Goal: Task Accomplishment & Management: Manage account settings

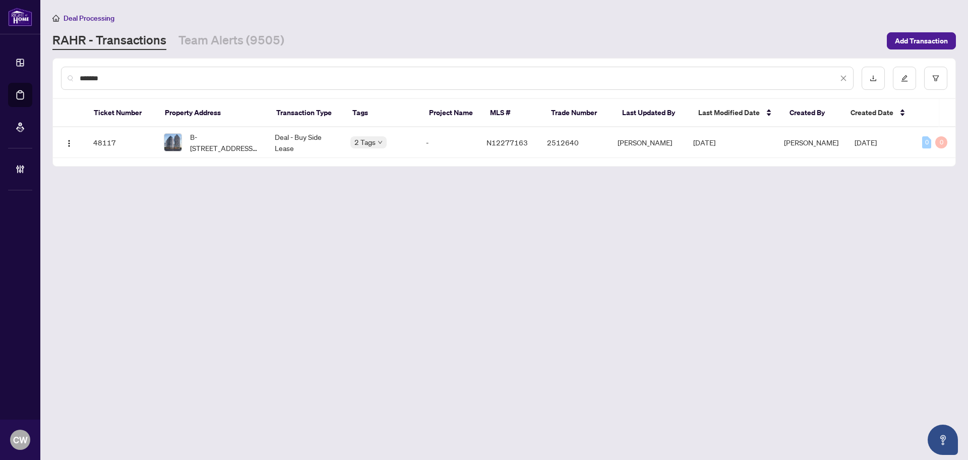
click at [46, 70] on main "Deal Processing [PERSON_NAME] - Transactions Team Alerts (9505) Add Transaction…" at bounding box center [504, 230] width 928 height 460
click at [237, 140] on span "[STREET_ADDRESS][PERSON_NAME]" at bounding box center [224, 142] width 69 height 22
click at [222, 144] on span "[STREET_ADDRESS][PERSON_NAME]" at bounding box center [224, 142] width 69 height 22
drag, startPoint x: 109, startPoint y: 81, endPoint x: 50, endPoint y: 71, distance: 60.5
click at [50, 71] on main "Deal Processing [PERSON_NAME] - Transactions Team Alerts (9505) Add Transaction…" at bounding box center [504, 230] width 928 height 460
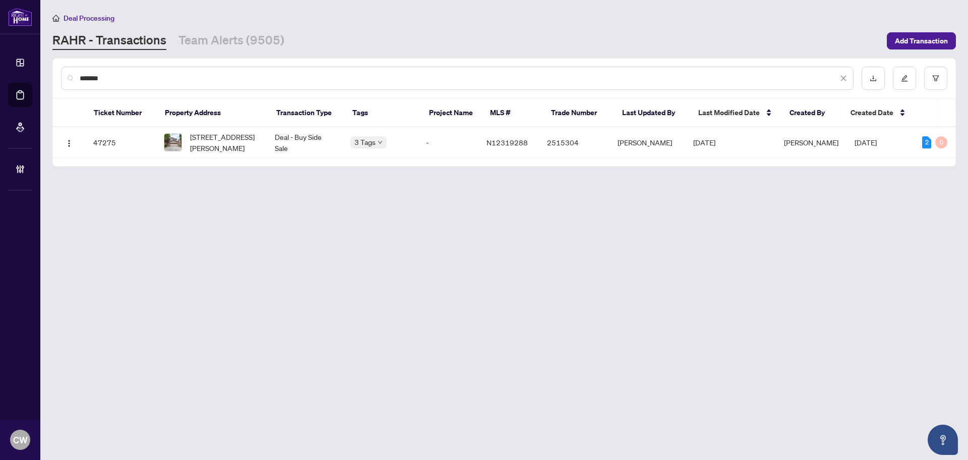
paste input "text"
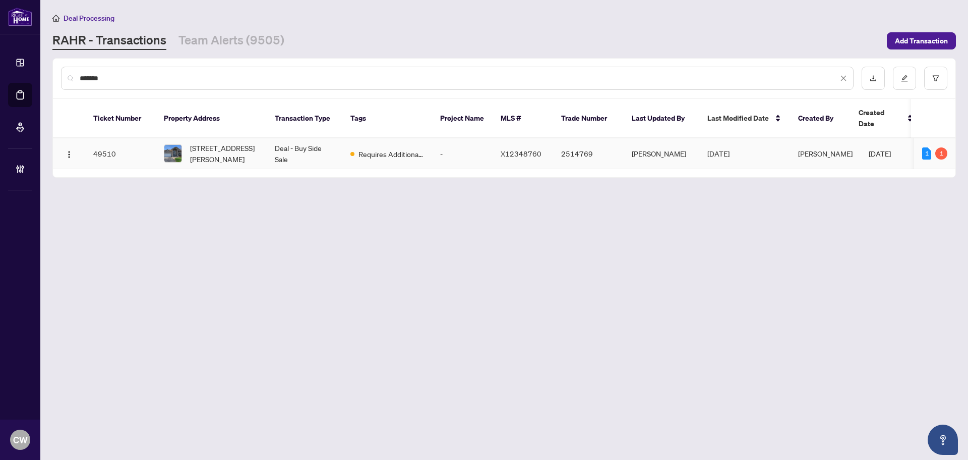
click at [227, 142] on span "[STREET_ADDRESS][PERSON_NAME]" at bounding box center [224, 153] width 69 height 22
drag, startPoint x: 119, startPoint y: 76, endPoint x: 70, endPoint y: 69, distance: 49.4
click at [70, 69] on div "*******" at bounding box center [457, 78] width 793 height 23
paste input "text"
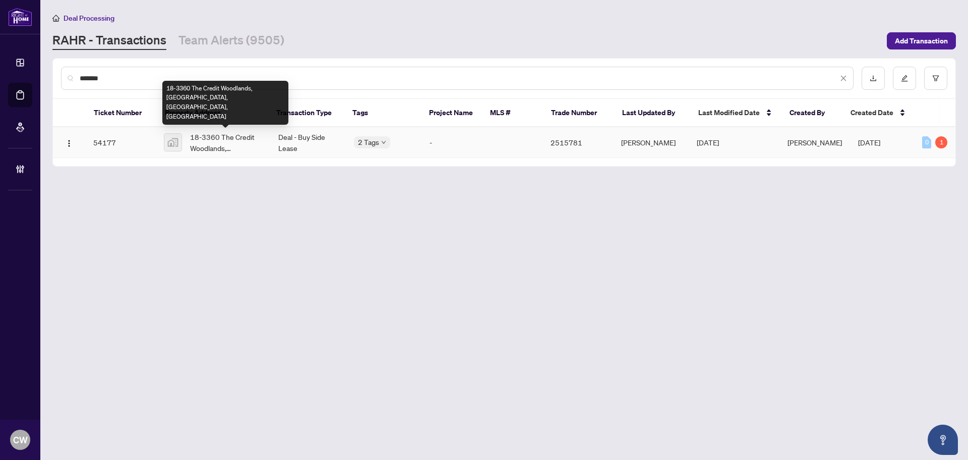
click at [218, 137] on span "18-3360 The Credit Woodlands, [GEOGRAPHIC_DATA], [GEOGRAPHIC_DATA], [GEOGRAPHIC…" at bounding box center [226, 142] width 72 height 22
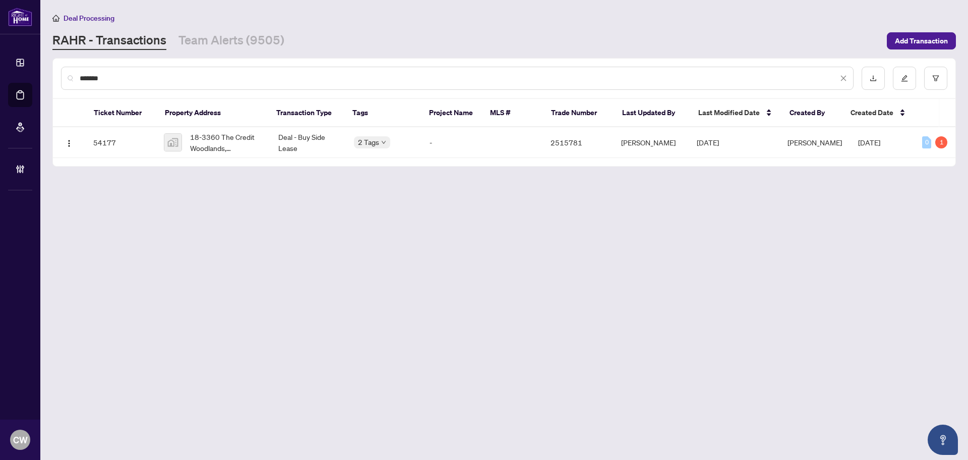
drag, startPoint x: 134, startPoint y: 84, endPoint x: 53, endPoint y: 69, distance: 82.0
click at [53, 69] on div "*******" at bounding box center [504, 78] width 903 height 39
click at [129, 80] on input "*******" at bounding box center [459, 78] width 759 height 11
drag, startPoint x: 114, startPoint y: 78, endPoint x: 69, endPoint y: 80, distance: 45.4
click at [69, 80] on div "*******" at bounding box center [457, 78] width 793 height 23
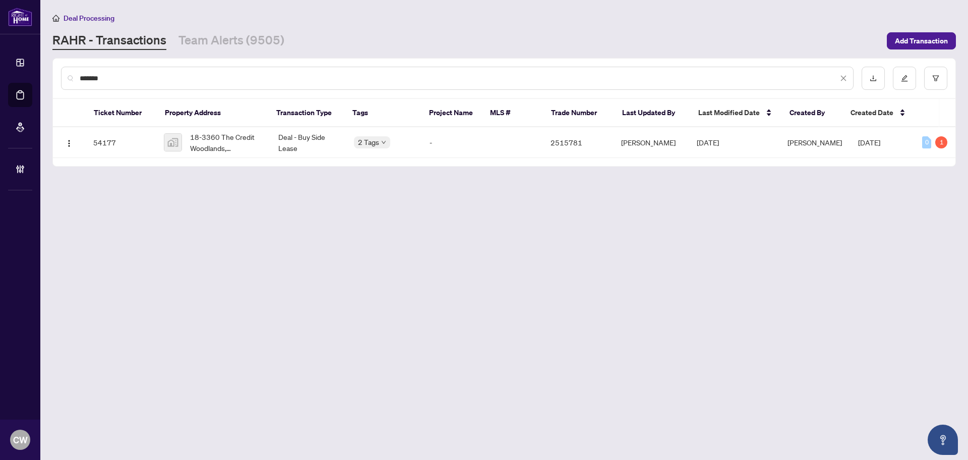
paste input "text"
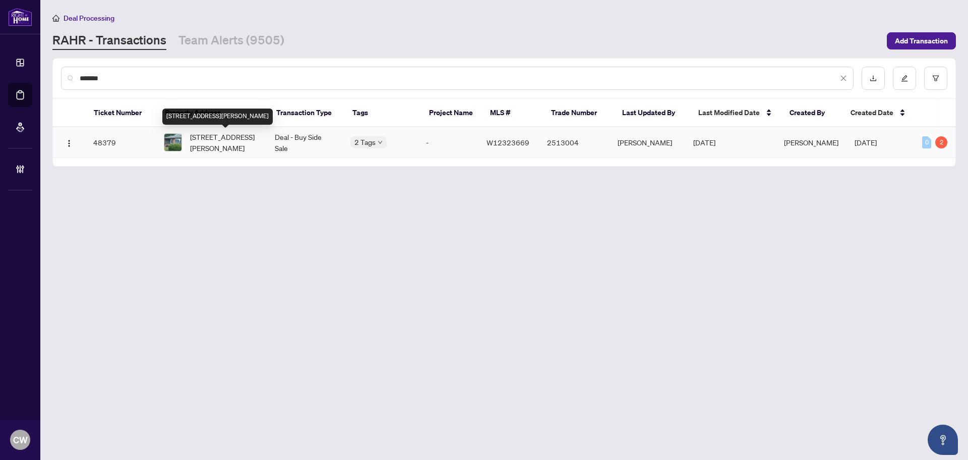
click at [220, 144] on span "81 Addington Cres, Brampton, Ontario L6T 2R4, Canada" at bounding box center [224, 142] width 69 height 22
drag, startPoint x: 128, startPoint y: 79, endPoint x: 46, endPoint y: 66, distance: 83.2
click at [46, 66] on main "Deal Processing RAHR - Transactions Team Alerts (9505) Add Transaction ******* …" at bounding box center [504, 230] width 928 height 460
paste input "text"
click at [197, 145] on span "5 Parker Ave, Toronto, Ontario M8Z 4L6, Canada" at bounding box center [224, 142] width 69 height 22
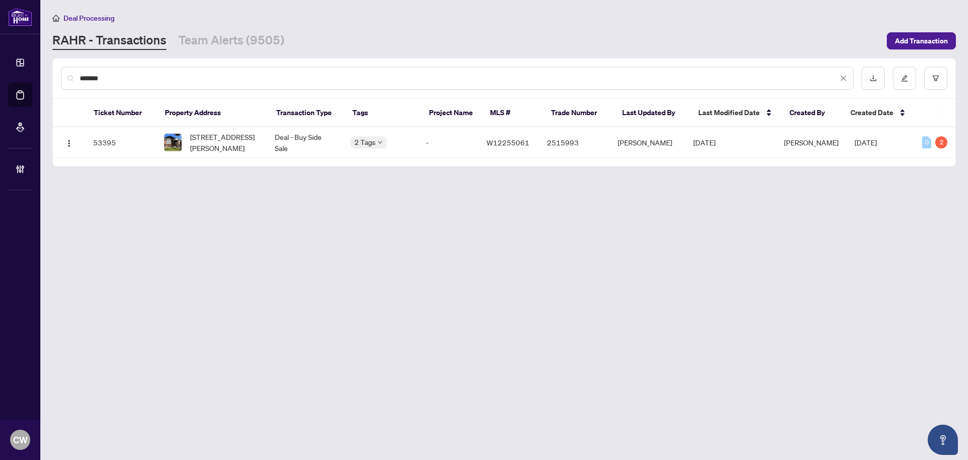
drag, startPoint x: 146, startPoint y: 83, endPoint x: 76, endPoint y: 75, distance: 70.6
click at [76, 75] on div "*******" at bounding box center [457, 78] width 793 height 23
drag, startPoint x: 136, startPoint y: 74, endPoint x: 118, endPoint y: 72, distance: 18.3
click at [118, 73] on input "*******" at bounding box center [459, 78] width 759 height 11
drag, startPoint x: 118, startPoint y: 72, endPoint x: 76, endPoint y: 72, distance: 41.9
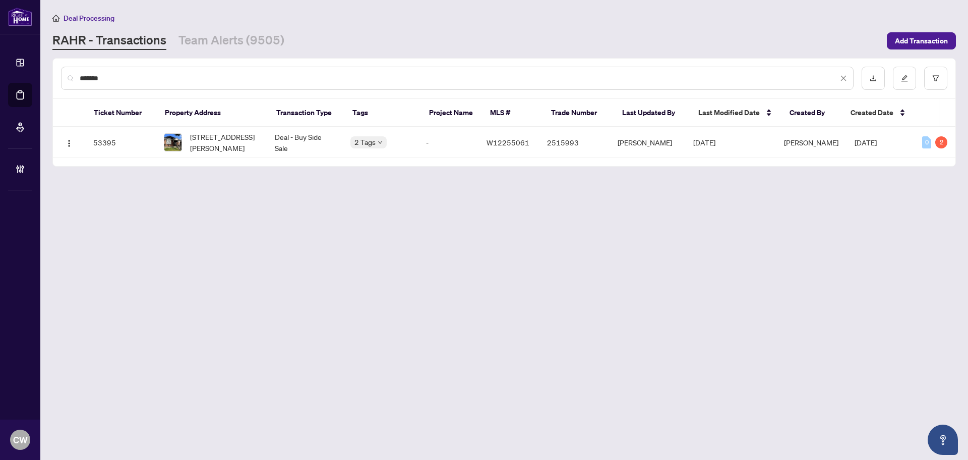
click at [76, 72] on div "*******" at bounding box center [457, 78] width 793 height 23
paste input "text"
click at [230, 137] on span "417-58 Sky Harbour Dr, Brampton, Ontario L6Y 0C1, Canada" at bounding box center [222, 142] width 65 height 11
drag, startPoint x: 119, startPoint y: 81, endPoint x: 63, endPoint y: 72, distance: 56.7
click at [63, 72] on div "*******" at bounding box center [457, 78] width 793 height 23
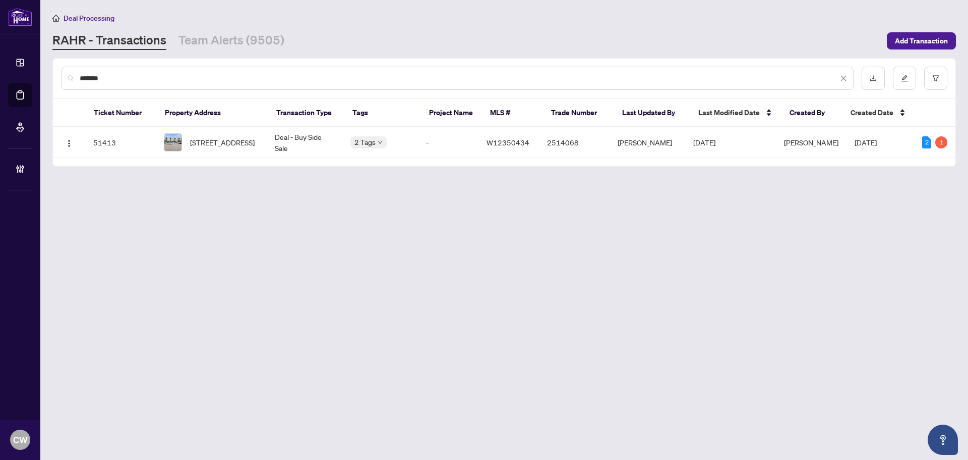
paste input "text"
click at [206, 143] on span "164 Tower Dr, Toronto, Ontario M1R 3P5, Canada" at bounding box center [222, 142] width 65 height 11
drag, startPoint x: 182, startPoint y: 87, endPoint x: 80, endPoint y: 65, distance: 104.2
click at [80, 65] on div "*******" at bounding box center [504, 78] width 903 height 39
drag, startPoint x: 110, startPoint y: 78, endPoint x: 119, endPoint y: 80, distance: 8.8
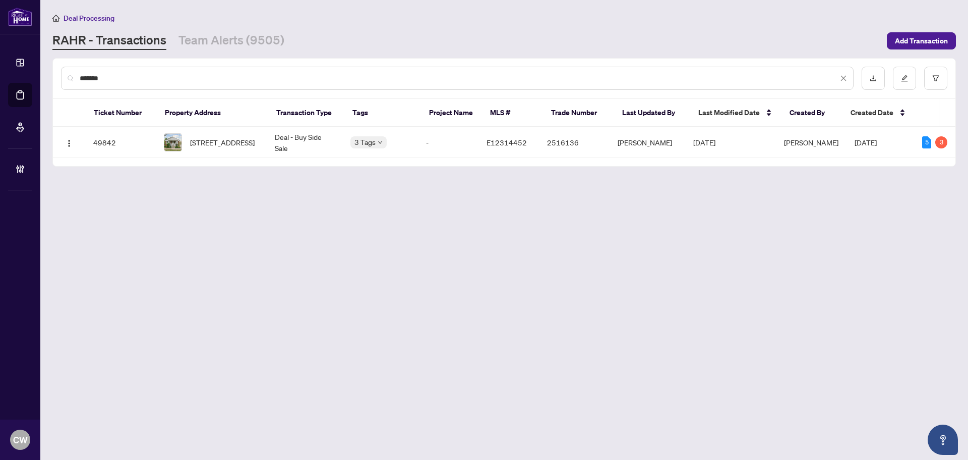
click at [111, 78] on input "*******" at bounding box center [459, 78] width 759 height 11
drag, startPoint x: 119, startPoint y: 80, endPoint x: 59, endPoint y: 77, distance: 60.6
click at [59, 77] on div "*******" at bounding box center [504, 78] width 903 height 39
paste input "text"
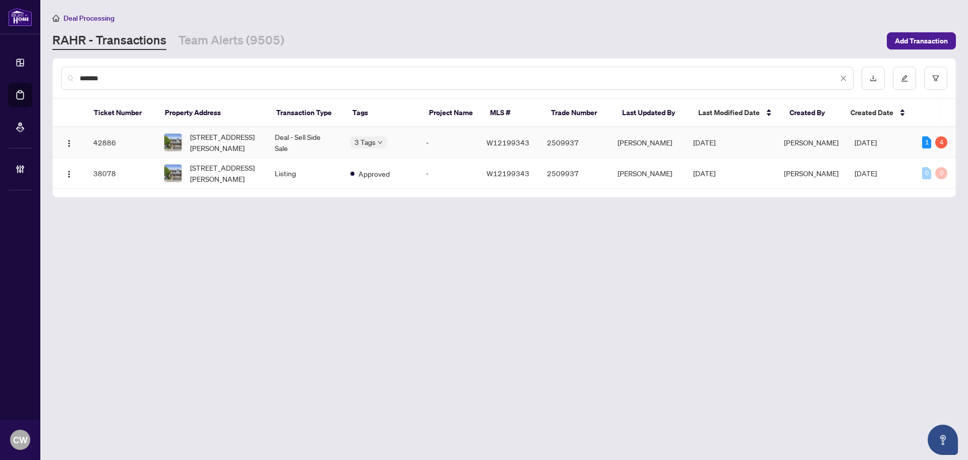
click at [225, 130] on td "3399 Hayhurst Cres, Oakville, Ontario L6L 6W9, Canada" at bounding box center [211, 142] width 111 height 31
click at [65, 73] on div "*******" at bounding box center [457, 78] width 793 height 23
paste input "text"
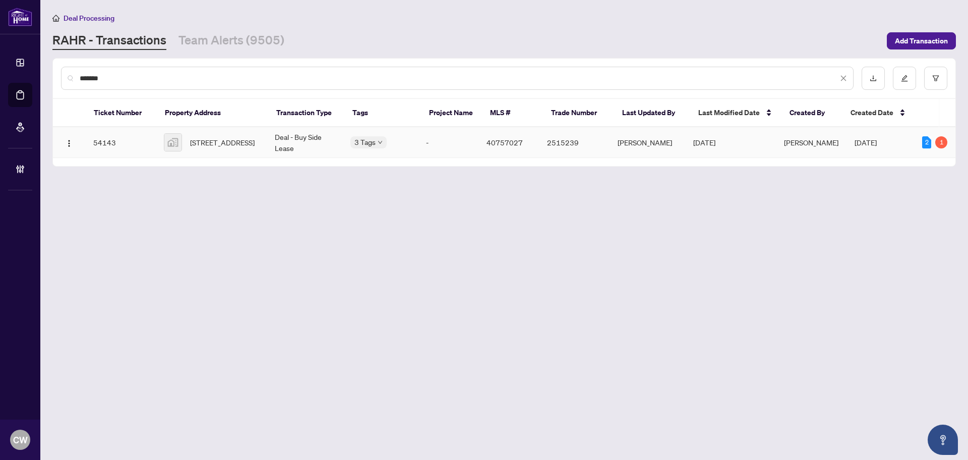
click at [215, 142] on span "31-1633 Northmount Avenue unit 31, Mississauga, ON L5E 1Y9, Canada" at bounding box center [222, 142] width 65 height 11
drag, startPoint x: 171, startPoint y: 82, endPoint x: 63, endPoint y: 66, distance: 110.1
click at [63, 67] on div "*******" at bounding box center [457, 78] width 793 height 23
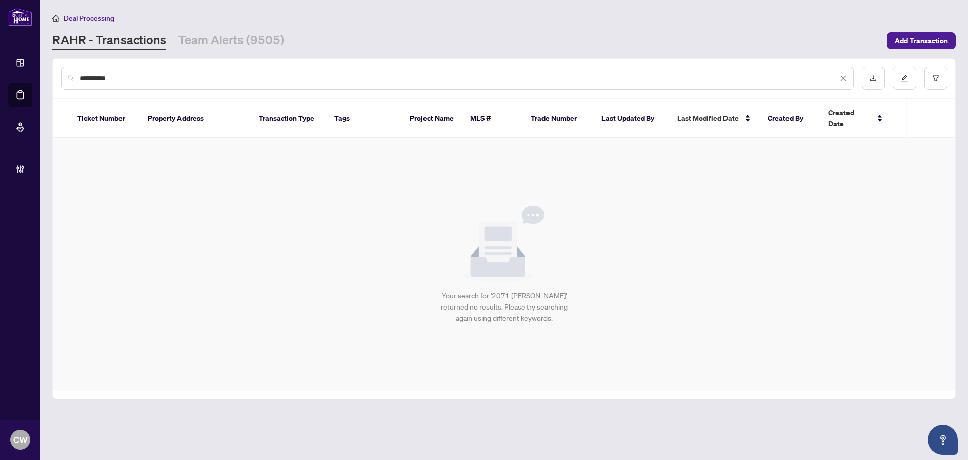
drag, startPoint x: 113, startPoint y: 76, endPoint x: 59, endPoint y: 68, distance: 55.0
click at [59, 68] on div "**********" at bounding box center [504, 78] width 903 height 39
paste input "text"
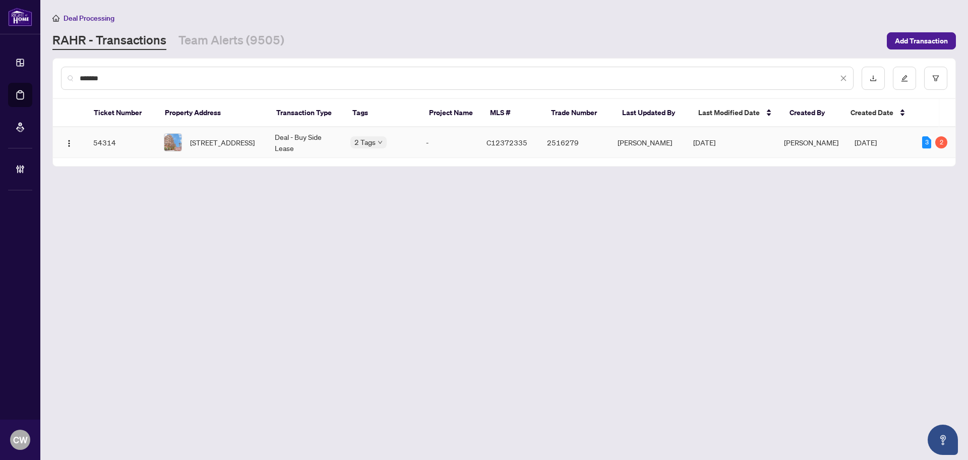
click at [216, 143] on span "1207-155 Merchants' Wharf, Toronto, Ontario M5A 0Y4, Canada" at bounding box center [222, 142] width 65 height 11
drag, startPoint x: 154, startPoint y: 71, endPoint x: 36, endPoint y: 51, distance: 119.2
click at [36, 51] on div "Dashboard Deal Processing Mortgage Referrals Brokerage Management CW Cheryl Wu …" at bounding box center [484, 230] width 968 height 460
drag, startPoint x: 225, startPoint y: 61, endPoint x: 192, endPoint y: 76, distance: 37.0
click at [225, 61] on div "*******" at bounding box center [504, 78] width 903 height 39
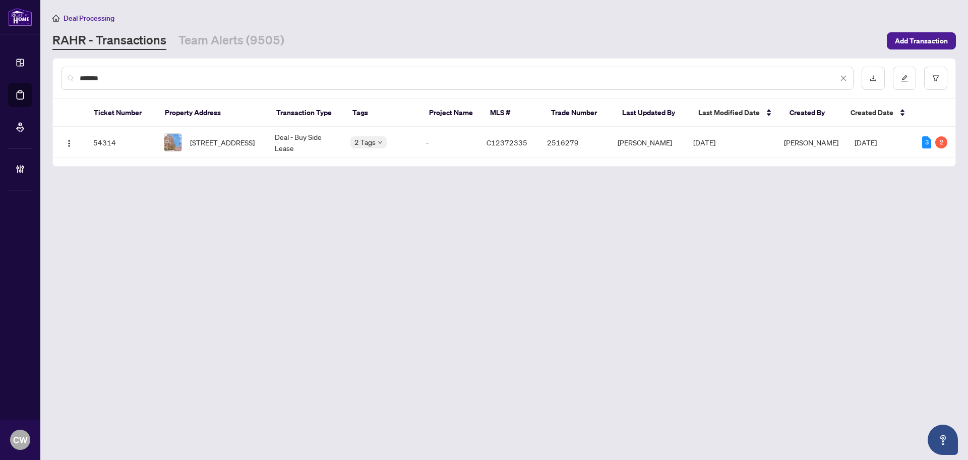
drag, startPoint x: 150, startPoint y: 82, endPoint x: 134, endPoint y: 78, distance: 16.6
click at [149, 82] on input "*******" at bounding box center [459, 78] width 759 height 11
drag, startPoint x: 134, startPoint y: 78, endPoint x: 59, endPoint y: 70, distance: 75.6
click at [59, 70] on div "*******" at bounding box center [504, 78] width 903 height 39
paste input "text"
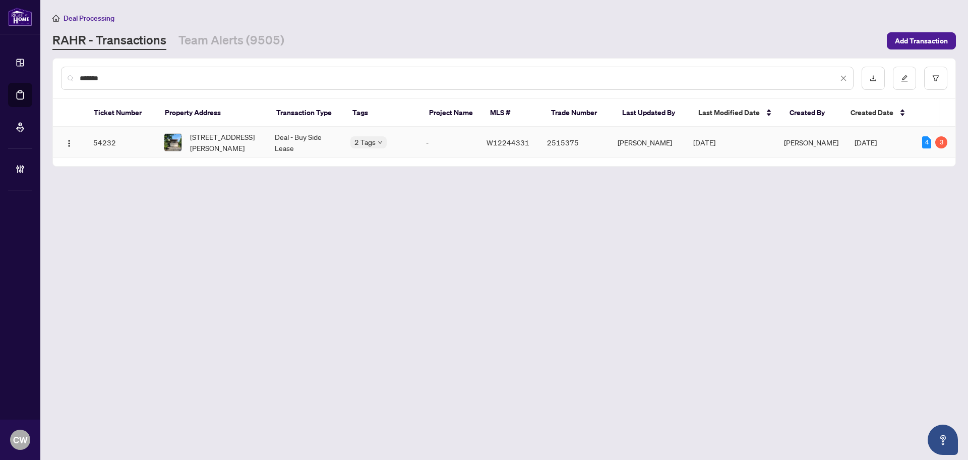
click at [231, 146] on span "6800 Segovia Rd, Mississauga, Ontario L5N 1P2, Canada" at bounding box center [224, 142] width 69 height 22
click at [197, 144] on span "6800 Segovia Rd, Mississauga, Ontario L5N 1P2, Canada" at bounding box center [224, 142] width 69 height 22
drag, startPoint x: 106, startPoint y: 83, endPoint x: 68, endPoint y: 72, distance: 40.5
click at [68, 72] on div "*******" at bounding box center [457, 78] width 793 height 23
click at [191, 67] on div "*******" at bounding box center [457, 78] width 793 height 23
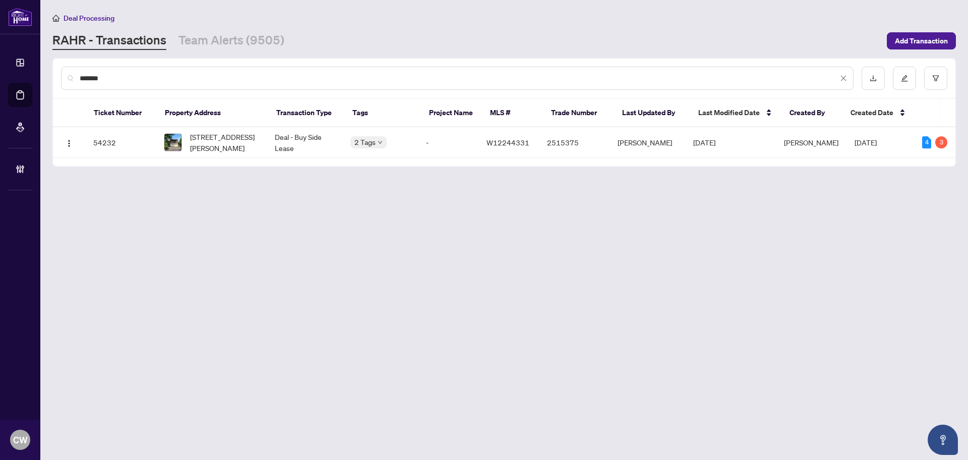
drag, startPoint x: 135, startPoint y: 82, endPoint x: 124, endPoint y: 81, distance: 11.1
click at [133, 82] on input "*******" at bounding box center [459, 78] width 759 height 11
drag, startPoint x: 124, startPoint y: 81, endPoint x: 49, endPoint y: 74, distance: 74.5
click at [49, 74] on main "Deal Processing RAHR - Transactions Team Alerts (9505) Add Transaction ******* …" at bounding box center [504, 230] width 928 height 460
paste input "text"
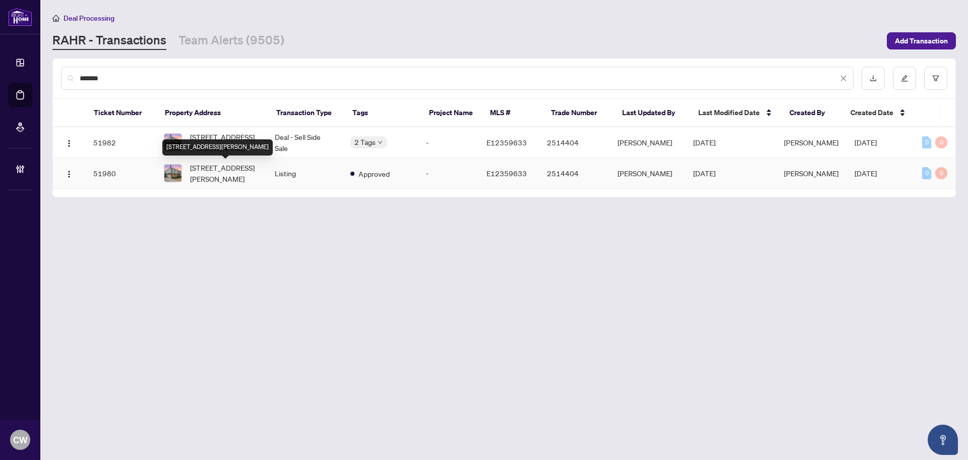
click at [232, 141] on div "50 Roser Cres, Clarington, Ontario L1C 3N8, Canada" at bounding box center [217, 147] width 110 height 16
drag, startPoint x: 110, startPoint y: 76, endPoint x: 45, endPoint y: 72, distance: 65.7
click at [45, 72] on main "Deal Processing RAHR - Transactions Team Alerts (9505) Add Transaction ******* …" at bounding box center [504, 230] width 928 height 460
paste input "text"
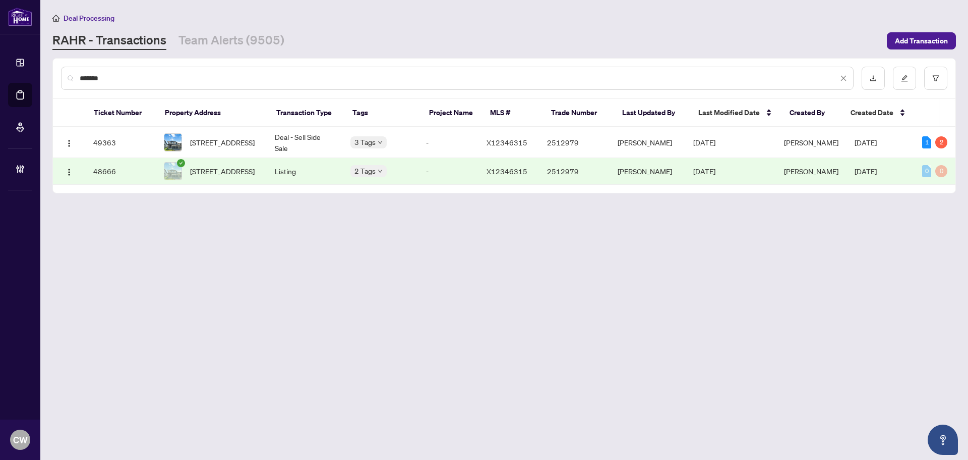
click at [270, 69] on div "*******" at bounding box center [457, 78] width 793 height 23
click at [209, 138] on span "182 CREVASSE Rd, Ottawa, Ontario K1W 0R5, Canada" at bounding box center [222, 142] width 65 height 11
drag, startPoint x: 127, startPoint y: 72, endPoint x: 94, endPoint y: 72, distance: 32.8
click at [125, 73] on input "*******" at bounding box center [459, 78] width 759 height 11
drag, startPoint x: 94, startPoint y: 72, endPoint x: 73, endPoint y: 72, distance: 20.7
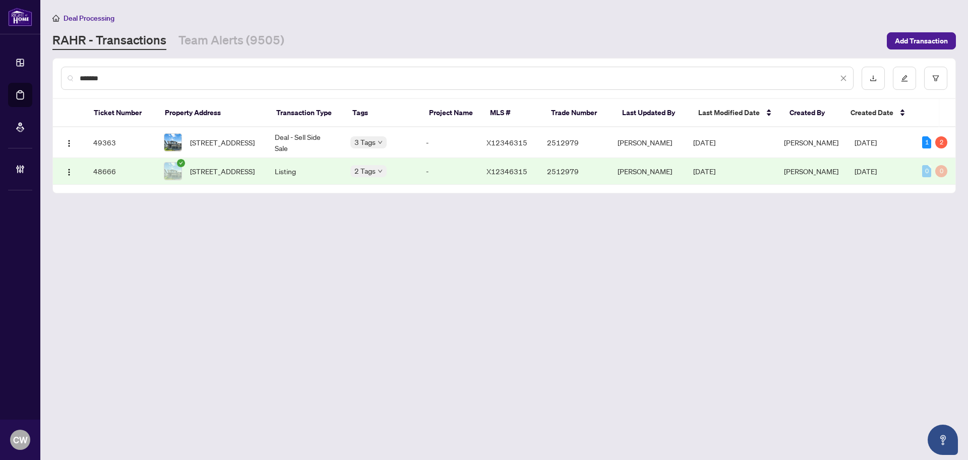
click at [73, 72] on div "*******" at bounding box center [457, 78] width 793 height 23
paste input "text"
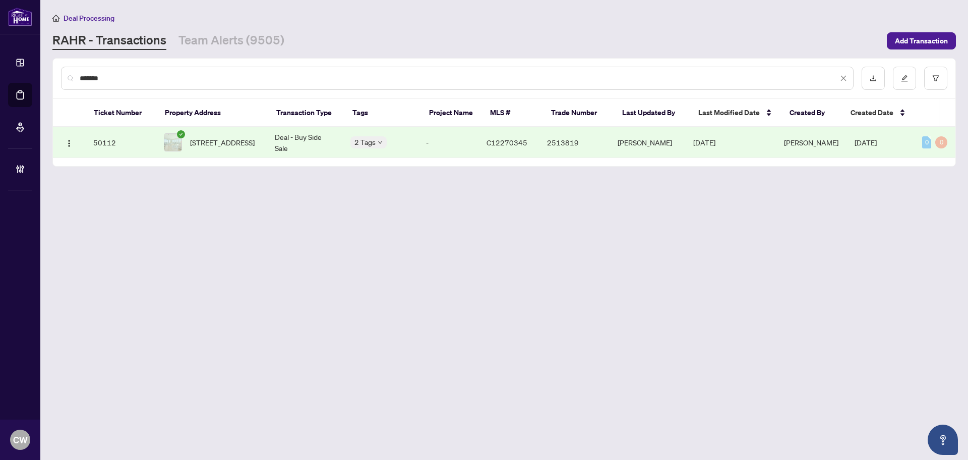
click at [217, 140] on span "2609-135 East Liberty St, Toronto, Ontario M6K 0G7, Canada" at bounding box center [222, 142] width 65 height 11
click at [125, 81] on input "*******" at bounding box center [459, 78] width 759 height 11
drag, startPoint x: 120, startPoint y: 81, endPoint x: 60, endPoint y: 71, distance: 61.3
click at [60, 72] on div "*******" at bounding box center [504, 78] width 903 height 39
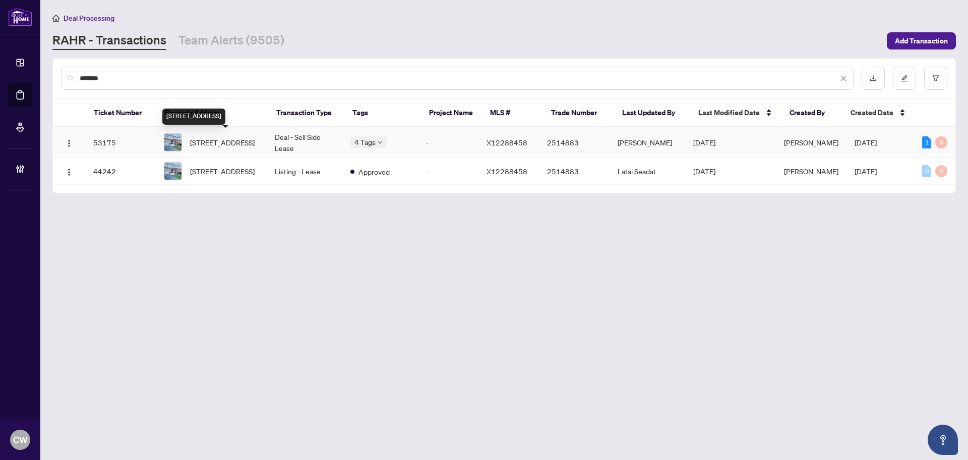
click at [197, 140] on span "719 Potawatomi Cres, Shelburne, Ontario L9V 3Y4, Canada" at bounding box center [222, 142] width 65 height 11
drag, startPoint x: 114, startPoint y: 75, endPoint x: 70, endPoint y: 69, distance: 44.4
click at [70, 69] on div "*******" at bounding box center [457, 78] width 793 height 23
paste input "text"
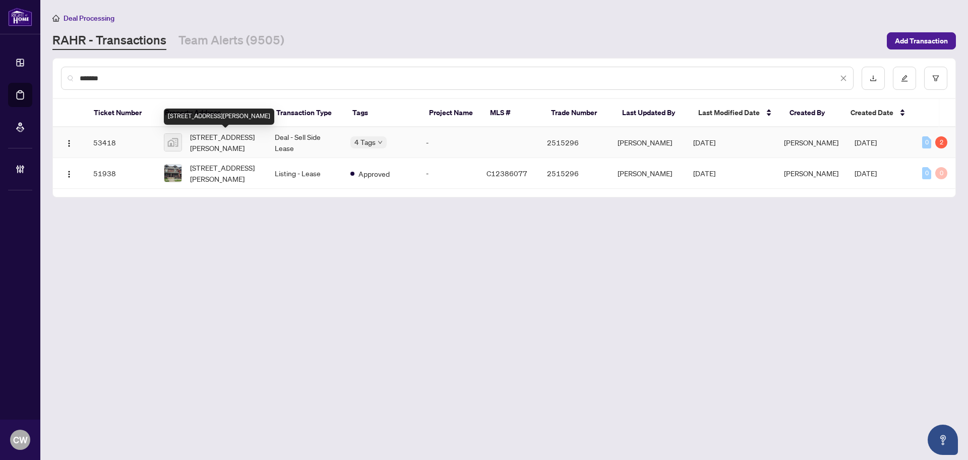
click at [215, 139] on span "730 Shaw St 3rd floor, Toronto, ON, Canada" at bounding box center [224, 142] width 69 height 22
click at [134, 74] on input "*******" at bounding box center [459, 78] width 759 height 11
drag, startPoint x: 131, startPoint y: 77, endPoint x: 33, endPoint y: 73, distance: 98.0
click at [32, 75] on div "Dashboard Deal Processing Mortgage Referrals Brokerage Management CW Cheryl Wu …" at bounding box center [484, 230] width 968 height 460
click at [195, 82] on input "*******" at bounding box center [459, 78] width 759 height 11
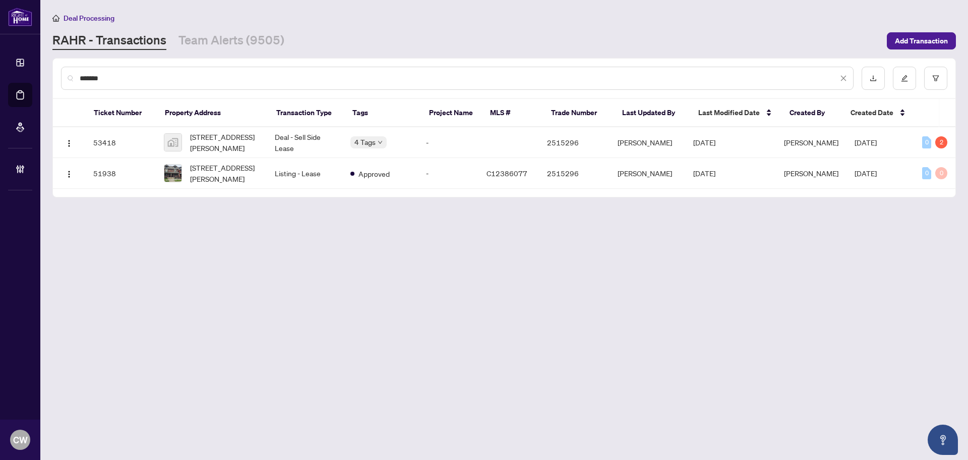
drag, startPoint x: 185, startPoint y: 80, endPoint x: 106, endPoint y: 47, distance: 84.8
click at [106, 61] on div "*******" at bounding box center [504, 78] width 903 height 39
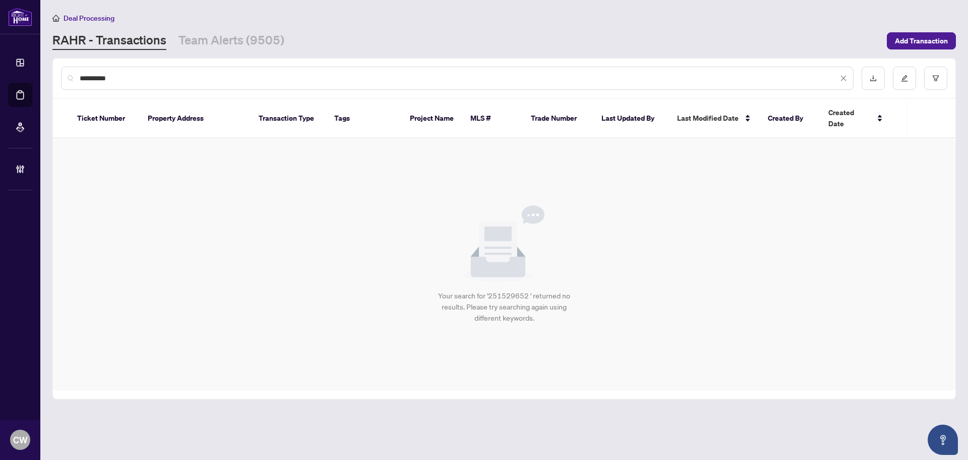
drag, startPoint x: 106, startPoint y: 74, endPoint x: 55, endPoint y: 66, distance: 52.2
click at [55, 66] on div "*********" at bounding box center [504, 78] width 903 height 39
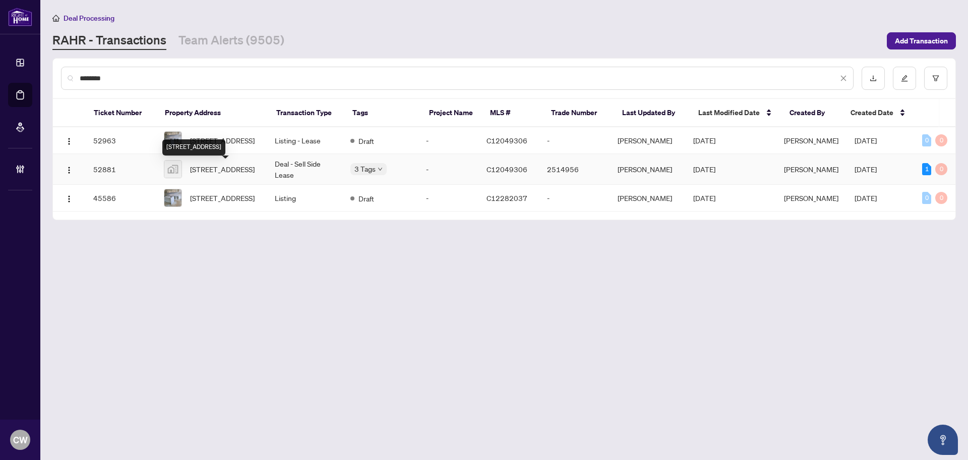
click at [211, 170] on span "116-52 Scarsdale Rd suite 116, North York, Toronto, Ontario M3B 2R7, Canada" at bounding box center [222, 168] width 65 height 11
click at [113, 76] on input "********" at bounding box center [459, 78] width 759 height 11
drag, startPoint x: 112, startPoint y: 76, endPoint x: 79, endPoint y: 76, distance: 33.3
click at [79, 76] on div "********" at bounding box center [457, 78] width 793 height 23
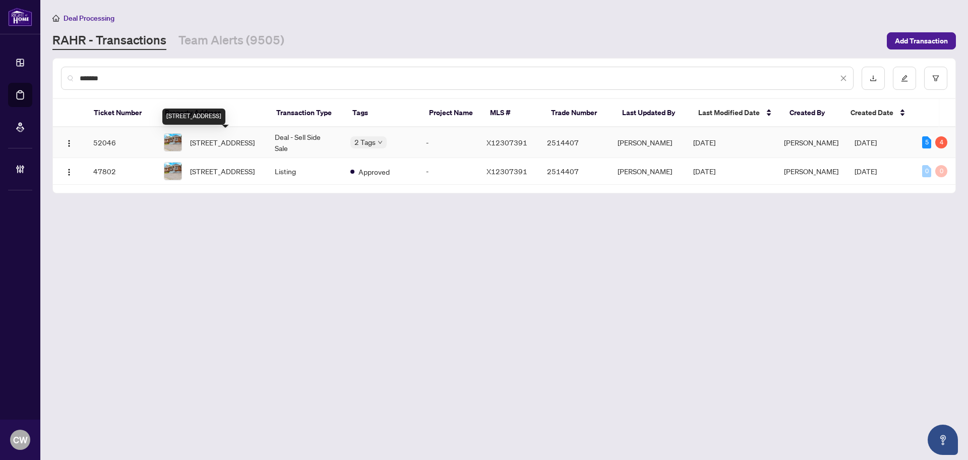
click at [206, 144] on span "12 Elberta St, St. Catharines, Ontario L2M 5M5, Canada" at bounding box center [222, 142] width 65 height 11
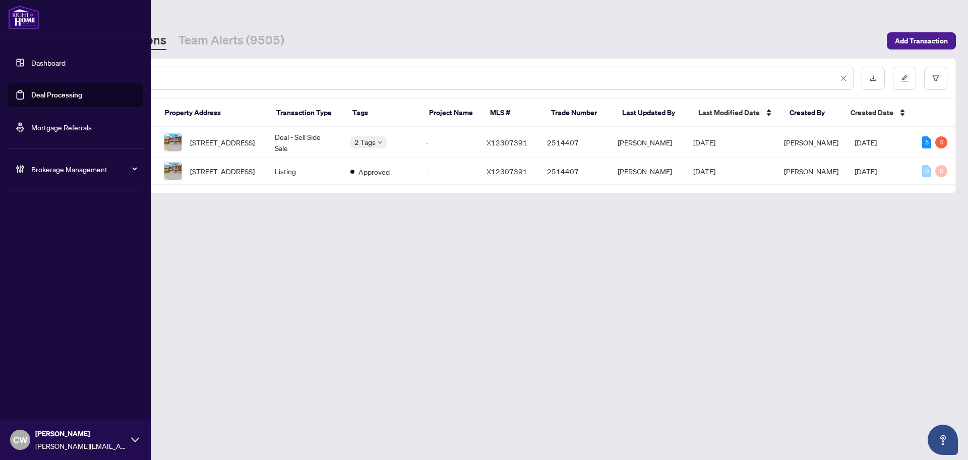
click at [41, 95] on link "Deal Processing" at bounding box center [56, 94] width 51 height 9
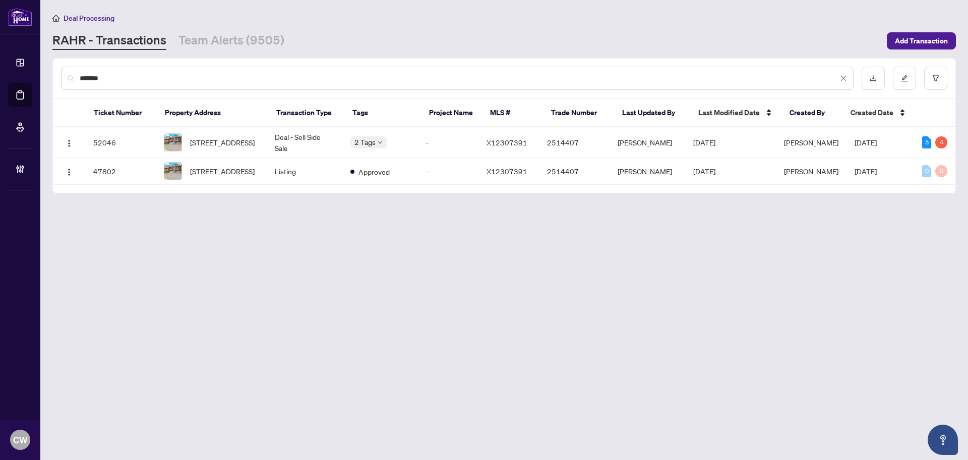
click at [182, 79] on input "*******" at bounding box center [459, 78] width 759 height 11
drag, startPoint x: 147, startPoint y: 73, endPoint x: 66, endPoint y: 63, distance: 81.3
click at [66, 63] on div "*******" at bounding box center [504, 78] width 903 height 39
click at [226, 144] on span "59 Kitsilano Cres, Richmond Hill, Ontario L4C 5A4, Canada" at bounding box center [222, 142] width 65 height 11
drag, startPoint x: 149, startPoint y: 84, endPoint x: 136, endPoint y: 81, distance: 13.5
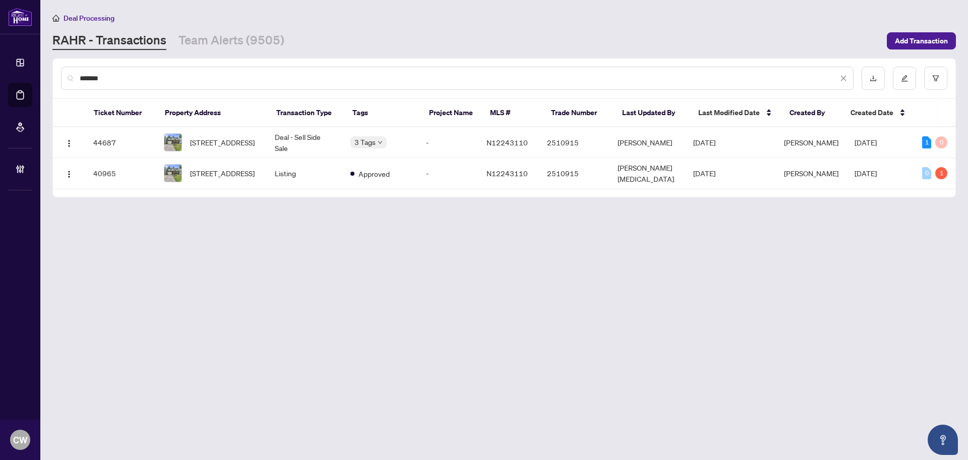
click at [141, 83] on div "*******" at bounding box center [457, 78] width 793 height 23
drag, startPoint x: 136, startPoint y: 81, endPoint x: 43, endPoint y: 60, distance: 95.2
click at [43, 60] on main "Deal Processing RAHR - Transactions Team Alerts (9505) Add Transaction ******* …" at bounding box center [504, 230] width 928 height 460
type input "*******"
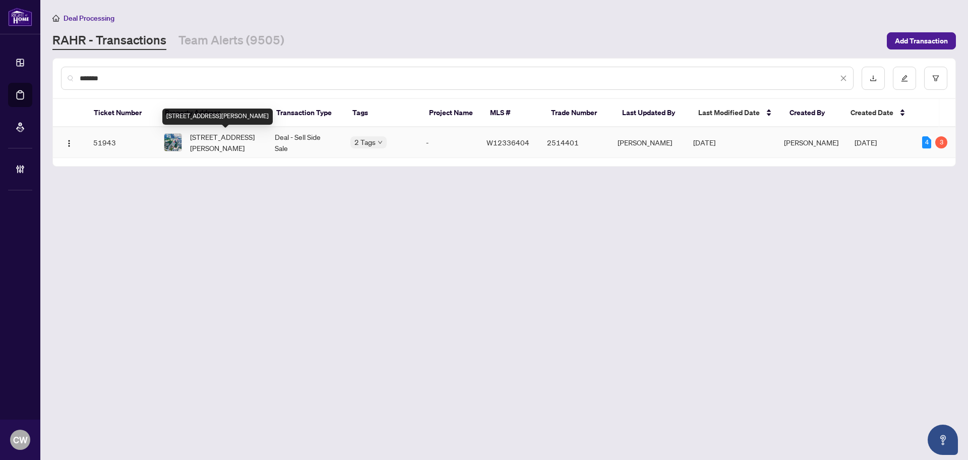
click at [224, 153] on td "2111-3605 Kariya Dr, Mississauga, Ontario L5B 3J4, Canada" at bounding box center [211, 142] width 111 height 31
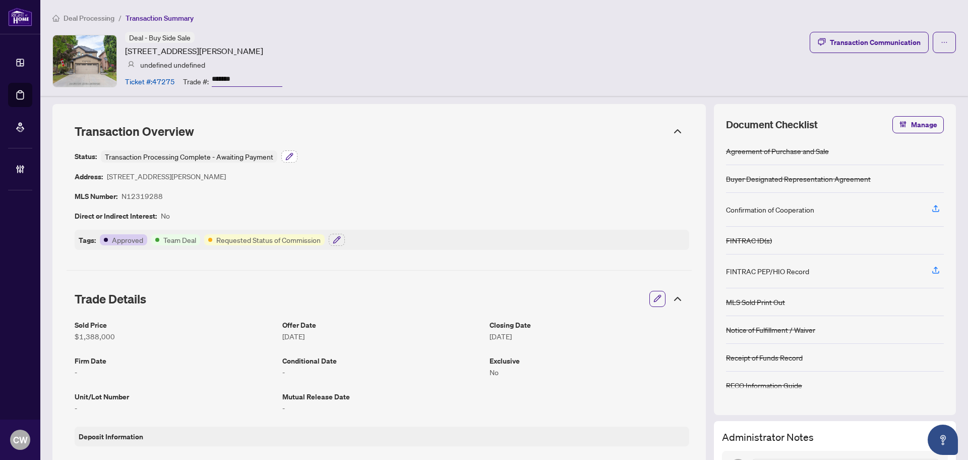
click at [291, 152] on icon "button" at bounding box center [289, 156] width 8 height 8
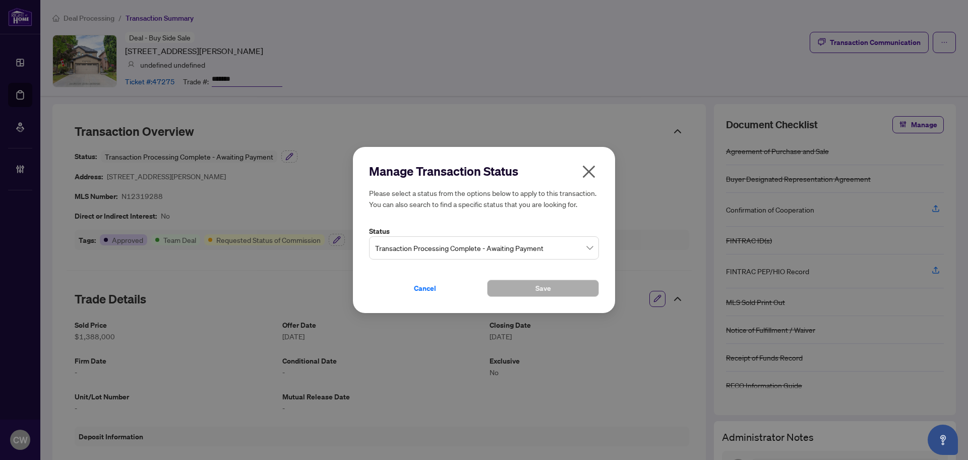
click at [450, 254] on span "Transaction Processing Complete - Awaiting Payment" at bounding box center [484, 247] width 218 height 19
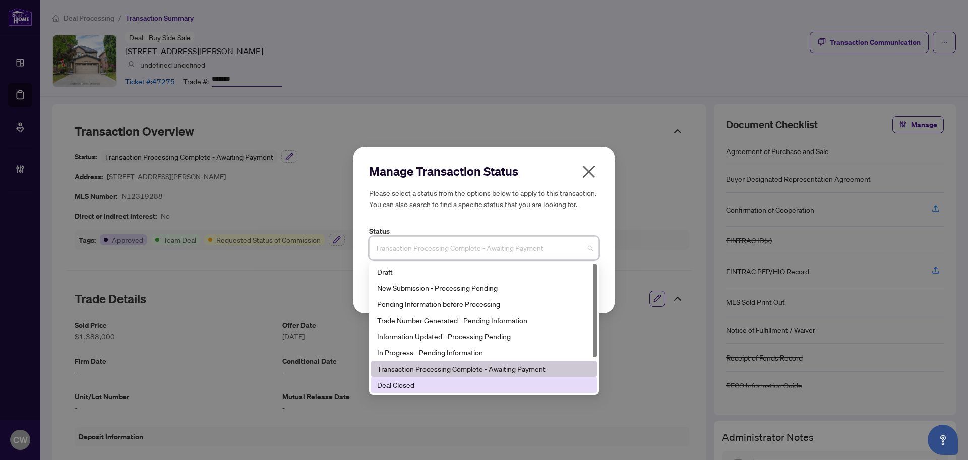
click at [445, 384] on div "Deal Closed" at bounding box center [484, 384] width 214 height 11
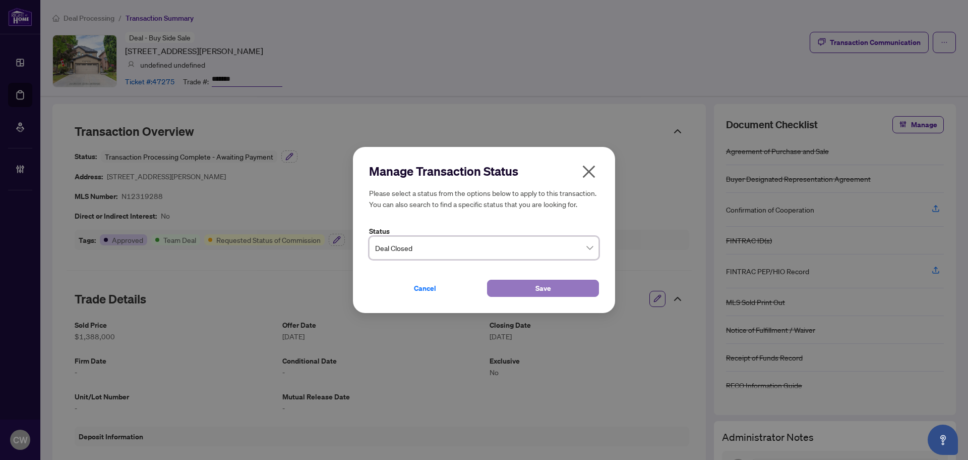
click at [536, 289] on span "Save" at bounding box center [544, 288] width 16 height 16
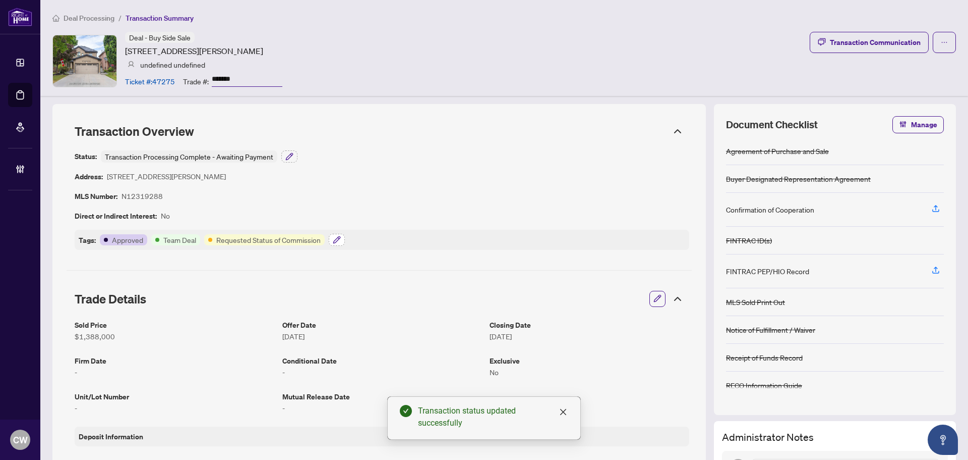
click at [333, 240] on icon "button" at bounding box center [337, 240] width 8 height 8
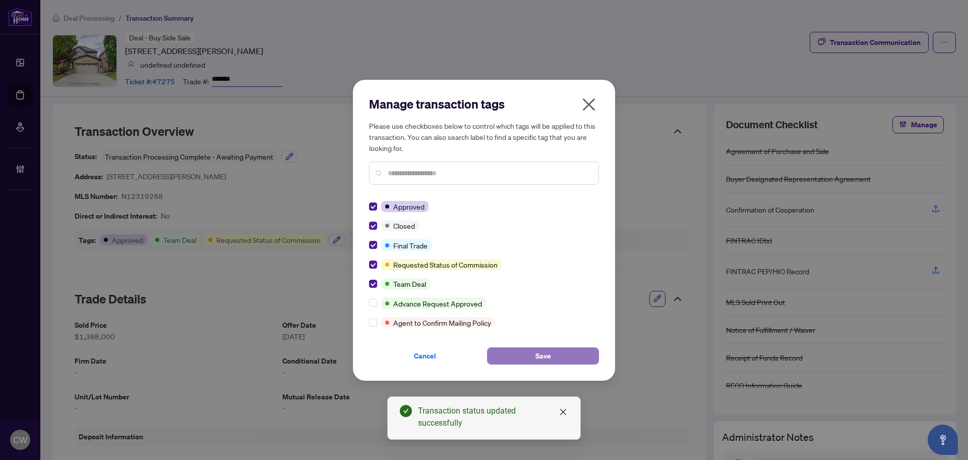
click at [533, 360] on button "Save" at bounding box center [543, 355] width 112 height 17
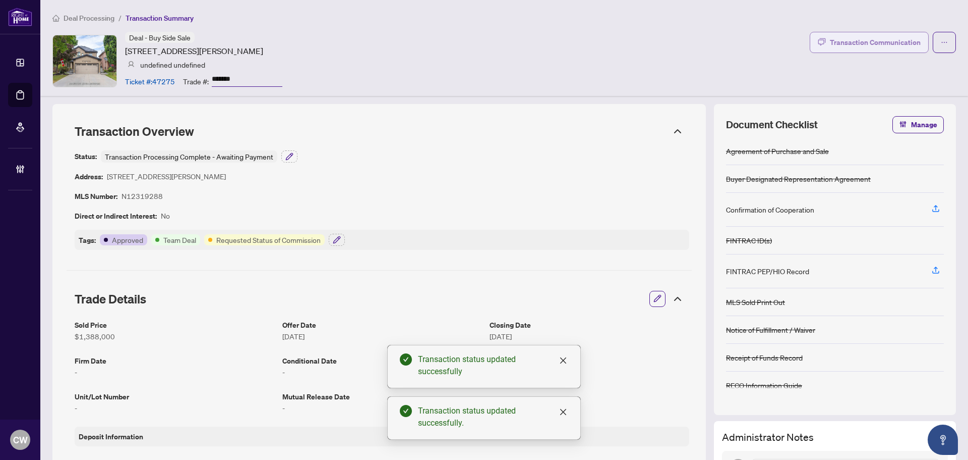
click at [867, 41] on div "Transaction Communication" at bounding box center [875, 42] width 91 height 16
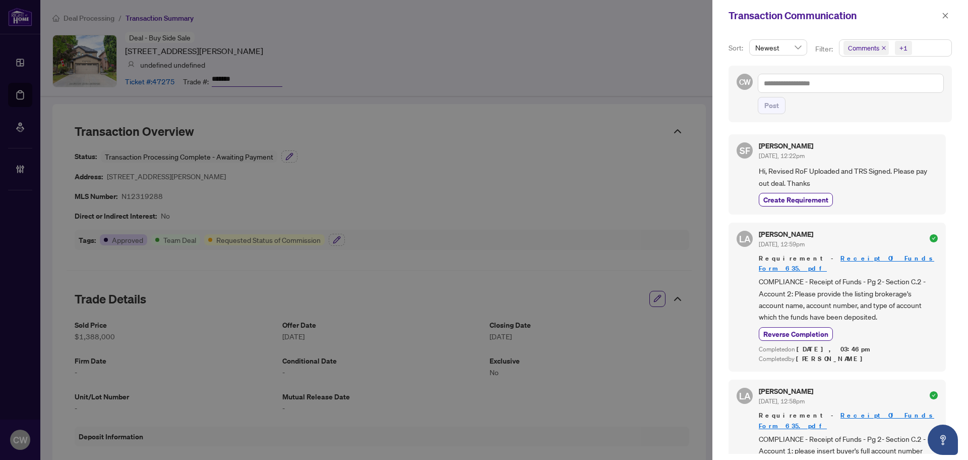
click at [883, 46] on icon "close" at bounding box center [884, 47] width 5 height 5
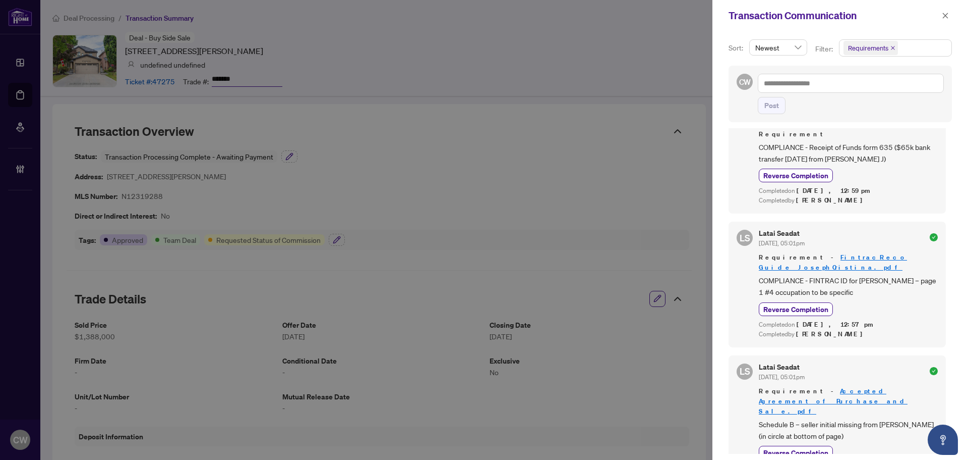
scroll to position [908, 0]
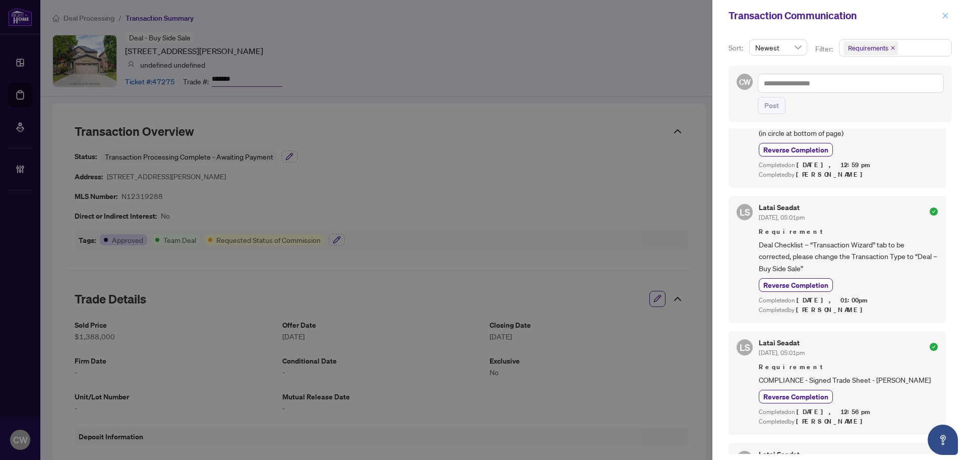
click at [943, 14] on icon "close" at bounding box center [946, 16] width 6 height 6
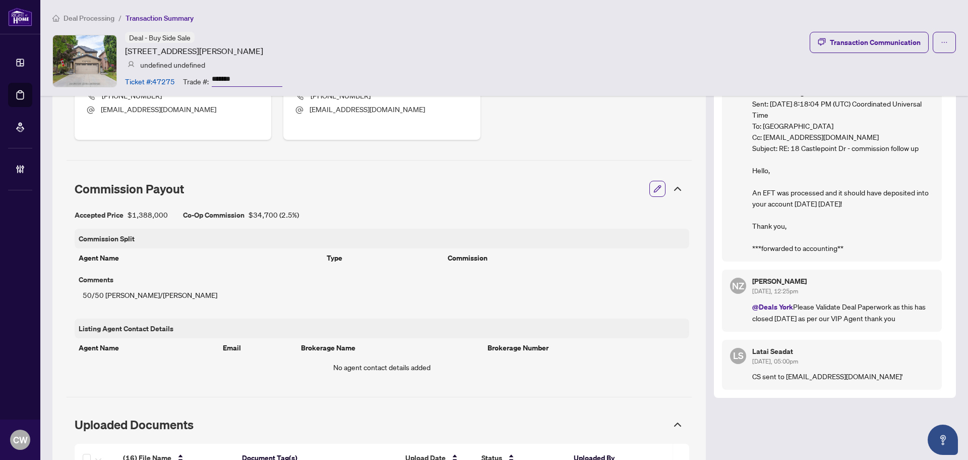
scroll to position [857, 0]
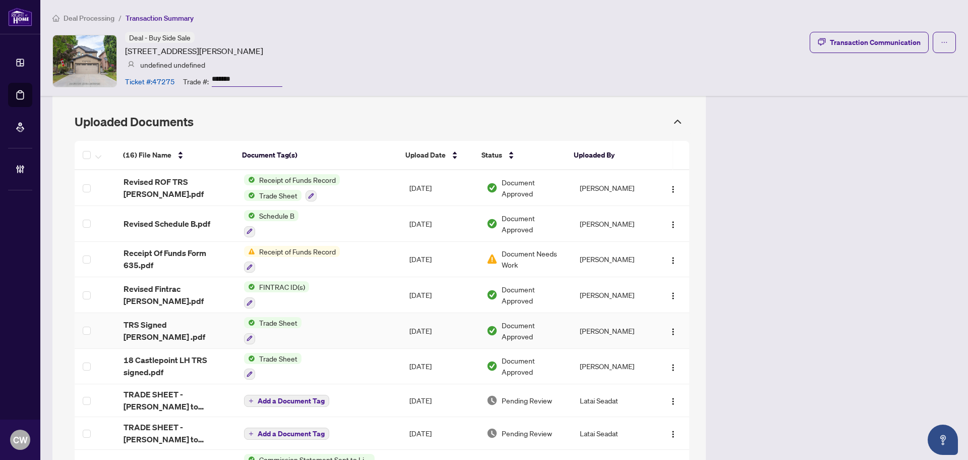
click at [172, 333] on span "TRS Signed Sophie .pdf" at bounding box center [176, 330] width 105 height 24
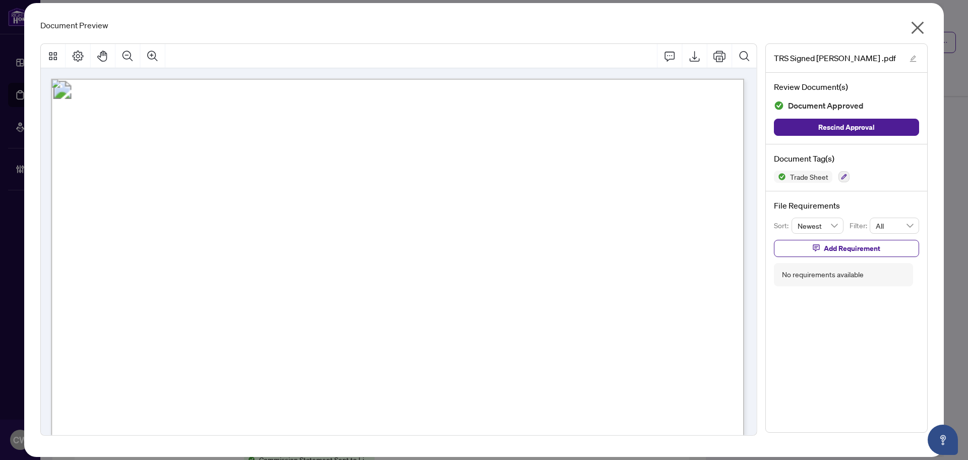
click at [855, 352] on div "TRS Signed Sophie .pdf Review Document(s) Document Approved Rescind Approval Do…" at bounding box center [847, 237] width 162 height 389
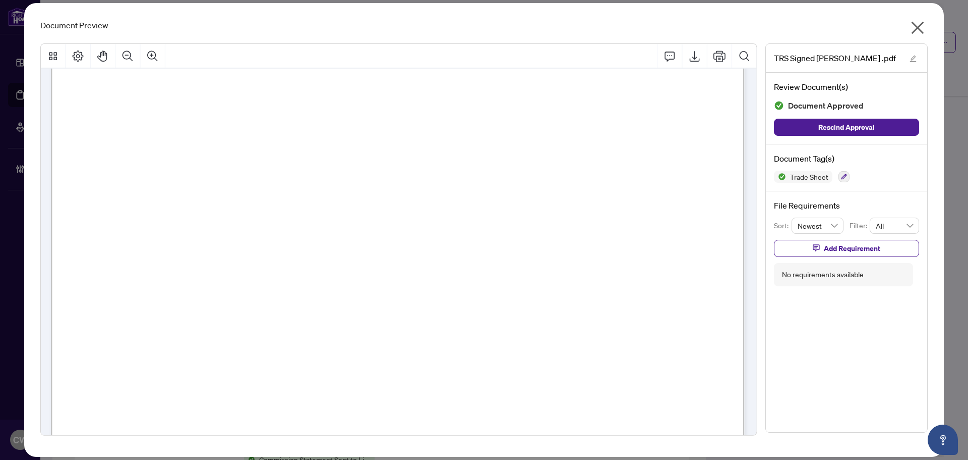
scroll to position [393, 0]
click at [918, 28] on icon "close" at bounding box center [918, 28] width 13 height 13
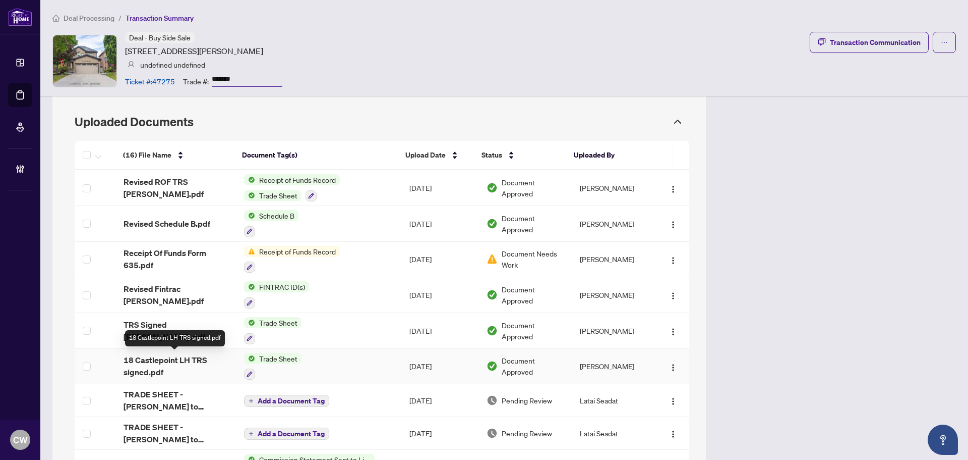
click at [141, 366] on span "18 Castlepoint LH TRS signed.pdf" at bounding box center [176, 366] width 105 height 24
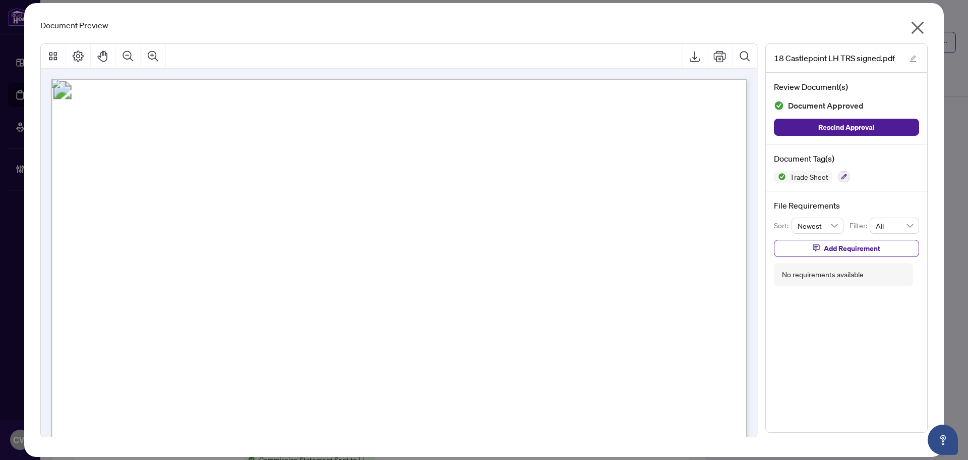
scroll to position [252, 0]
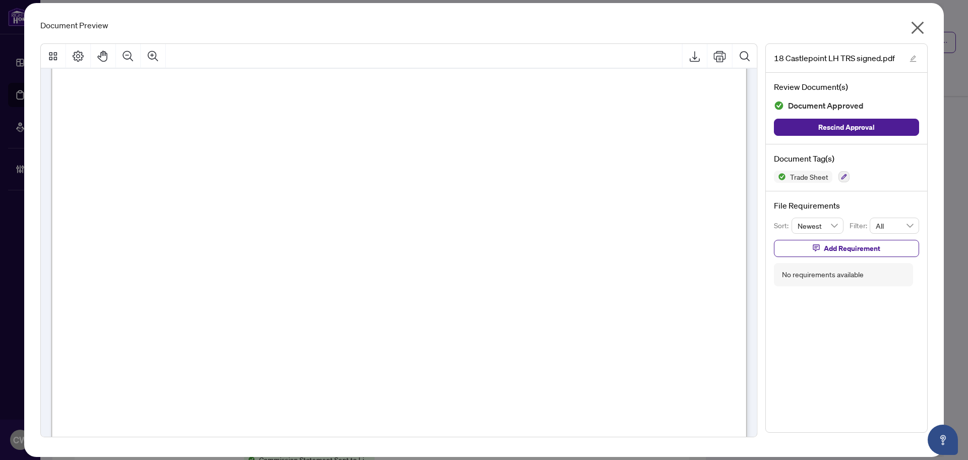
click at [921, 30] on icon "close" at bounding box center [918, 28] width 13 height 13
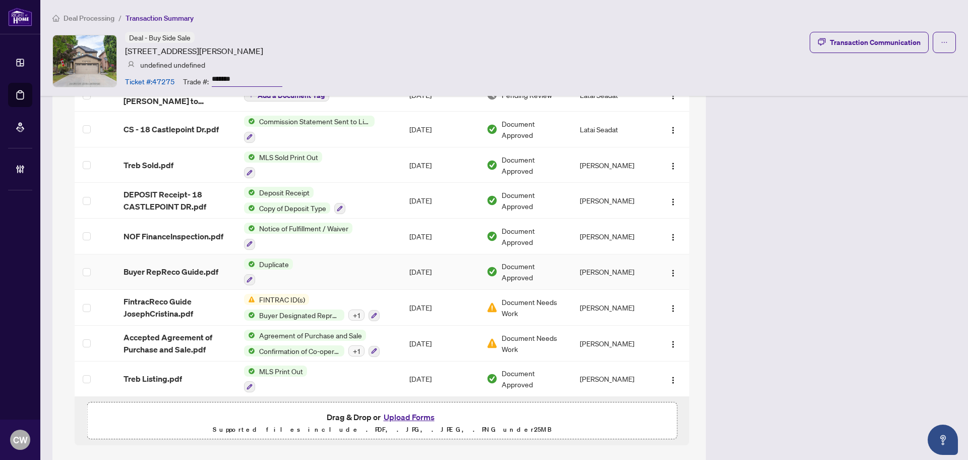
scroll to position [1210, 0]
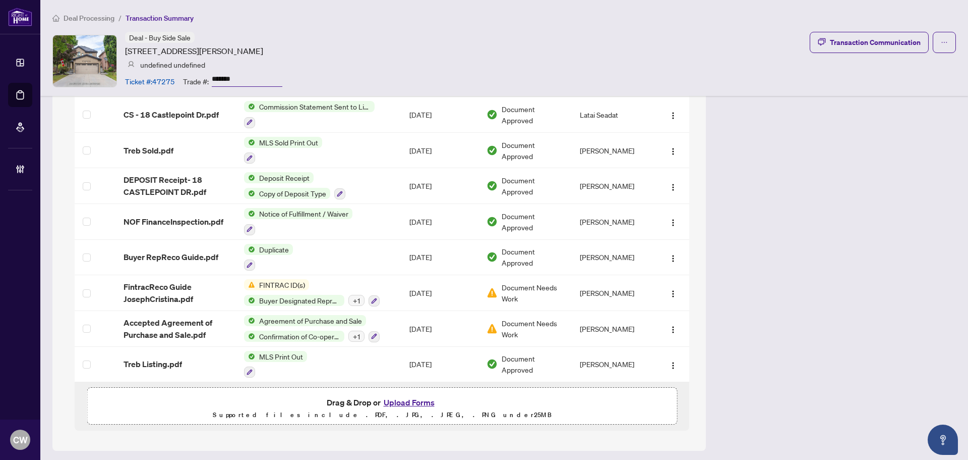
click at [397, 398] on button "Upload Forms" at bounding box center [409, 401] width 57 height 13
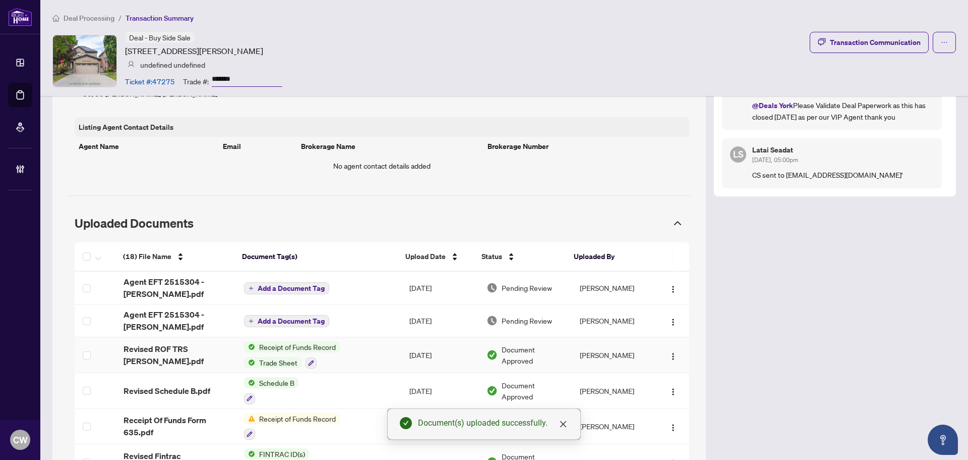
scroll to position [807, 0]
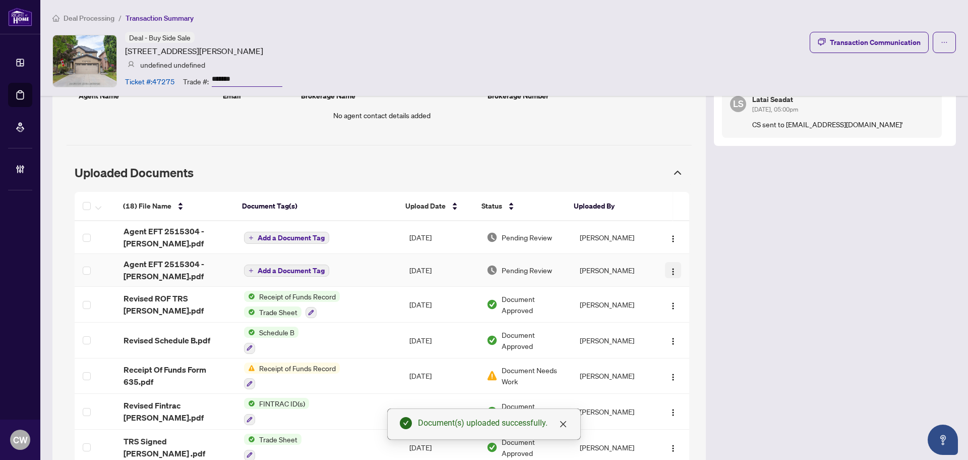
click at [669, 265] on span "button" at bounding box center [673, 269] width 8 height 11
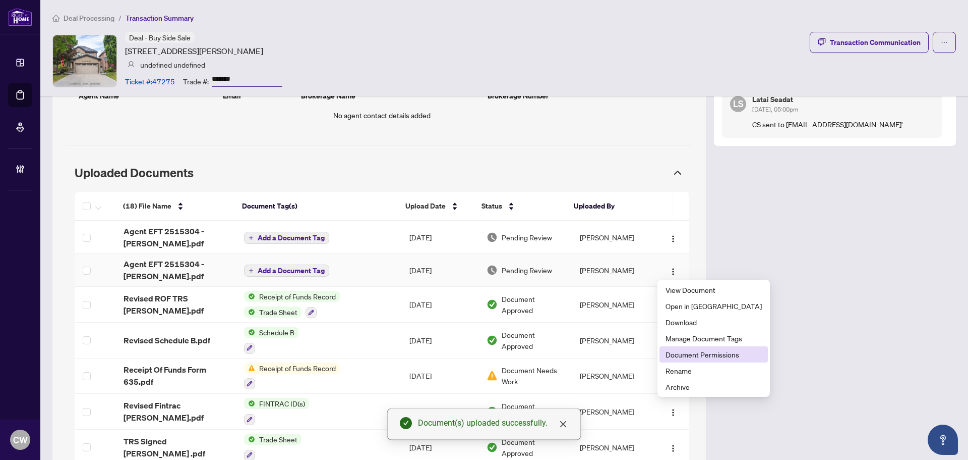
click at [692, 356] on span "Document Permissions" at bounding box center [714, 354] width 96 height 11
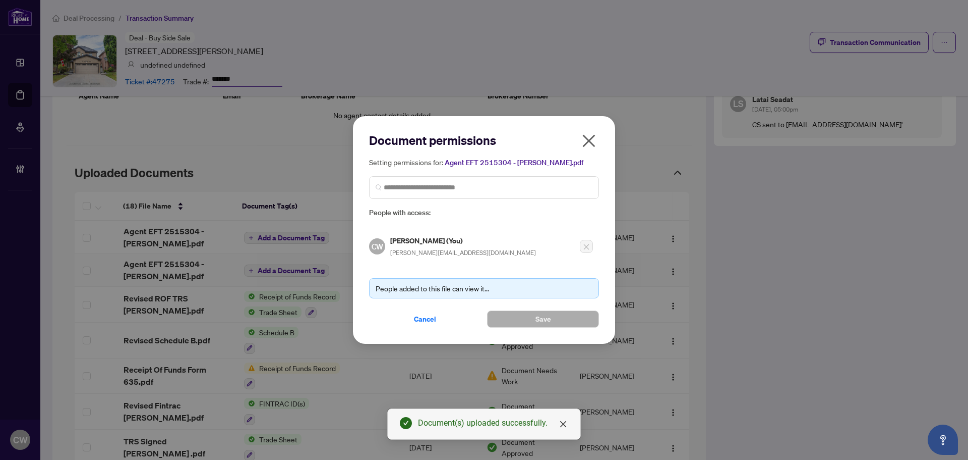
click at [445, 235] on h5 "[PERSON_NAME] (You)" at bounding box center [463, 241] width 146 height 12
click at [444, 189] on input "search" at bounding box center [488, 187] width 209 height 11
paste input "*******"
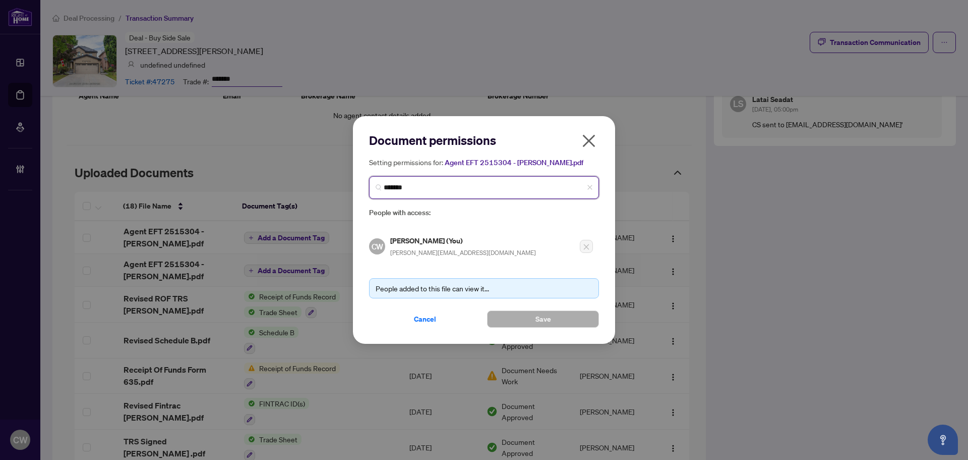
click at [422, 184] on input "*******" at bounding box center [488, 187] width 209 height 11
drag, startPoint x: 421, startPoint y: 186, endPoint x: 366, endPoint y: 185, distance: 55.0
click at [366, 185] on div "Document permissions Setting permissions for: Agent EFT 2515304 - Linda.pdf ***…" at bounding box center [484, 229] width 262 height 227
paste input "**********"
type input "**********"
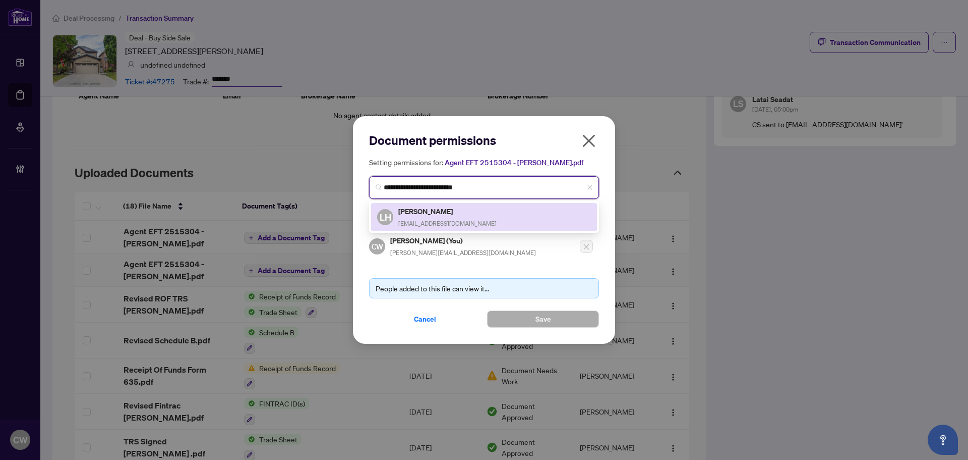
click at [501, 221] on div "LH Linda Hummel LindaHummel@icloud.com" at bounding box center [484, 216] width 214 height 23
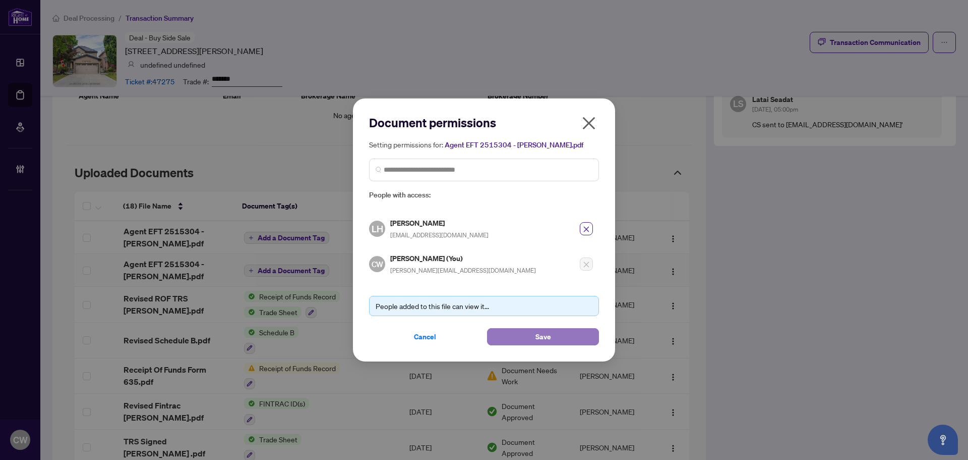
click at [566, 338] on button "Save" at bounding box center [543, 336] width 112 height 17
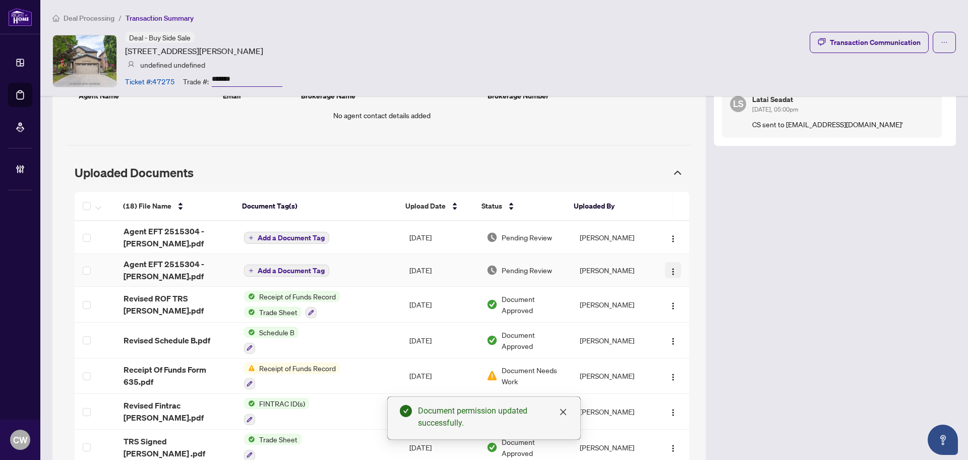
click at [669, 268] on img "button" at bounding box center [673, 271] width 8 height 8
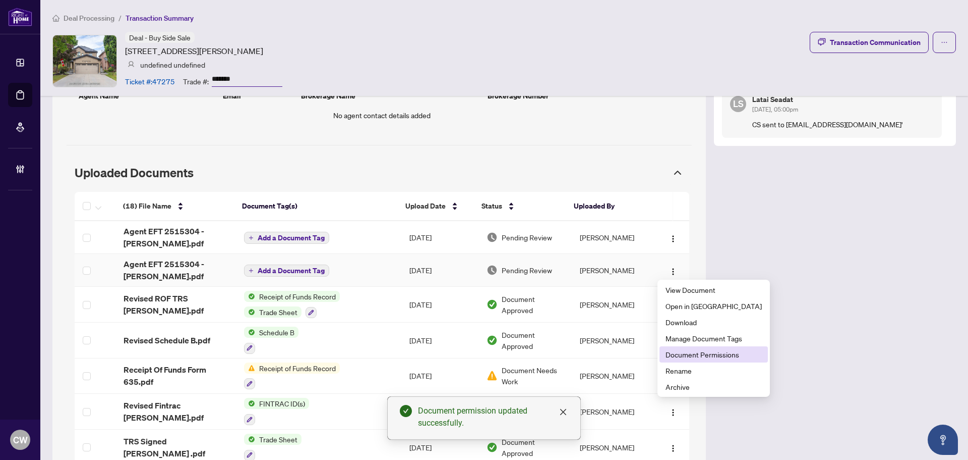
click at [685, 357] on span "Document Permissions" at bounding box center [714, 354] width 96 height 11
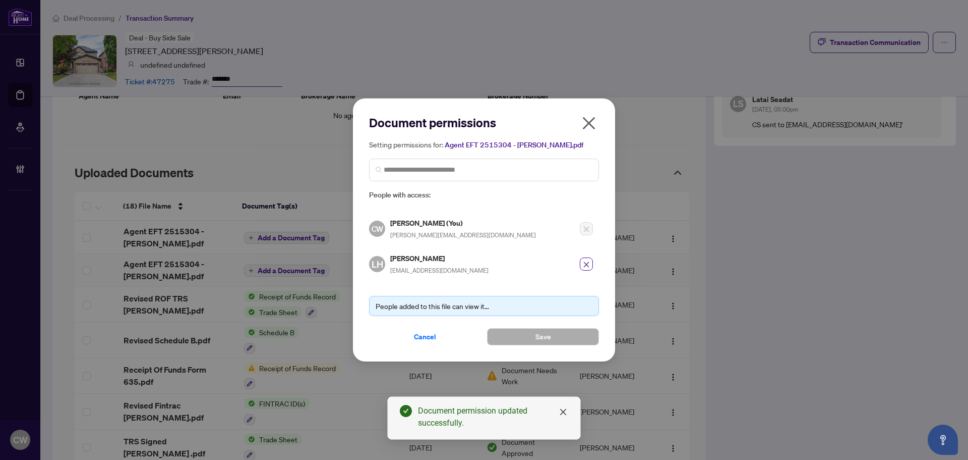
drag, startPoint x: 592, startPoint y: 128, endPoint x: 134, endPoint y: 114, distance: 458.2
click at [592, 127] on icon "close" at bounding box center [589, 123] width 13 height 13
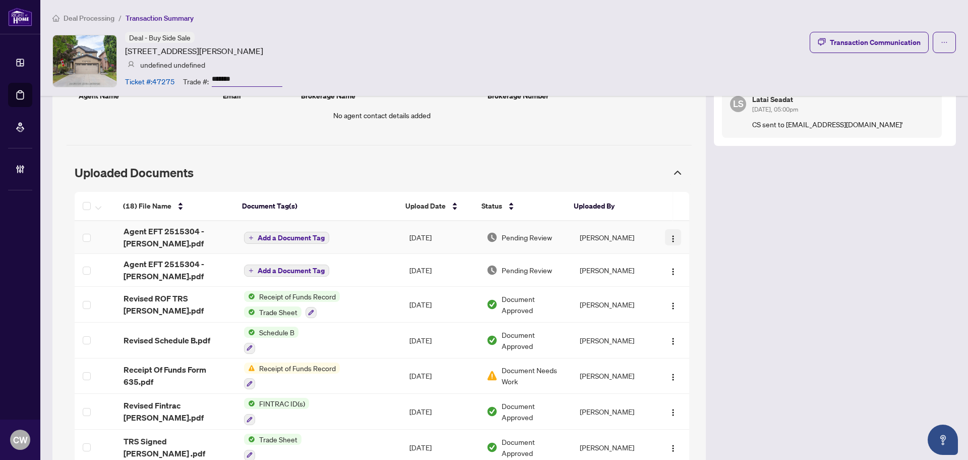
click at [669, 238] on img "button" at bounding box center [673, 239] width 8 height 8
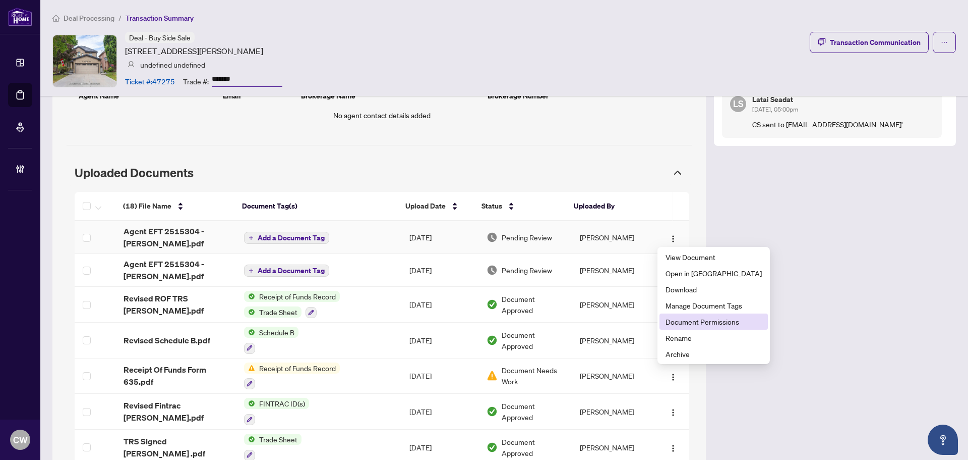
click at [721, 320] on span "Document Permissions" at bounding box center [714, 321] width 96 height 11
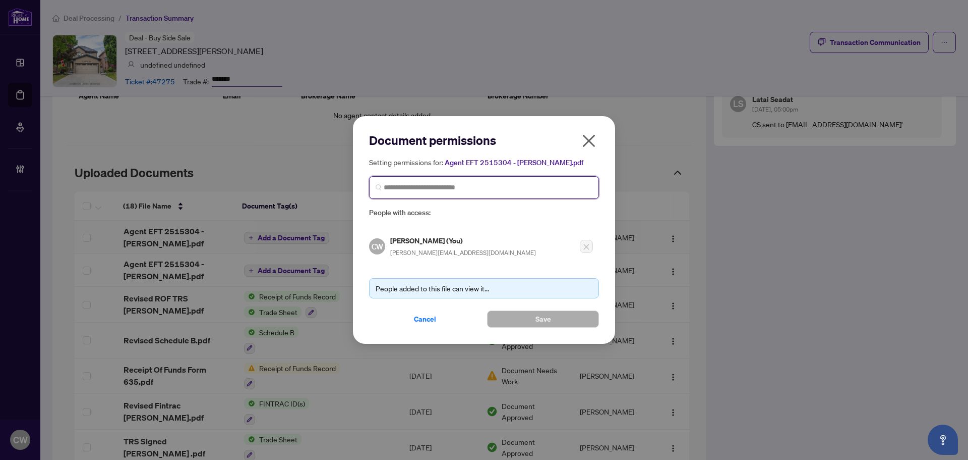
click at [555, 188] on input "search" at bounding box center [488, 187] width 209 height 11
paste input "**********"
type input "**********"
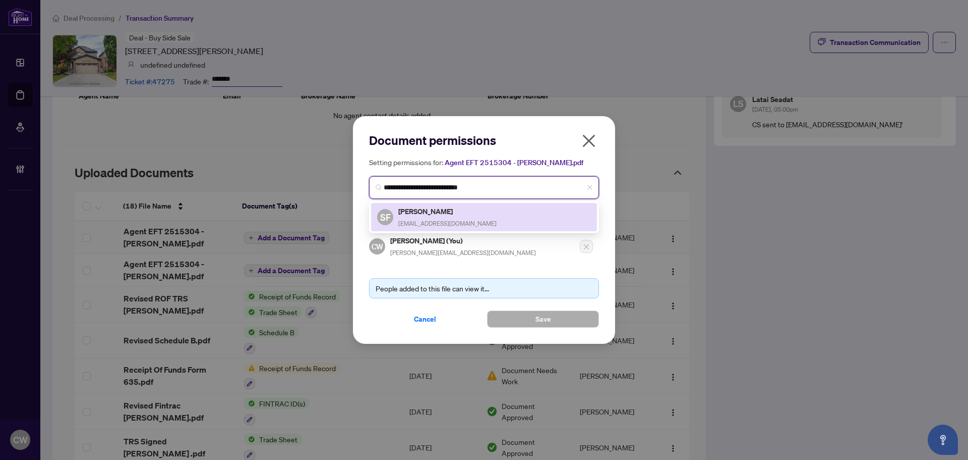
click at [433, 219] on span "sophiefrattura@yahoo.com" at bounding box center [447, 223] width 98 height 8
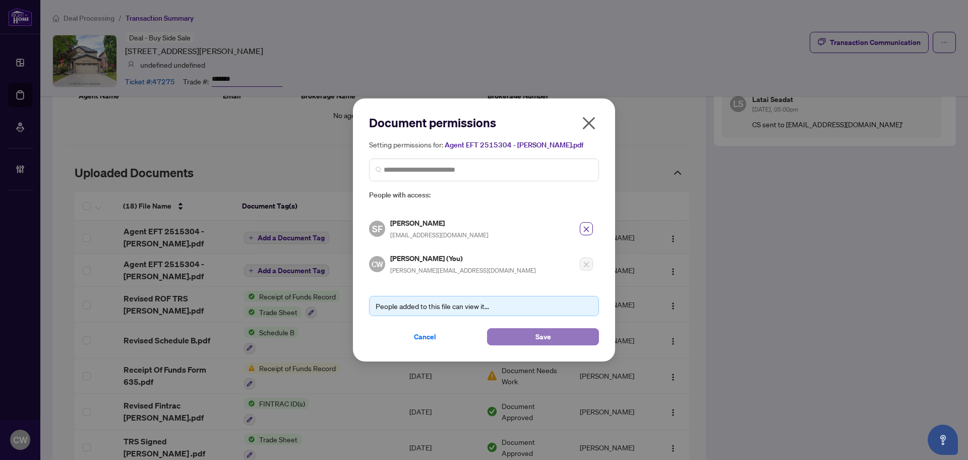
click at [567, 337] on button "Save" at bounding box center [543, 336] width 112 height 17
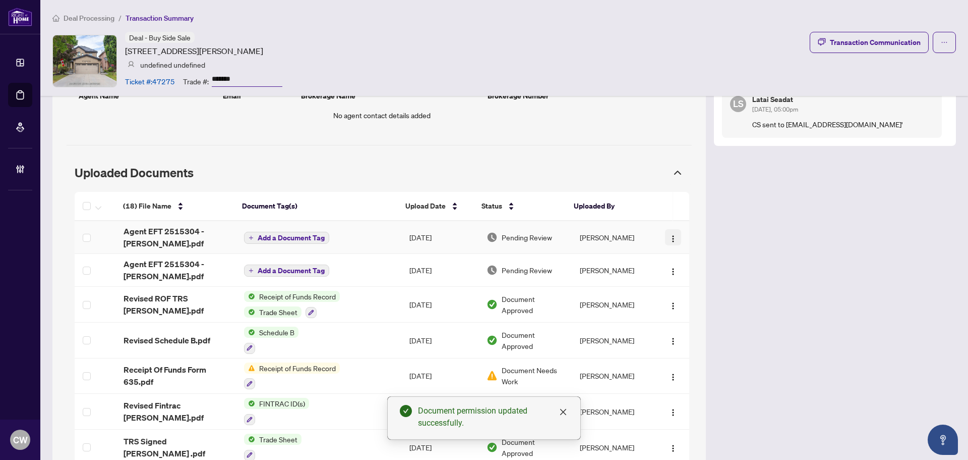
click at [669, 237] on img "button" at bounding box center [673, 239] width 8 height 8
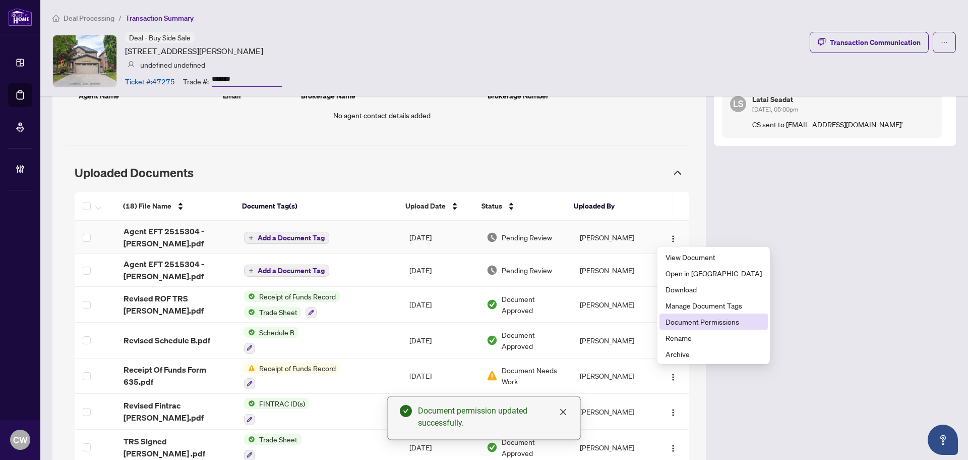
click at [689, 321] on span "Document Permissions" at bounding box center [714, 321] width 96 height 11
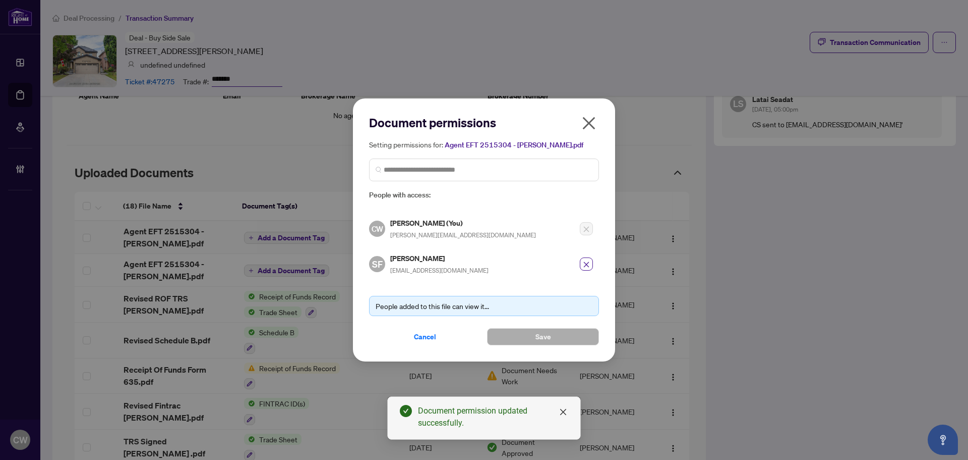
click at [589, 127] on icon "close" at bounding box center [589, 123] width 16 height 16
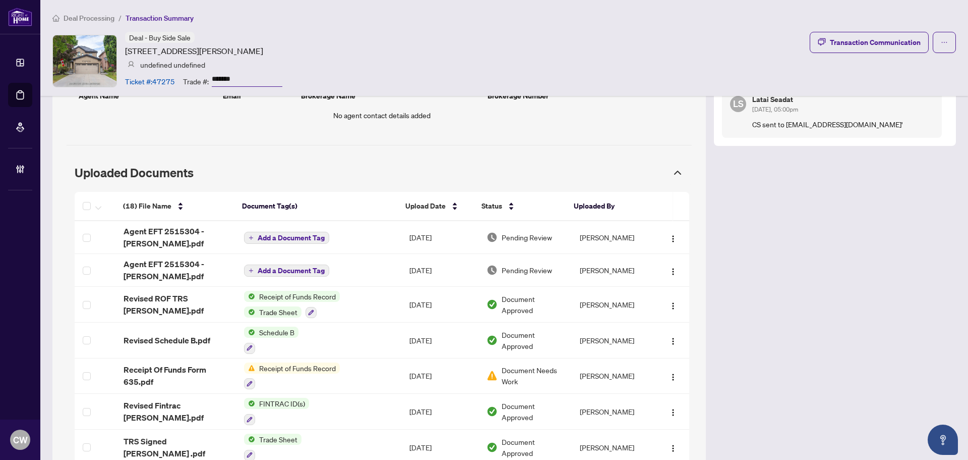
click at [862, 338] on div "Transaction Overview Status: Transaction Processing Complete - Awaiting Payment…" at bounding box center [504, 108] width 904 height 1622
click at [669, 241] on img "button" at bounding box center [673, 239] width 8 height 8
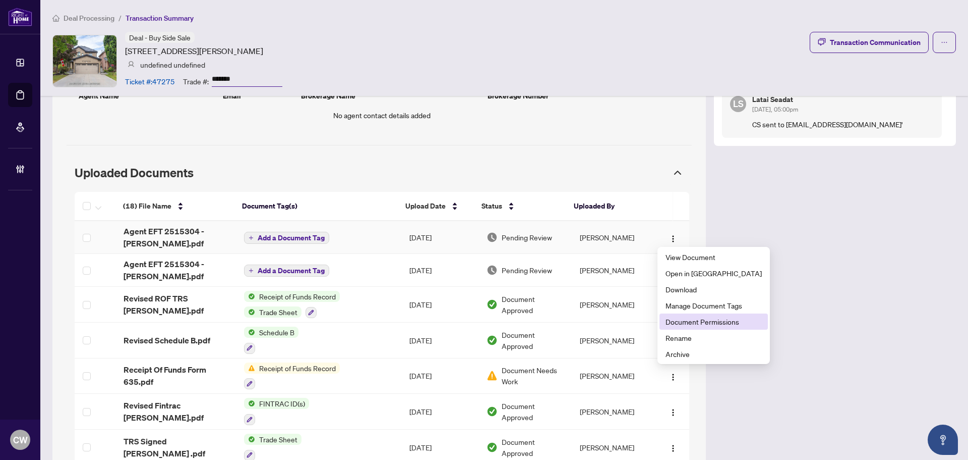
click at [693, 326] on span "Document Permissions" at bounding box center [714, 321] width 96 height 11
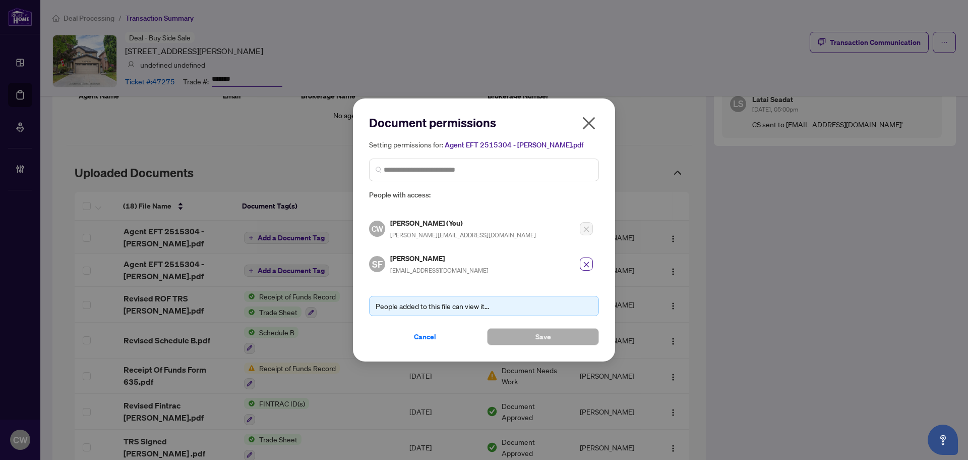
click at [591, 121] on icon "close" at bounding box center [589, 123] width 16 height 16
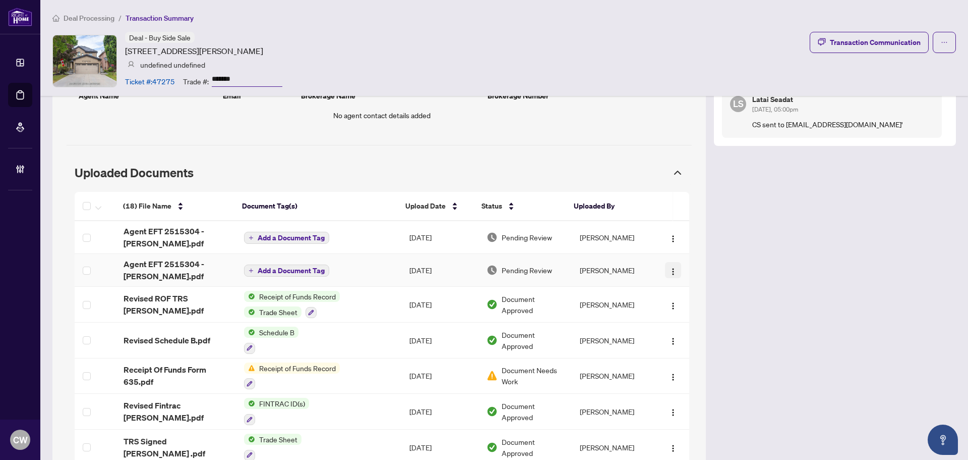
click at [669, 273] on img "button" at bounding box center [673, 271] width 8 height 8
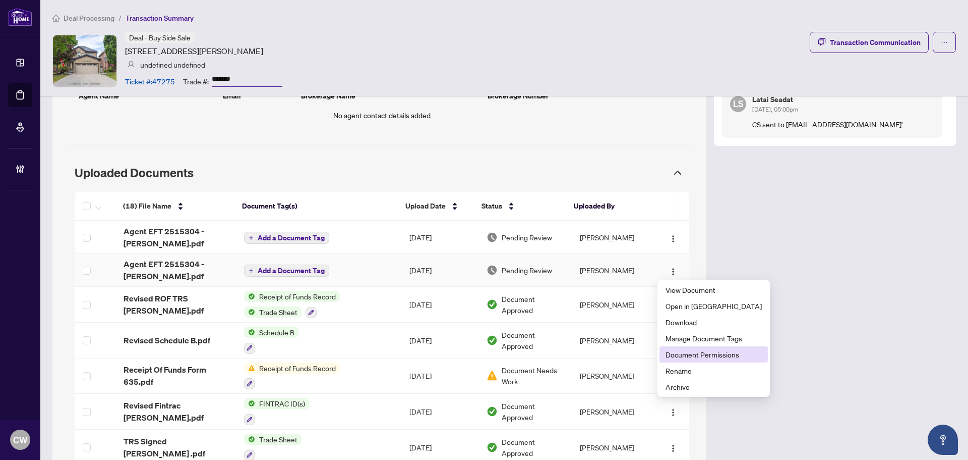
click at [685, 353] on span "Document Permissions" at bounding box center [714, 354] width 96 height 11
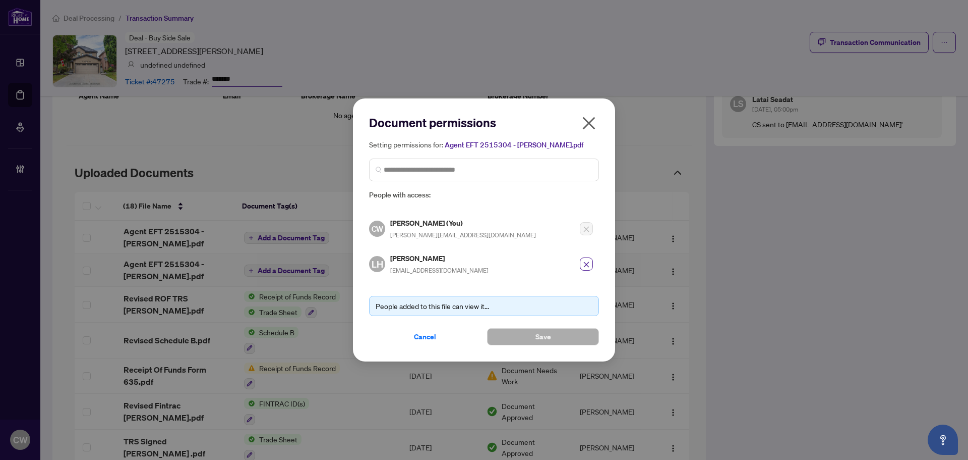
click at [595, 120] on icon "close" at bounding box center [589, 123] width 16 height 16
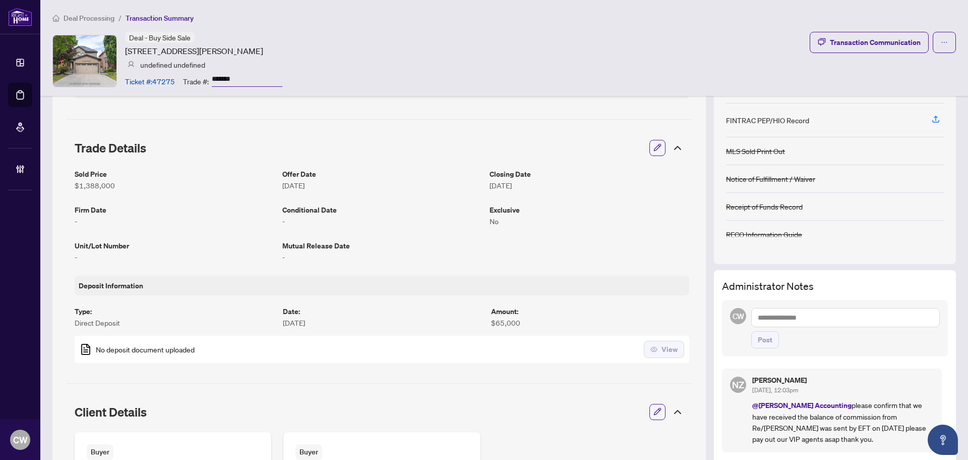
scroll to position [0, 0]
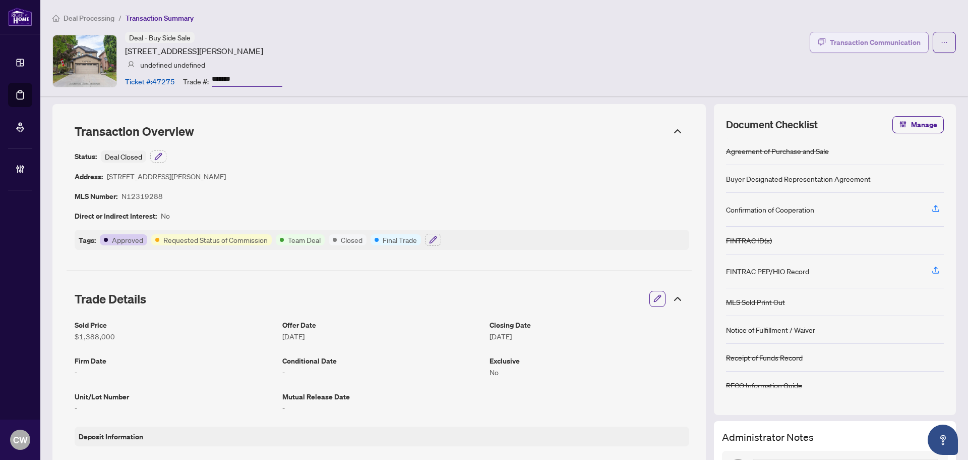
click at [888, 44] on div "Transaction Communication" at bounding box center [875, 42] width 91 height 16
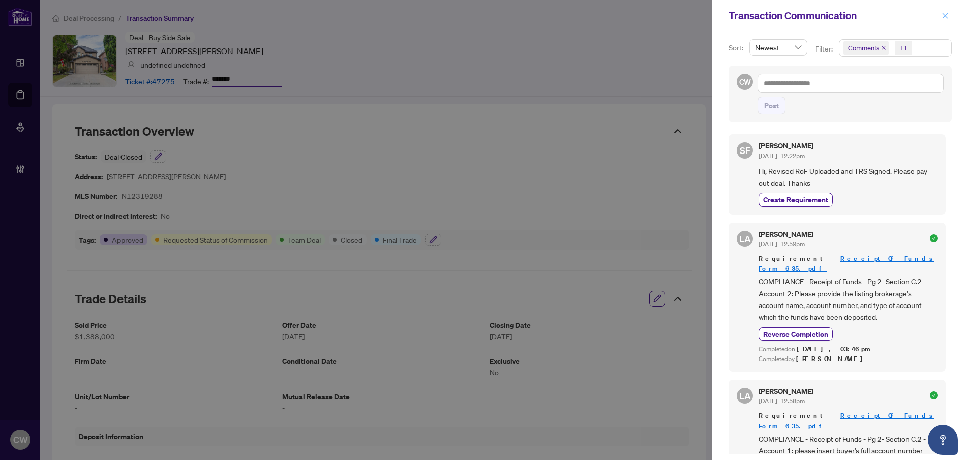
click at [947, 12] on icon "close" at bounding box center [945, 15] width 7 height 7
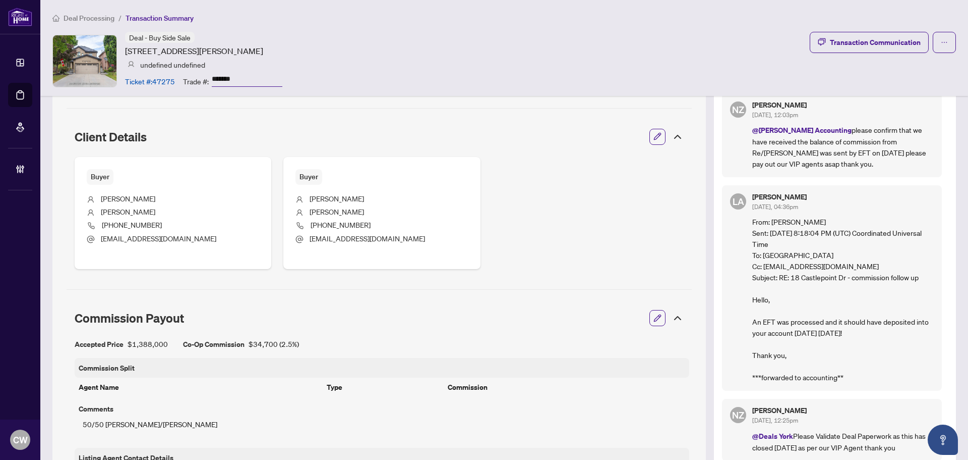
scroll to position [303, 0]
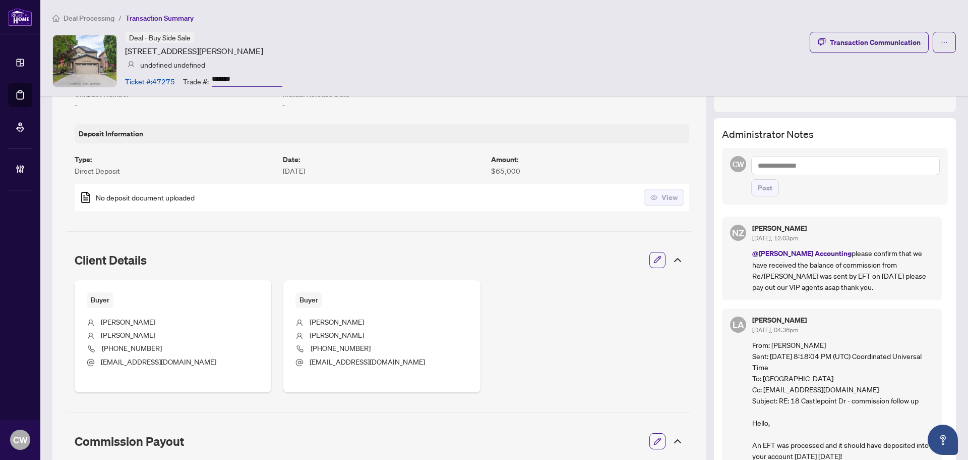
click at [799, 166] on textarea at bounding box center [846, 165] width 189 height 19
paste textarea "**********"
type textarea "**********"
click at [762, 186] on span "Post" at bounding box center [765, 188] width 15 height 16
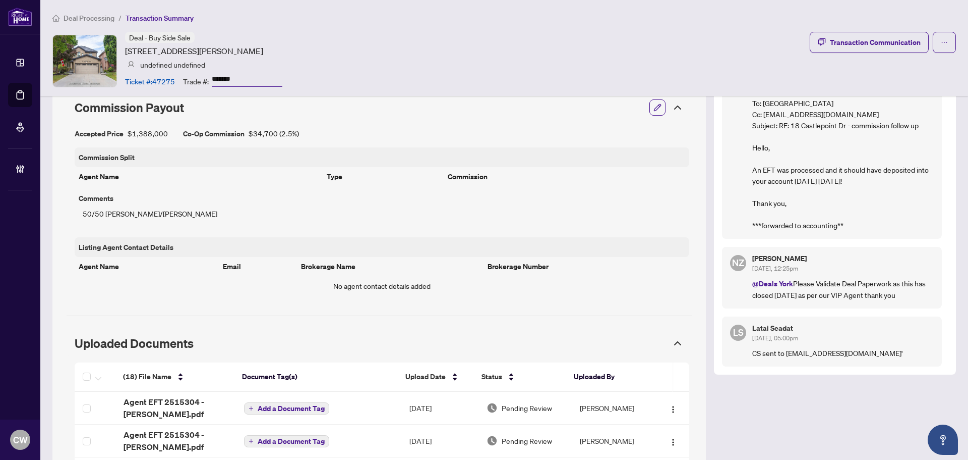
scroll to position [656, 0]
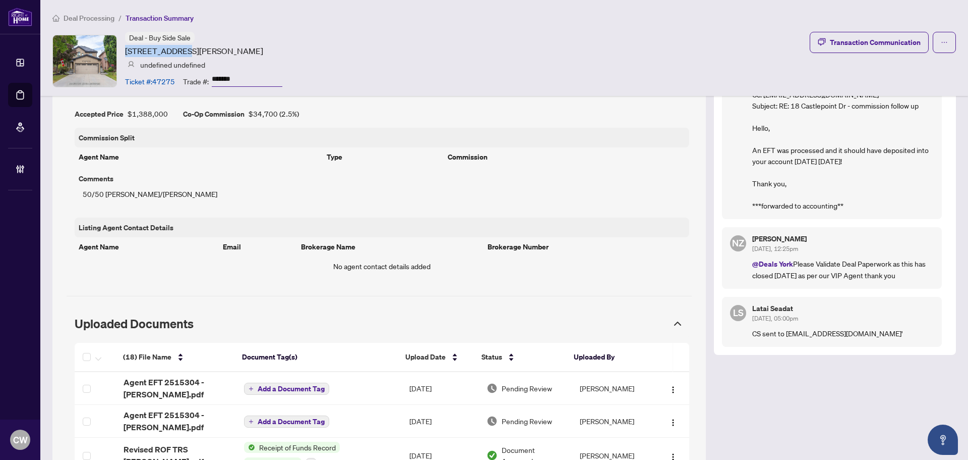
drag, startPoint x: 179, startPoint y: 50, endPoint x: 122, endPoint y: 50, distance: 56.5
click at [122, 50] on div "Deal - Buy Side Sale 18 Castlepoint Dr, Vaughan, Ontario L4H 1C1, Canada undefi…" at bounding box center [167, 61] width 230 height 58
copy article "18 Castlepoint"
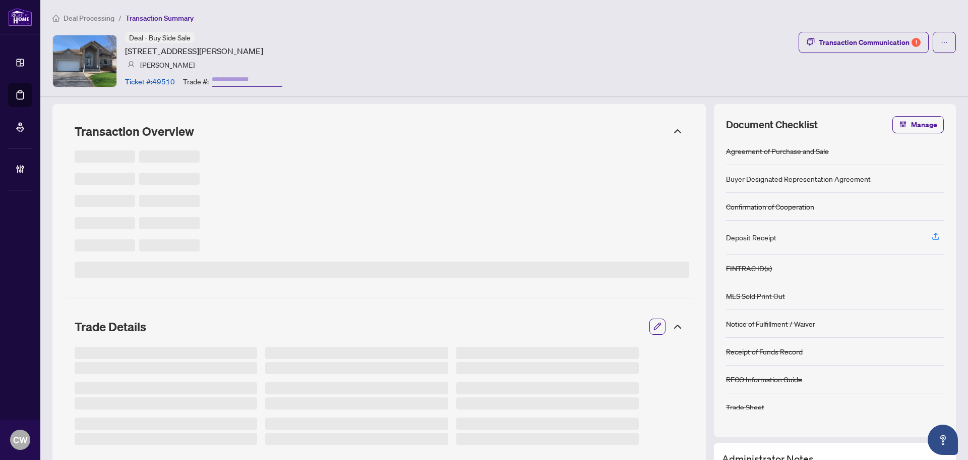
type input "*******"
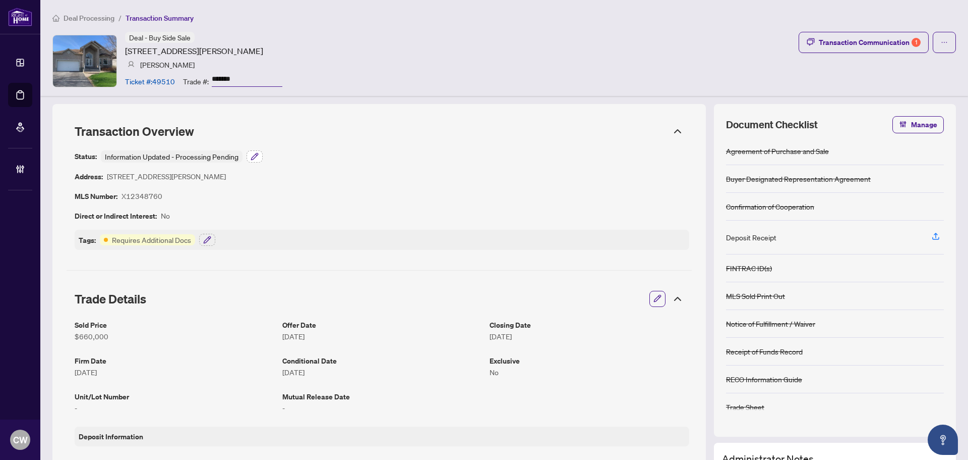
click at [258, 153] on icon "button" at bounding box center [254, 156] width 7 height 7
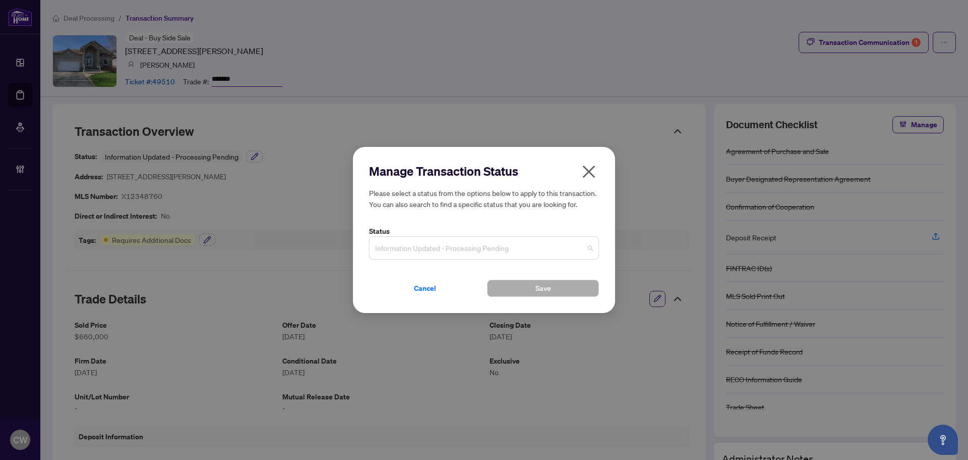
drag, startPoint x: 433, startPoint y: 252, endPoint x: 439, endPoint y: 252, distance: 6.1
click at [434, 252] on span "Information Updated - Processing Pending" at bounding box center [484, 247] width 218 height 19
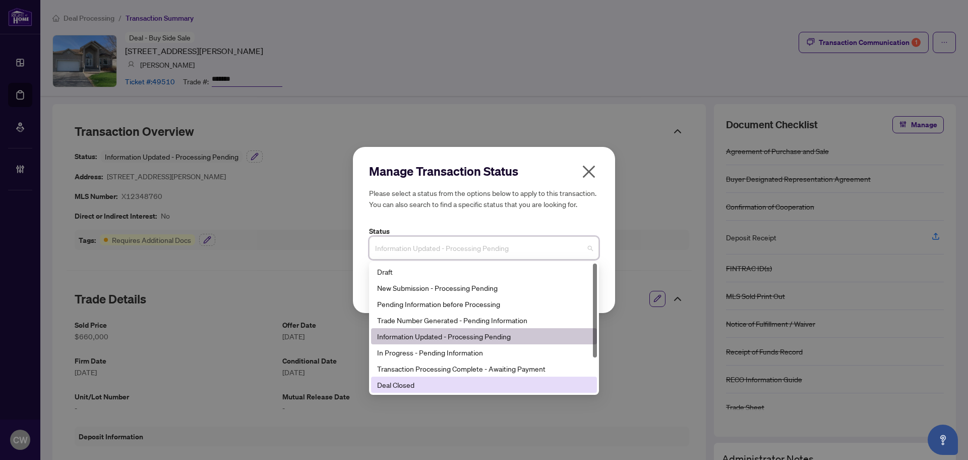
click at [430, 386] on div "Deal Closed" at bounding box center [484, 384] width 214 height 11
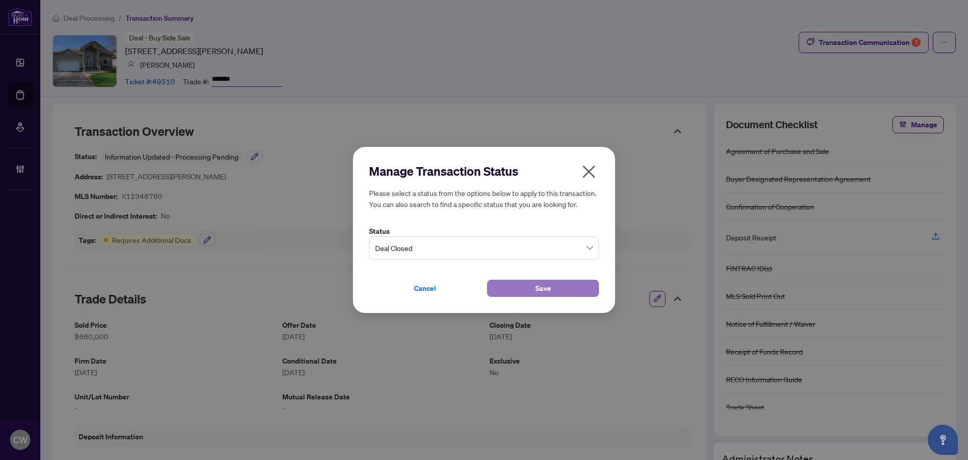
click at [521, 292] on button "Save" at bounding box center [543, 287] width 112 height 17
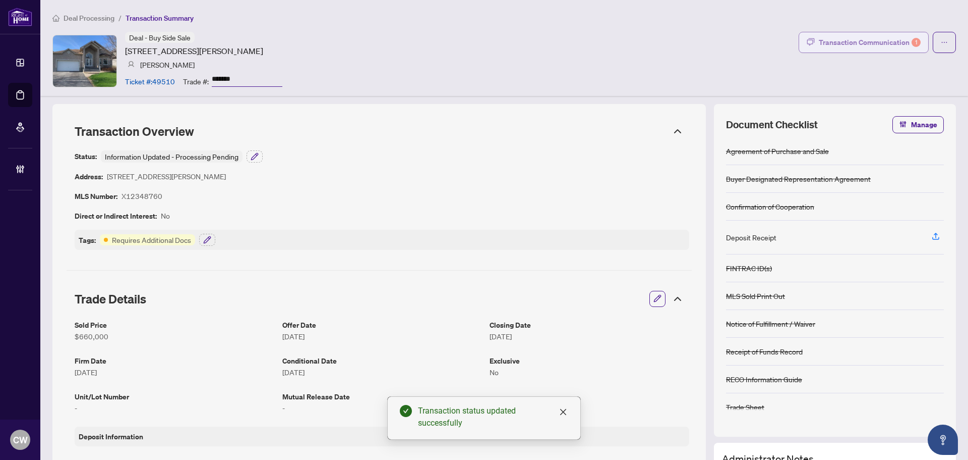
click at [882, 34] on button "Transaction Communication 1" at bounding box center [864, 42] width 130 height 21
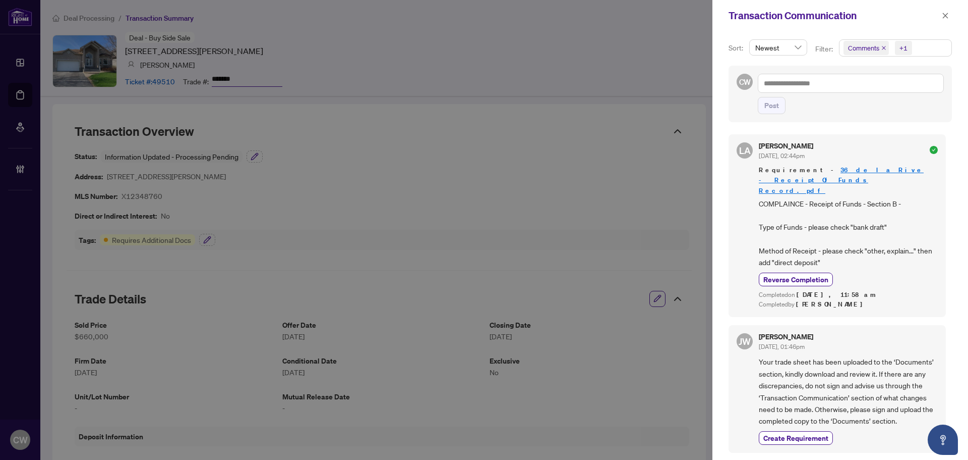
click at [883, 46] on icon "close" at bounding box center [884, 47] width 5 height 5
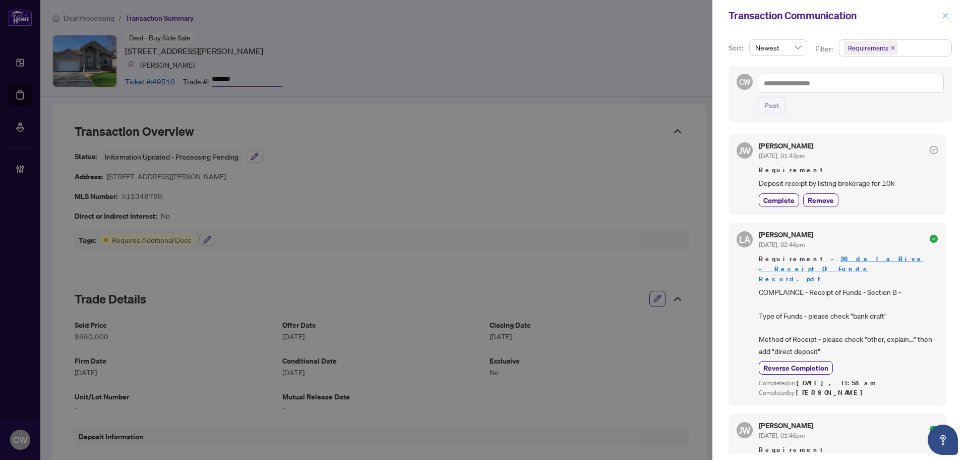
click at [940, 18] on button "button" at bounding box center [945, 16] width 13 height 12
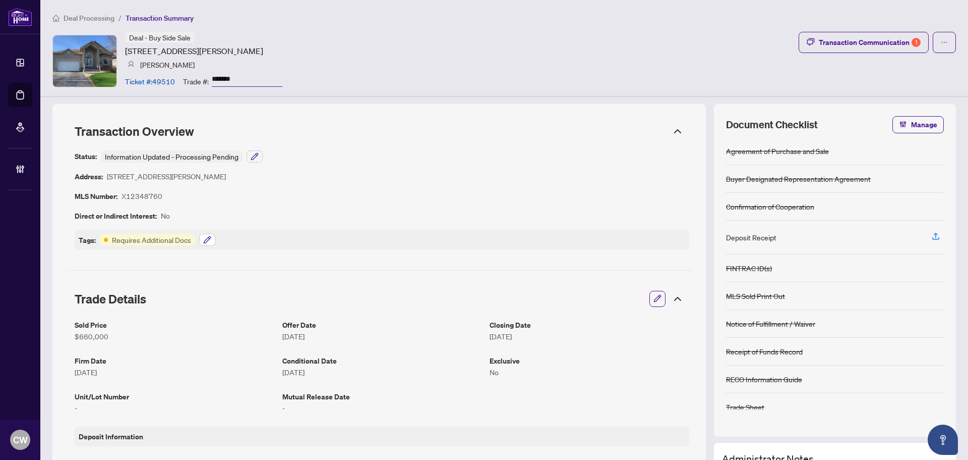
click at [203, 238] on icon "button" at bounding box center [207, 240] width 8 height 8
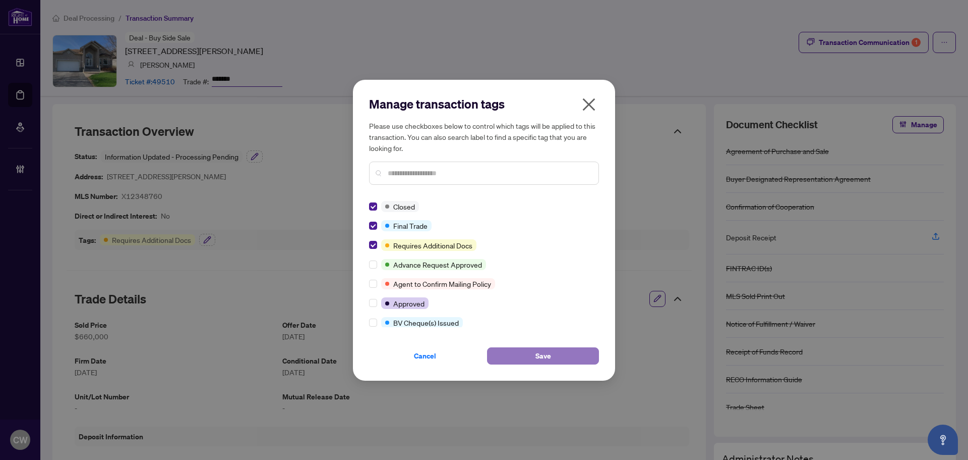
click at [539, 351] on span "Save" at bounding box center [544, 356] width 16 height 16
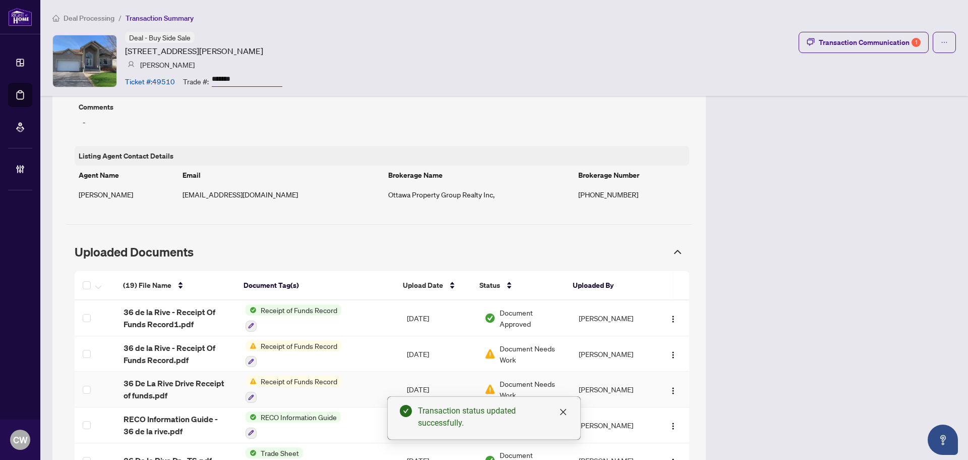
scroll to position [1009, 0]
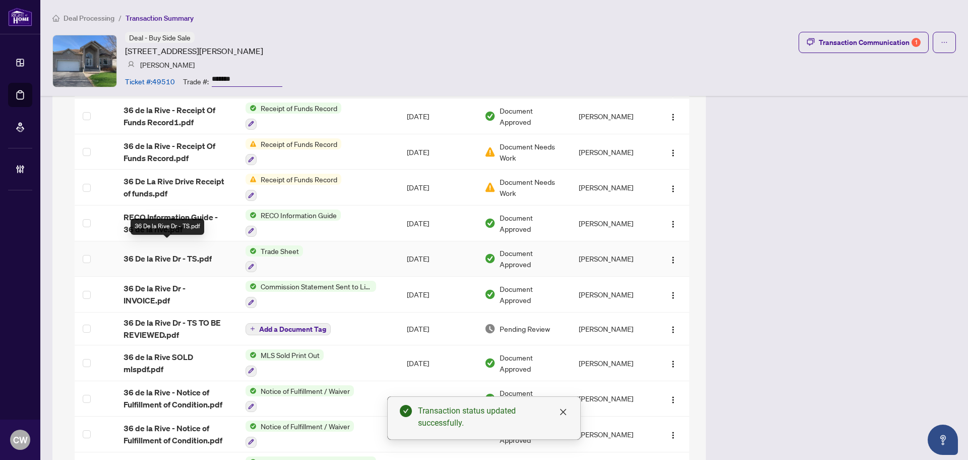
click at [157, 252] on span "36 De la Rive Dr - TS.pdf" at bounding box center [168, 258] width 88 height 12
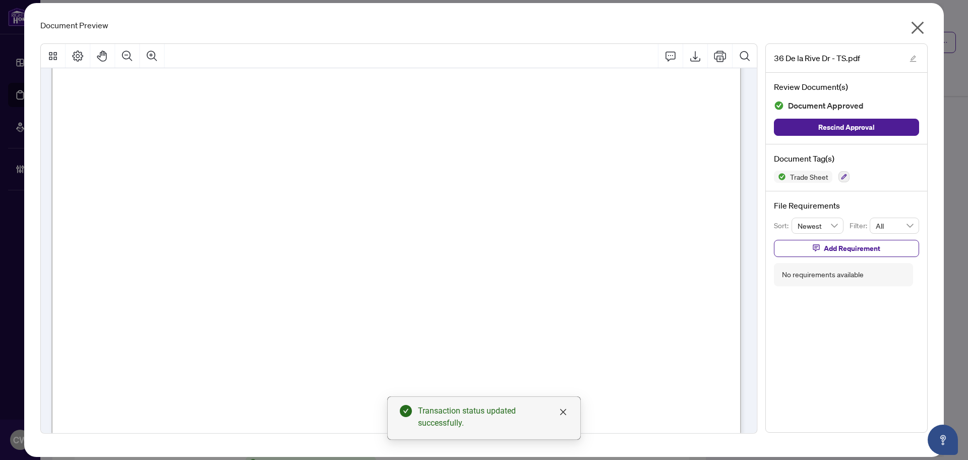
scroll to position [353, 0]
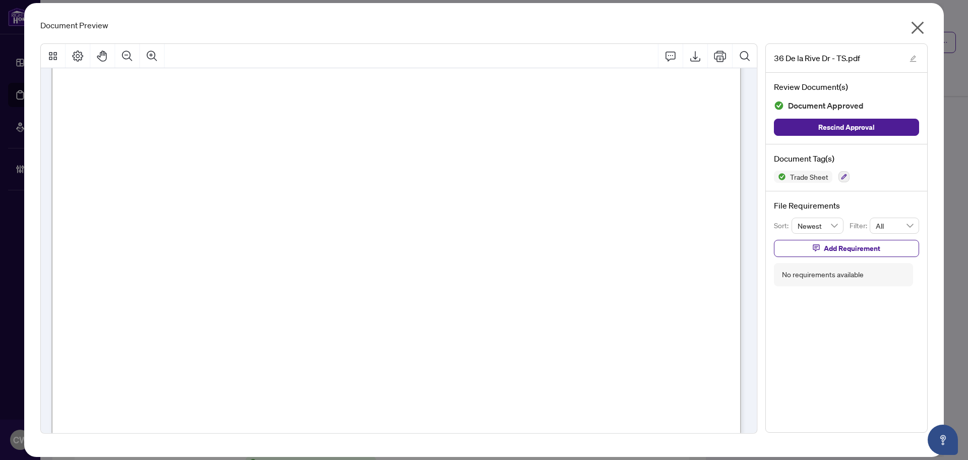
drag, startPoint x: 923, startPoint y: 26, endPoint x: 887, endPoint y: 32, distance: 36.3
click at [923, 26] on icon "close" at bounding box center [918, 28] width 16 height 16
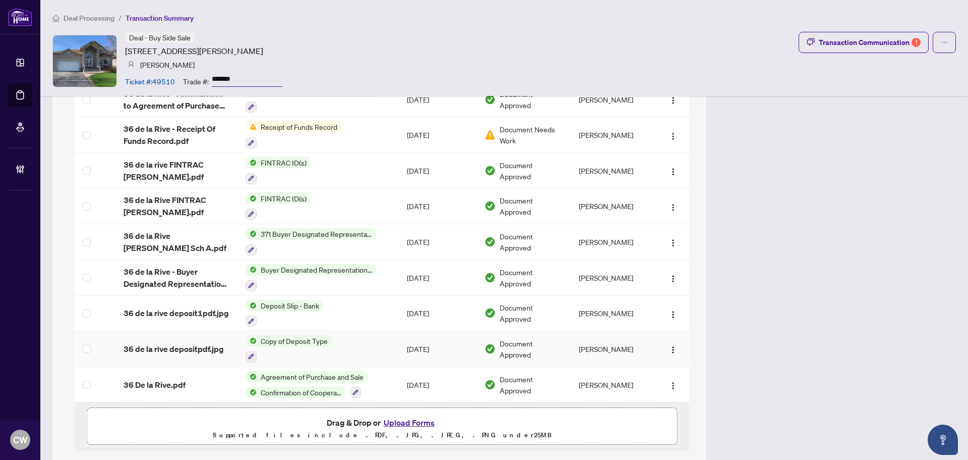
scroll to position [1388, 0]
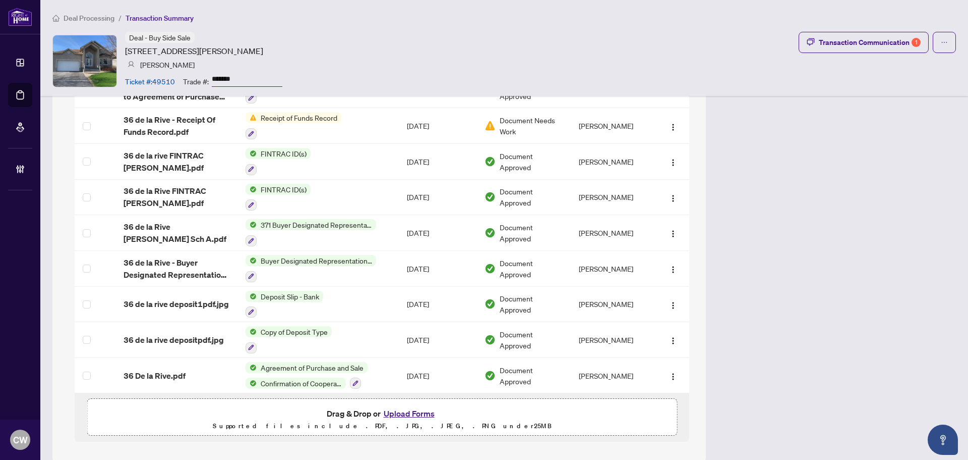
click at [405, 407] on button "Upload Forms" at bounding box center [409, 413] width 57 height 13
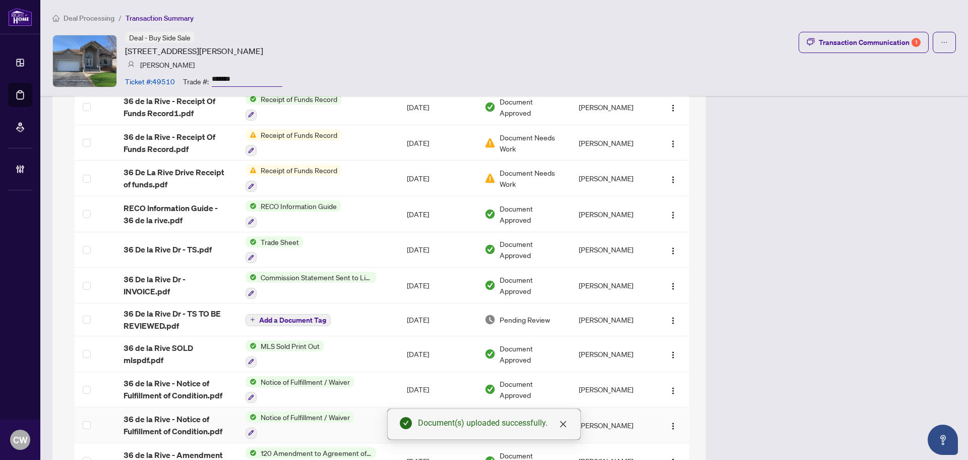
scroll to position [884, 0]
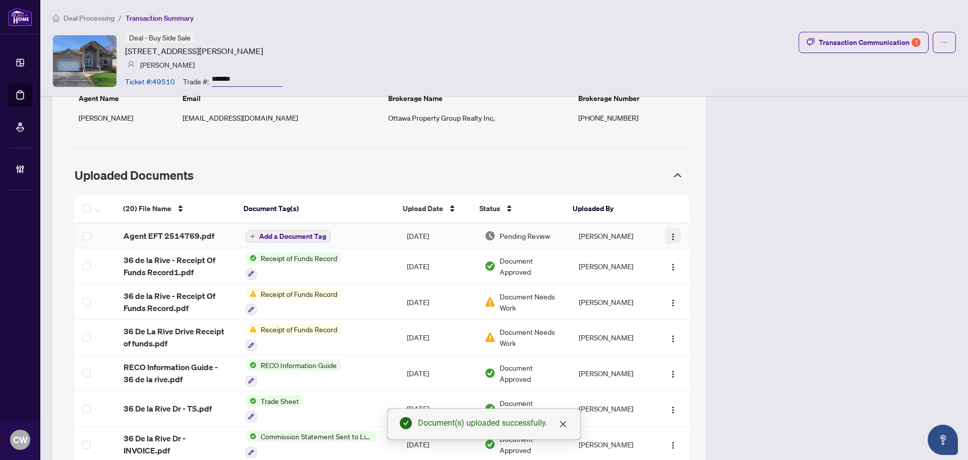
click at [669, 233] on img "button" at bounding box center [673, 237] width 8 height 8
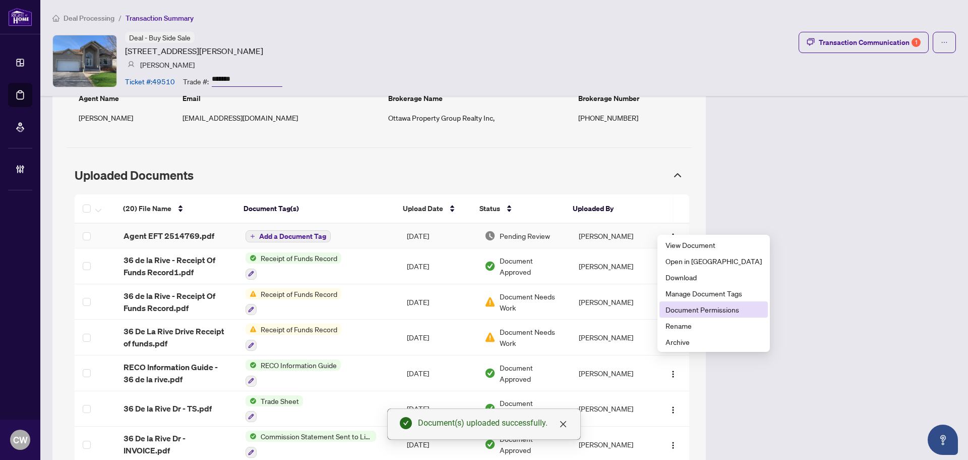
click at [705, 311] on span "Document Permissions" at bounding box center [714, 309] width 96 height 11
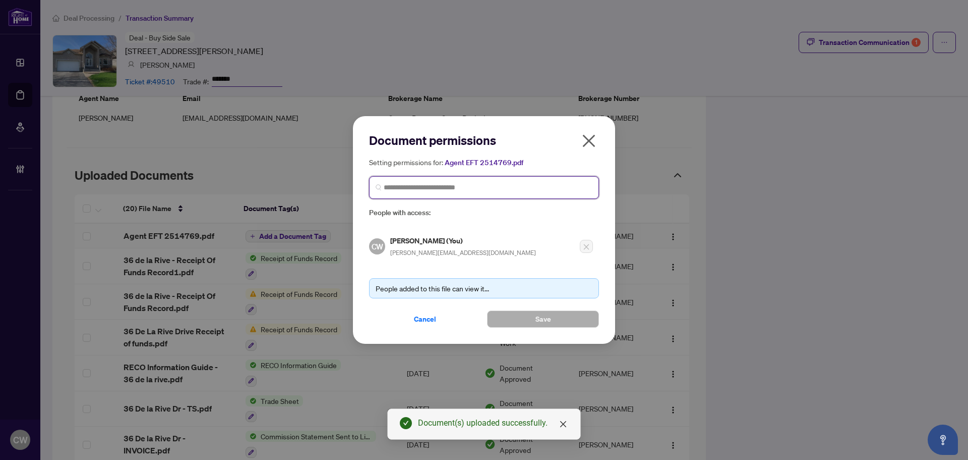
click at [452, 189] on input "search" at bounding box center [488, 187] width 209 height 11
paste input "**********"
type input "**********"
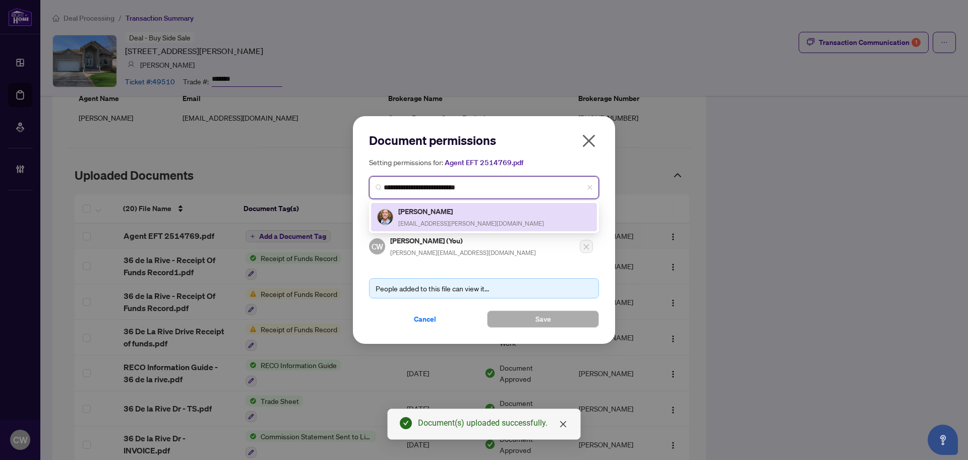
click at [447, 214] on h5 "Joanne Clemens" at bounding box center [471, 211] width 146 height 12
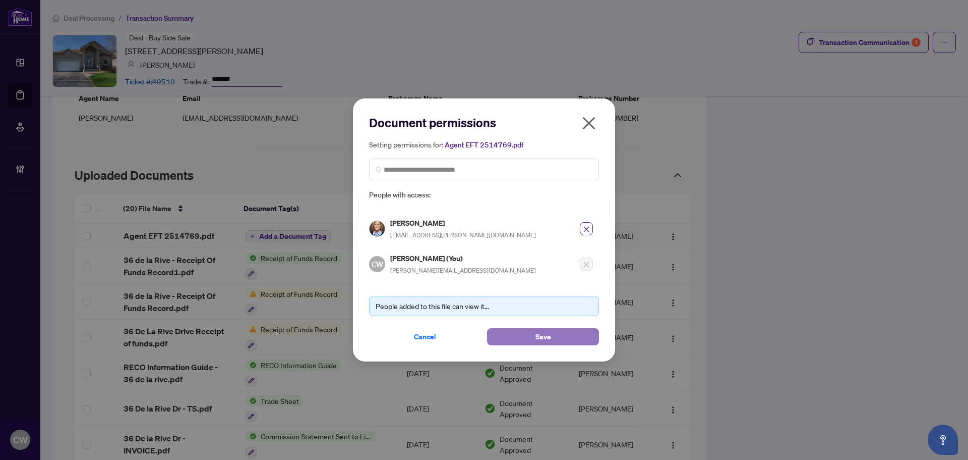
click at [537, 339] on span "Save" at bounding box center [544, 336] width 16 height 16
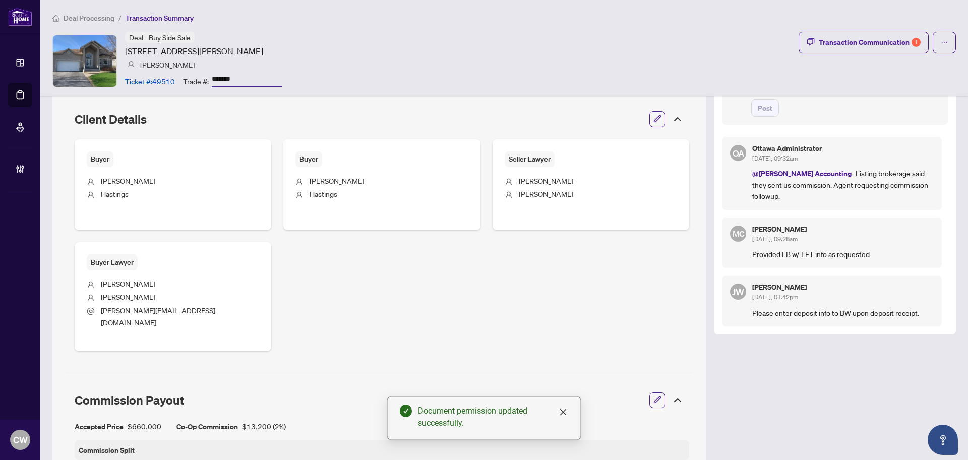
scroll to position [253, 0]
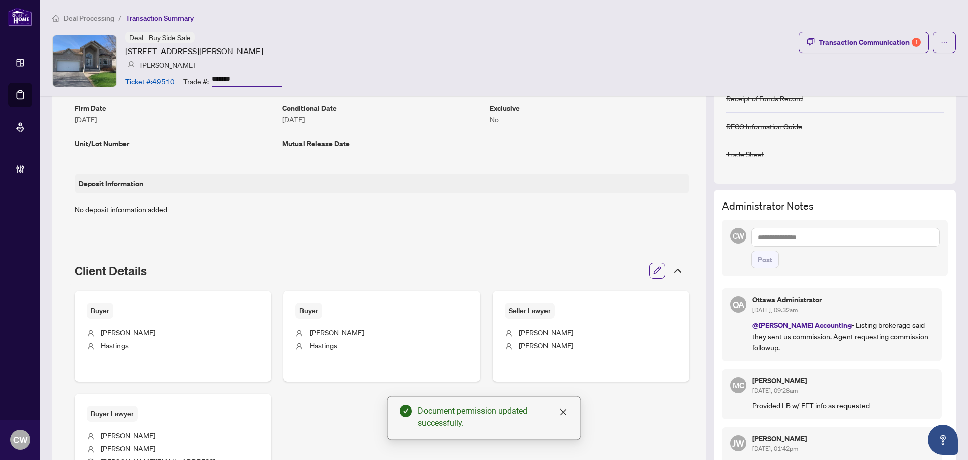
click at [786, 237] on textarea at bounding box center [846, 236] width 189 height 19
paste textarea "**********"
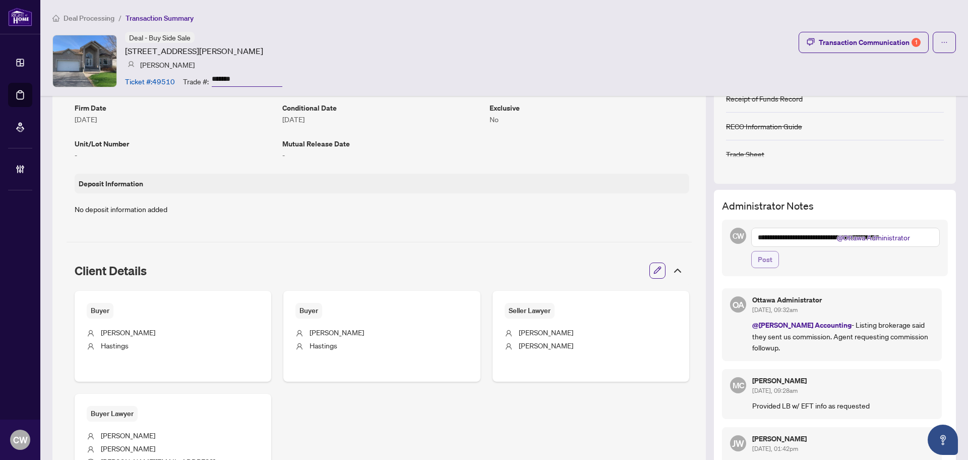
type textarea "**********"
click at [758, 255] on span "Post" at bounding box center [765, 259] width 15 height 16
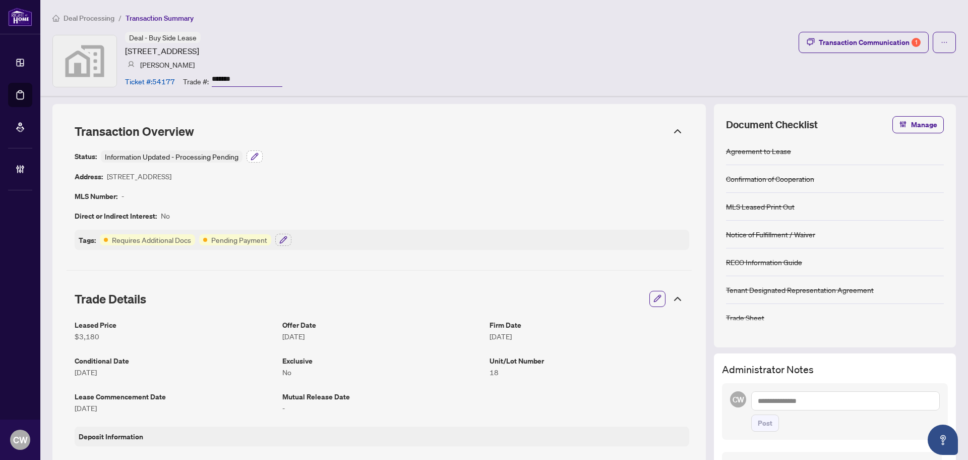
click at [259, 157] on button "button" at bounding box center [255, 156] width 16 height 12
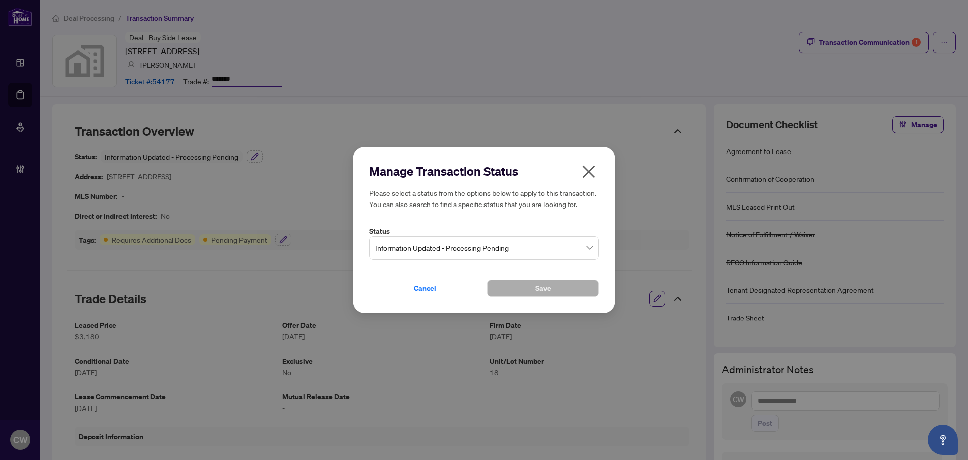
click at [430, 254] on span "Information Updated - Processing Pending" at bounding box center [484, 247] width 218 height 19
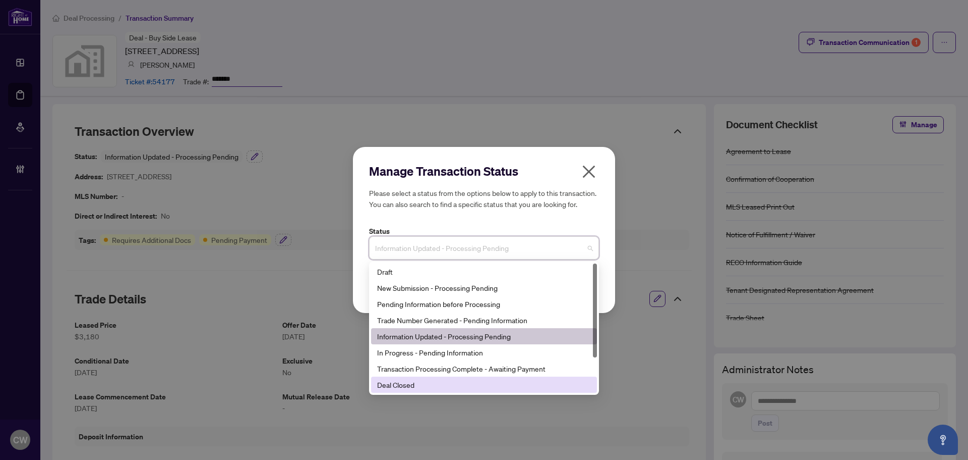
click at [416, 383] on div "Deal Closed" at bounding box center [484, 384] width 214 height 11
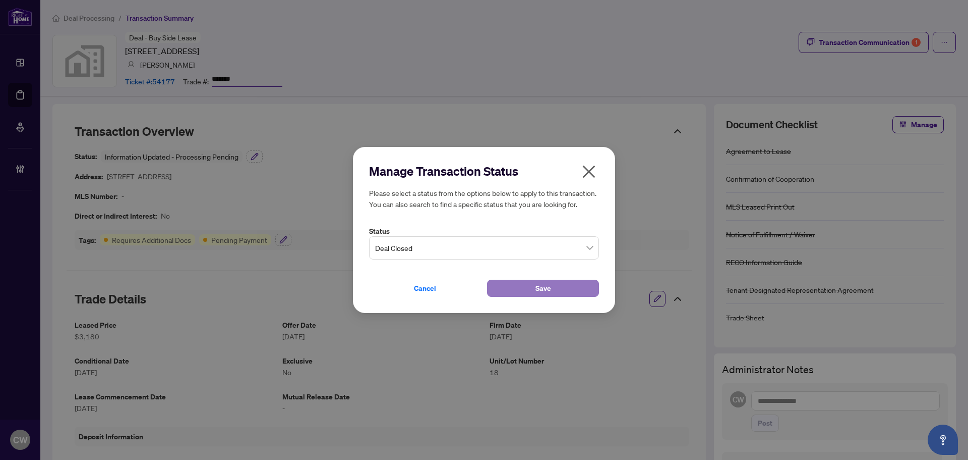
click at [509, 286] on button "Save" at bounding box center [543, 287] width 112 height 17
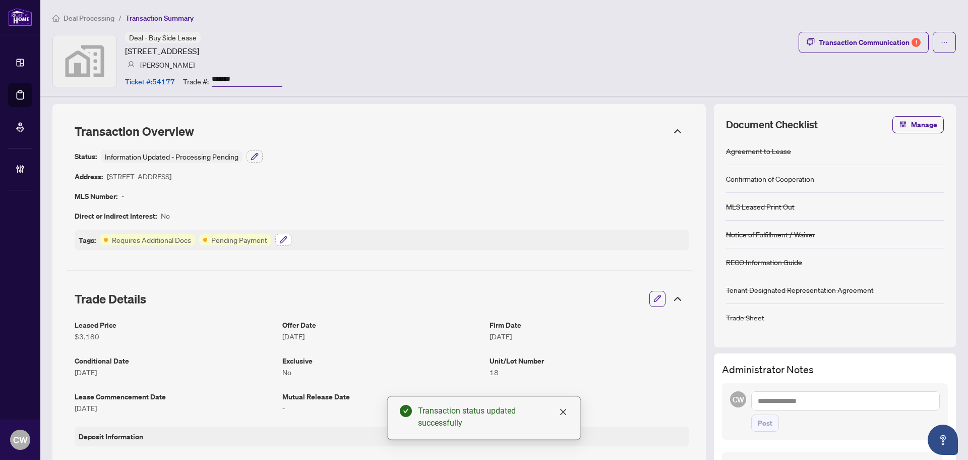
click at [280, 236] on icon "button" at bounding box center [283, 240] width 8 height 8
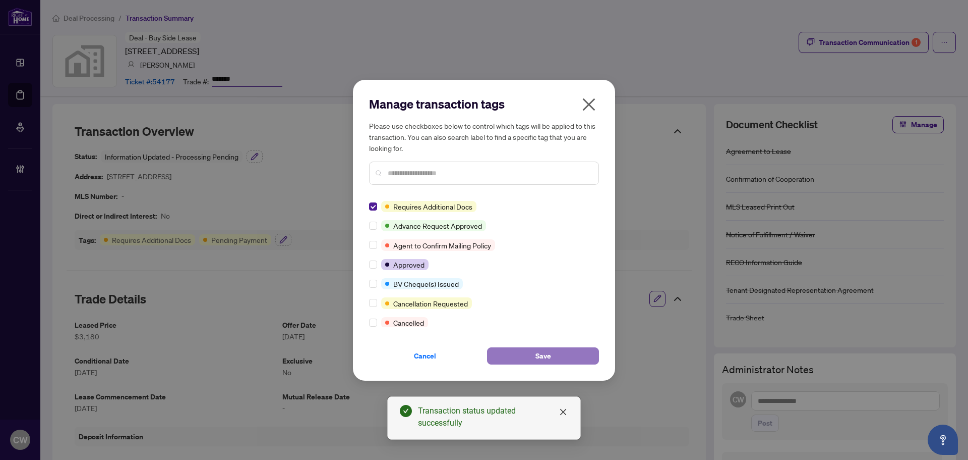
click at [542, 354] on span "Save" at bounding box center [544, 356] width 16 height 16
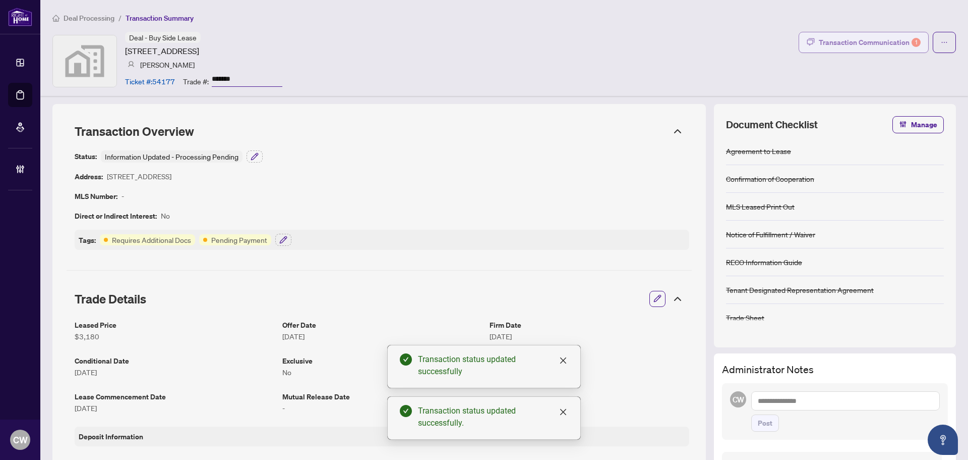
click at [882, 42] on div "Transaction Communication 1" at bounding box center [870, 42] width 102 height 16
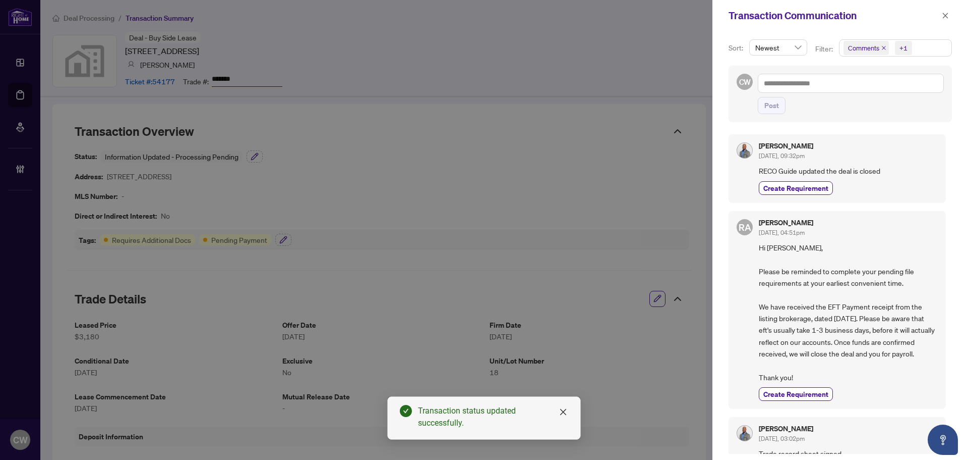
click at [883, 47] on icon "close" at bounding box center [884, 47] width 5 height 5
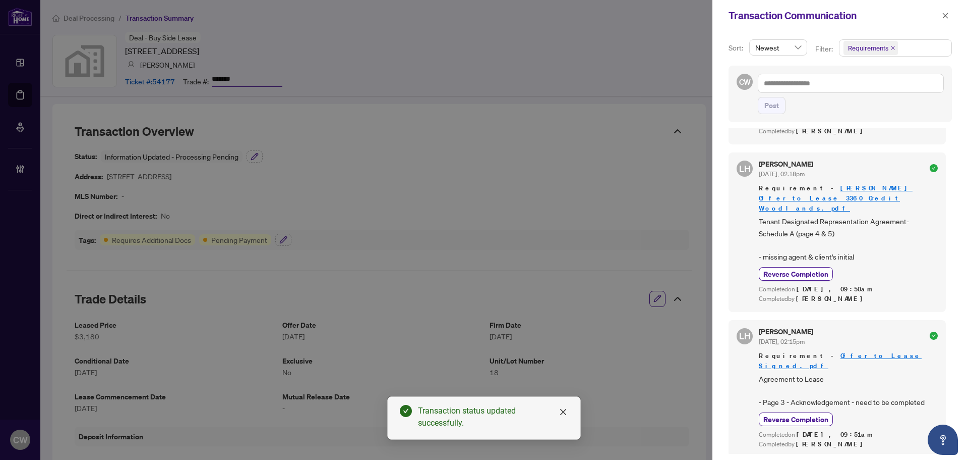
scroll to position [353, 0]
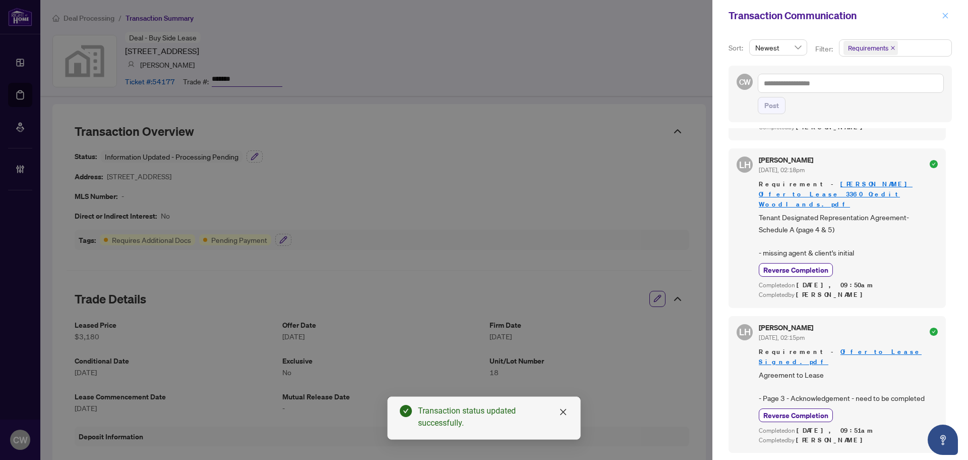
click at [945, 19] on icon "close" at bounding box center [945, 15] width 7 height 7
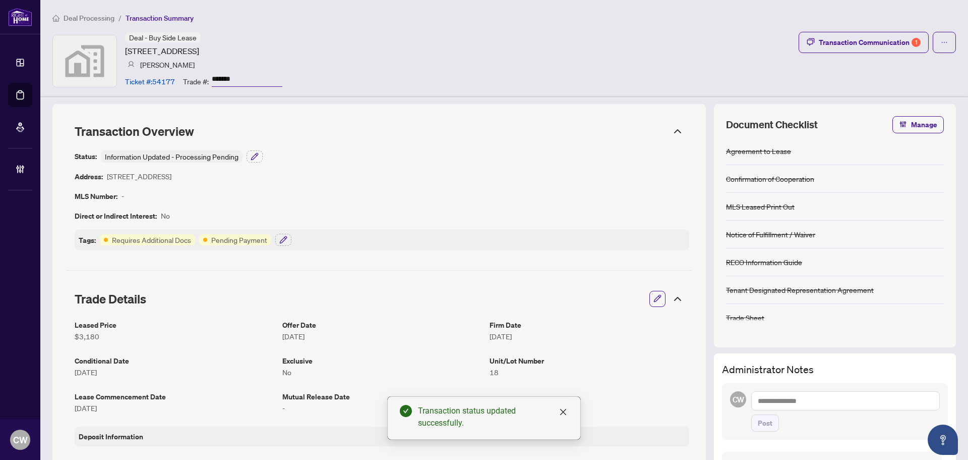
click at [281, 245] on div "Tags: Requires Additional Docs Pending Payment" at bounding box center [382, 240] width 615 height 20
click at [283, 240] on icon "button" at bounding box center [283, 240] width 8 height 8
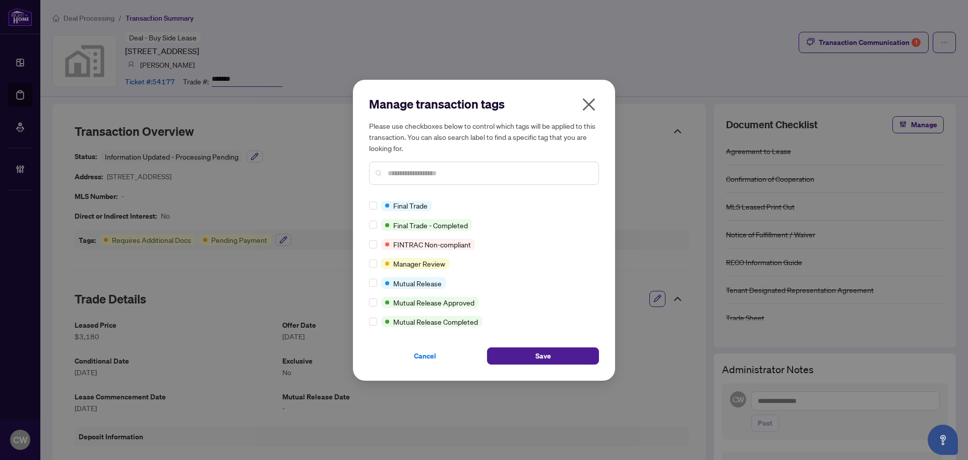
scroll to position [20, 0]
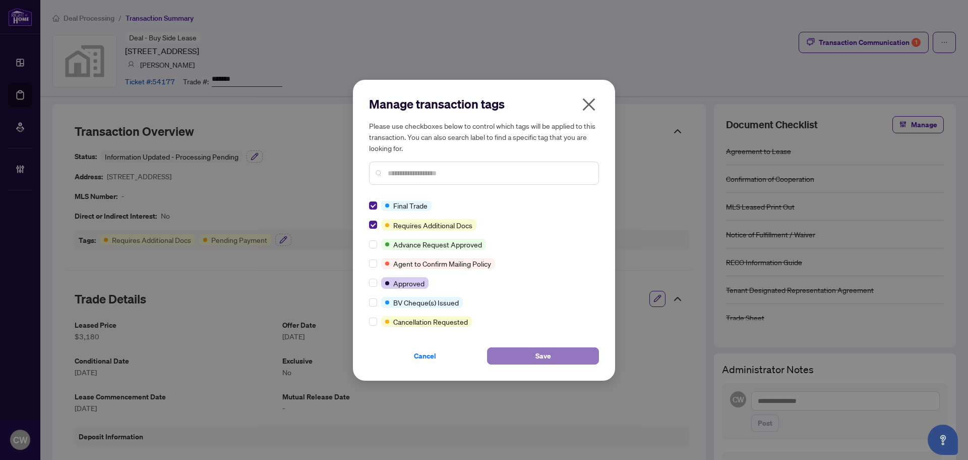
click at [521, 350] on button "Save" at bounding box center [543, 355] width 112 height 17
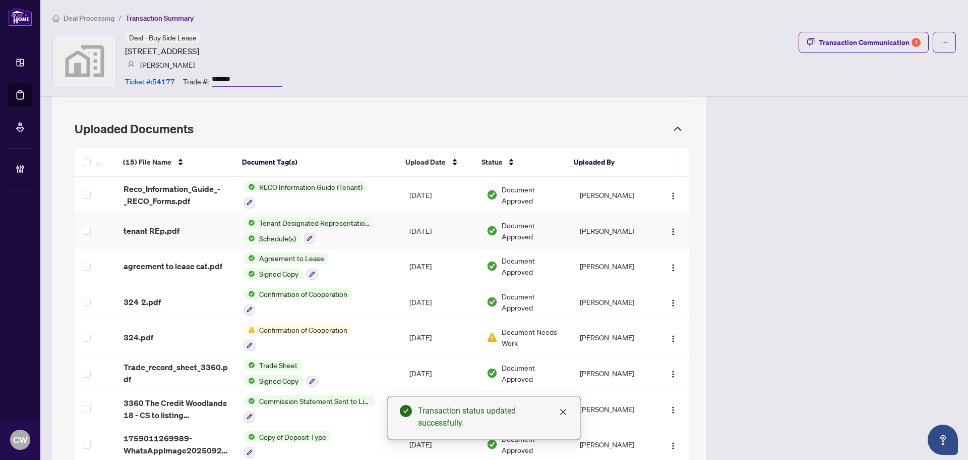
scroll to position [958, 0]
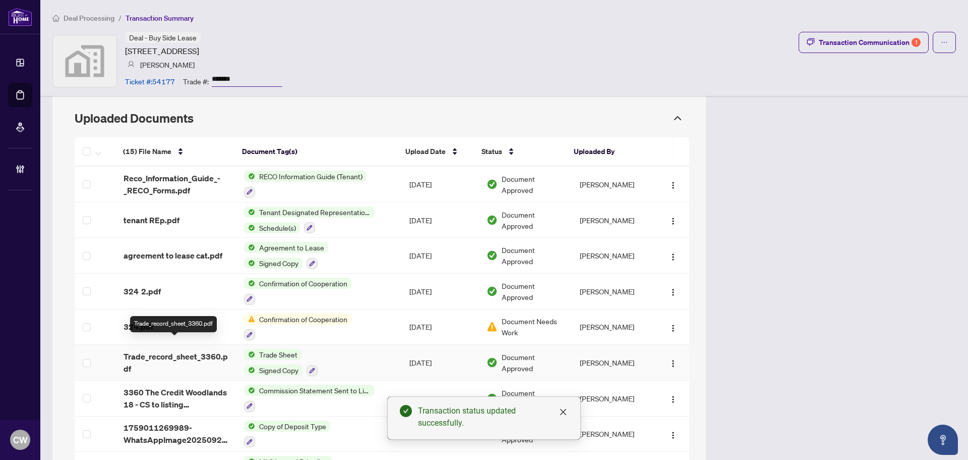
click at [161, 350] on span "Trade_record_sheet_3360.pdf" at bounding box center [176, 362] width 105 height 24
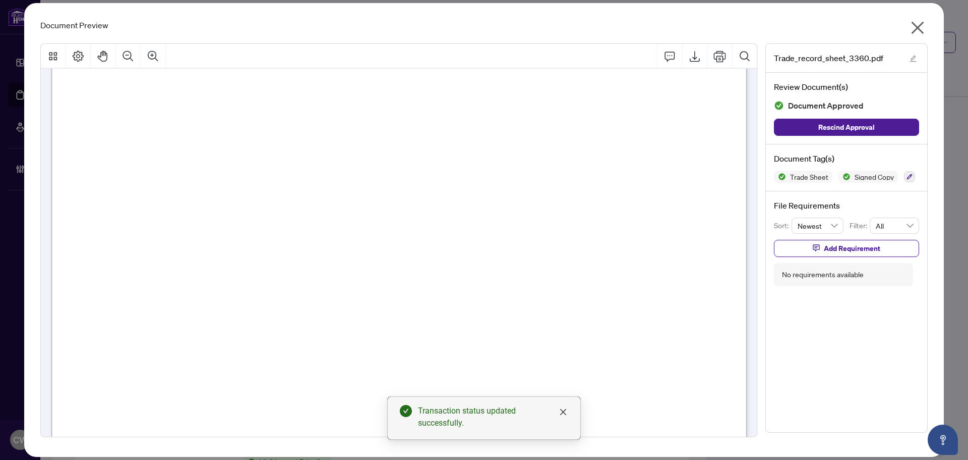
scroll to position [303, 0]
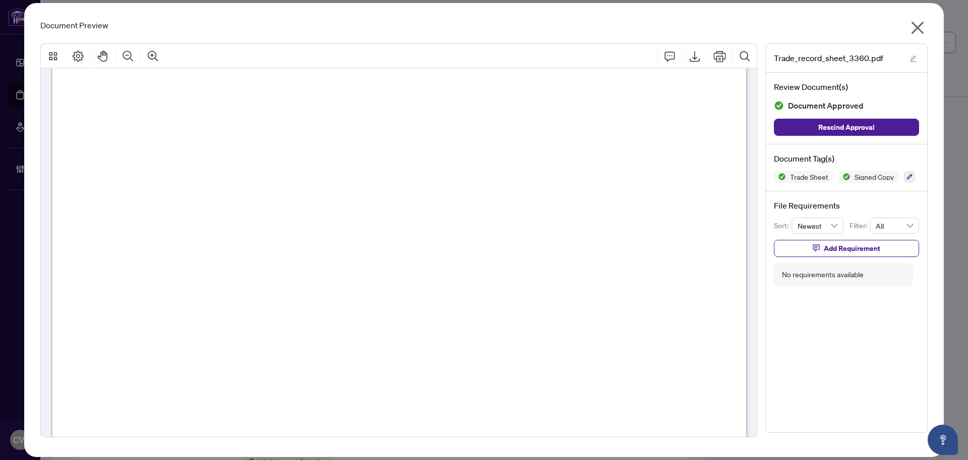
click at [924, 28] on icon "close" at bounding box center [918, 28] width 16 height 16
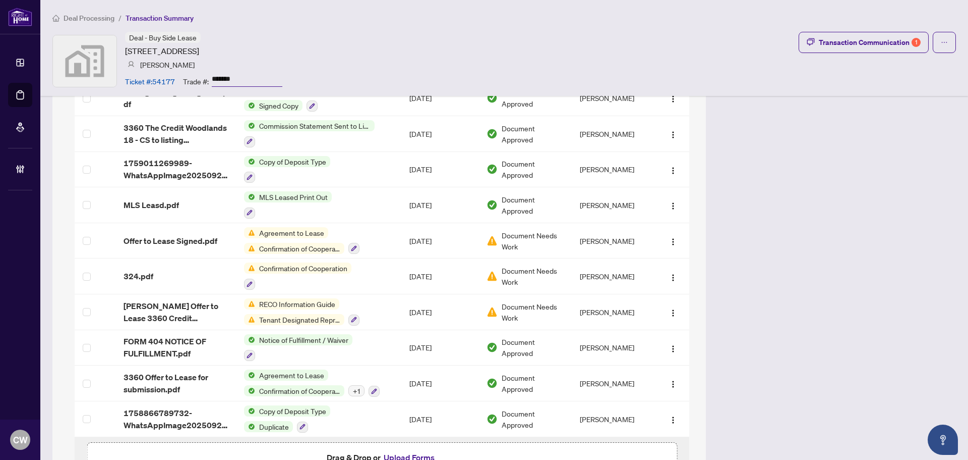
scroll to position [1261, 0]
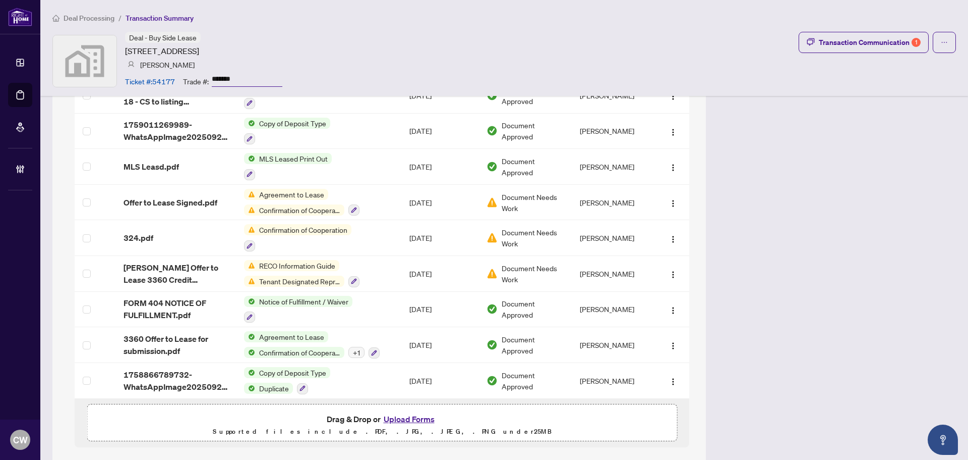
click at [409, 412] on button "Upload Forms" at bounding box center [409, 418] width 57 height 13
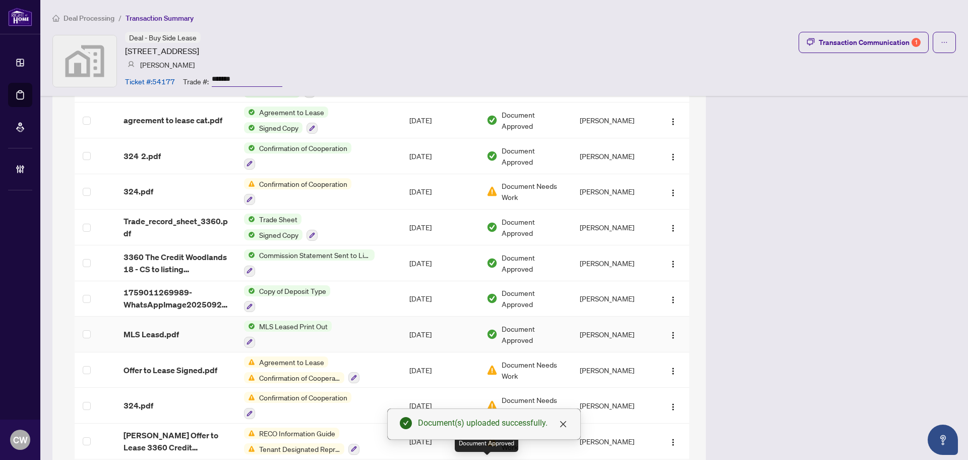
scroll to position [958, 0]
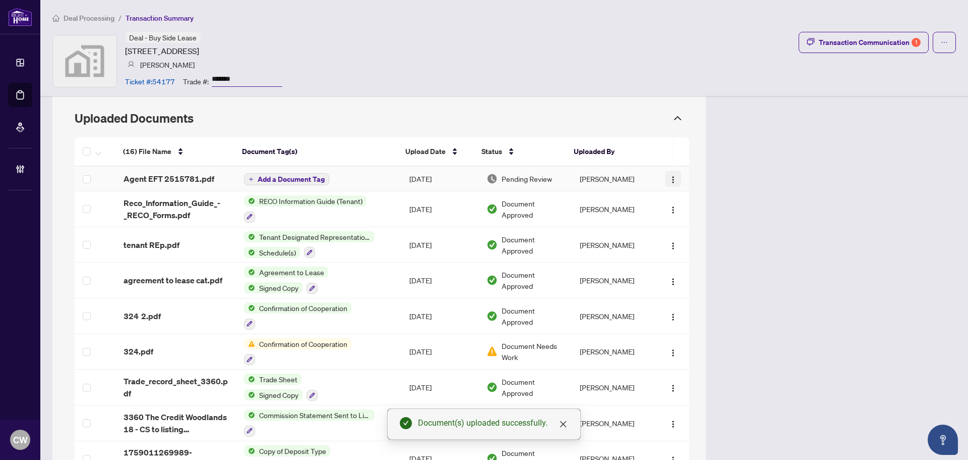
click at [669, 176] on img "button" at bounding box center [673, 180] width 8 height 8
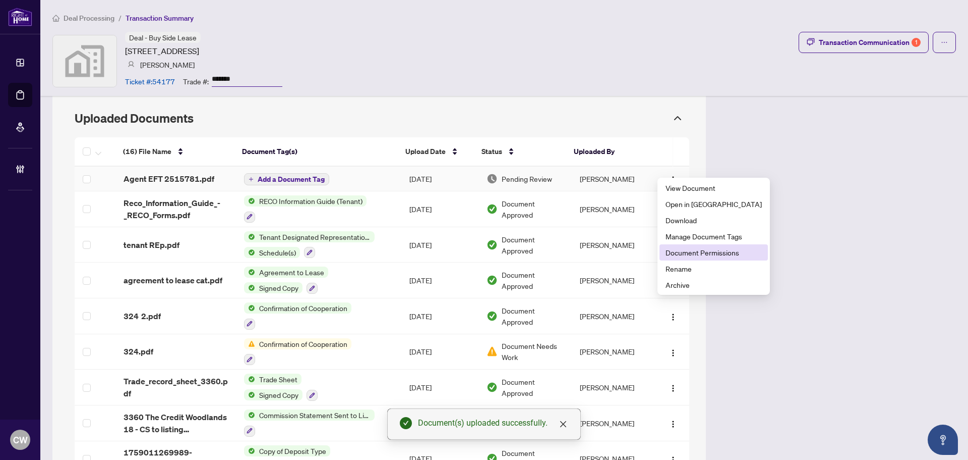
click at [709, 252] on span "Document Permissions" at bounding box center [714, 252] width 96 height 11
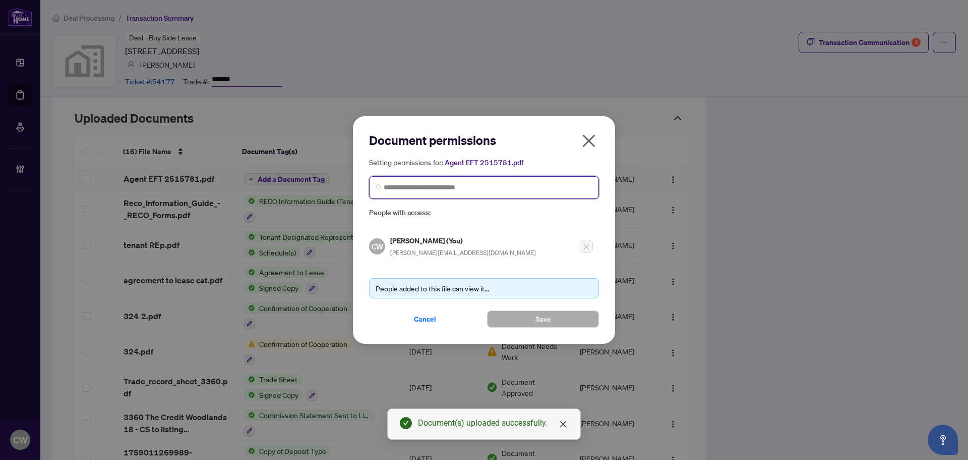
click at [438, 183] on input "search" at bounding box center [488, 187] width 209 height 11
paste input "**********"
type input "**********"
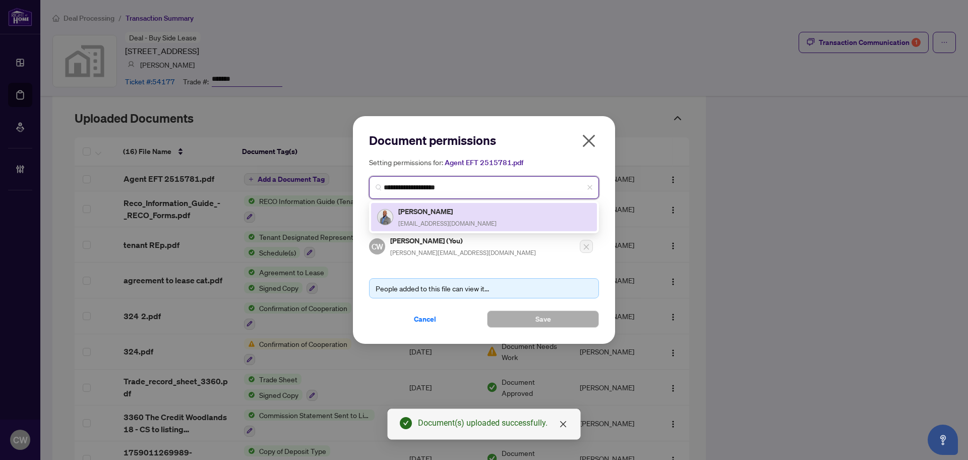
click at [439, 213] on h5 "Philip Reid" at bounding box center [447, 211] width 98 height 12
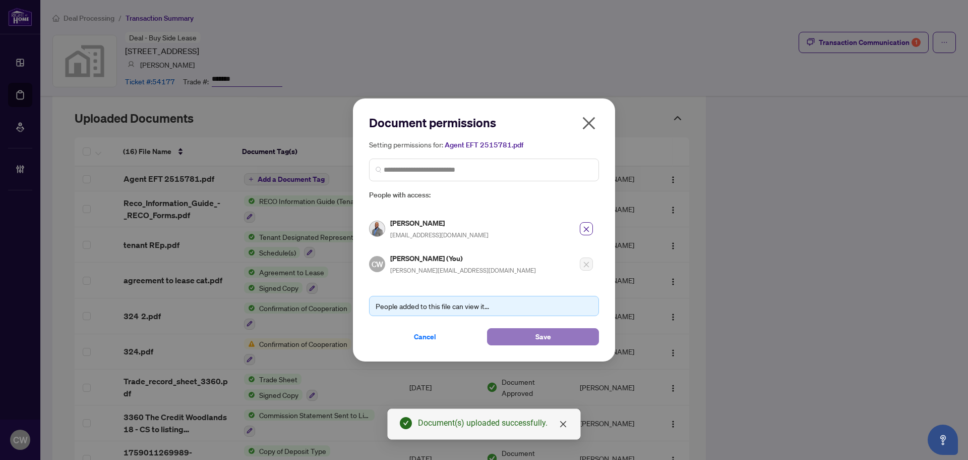
click at [533, 338] on button "Save" at bounding box center [543, 336] width 112 height 17
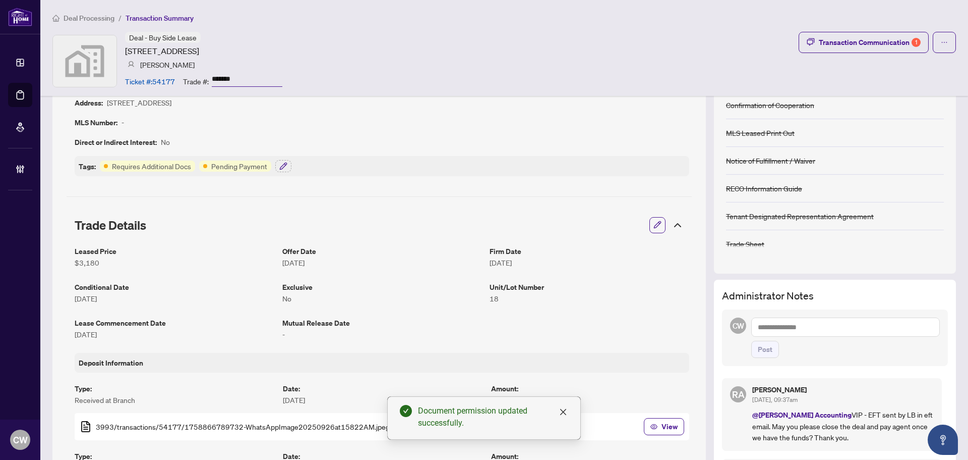
scroll to position [0, 0]
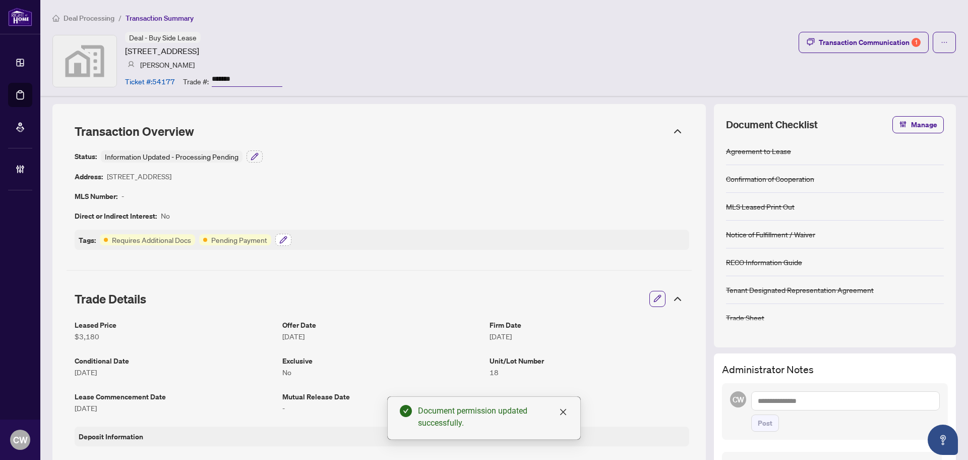
click at [286, 242] on icon "button" at bounding box center [283, 240] width 8 height 8
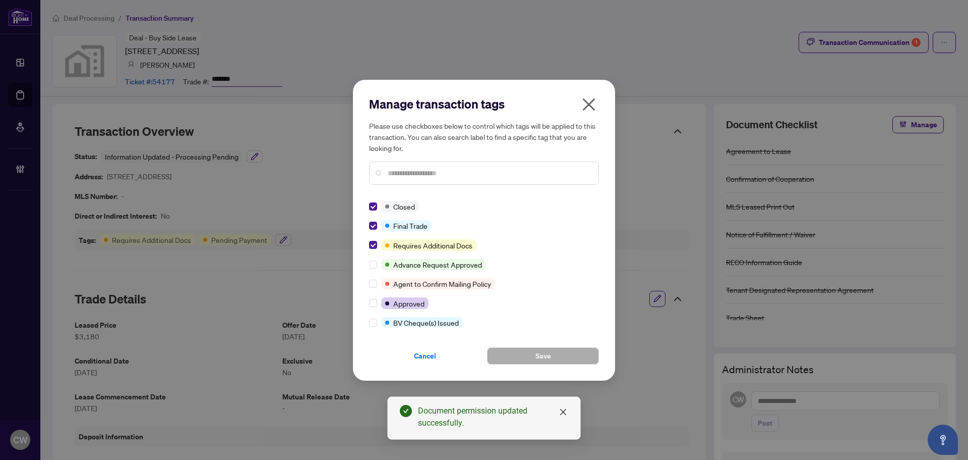
click at [586, 105] on icon "close" at bounding box center [589, 104] width 16 height 16
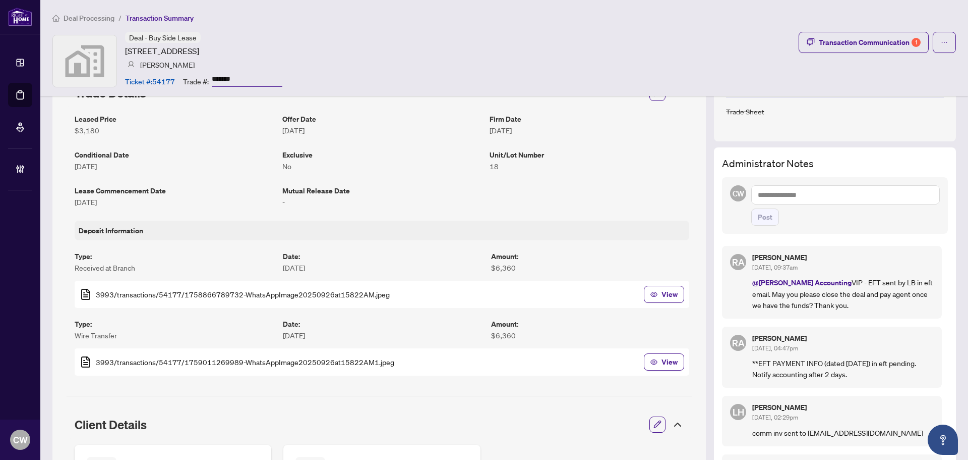
scroll to position [202, 0]
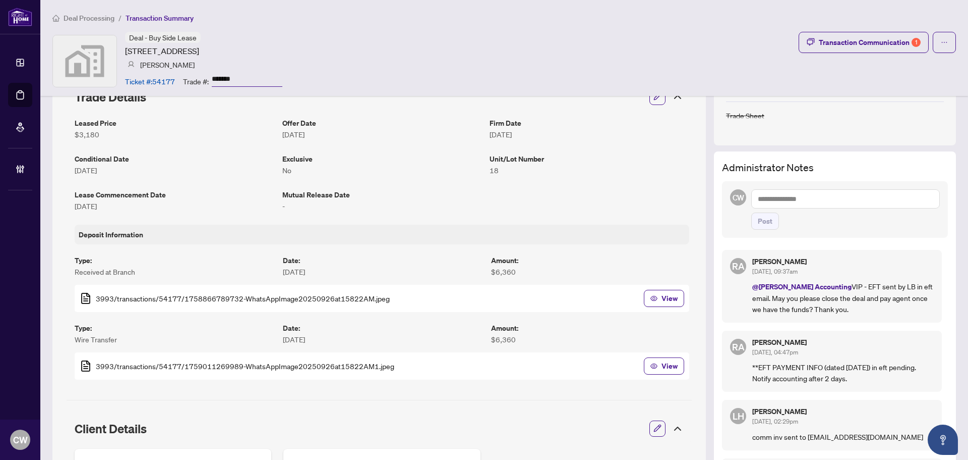
click at [789, 199] on textarea at bounding box center [846, 198] width 189 height 19
paste textarea "**********"
type textarea "**********"
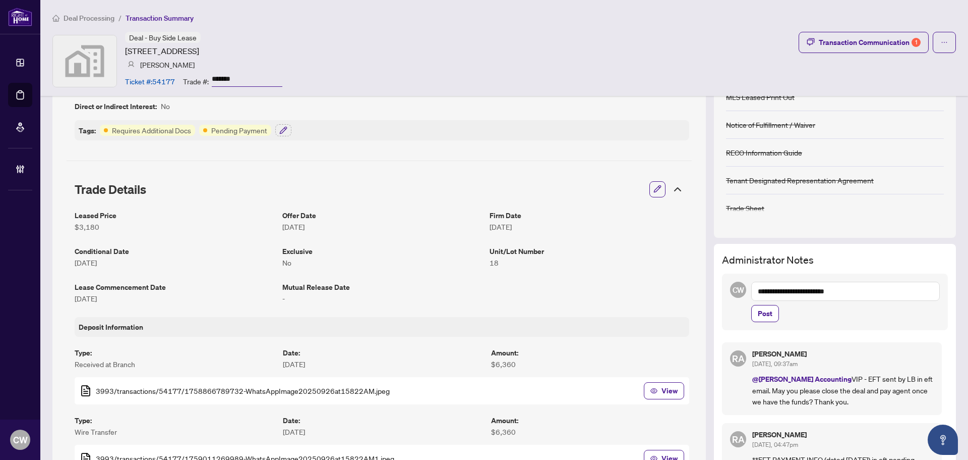
scroll to position [101, 0]
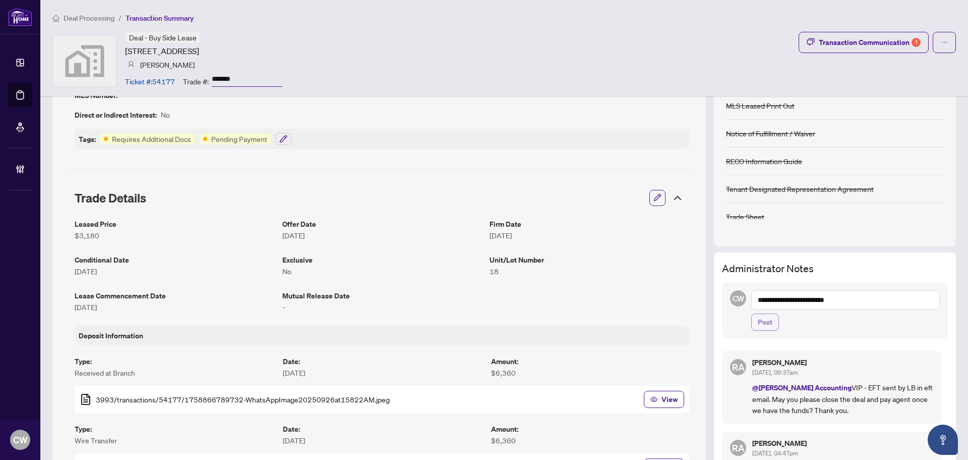
click at [761, 323] on span "Post" at bounding box center [765, 322] width 15 height 16
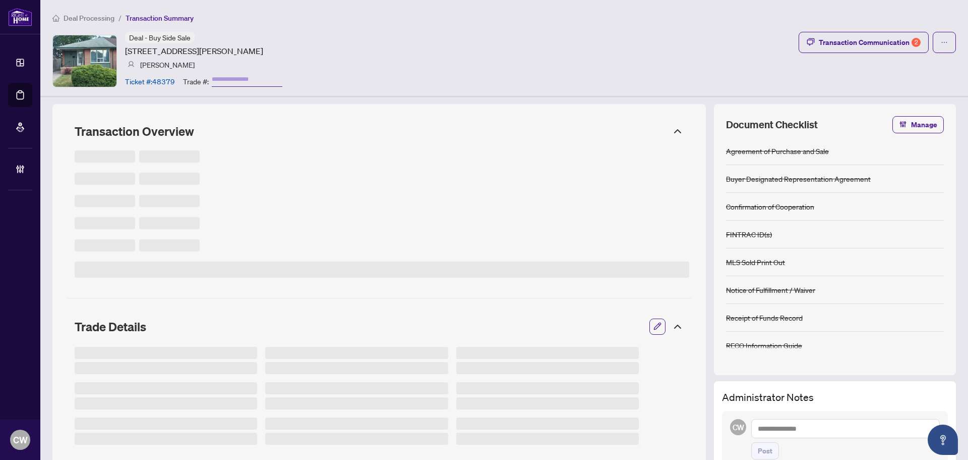
type input "*******"
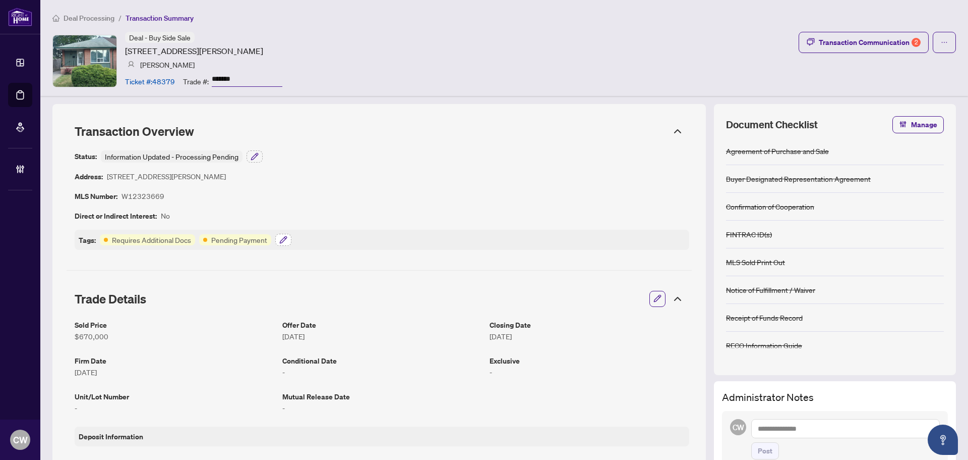
click at [282, 240] on icon "button" at bounding box center [283, 240] width 8 height 8
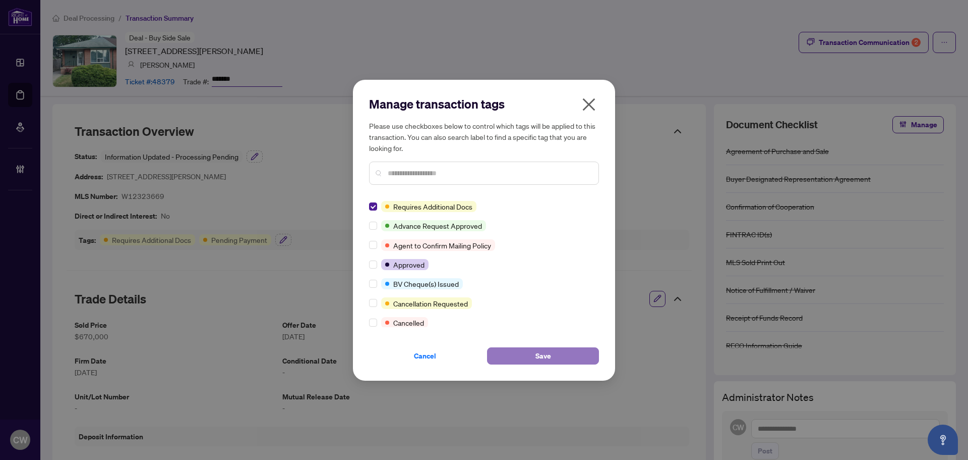
click at [531, 360] on button "Save" at bounding box center [543, 355] width 112 height 17
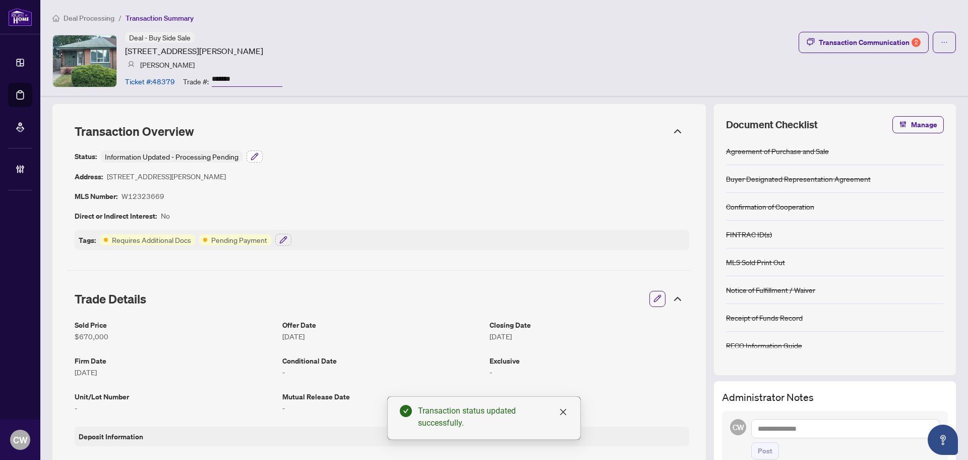
click at [252, 155] on icon "button" at bounding box center [255, 156] width 8 height 8
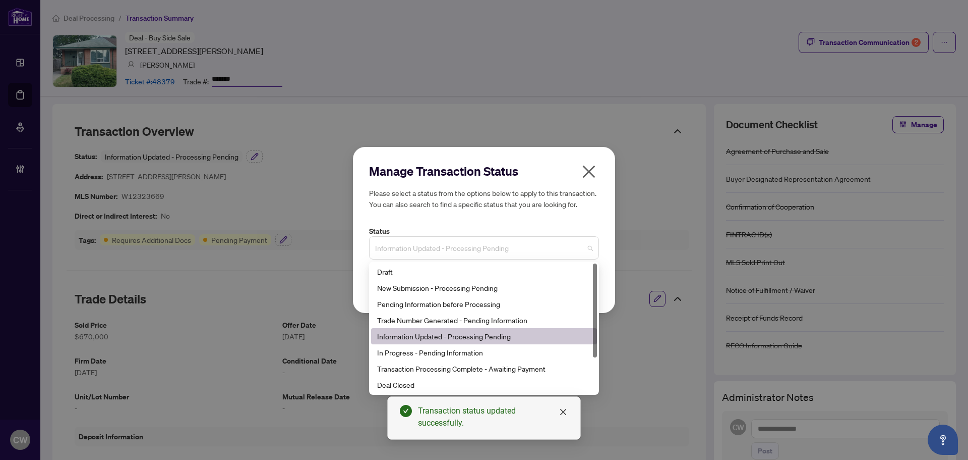
drag, startPoint x: 430, startPoint y: 247, endPoint x: 483, endPoint y: 341, distance: 108.0
click at [431, 247] on span "Information Updated - Processing Pending" at bounding box center [484, 247] width 218 height 19
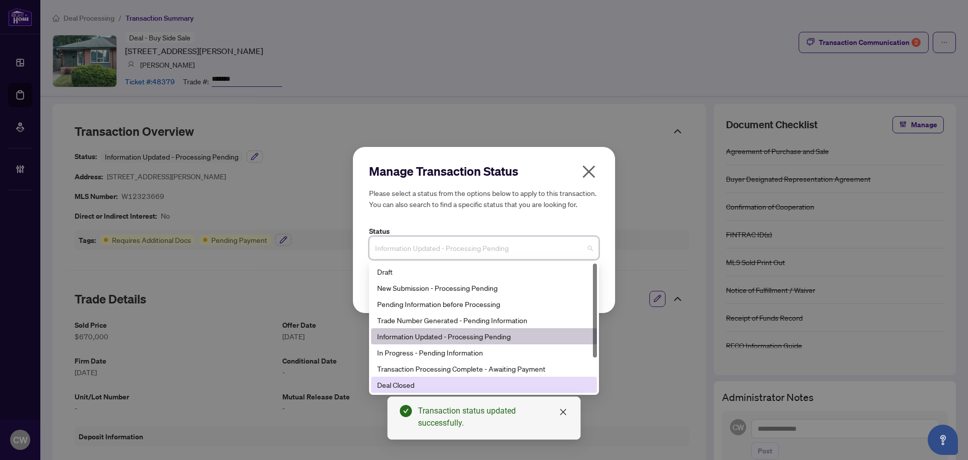
click at [434, 389] on div "Deal Closed" at bounding box center [484, 384] width 214 height 11
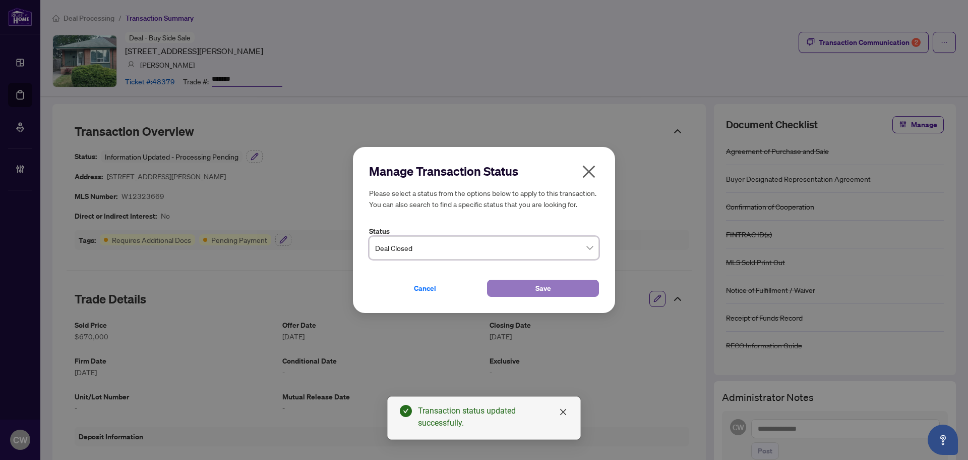
click at [550, 290] on span "Save" at bounding box center [544, 288] width 16 height 16
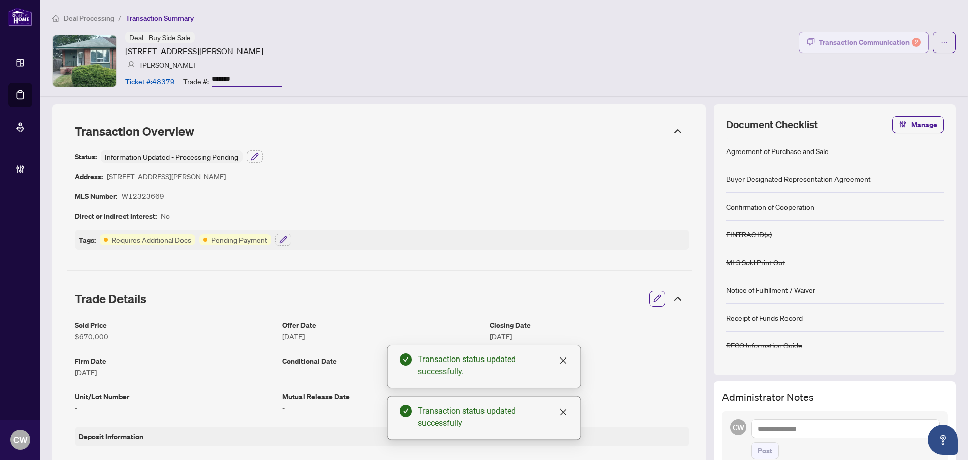
drag, startPoint x: 875, startPoint y: 42, endPoint x: 887, endPoint y: 41, distance: 11.6
click at [887, 41] on div "Transaction Communication 2" at bounding box center [870, 42] width 102 height 16
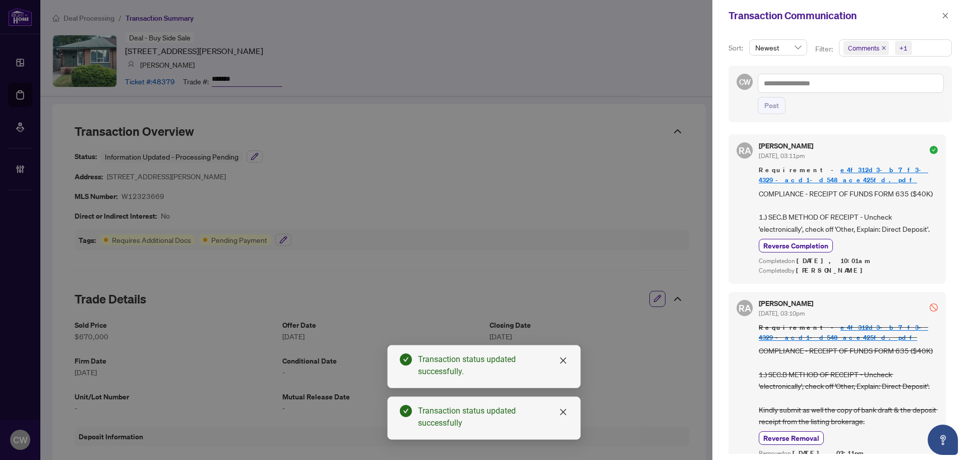
click at [882, 47] on icon "close" at bounding box center [884, 48] width 4 height 4
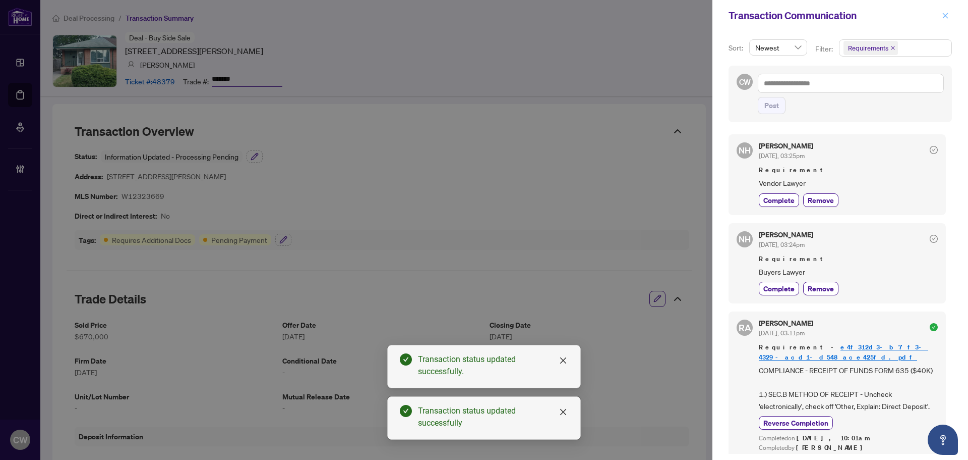
click at [946, 17] on icon "close" at bounding box center [945, 15] width 7 height 7
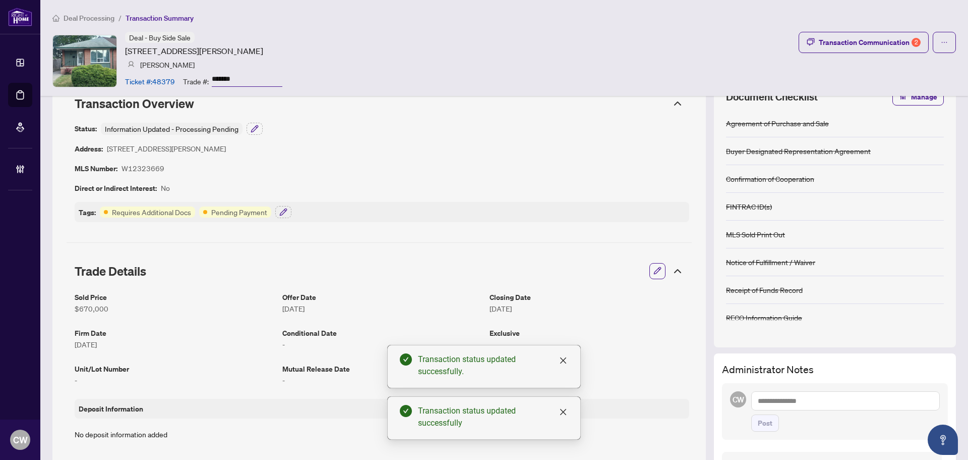
scroll to position [50, 0]
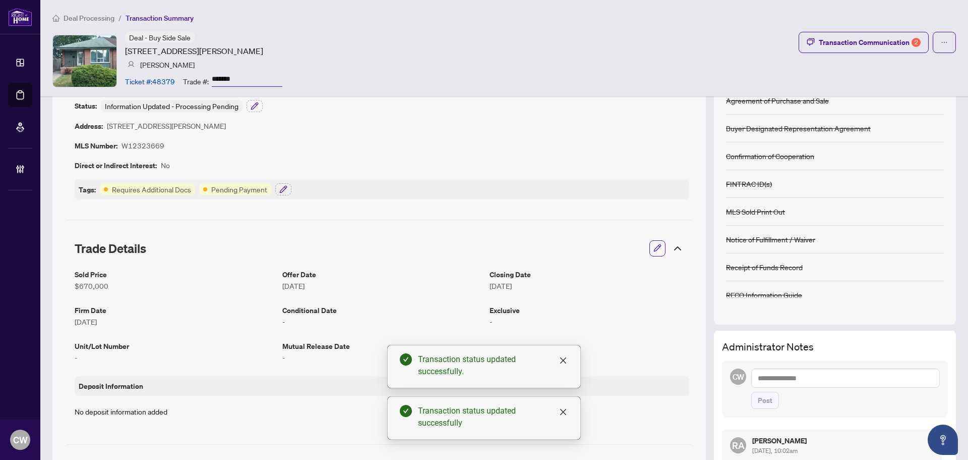
click at [281, 189] on icon "button" at bounding box center [283, 189] width 7 height 7
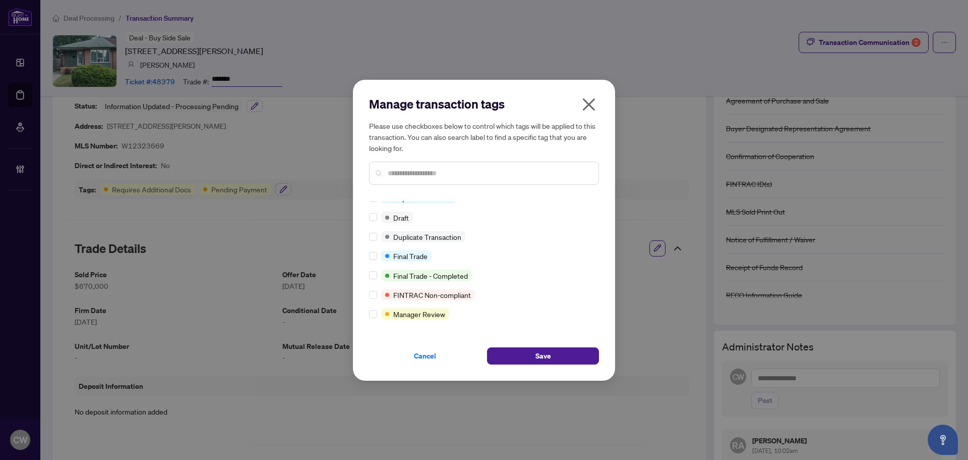
scroll to position [0, 0]
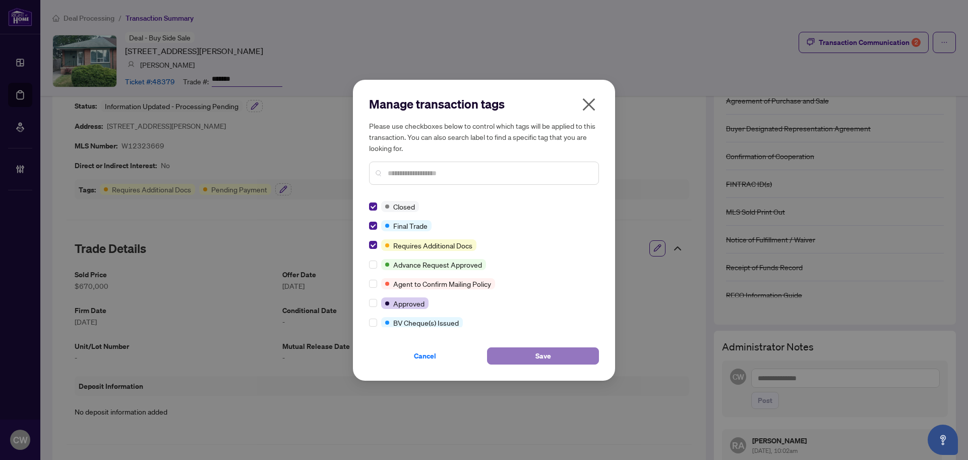
click at [538, 349] on span "Save" at bounding box center [544, 356] width 16 height 16
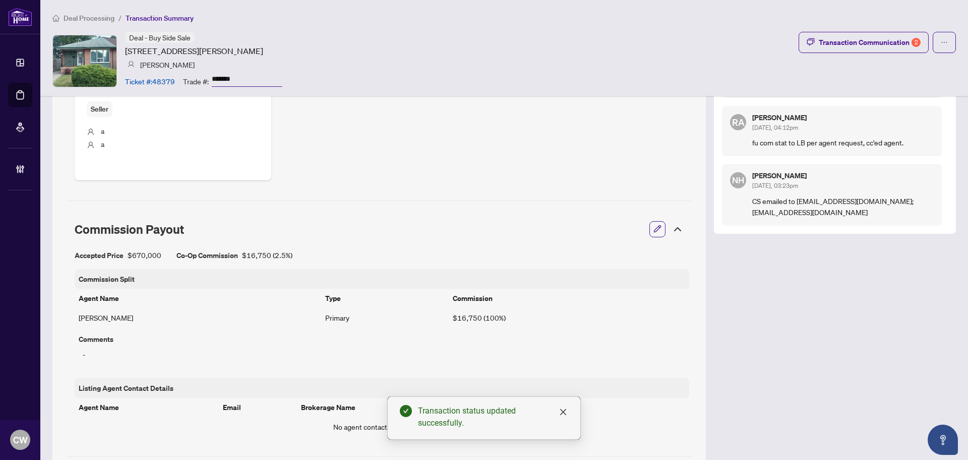
scroll to position [807, 0]
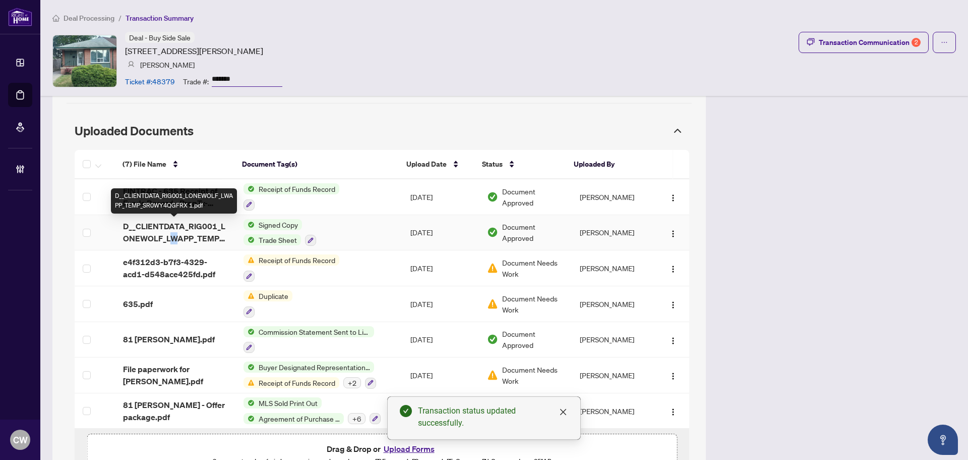
click at [175, 236] on span "D__CLIENTDATA_RIG001_LONEWOLF_LWAPP_TEMP_SR0WY4QGFRX 1.pdf" at bounding box center [175, 232] width 104 height 24
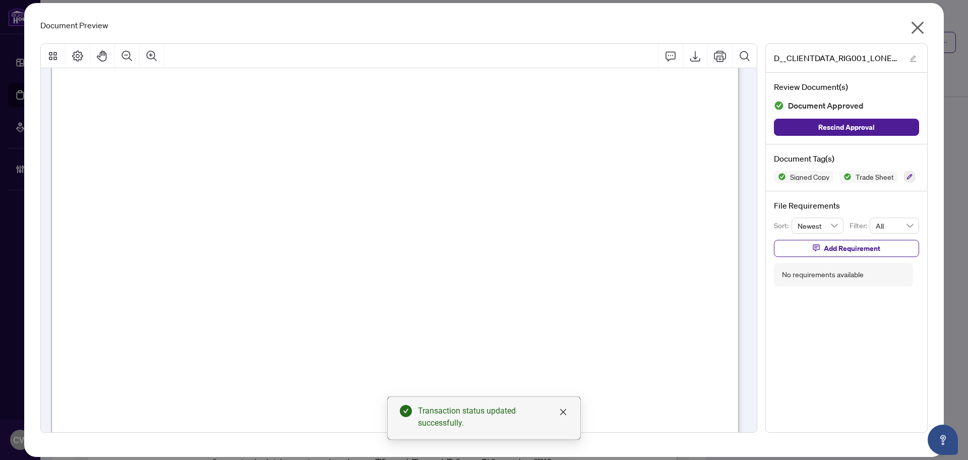
scroll to position [353, 0]
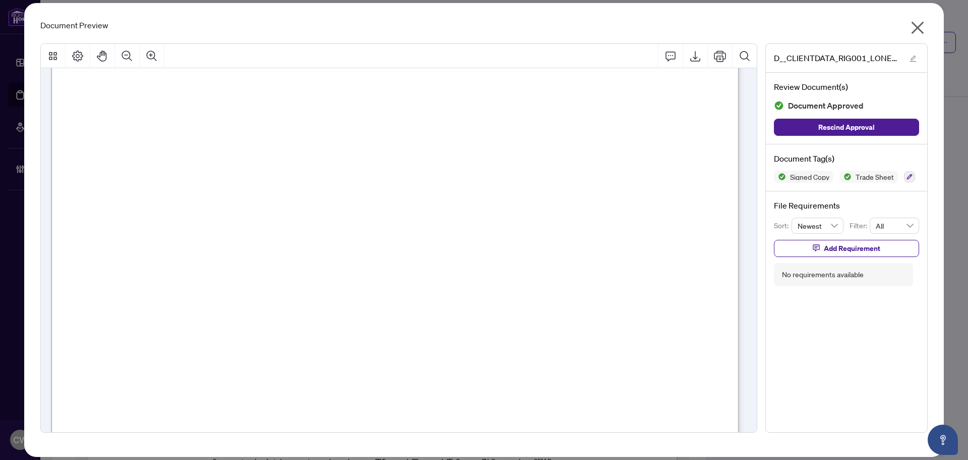
drag, startPoint x: 925, startPoint y: 24, endPoint x: 898, endPoint y: 25, distance: 26.2
click at [925, 24] on icon "close" at bounding box center [918, 28] width 16 height 16
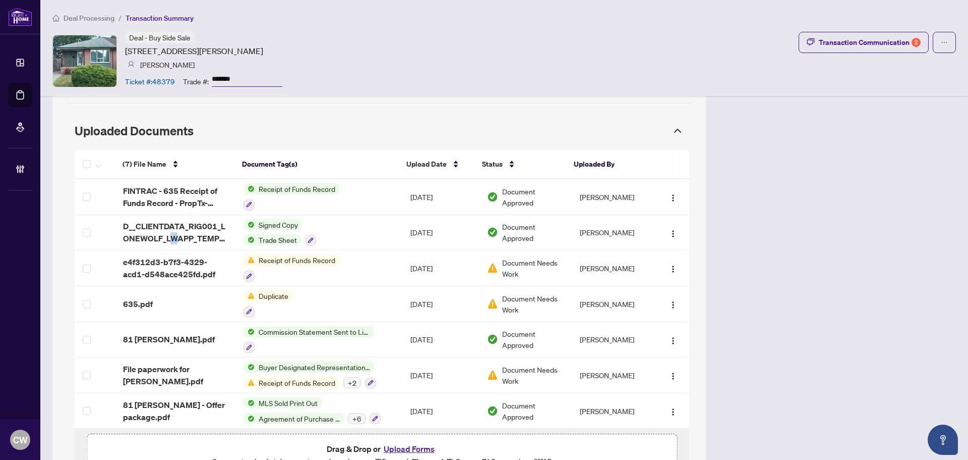
click at [414, 448] on button "Upload Forms" at bounding box center [409, 448] width 57 height 13
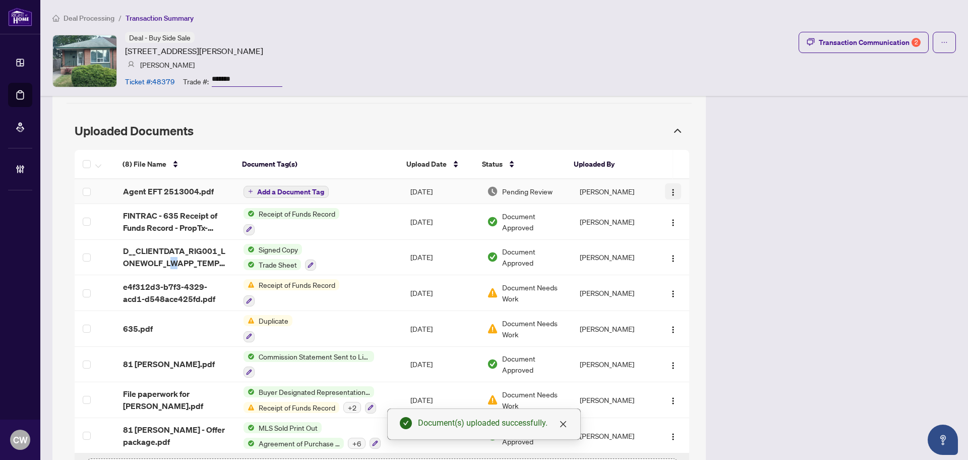
click at [669, 192] on img "button" at bounding box center [673, 192] width 8 height 8
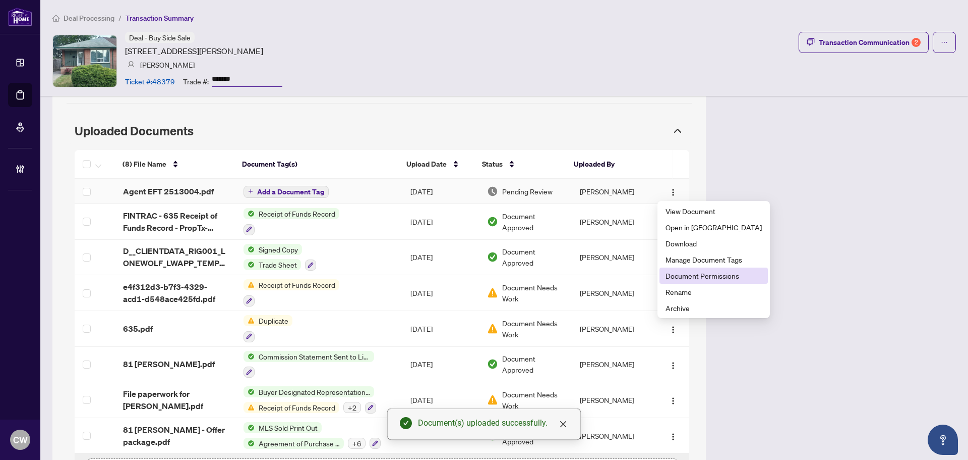
click at [700, 273] on span "Document Permissions" at bounding box center [714, 275] width 96 height 11
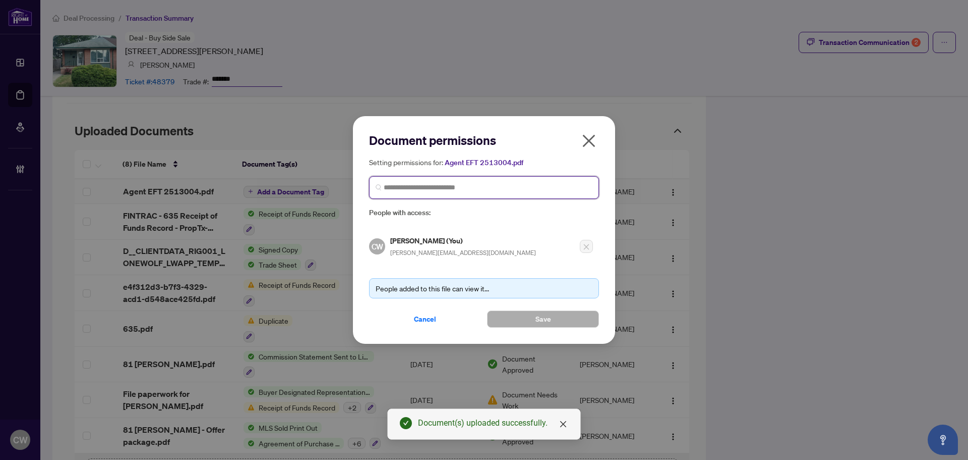
click at [462, 188] on input "search" at bounding box center [488, 187] width 209 height 11
paste input "**********"
type input "**********"
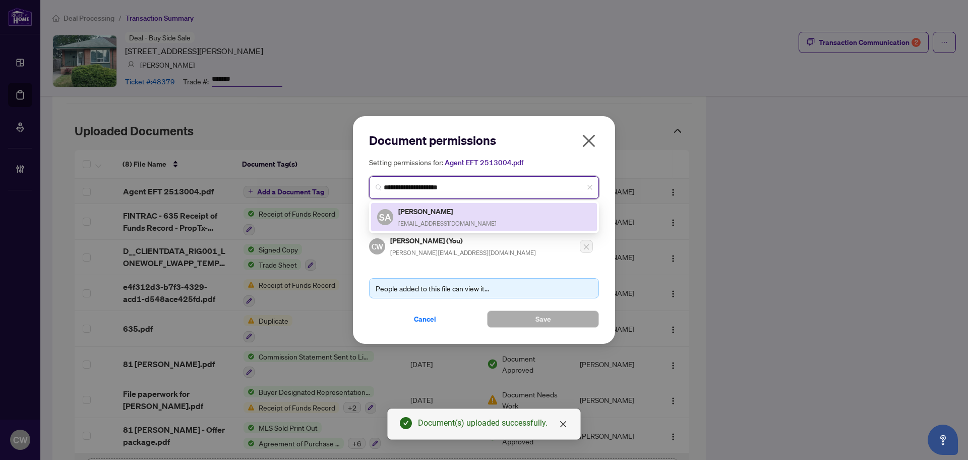
click at [458, 207] on h5 "[PERSON_NAME]" at bounding box center [447, 211] width 98 height 12
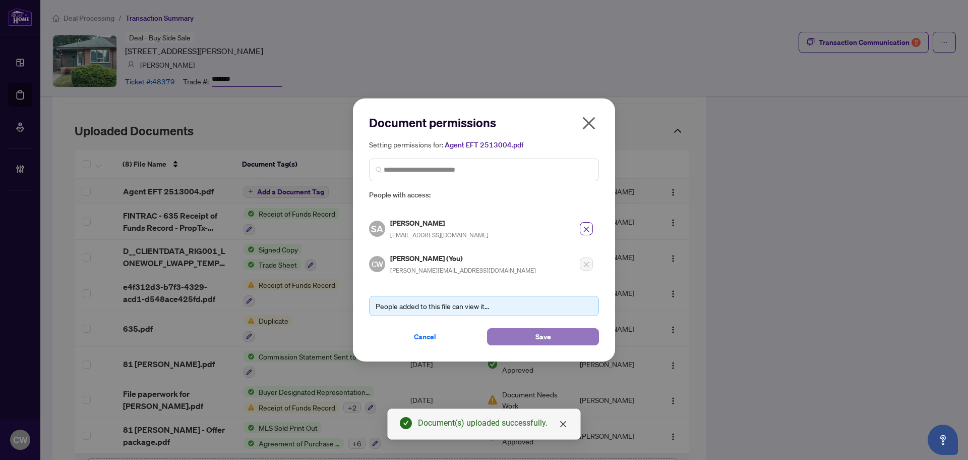
click at [529, 334] on button "Save" at bounding box center [543, 336] width 112 height 17
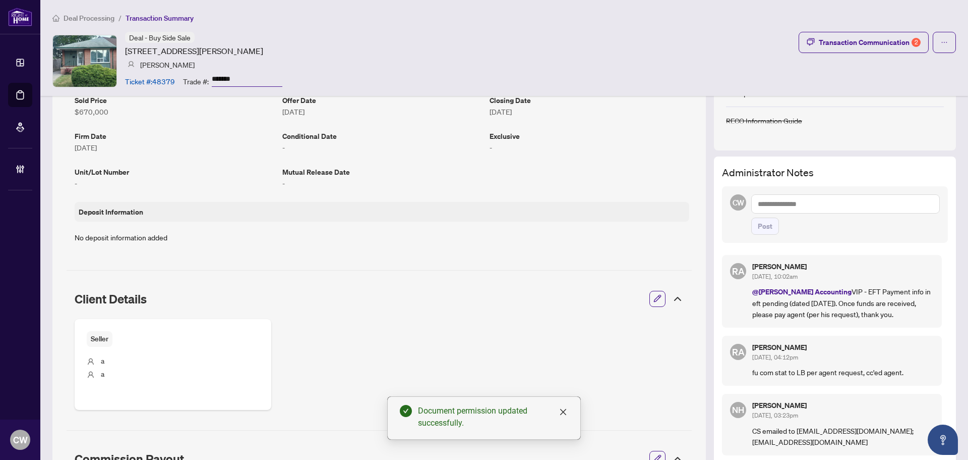
scroll to position [224, 0]
click at [794, 201] on textarea at bounding box center [846, 204] width 189 height 19
paste textarea "**********"
type textarea "**********"
click at [765, 227] on span "Post" at bounding box center [765, 226] width 15 height 16
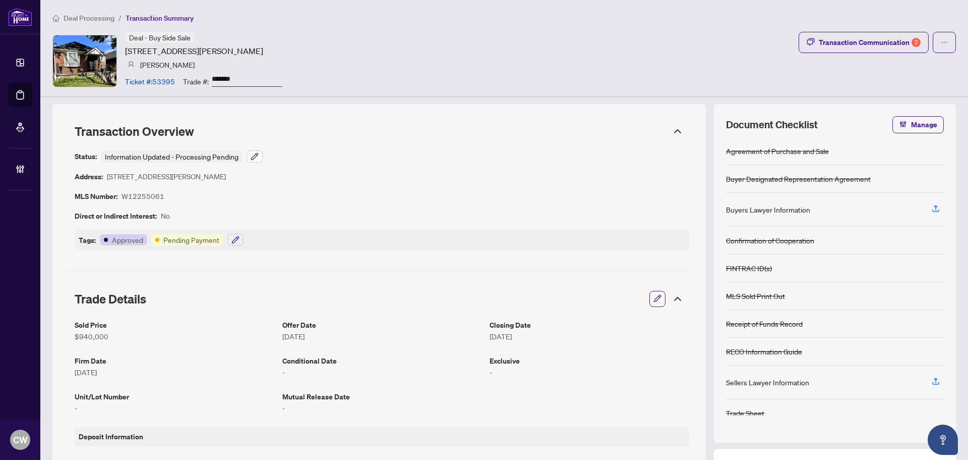
click at [256, 156] on icon "button" at bounding box center [254, 156] width 7 height 7
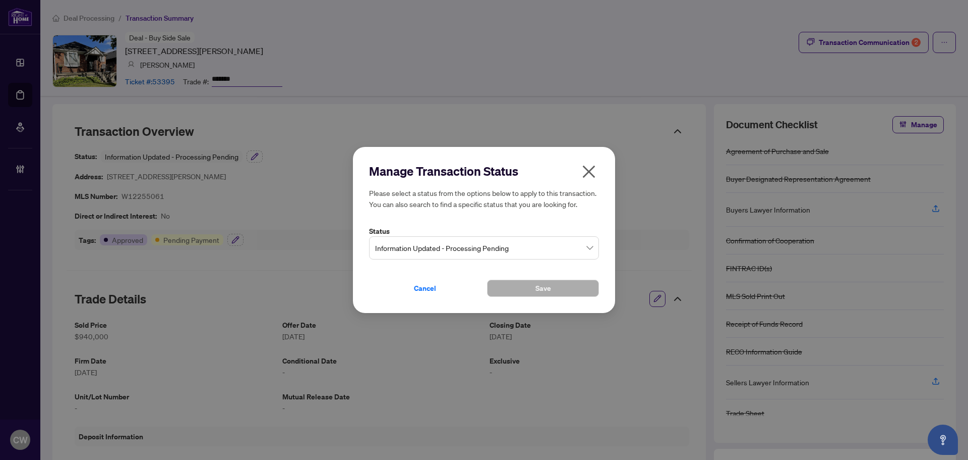
click at [445, 249] on span "Information Updated - Processing Pending" at bounding box center [484, 247] width 218 height 19
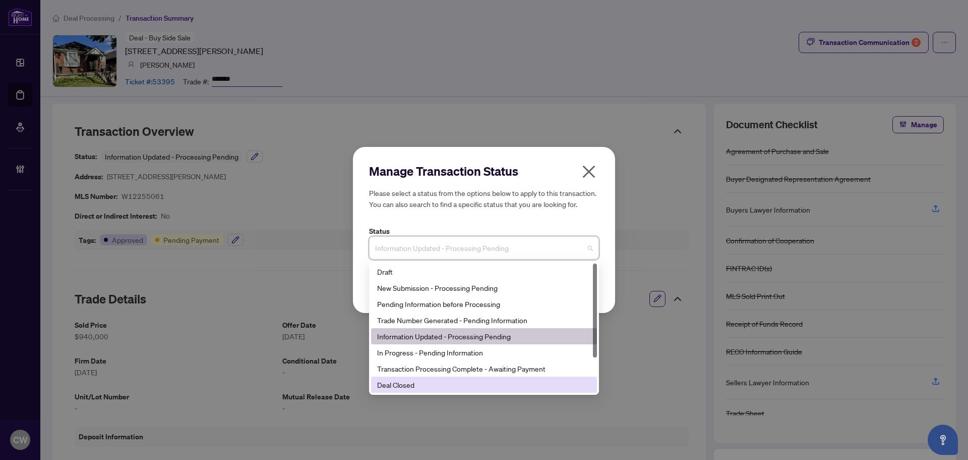
click at [428, 385] on div "Deal Closed" at bounding box center [484, 384] width 214 height 11
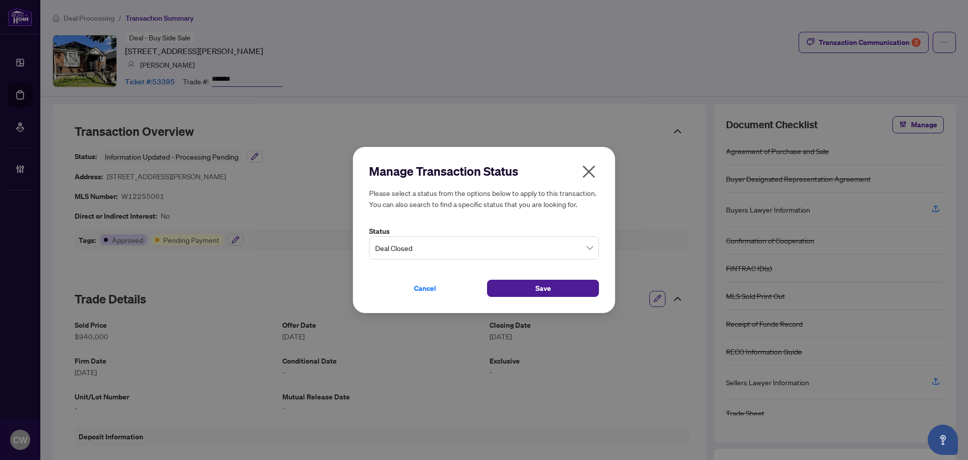
drag, startPoint x: 531, startPoint y: 292, endPoint x: 538, endPoint y: 278, distance: 15.3
click at [532, 292] on button "Save" at bounding box center [543, 287] width 112 height 17
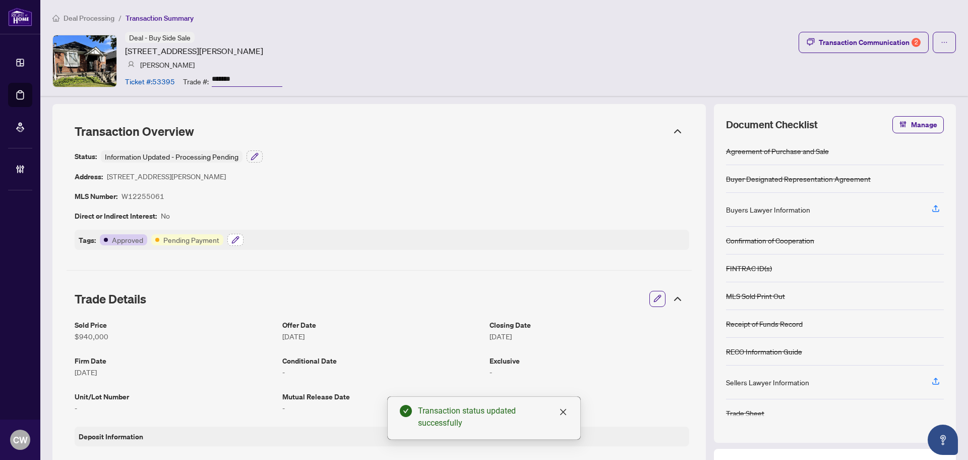
click at [232, 237] on icon "button" at bounding box center [236, 240] width 8 height 8
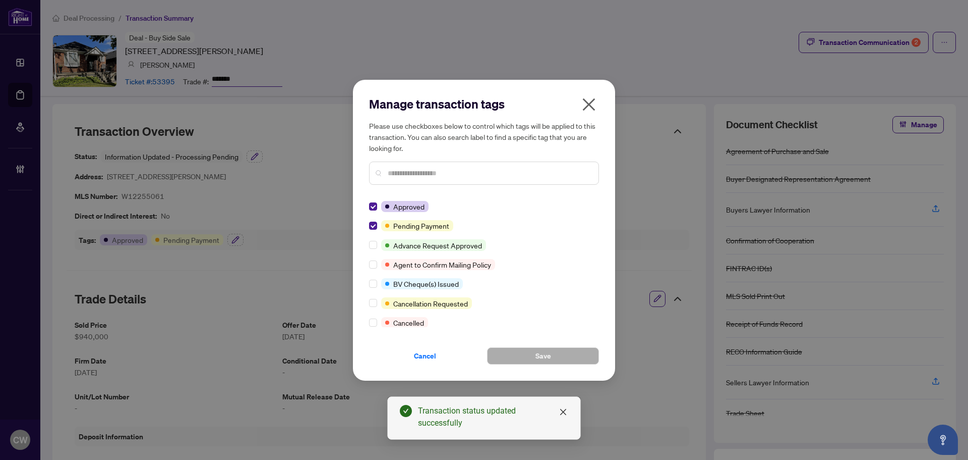
drag, startPoint x: 586, startPoint y: 103, endPoint x: 807, endPoint y: 55, distance: 225.6
click at [588, 103] on icon "close" at bounding box center [589, 104] width 16 height 16
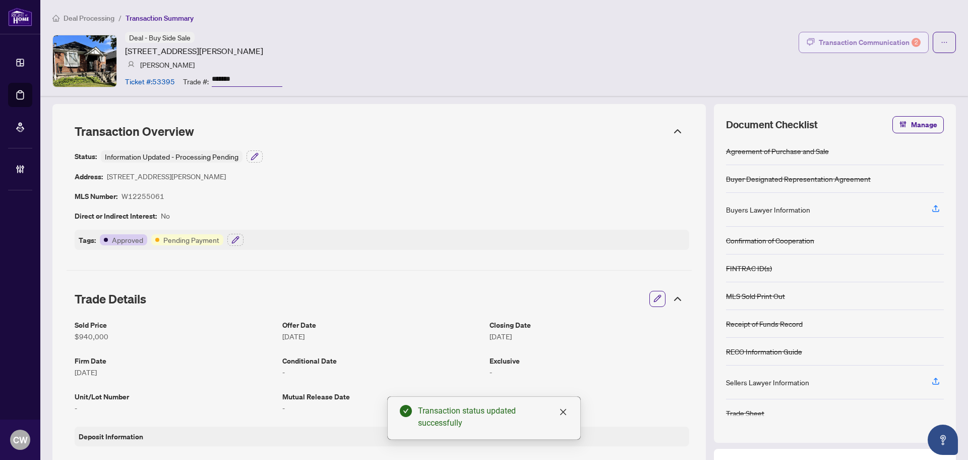
click at [863, 41] on div "Transaction Communication 2" at bounding box center [870, 42] width 102 height 16
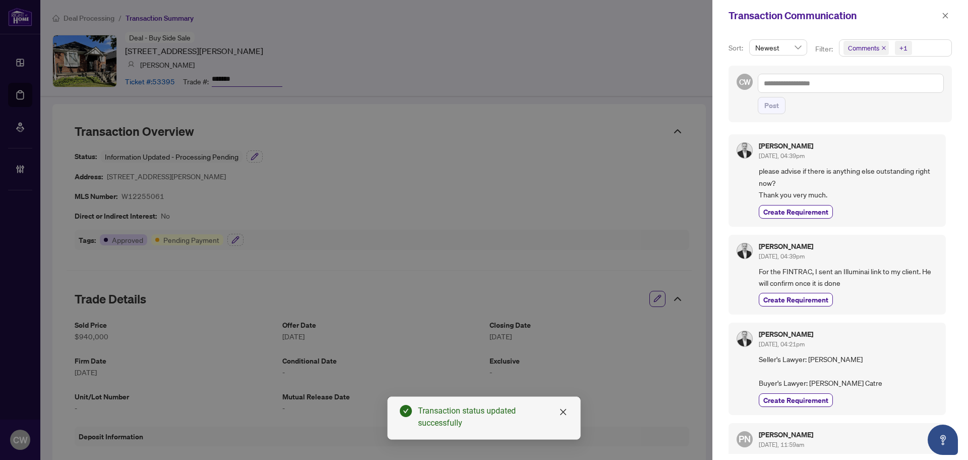
click at [884, 48] on icon "close" at bounding box center [884, 48] width 4 height 4
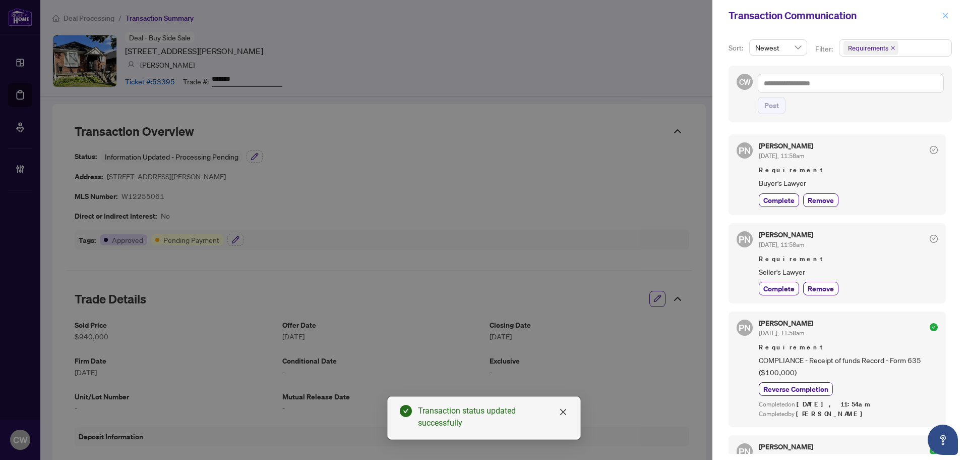
click at [951, 15] on button "button" at bounding box center [945, 16] width 13 height 12
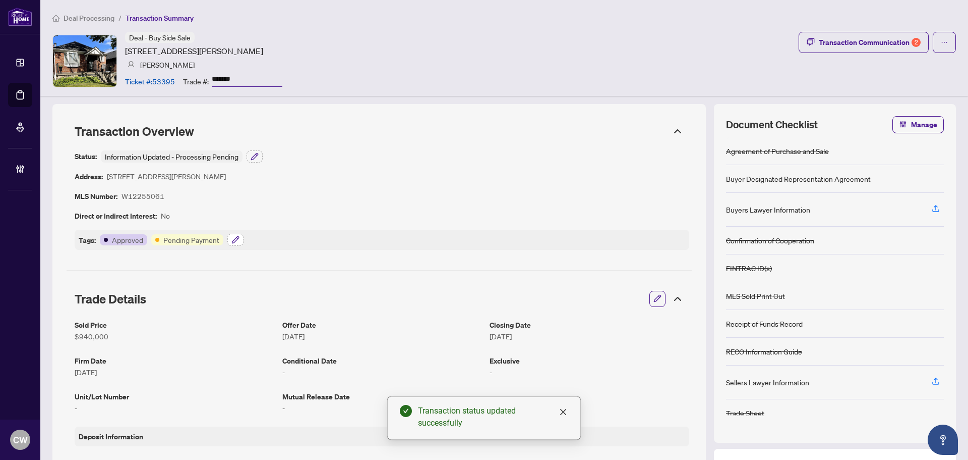
click at [234, 241] on icon "button" at bounding box center [235, 239] width 7 height 7
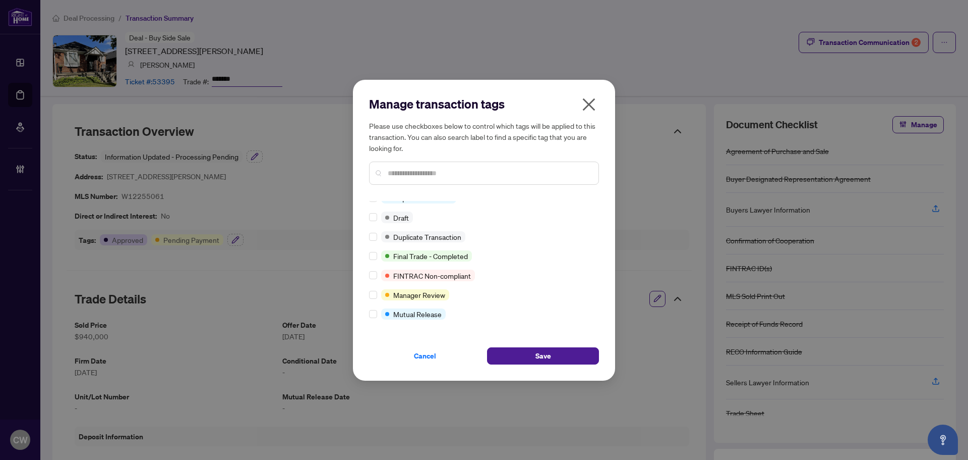
scroll to position [9, 0]
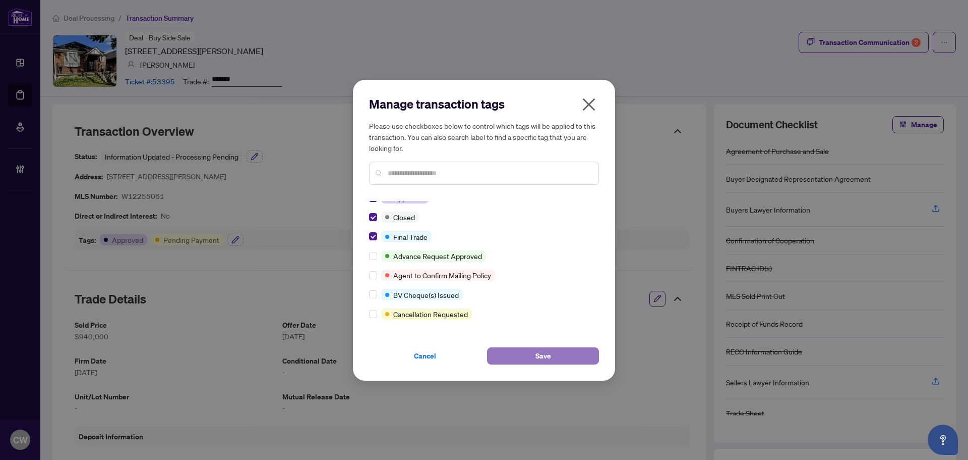
click at [549, 359] on span "Save" at bounding box center [544, 356] width 16 height 16
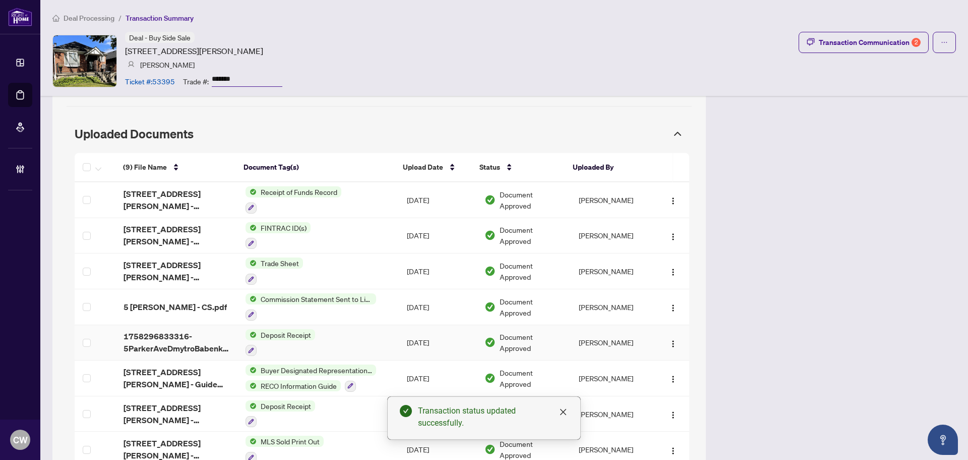
scroll to position [857, 0]
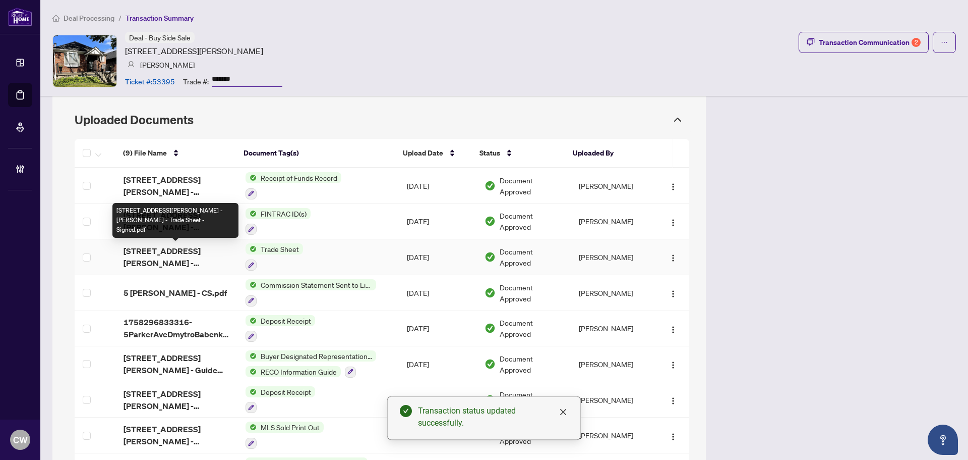
click at [168, 251] on span "5 Parker Ave - Dmytro Babenko - Trade Sheet - Signed.pdf" at bounding box center [177, 257] width 106 height 24
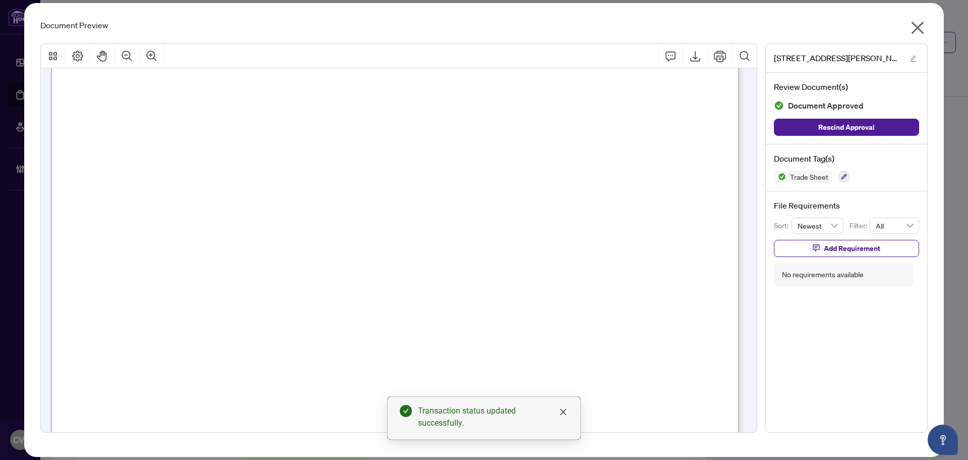
scroll to position [353, 0]
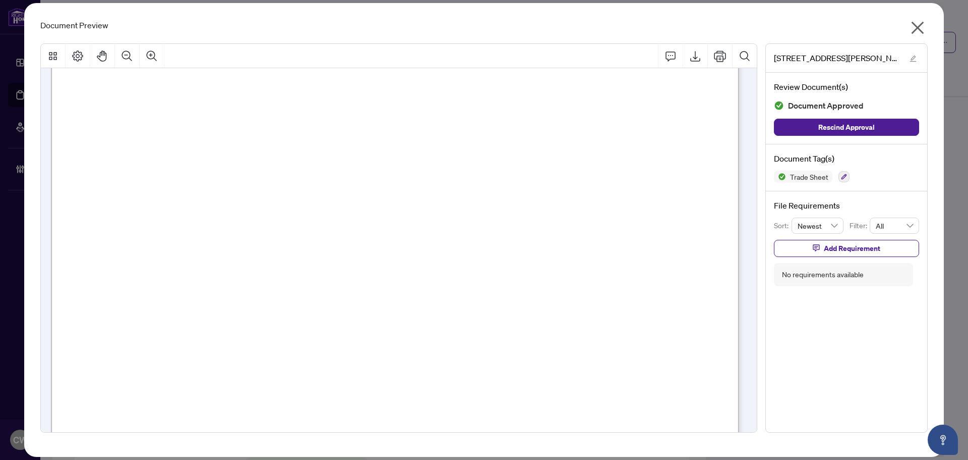
drag, startPoint x: 919, startPoint y: 25, endPoint x: 936, endPoint y: 11, distance: 22.5
click at [919, 25] on icon "close" at bounding box center [918, 28] width 16 height 16
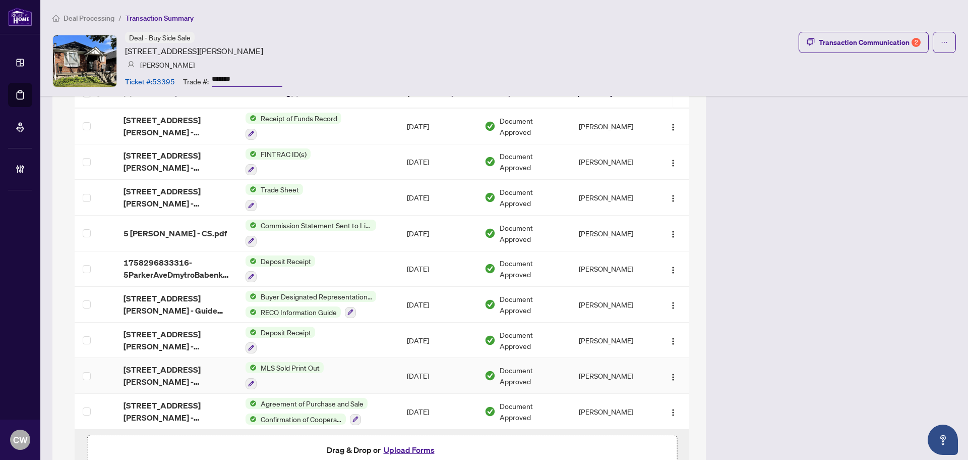
scroll to position [965, 0]
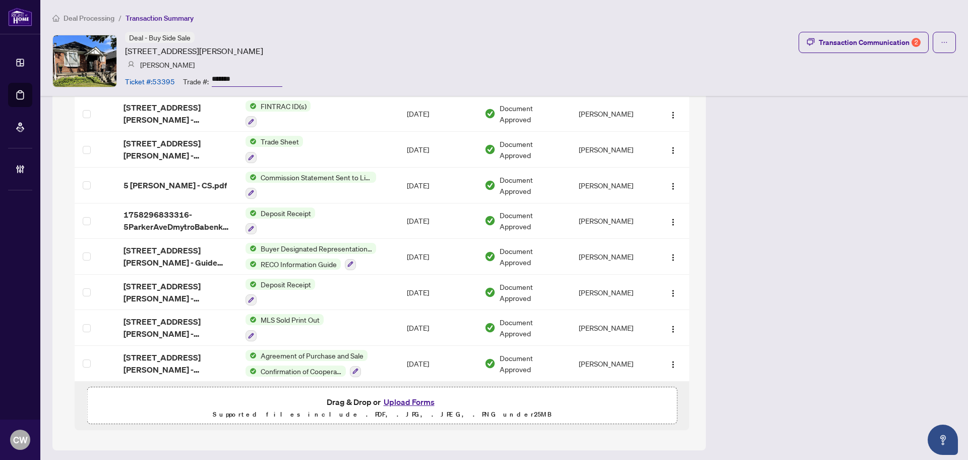
click at [409, 401] on button "Upload Forms" at bounding box center [409, 401] width 57 height 13
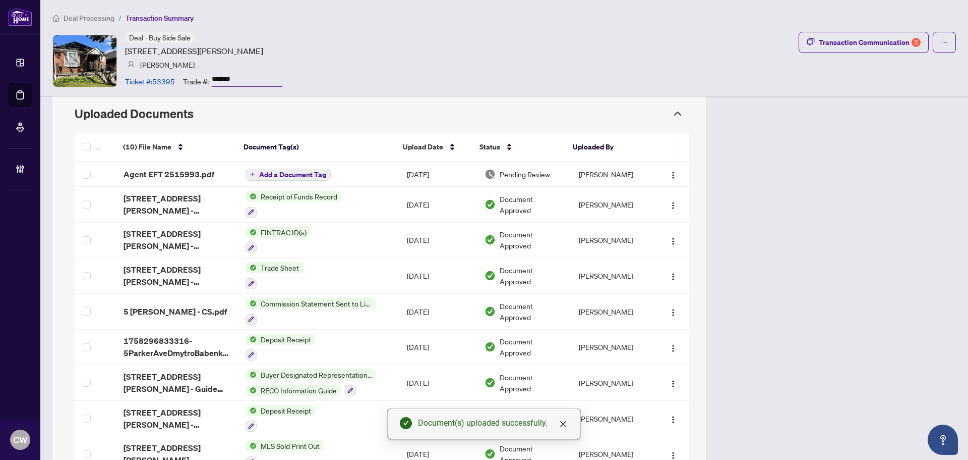
scroll to position [864, 0]
click at [669, 177] on img "button" at bounding box center [673, 174] width 8 height 8
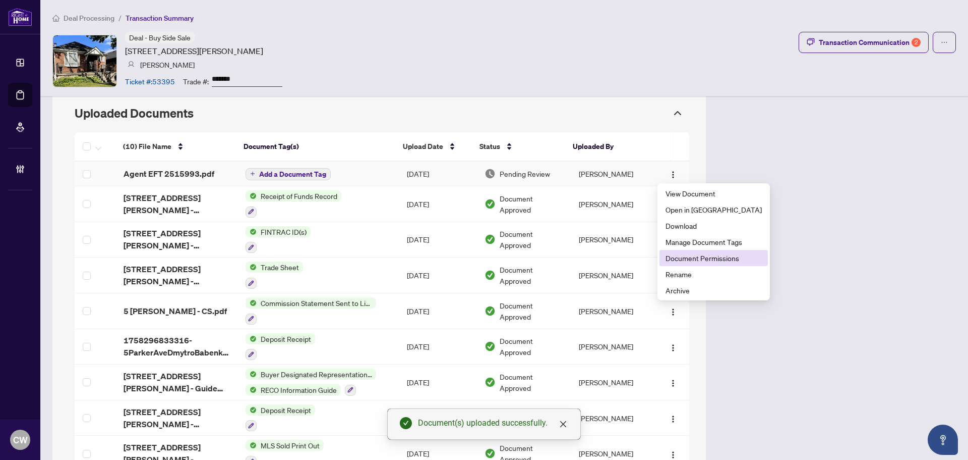
click at [680, 258] on span "Document Permissions" at bounding box center [714, 257] width 96 height 11
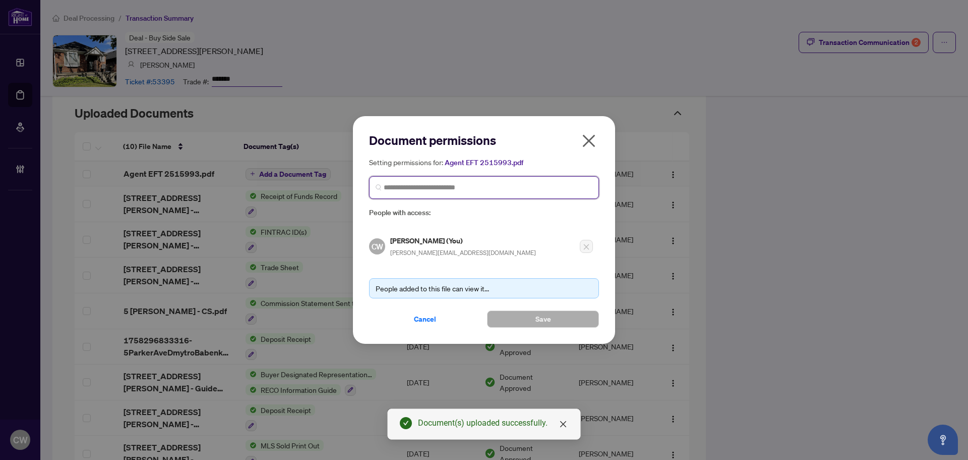
click at [443, 189] on input "search" at bounding box center [488, 187] width 209 height 11
paste input "**********"
type input "**********"
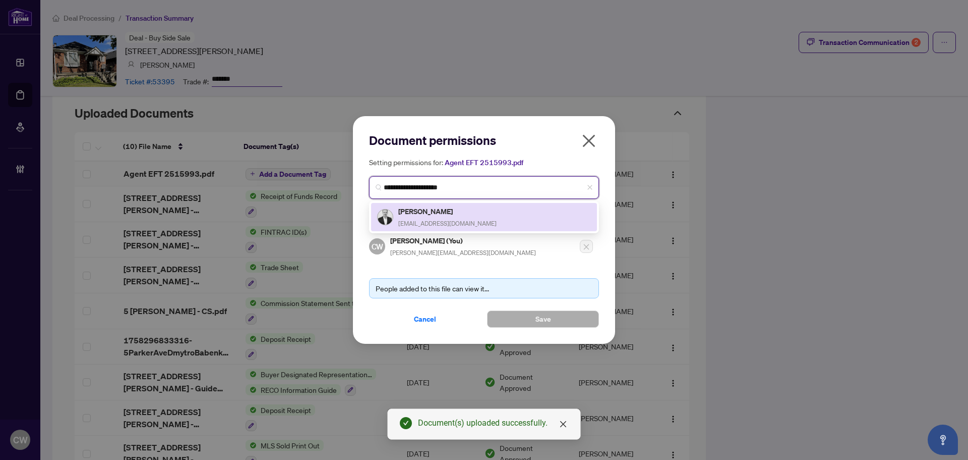
click at [428, 215] on h5 "Roman Monaenkov" at bounding box center [447, 211] width 98 height 12
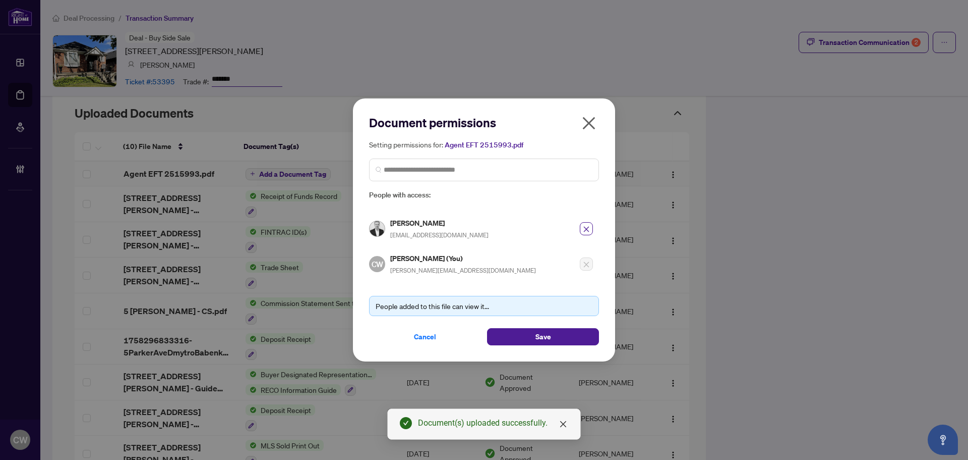
click at [533, 345] on div "Document permissions Setting permissions for: Agent EFT 2515993.pdf 4840 Roman …" at bounding box center [484, 229] width 262 height 263
click at [534, 339] on button "Save" at bounding box center [543, 336] width 112 height 17
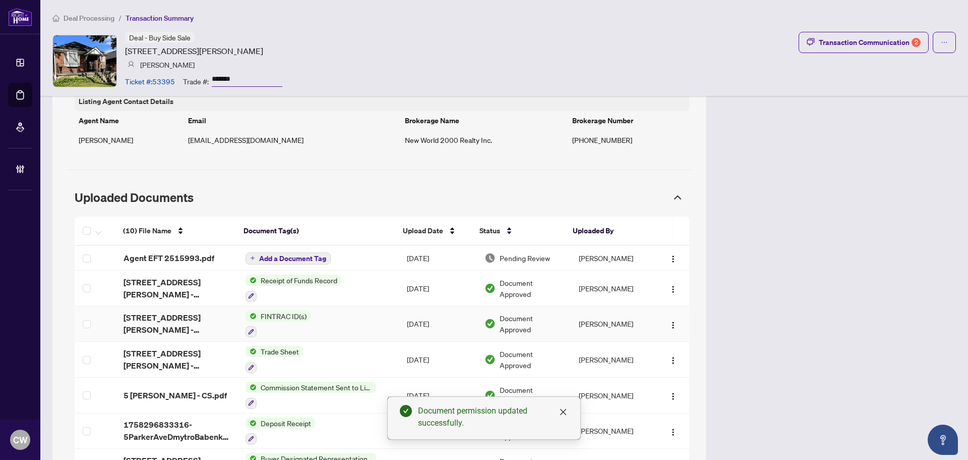
scroll to position [814, 0]
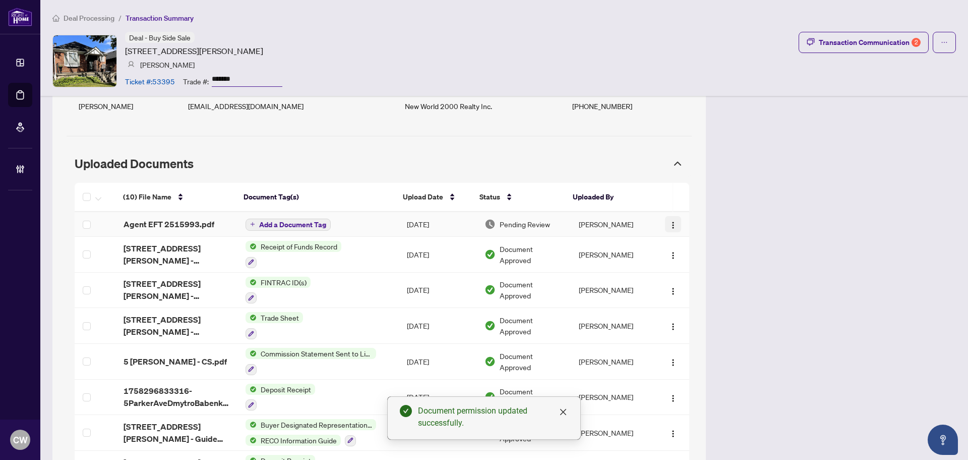
click at [669, 221] on img "button" at bounding box center [673, 225] width 8 height 8
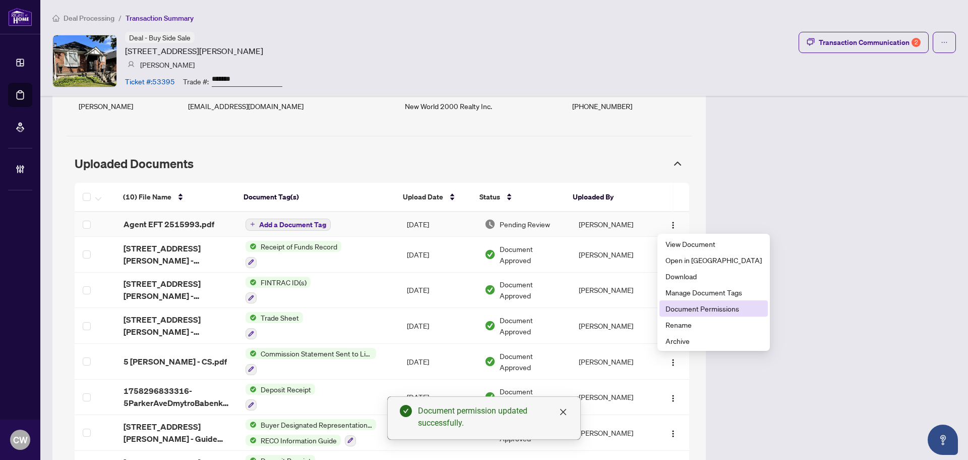
click at [709, 309] on span "Document Permissions" at bounding box center [714, 308] width 96 height 11
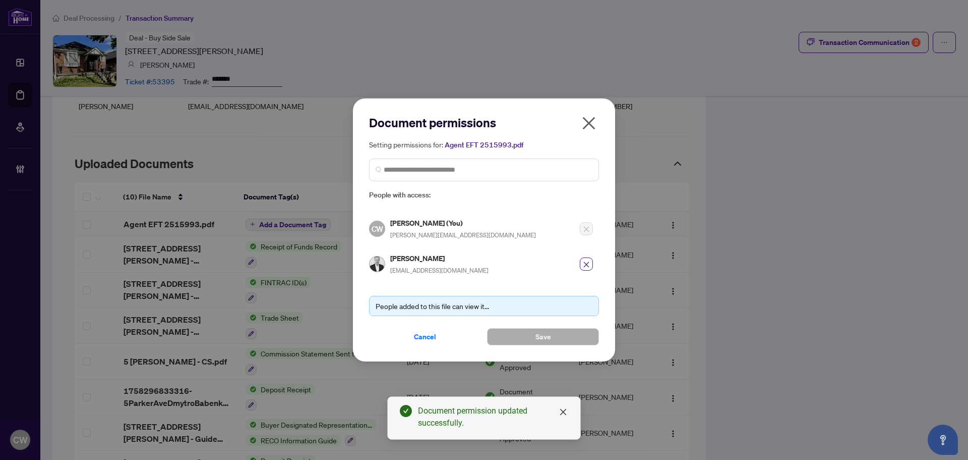
click at [590, 122] on icon "close" at bounding box center [589, 123] width 16 height 16
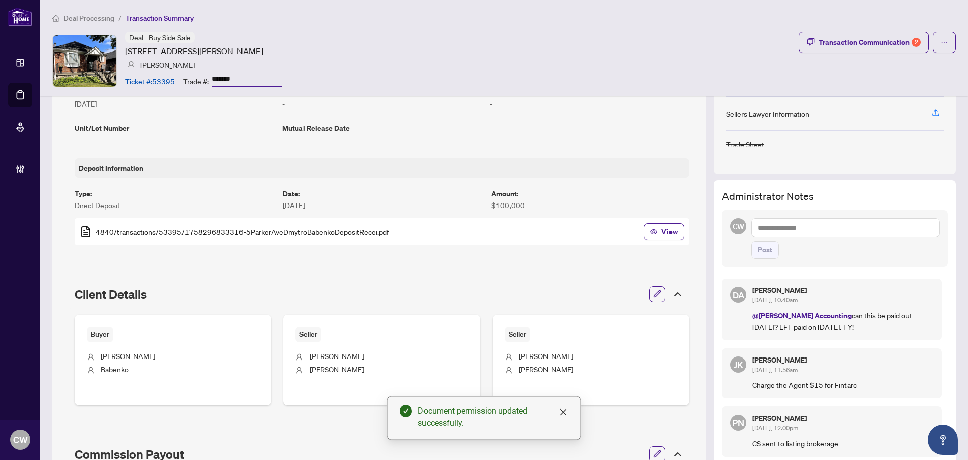
scroll to position [259, 0]
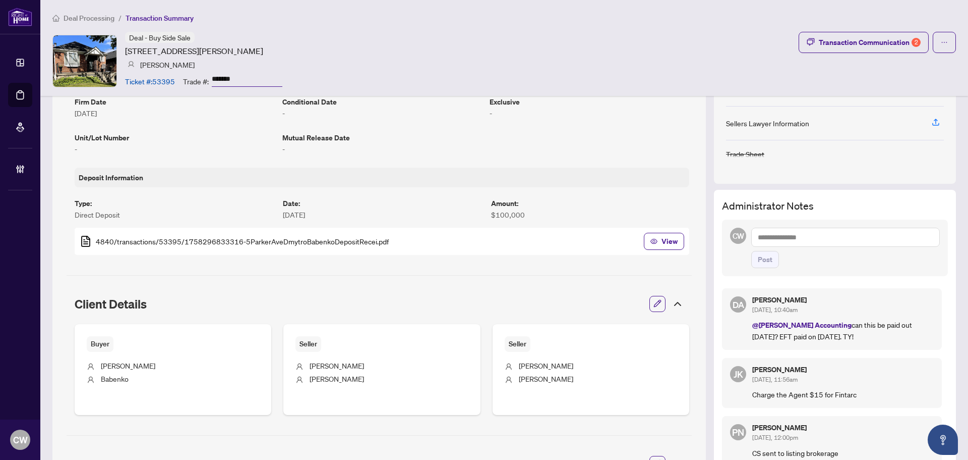
click at [807, 232] on textarea at bounding box center [846, 236] width 189 height 19
paste textarea "**********"
type textarea "**********"
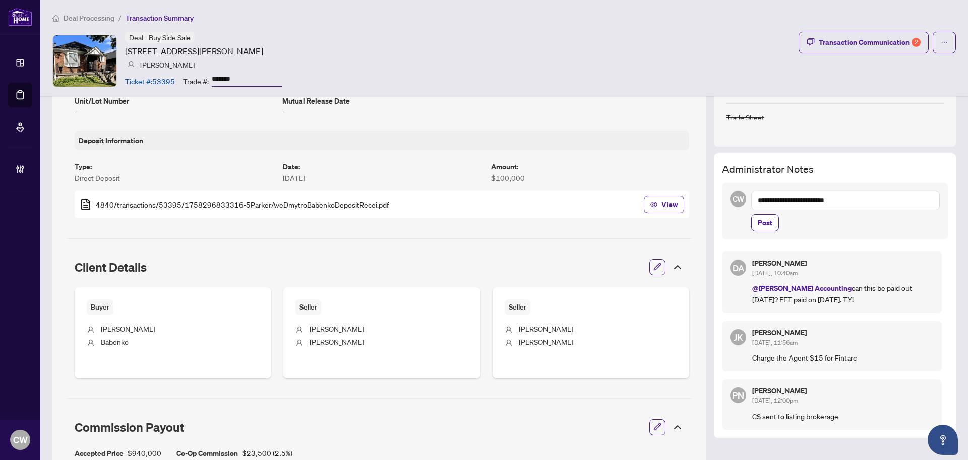
scroll to position [360, 0]
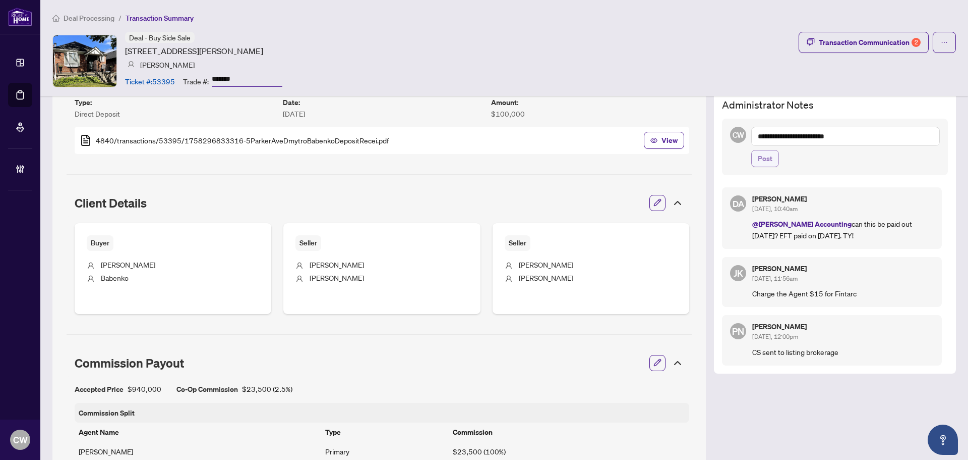
click at [761, 162] on span "Post" at bounding box center [765, 158] width 15 height 16
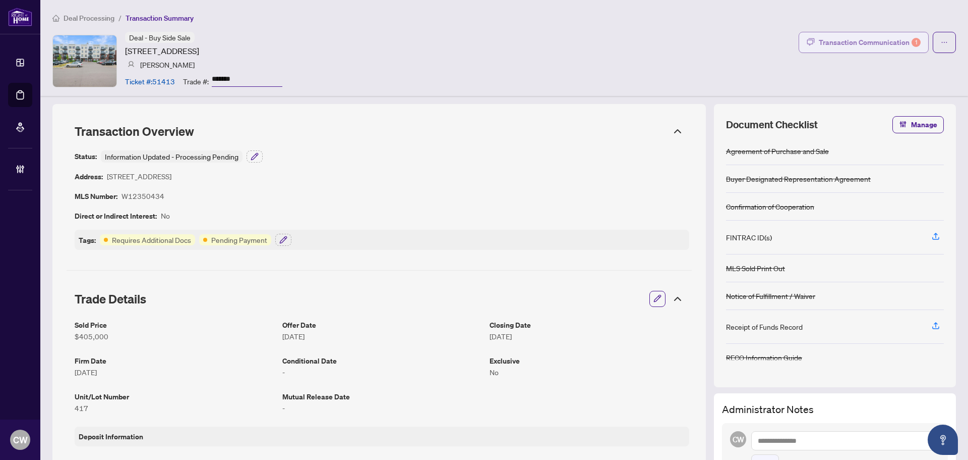
click at [902, 42] on div "Transaction Communication 1" at bounding box center [870, 42] width 102 height 16
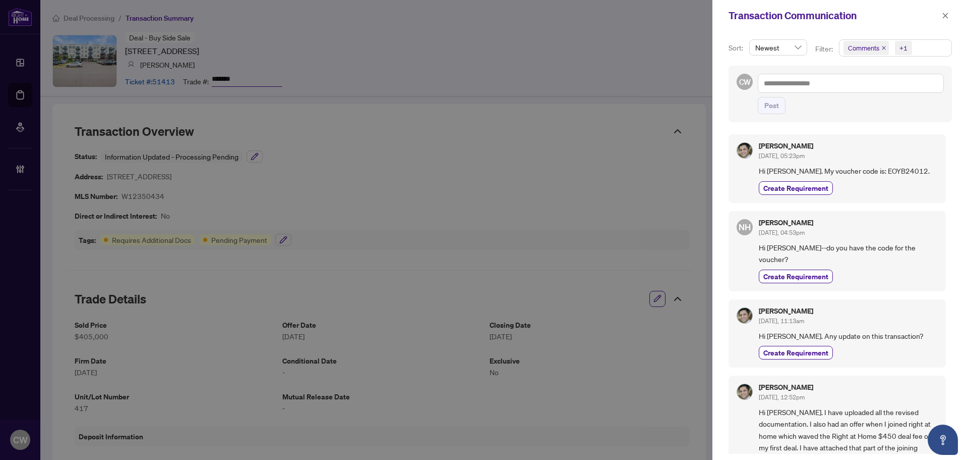
click at [884, 47] on icon "close" at bounding box center [884, 48] width 4 height 4
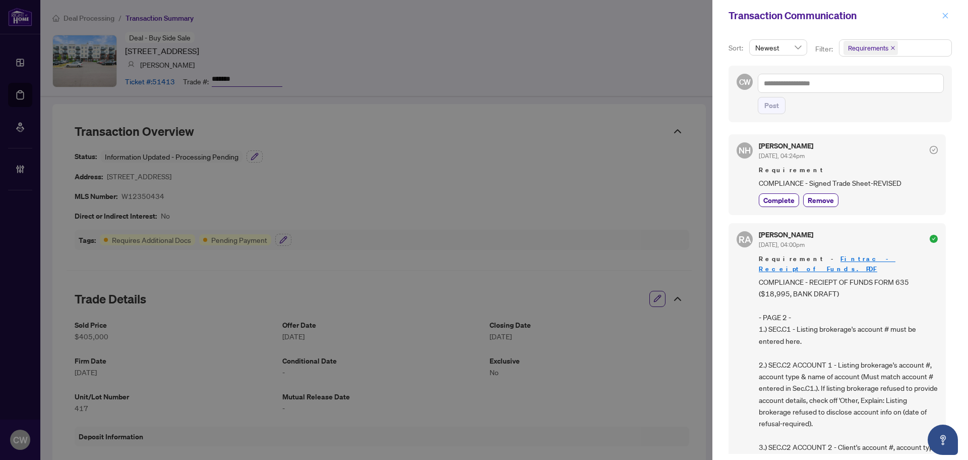
click at [947, 14] on icon "close" at bounding box center [946, 16] width 6 height 6
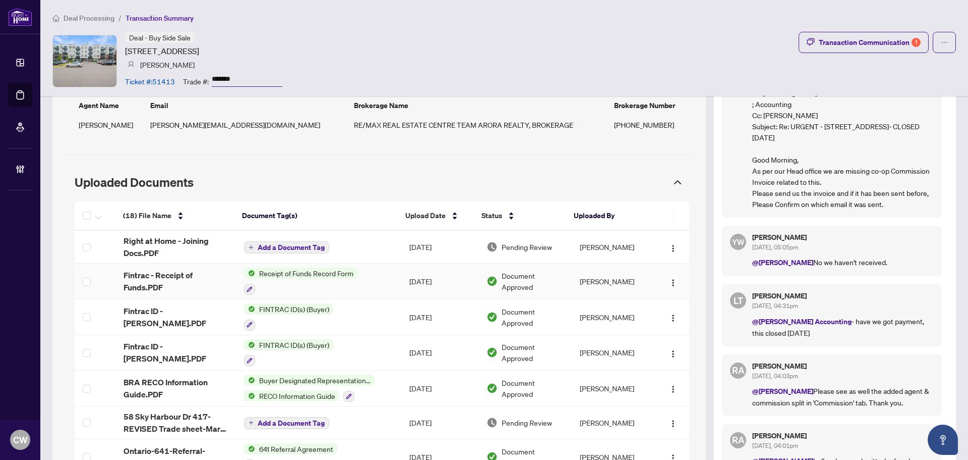
scroll to position [857, 0]
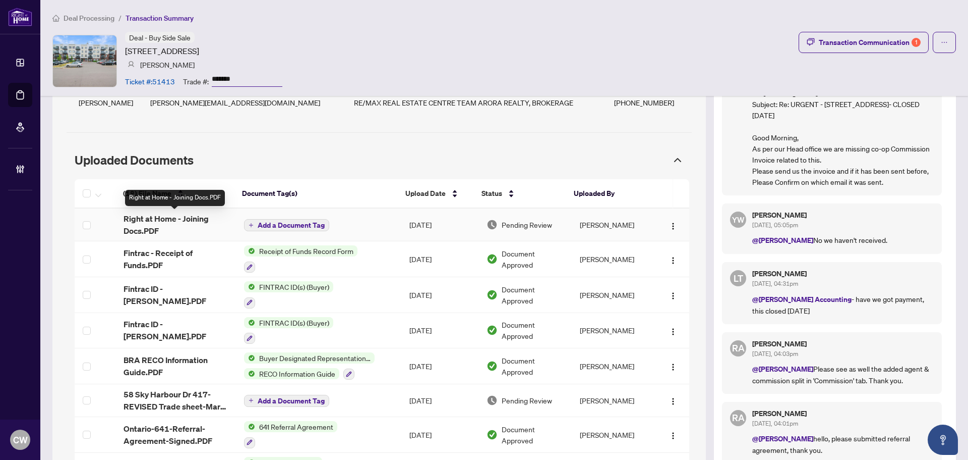
click at [143, 224] on span "Right at Home - Joining Docs.PDF" at bounding box center [176, 224] width 105 height 24
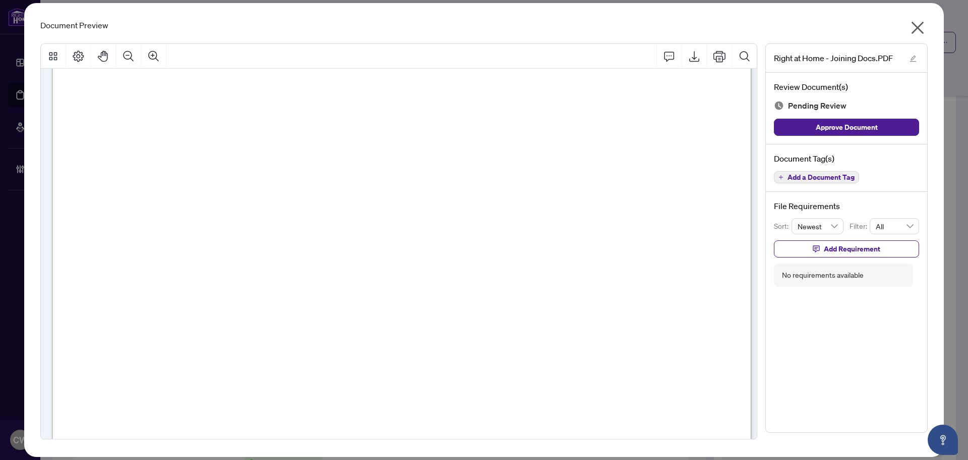
scroll to position [549, 0]
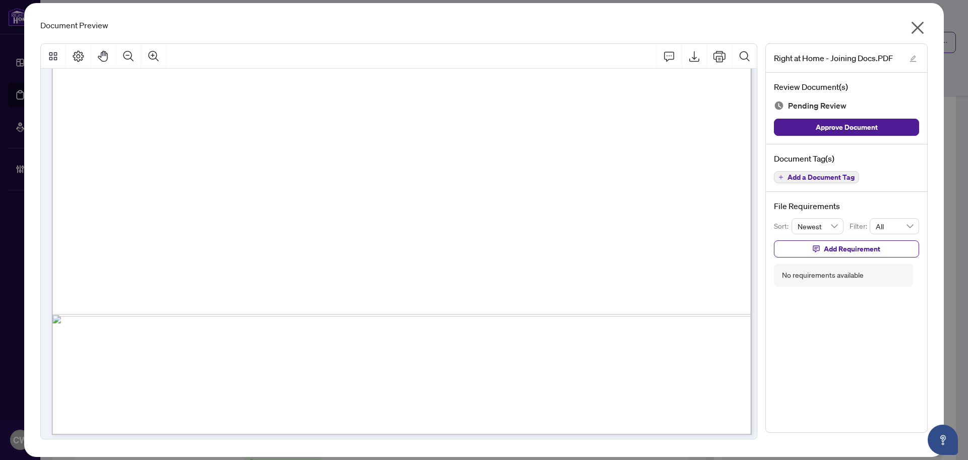
drag, startPoint x: 921, startPoint y: 24, endPoint x: 932, endPoint y: 21, distance: 12.0
click at [921, 24] on icon "close" at bounding box center [918, 28] width 16 height 16
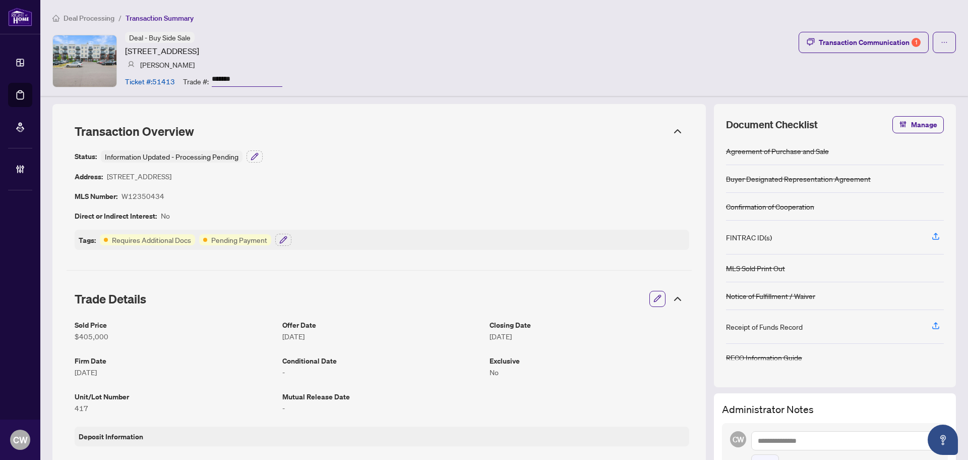
scroll to position [252, 0]
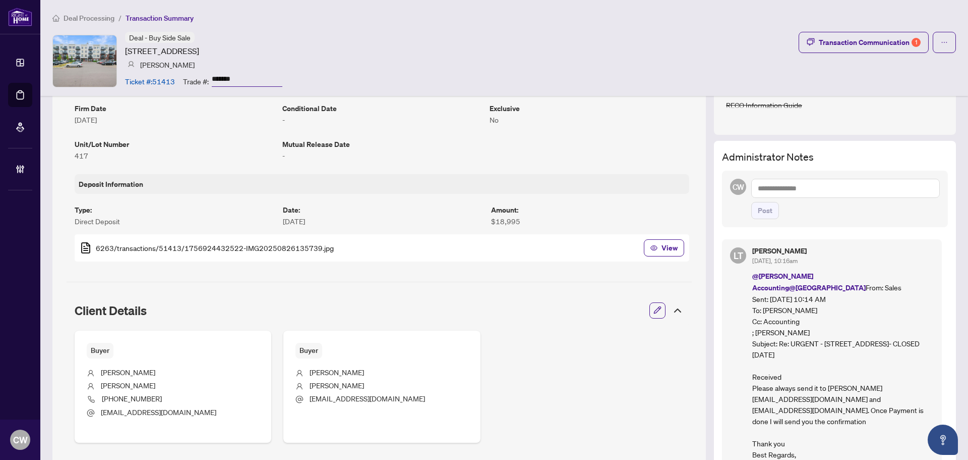
click at [784, 185] on textarea at bounding box center [846, 188] width 189 height 19
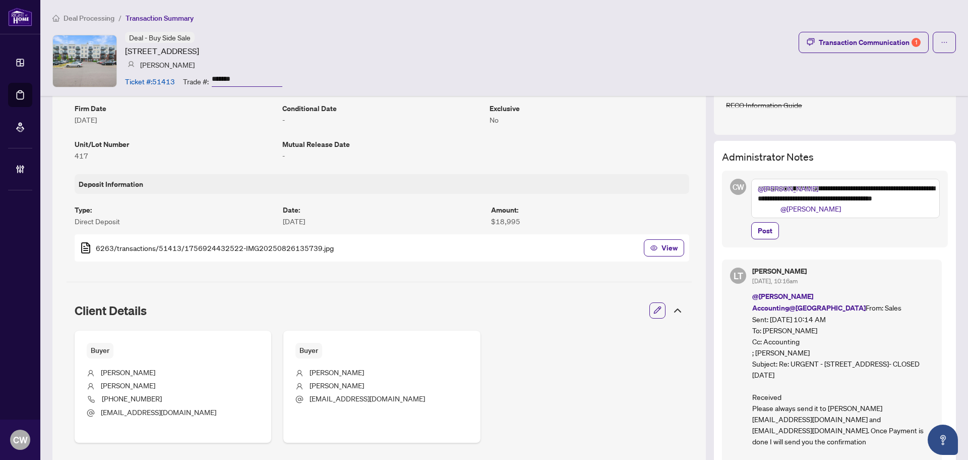
click at [806, 201] on textarea "**********" at bounding box center [846, 198] width 189 height 39
type textarea "**********"
click at [762, 234] on span "Post" at bounding box center [765, 230] width 15 height 16
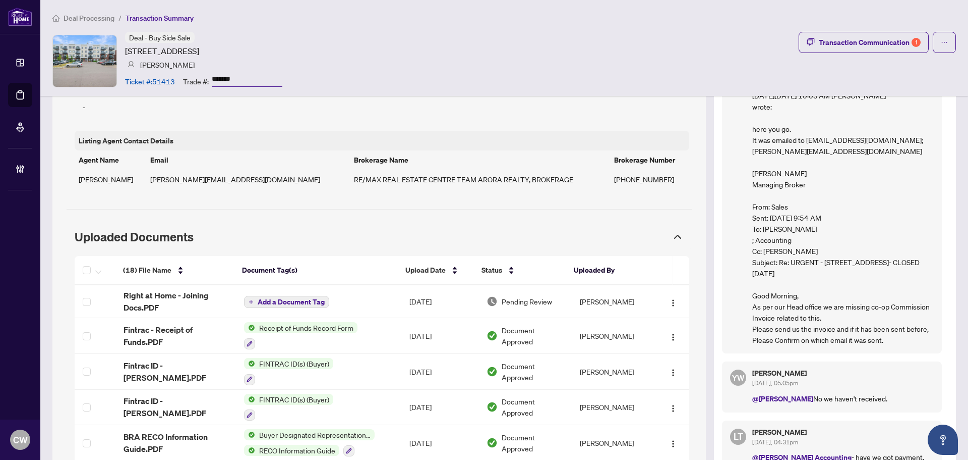
scroll to position [1009, 0]
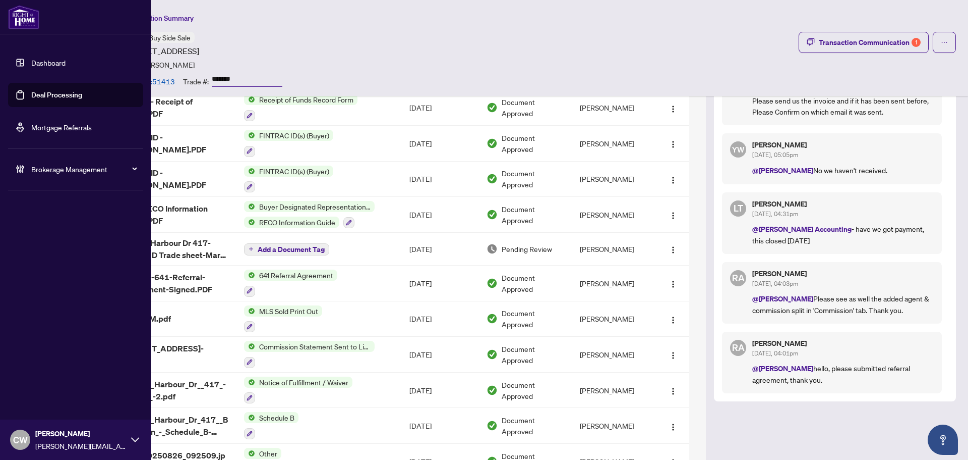
drag, startPoint x: 63, startPoint y: 93, endPoint x: 125, endPoint y: 92, distance: 61.5
click at [64, 93] on link "Deal Processing" at bounding box center [56, 94] width 51 height 9
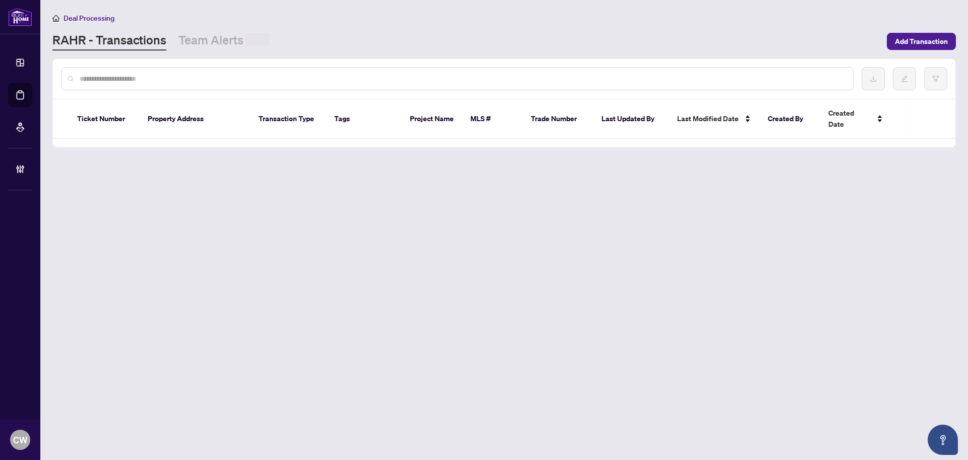
click at [169, 75] on input "text" at bounding box center [463, 78] width 766 height 11
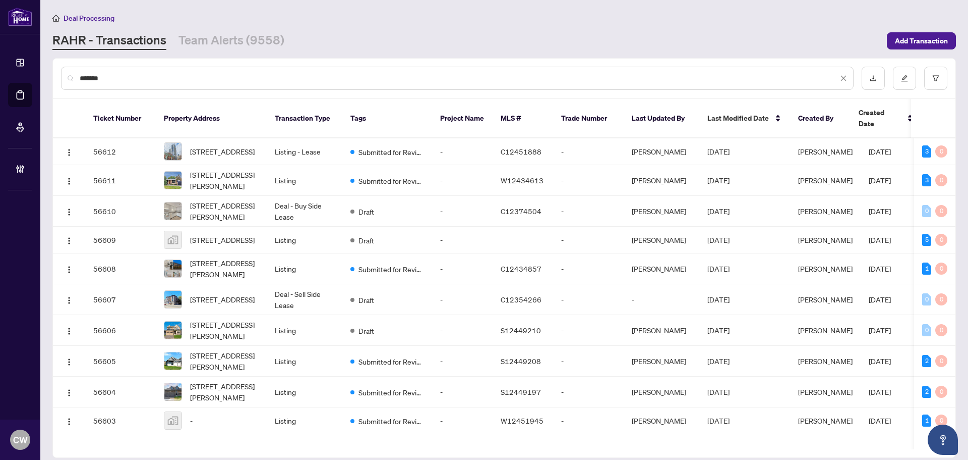
type input "*******"
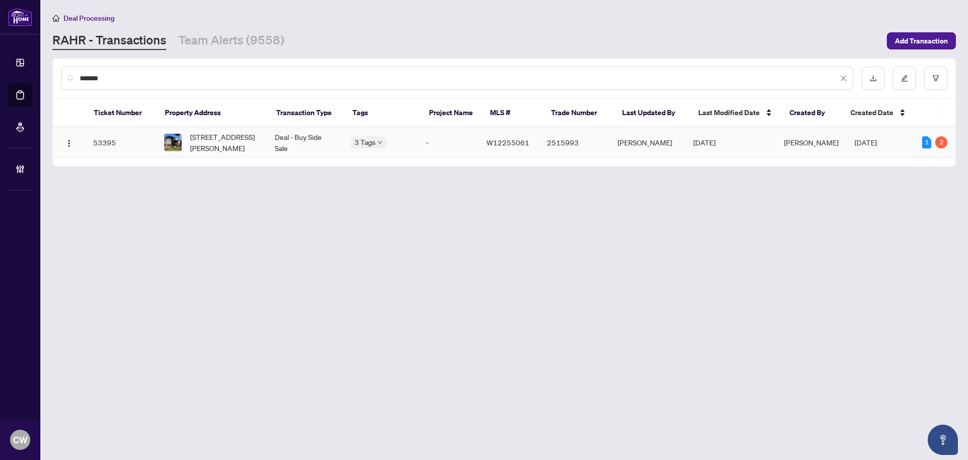
click at [234, 137] on span "5 Parker Ave, Toronto, Ontario M8Z 4L6, Canada" at bounding box center [224, 142] width 69 height 22
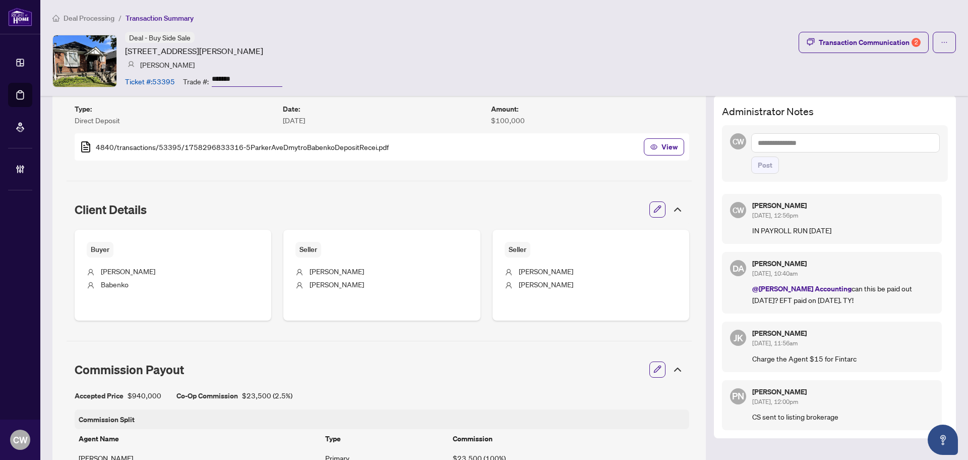
scroll to position [252, 0]
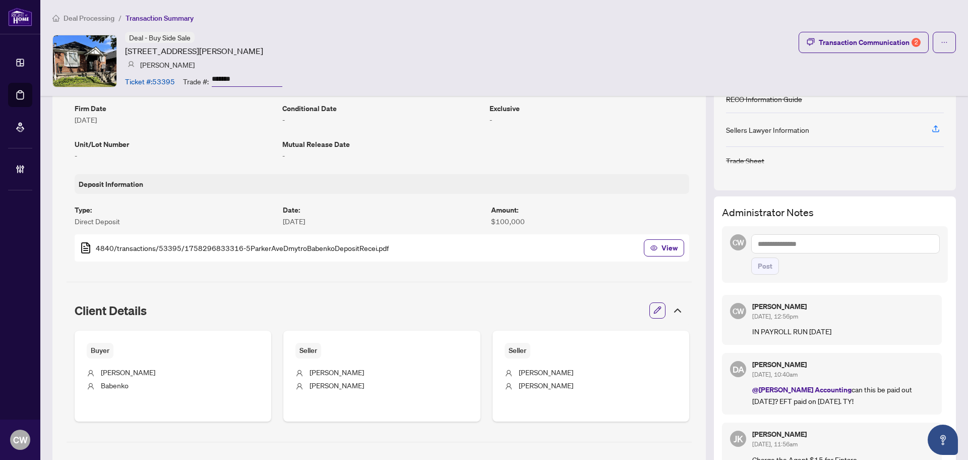
click at [776, 248] on textarea at bounding box center [846, 243] width 189 height 19
type textarea "*"
type textarea "**********"
click at [758, 259] on span "Post" at bounding box center [765, 266] width 15 height 16
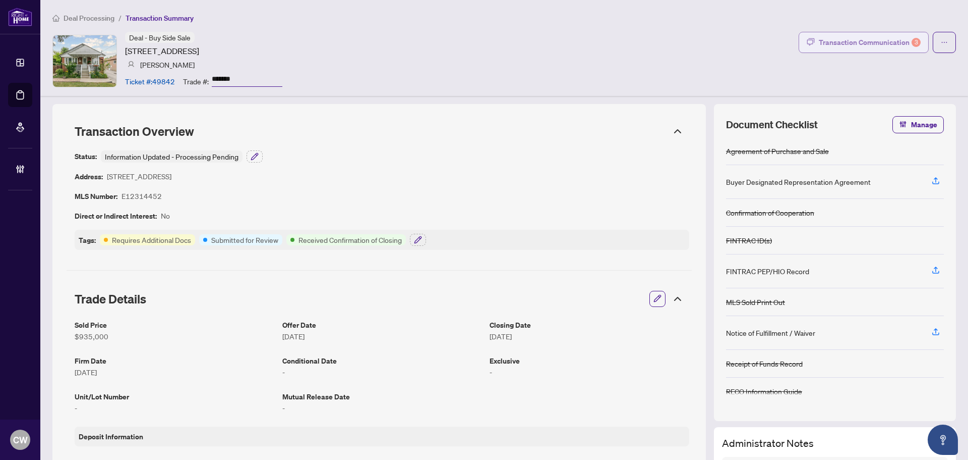
click at [891, 37] on div "Transaction Communication 3" at bounding box center [870, 42] width 102 height 16
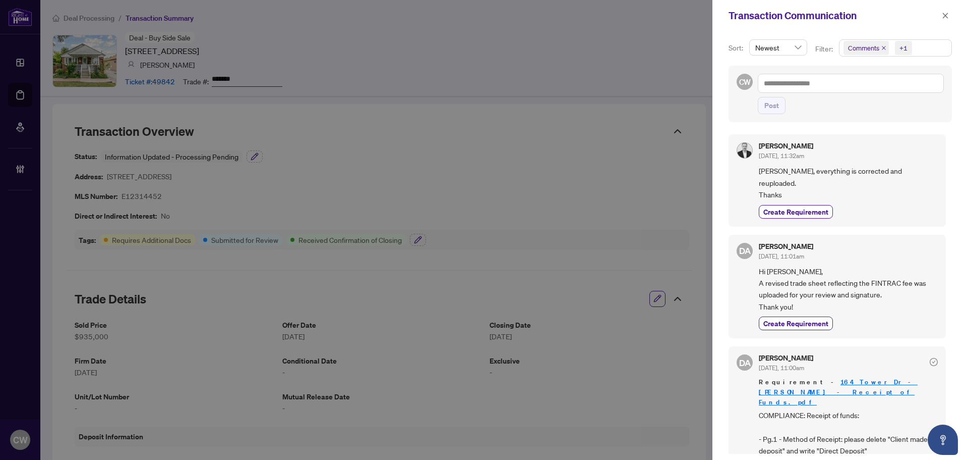
click at [882, 49] on icon "close" at bounding box center [884, 48] width 4 height 4
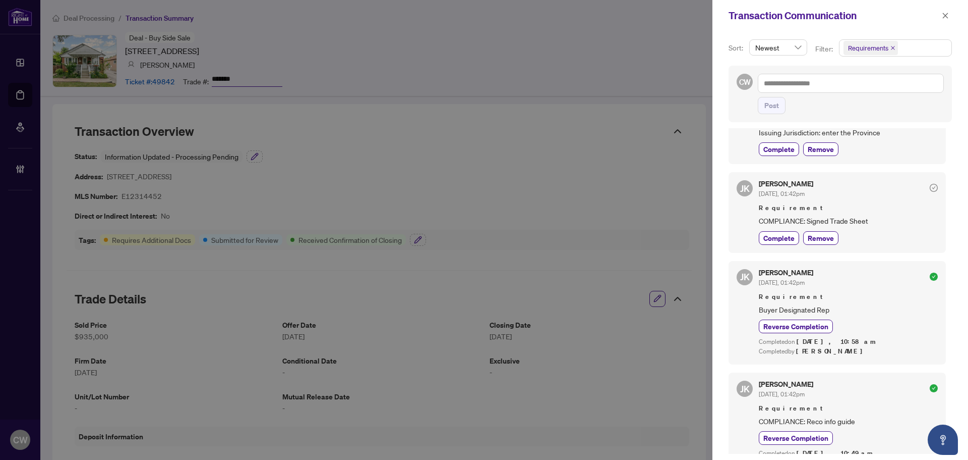
scroll to position [303, 0]
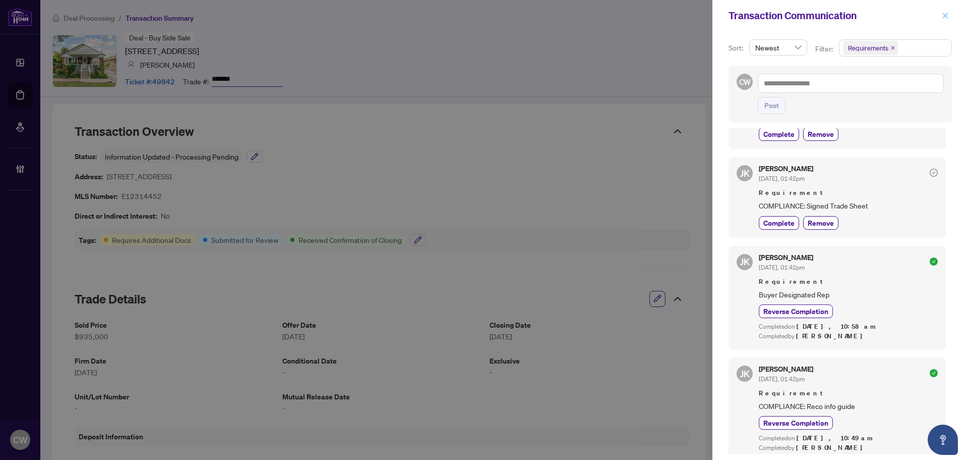
click at [943, 18] on icon "close" at bounding box center [945, 15] width 7 height 7
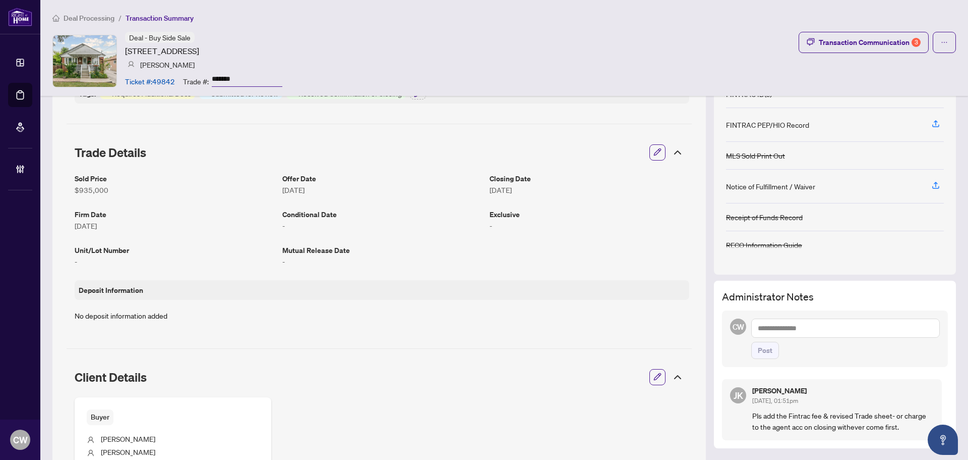
scroll to position [0, 0]
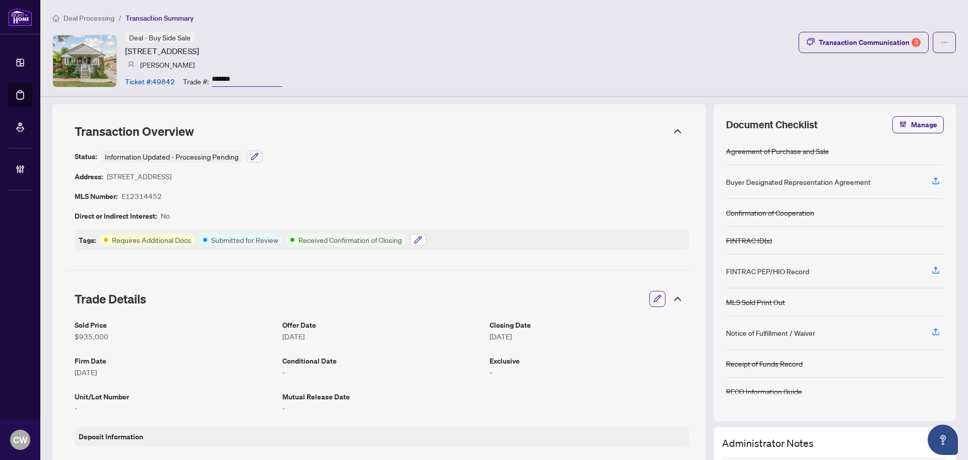
click at [421, 237] on icon "button" at bounding box center [418, 240] width 8 height 8
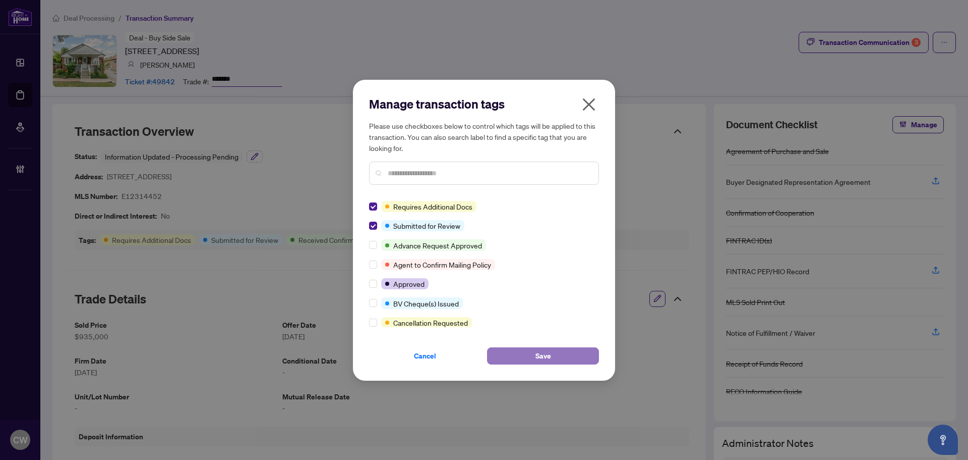
click at [537, 356] on span "Save" at bounding box center [544, 356] width 16 height 16
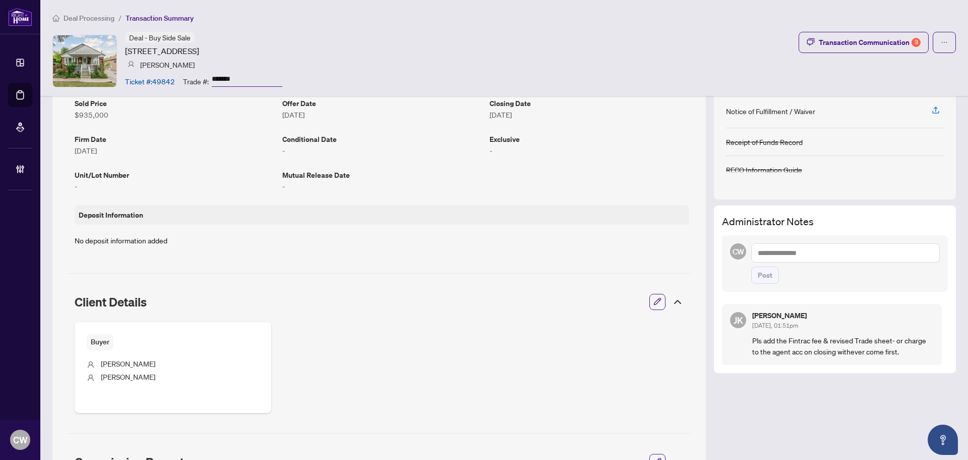
scroll to position [202, 0]
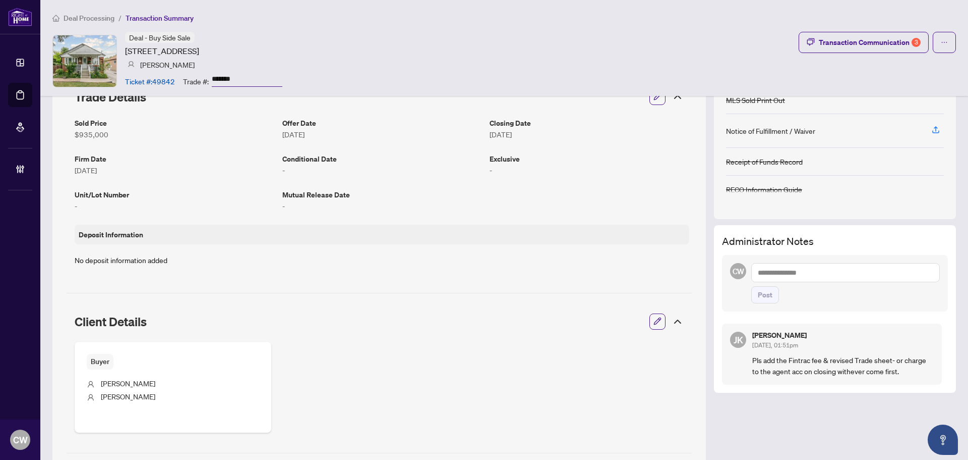
click at [779, 275] on textarea at bounding box center [846, 272] width 189 height 19
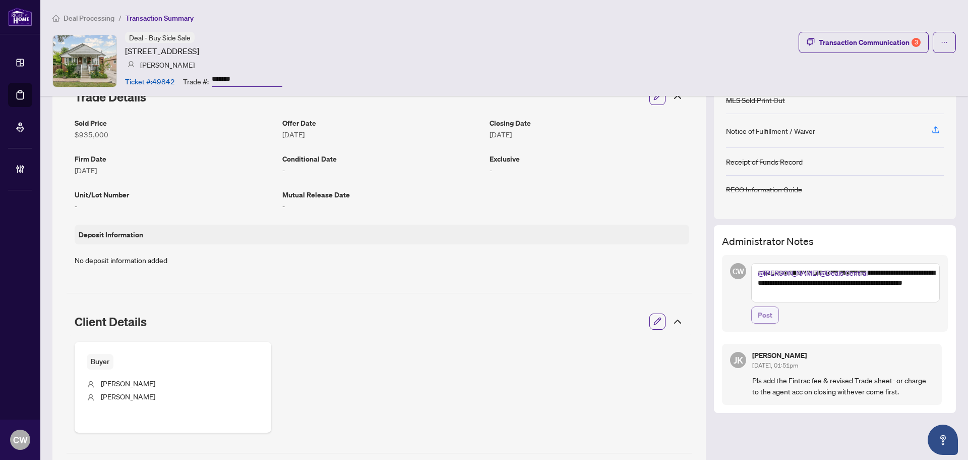
type textarea "**********"
click at [758, 309] on span "Post" at bounding box center [765, 315] width 15 height 16
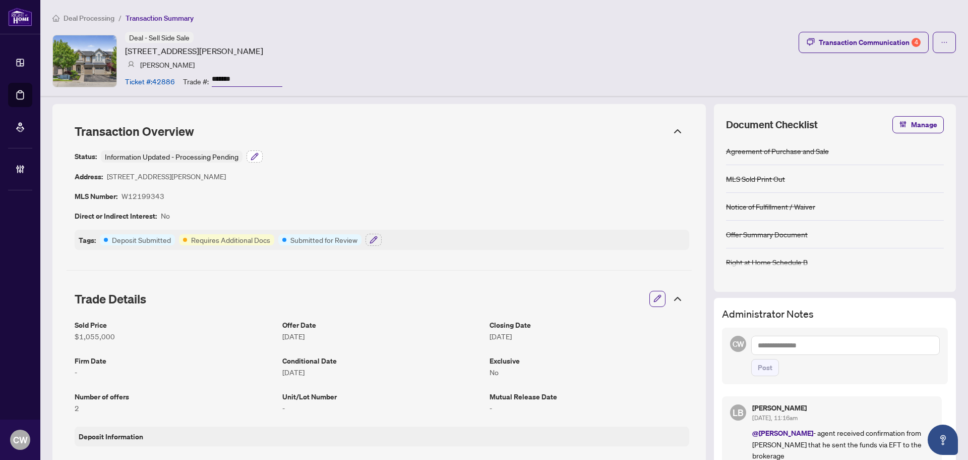
click at [255, 157] on icon "button" at bounding box center [255, 156] width 8 height 8
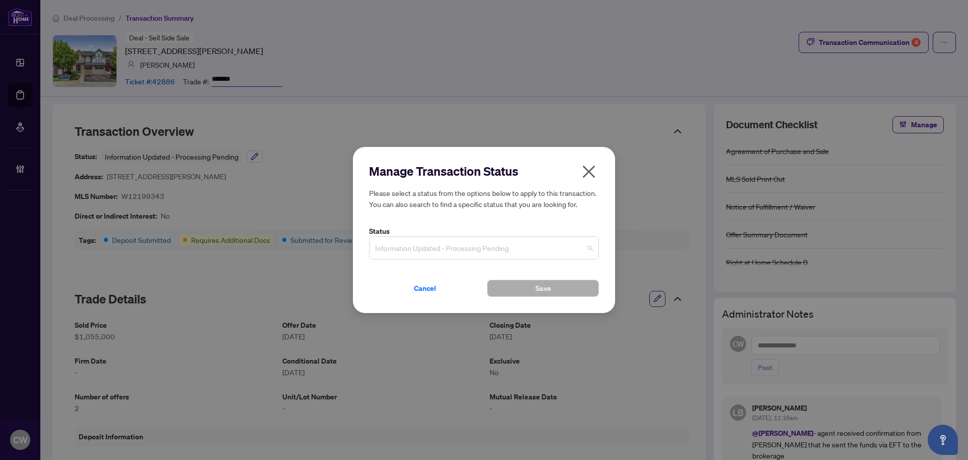
click at [423, 244] on span "Information Updated - Processing Pending" at bounding box center [484, 247] width 218 height 19
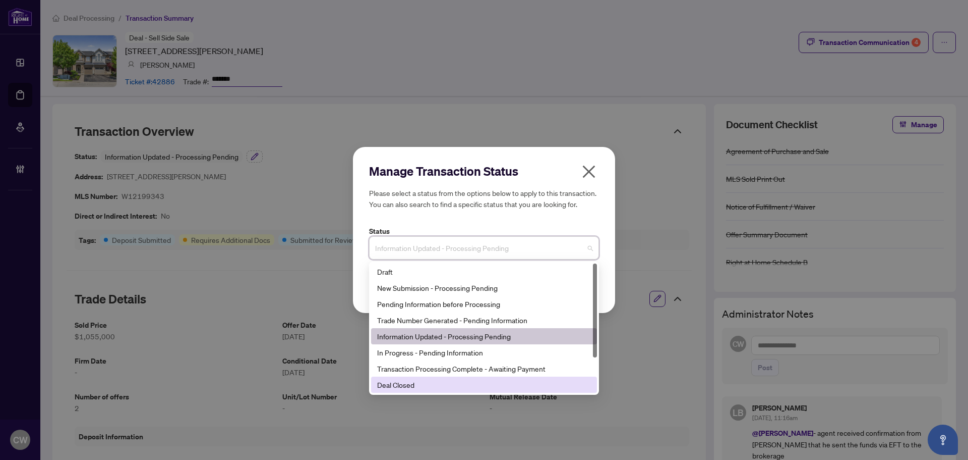
click at [427, 388] on div "Deal Closed" at bounding box center [484, 384] width 214 height 11
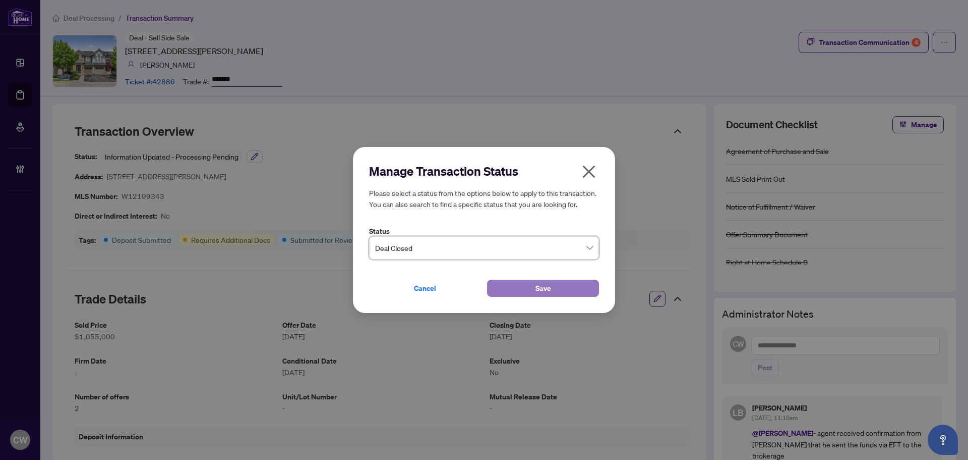
click at [524, 291] on button "Save" at bounding box center [543, 287] width 112 height 17
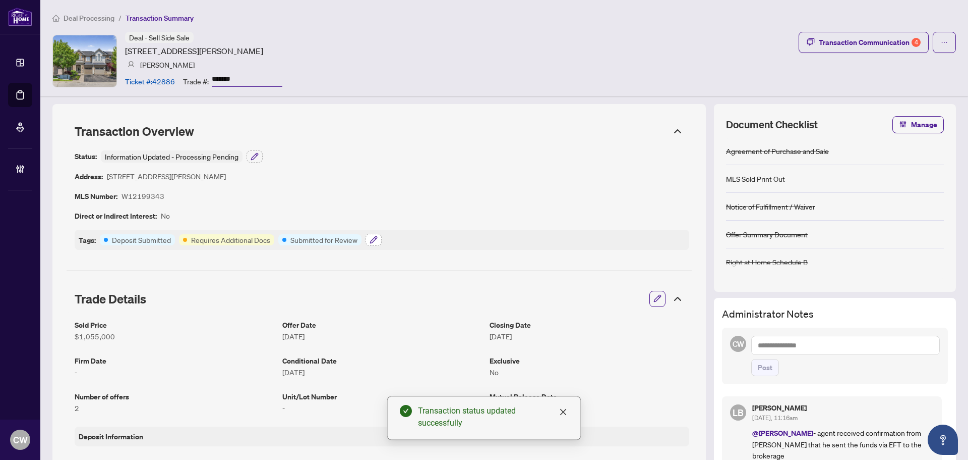
click at [379, 239] on button "button" at bounding box center [374, 240] width 16 height 12
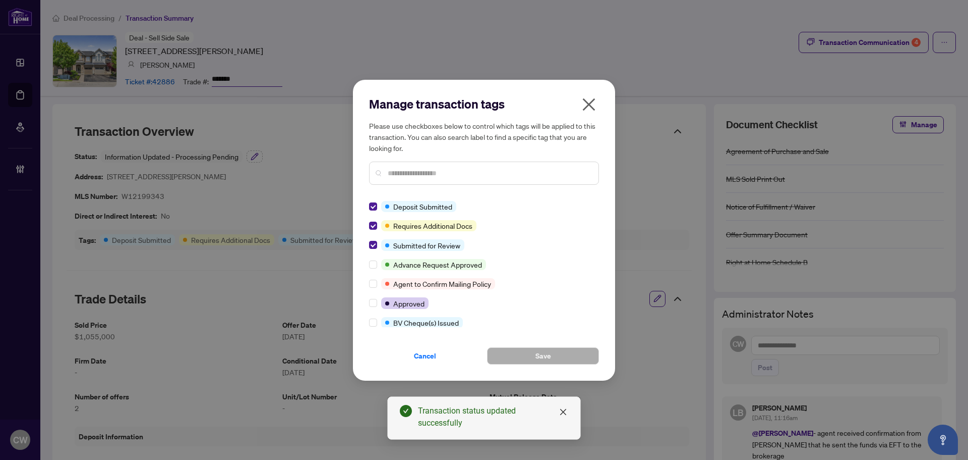
click at [589, 105] on icon "close" at bounding box center [589, 104] width 13 height 13
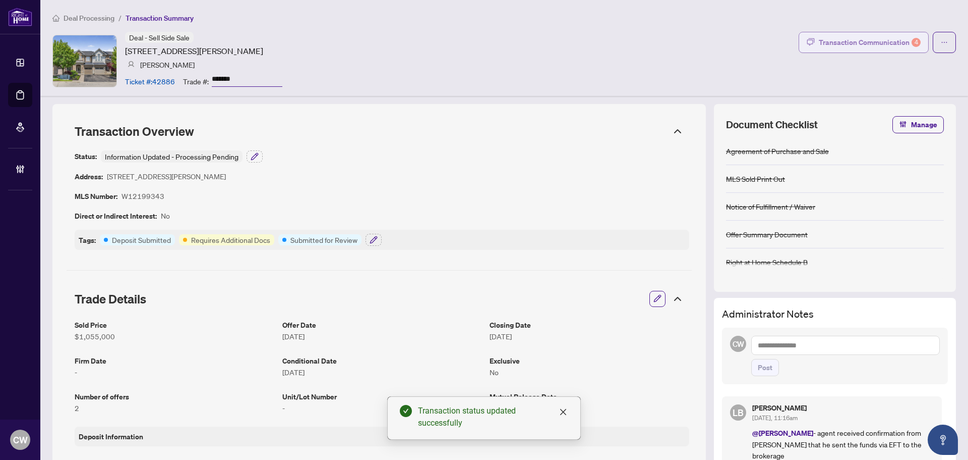
click at [875, 44] on div "Transaction Communication 4" at bounding box center [870, 42] width 102 height 16
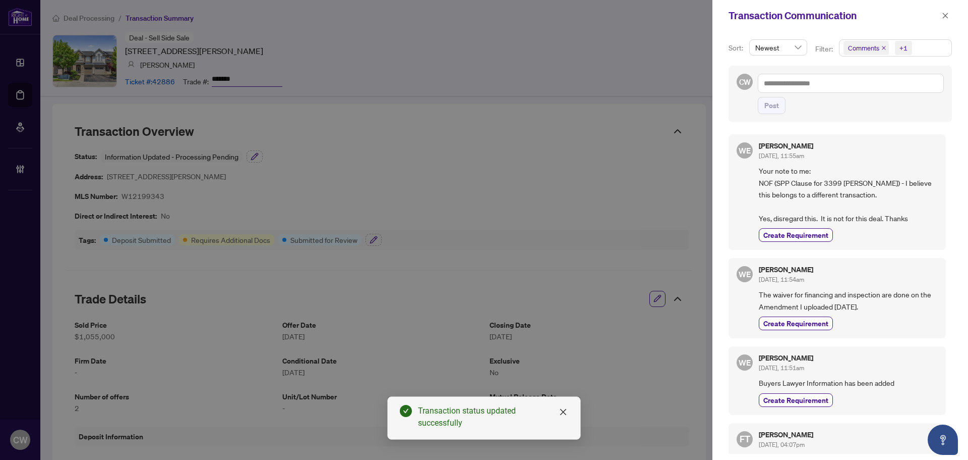
click at [884, 45] on icon "close" at bounding box center [884, 47] width 5 height 5
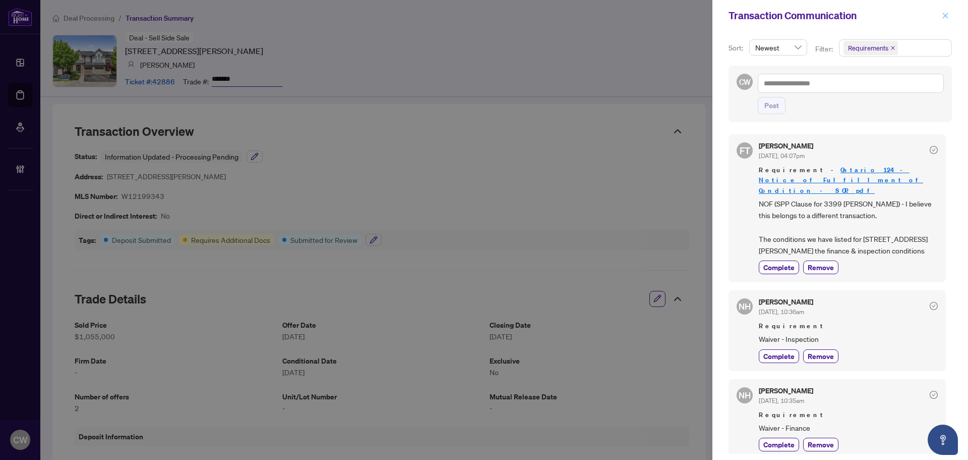
click at [944, 14] on icon "close" at bounding box center [946, 16] width 6 height 6
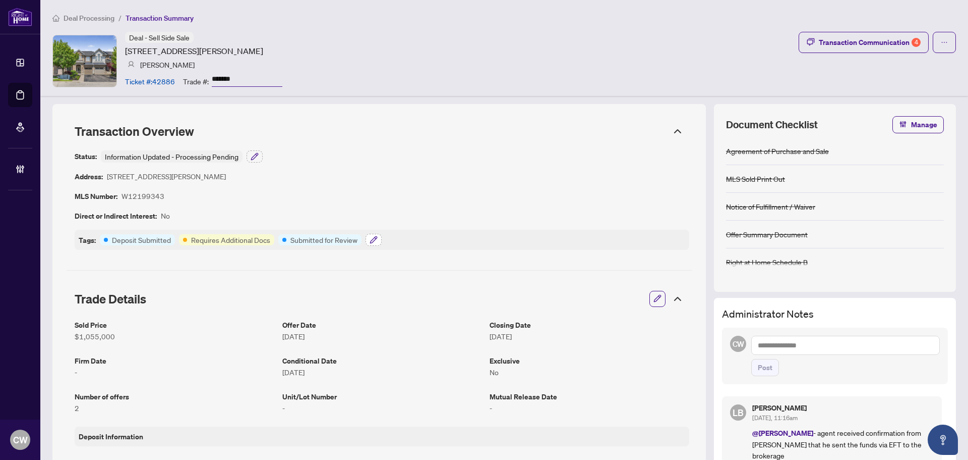
click at [374, 240] on icon "button" at bounding box center [373, 239] width 7 height 7
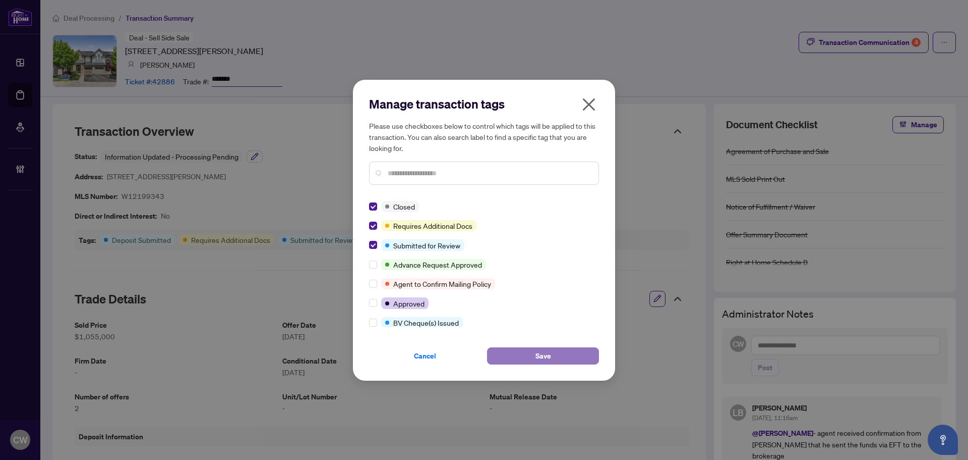
click at [524, 363] on button "Save" at bounding box center [543, 355] width 112 height 17
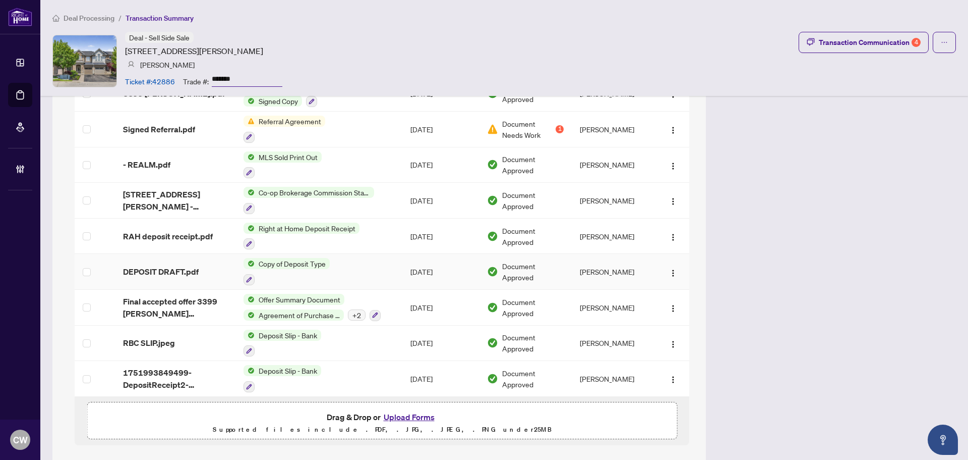
scroll to position [1244, 0]
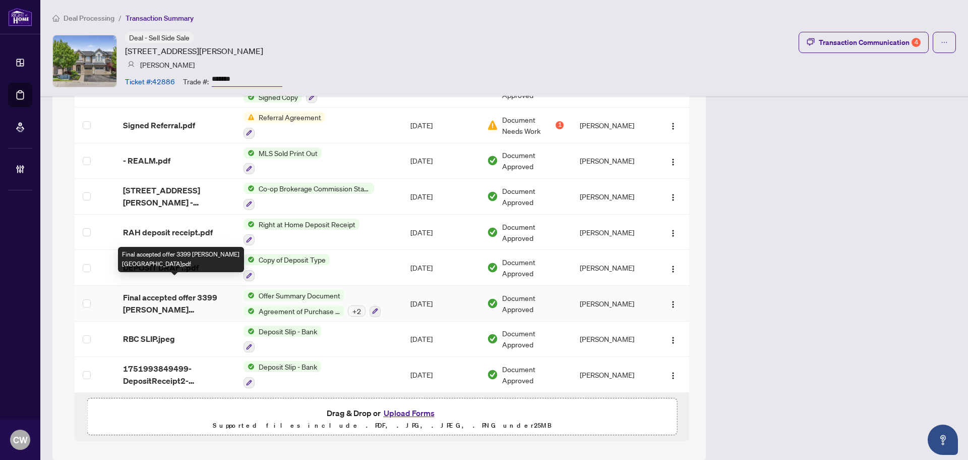
click at [157, 291] on span "Final accepted offer 3399 hayhurst.pdf" at bounding box center [175, 303] width 104 height 24
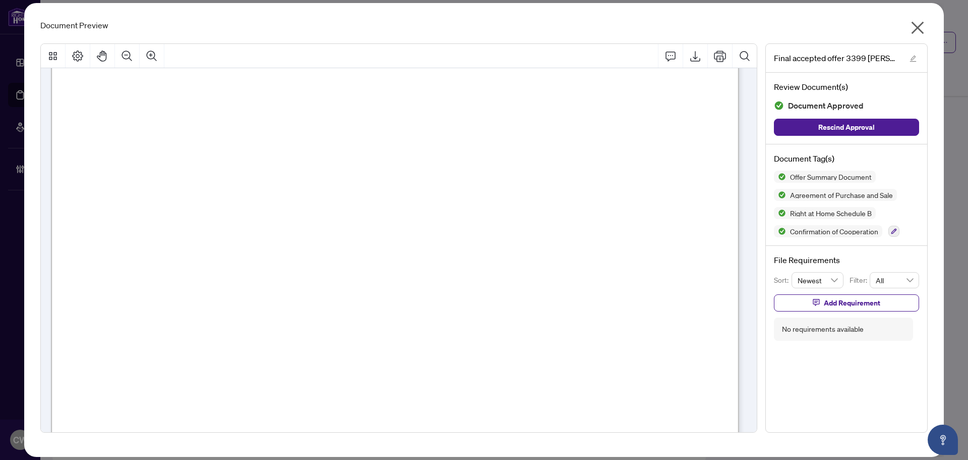
scroll to position [4893, 0]
click at [927, 30] on button "button" at bounding box center [918, 30] width 20 height 22
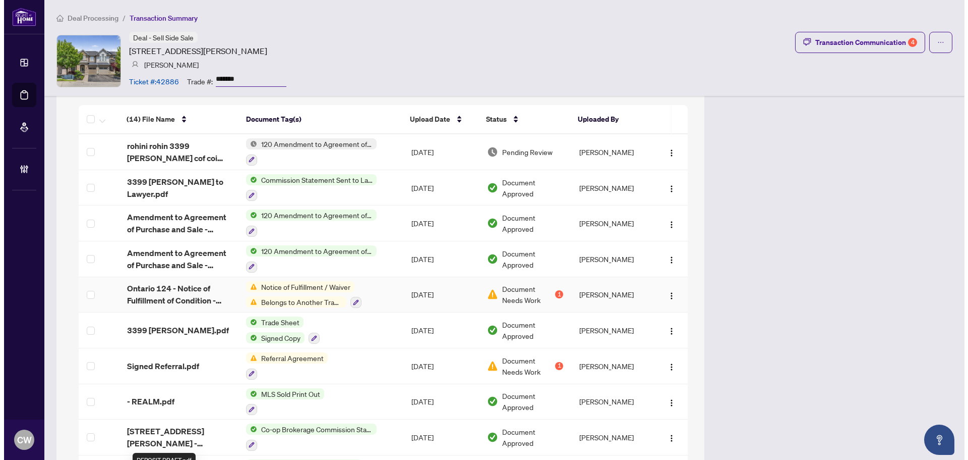
scroll to position [992, 0]
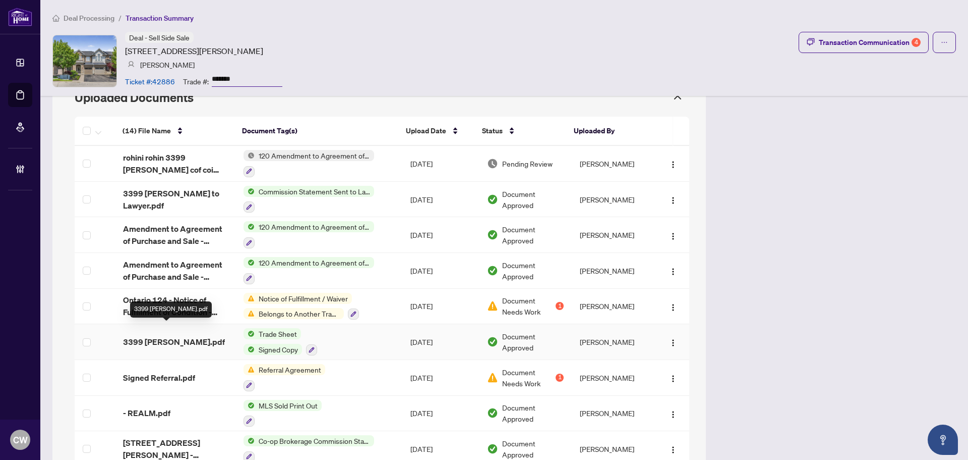
click at [160, 335] on span "3399 Hayhurst Cres.pdf" at bounding box center [174, 341] width 102 height 12
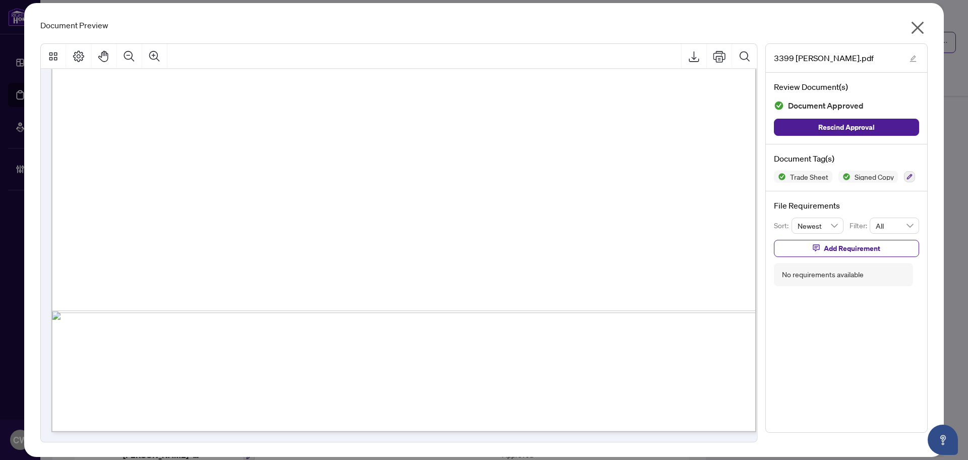
scroll to position [404, 0]
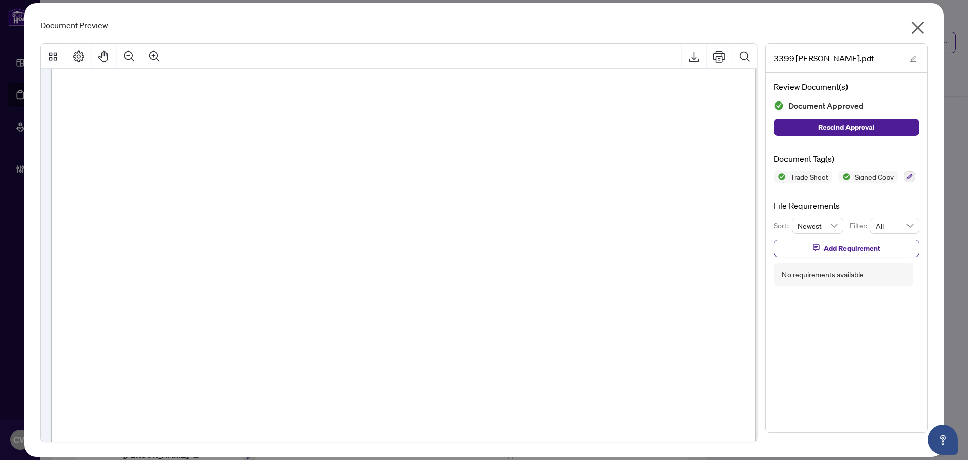
click at [910, 29] on button "button" at bounding box center [918, 30] width 20 height 22
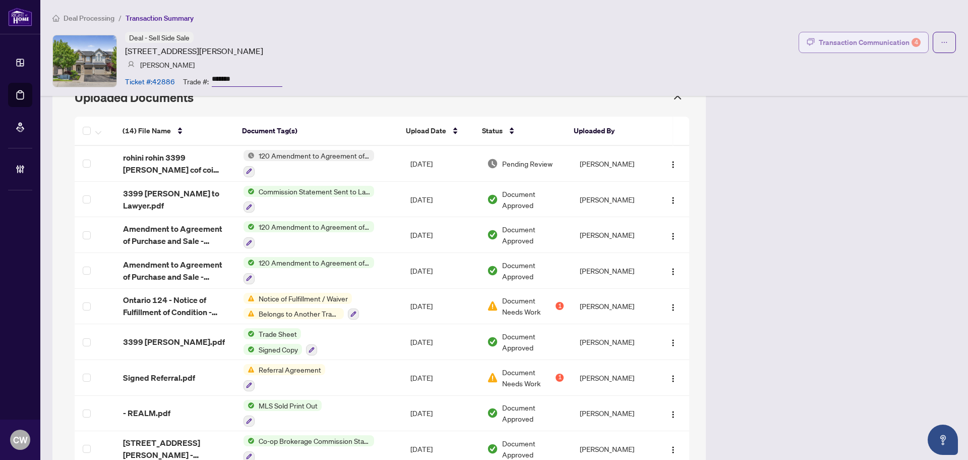
click at [871, 35] on div "Transaction Communication 4" at bounding box center [870, 42] width 102 height 16
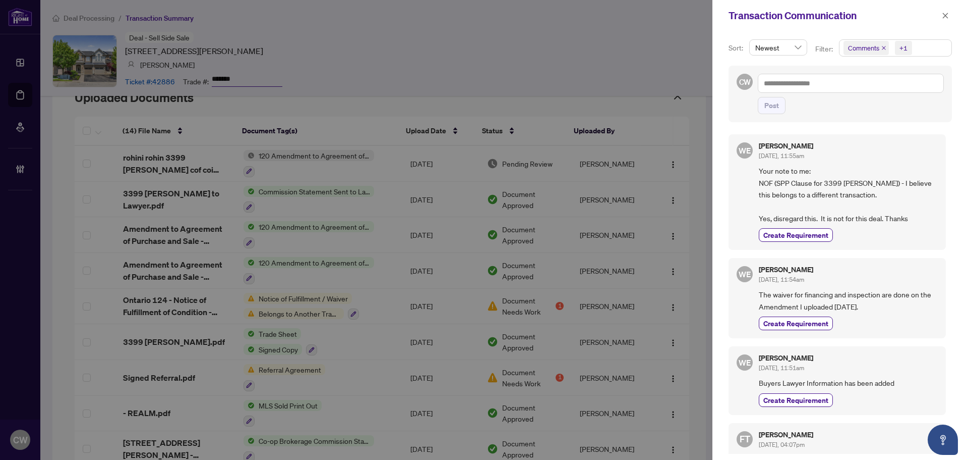
click at [883, 44] on span "Comments" at bounding box center [866, 48] width 45 height 14
click at [883, 48] on icon "close" at bounding box center [884, 48] width 4 height 4
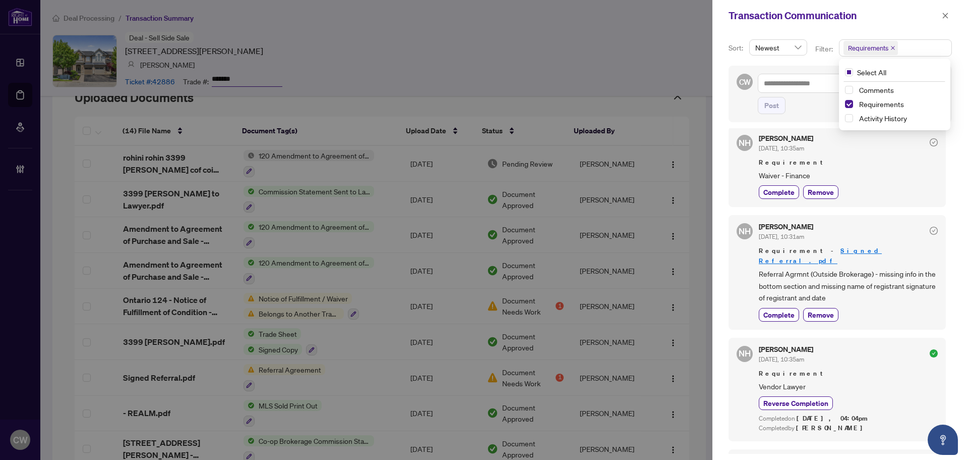
scroll to position [303, 0]
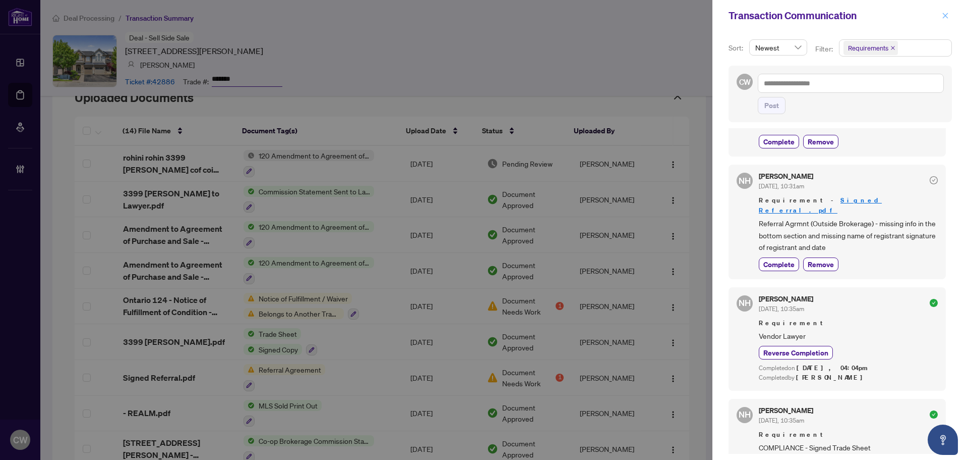
click at [944, 16] on icon "close" at bounding box center [945, 15] width 7 height 7
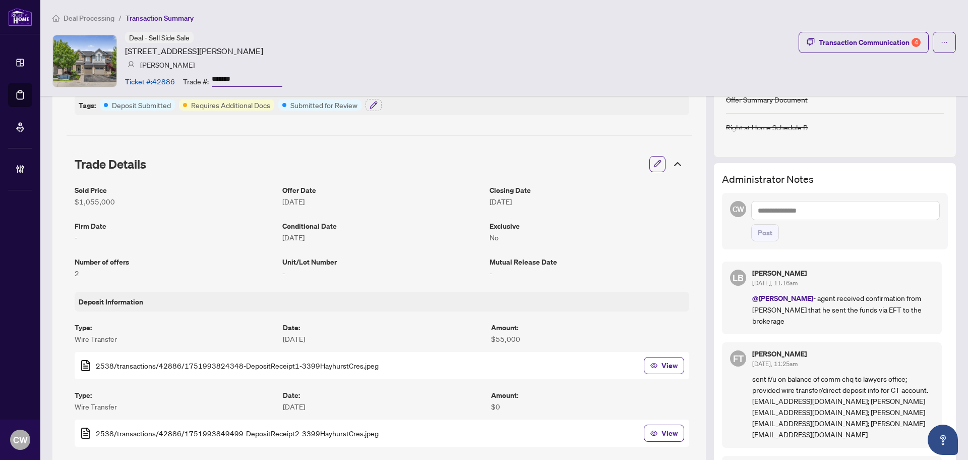
scroll to position [0, 0]
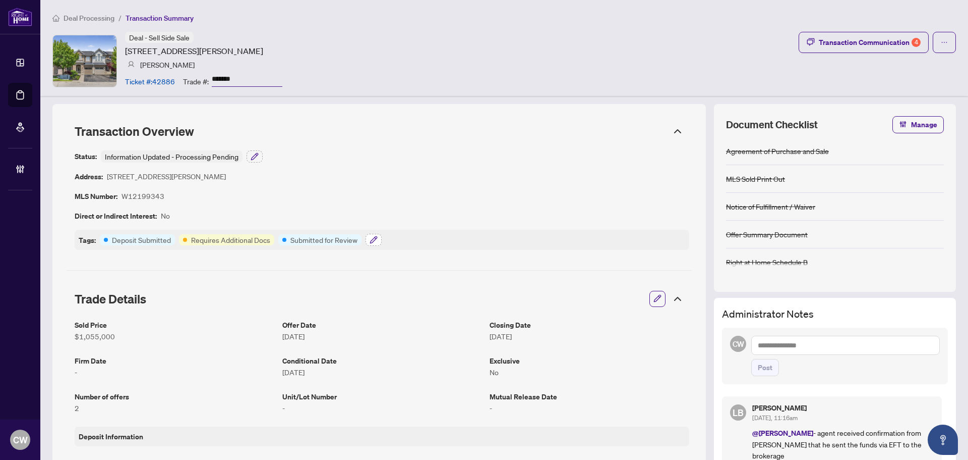
click at [375, 239] on icon "button" at bounding box center [373, 239] width 7 height 7
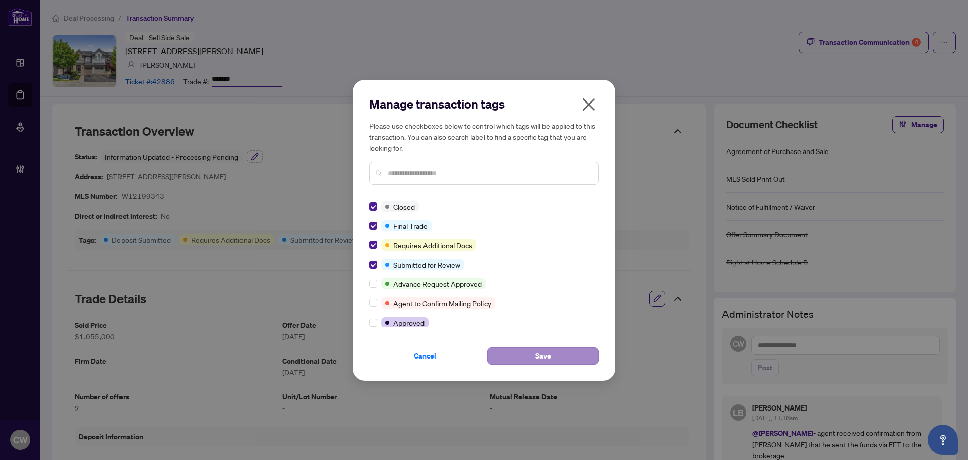
drag, startPoint x: 542, startPoint y: 345, endPoint x: 548, endPoint y: 357, distance: 13.5
click at [543, 345] on div "Cancel Save" at bounding box center [484, 349] width 230 height 29
click at [548, 357] on span "Save" at bounding box center [544, 356] width 16 height 16
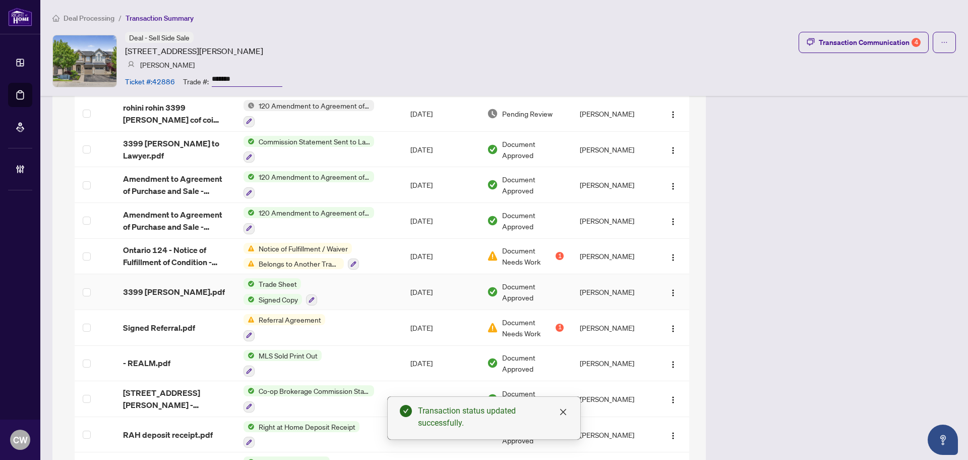
scroll to position [1043, 0]
drag, startPoint x: 161, startPoint y: 277, endPoint x: 283, endPoint y: 79, distance: 233.2
click at [161, 285] on span "3399 Hayhurst Cres.pdf" at bounding box center [174, 291] width 102 height 12
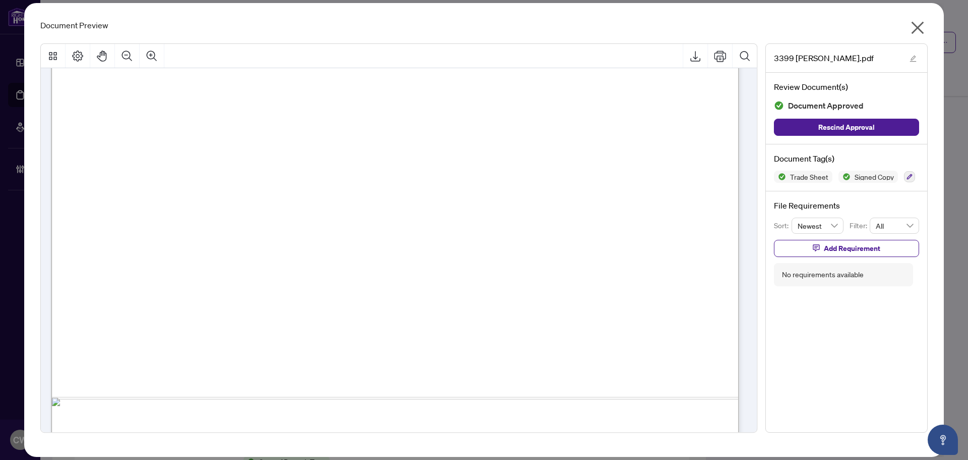
scroll to position [404, 0]
click at [919, 24] on icon "close" at bounding box center [918, 28] width 16 height 16
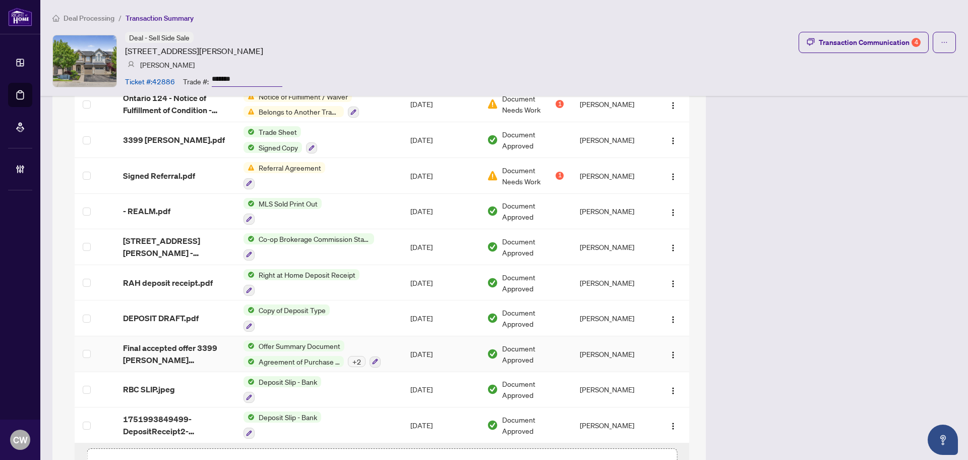
scroll to position [1244, 0]
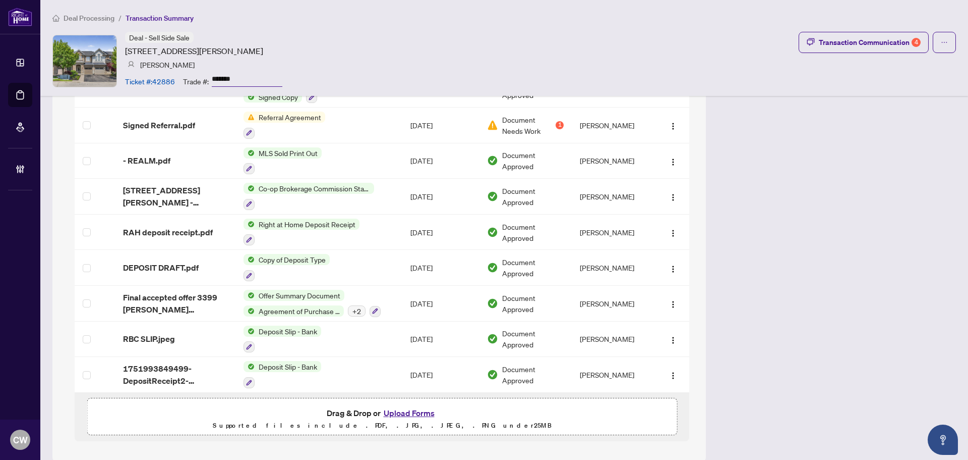
click at [422, 406] on button "Upload Forms" at bounding box center [409, 412] width 57 height 13
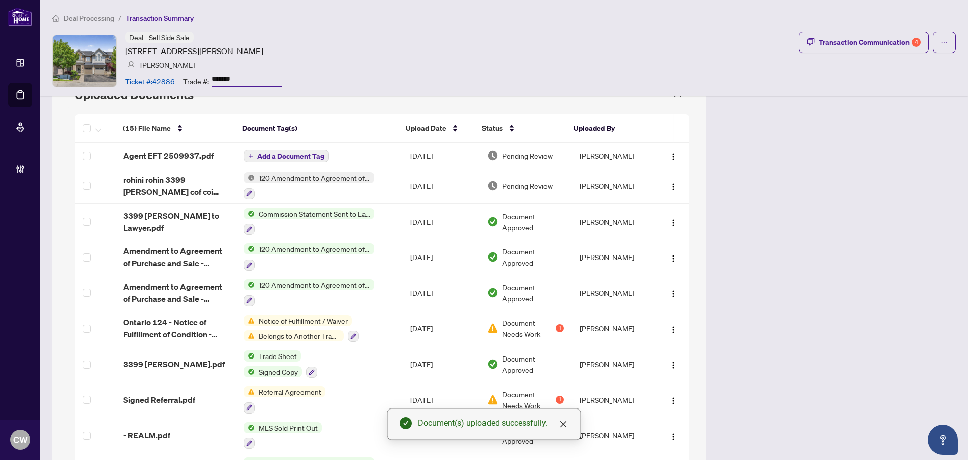
scroll to position [992, 0]
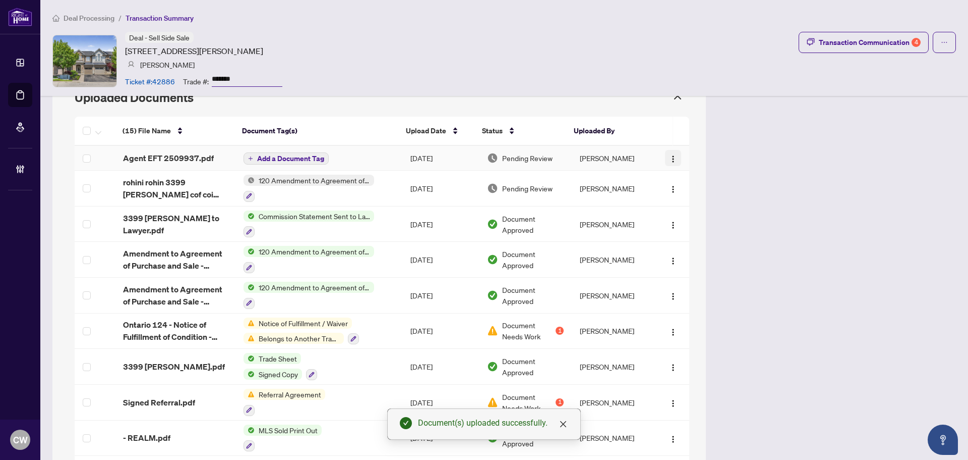
click at [669, 155] on img "button" at bounding box center [673, 159] width 8 height 8
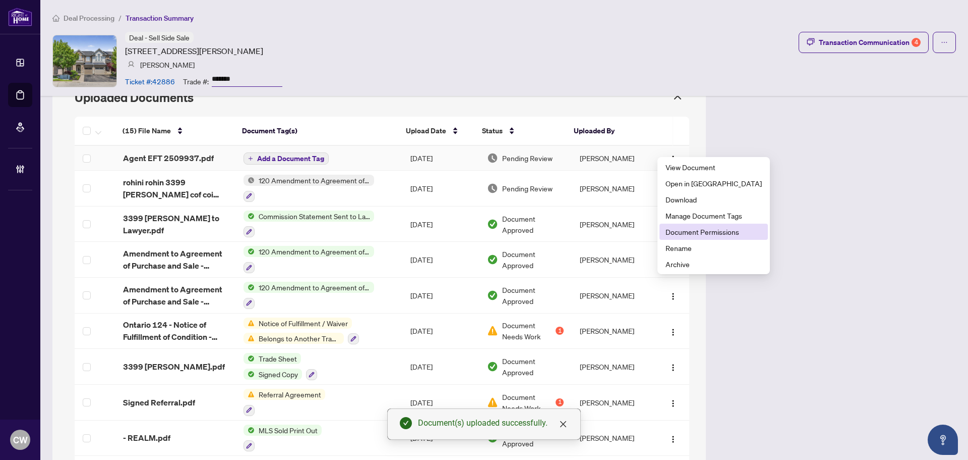
click at [692, 234] on span "Document Permissions" at bounding box center [714, 231] width 96 height 11
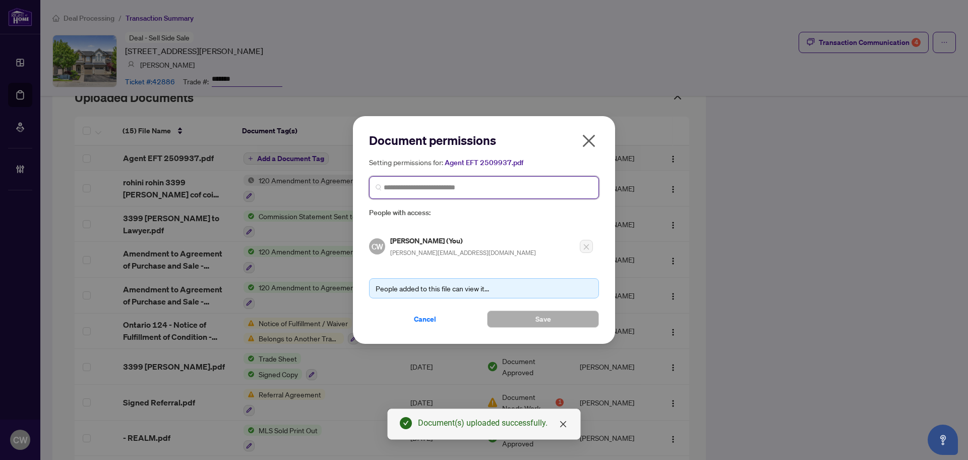
click at [432, 189] on input "search" at bounding box center [488, 187] width 209 height 11
paste input "**********"
type input "**********"
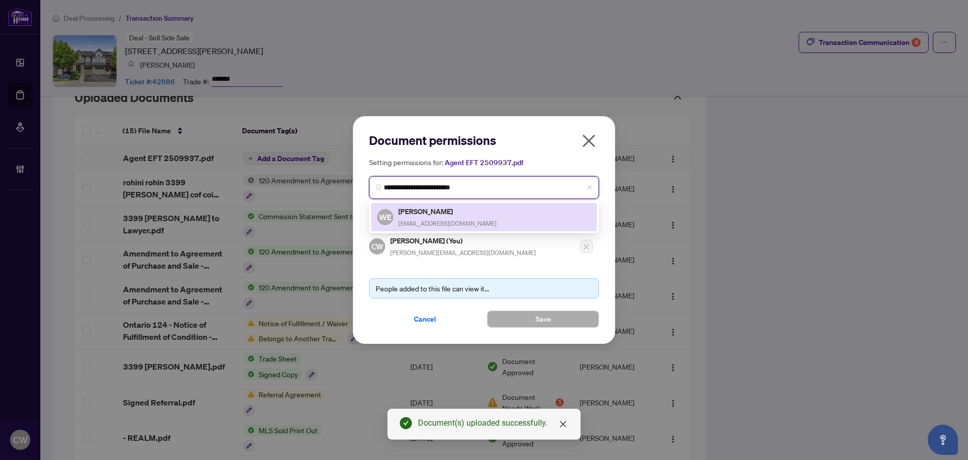
click at [454, 217] on div "Wendy Eveleigh info@wendyinrealestate.com" at bounding box center [447, 216] width 98 height 23
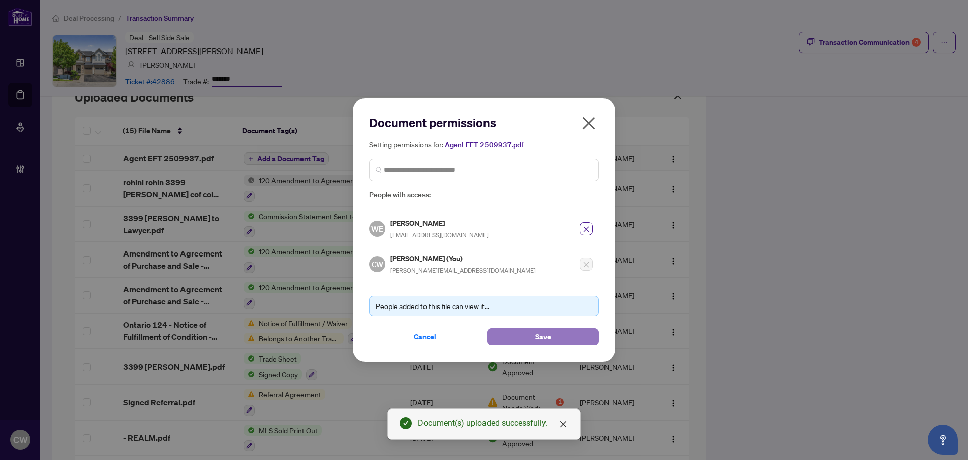
click at [525, 339] on button "Save" at bounding box center [543, 336] width 112 height 17
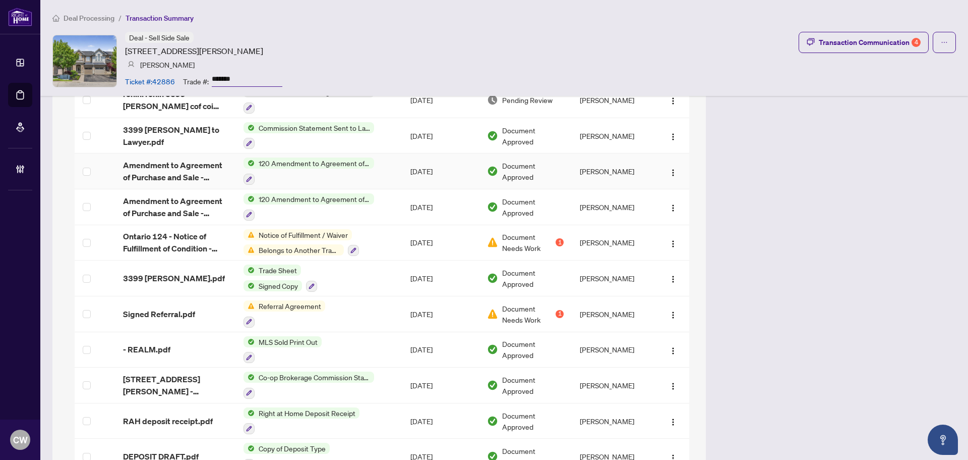
scroll to position [1093, 0]
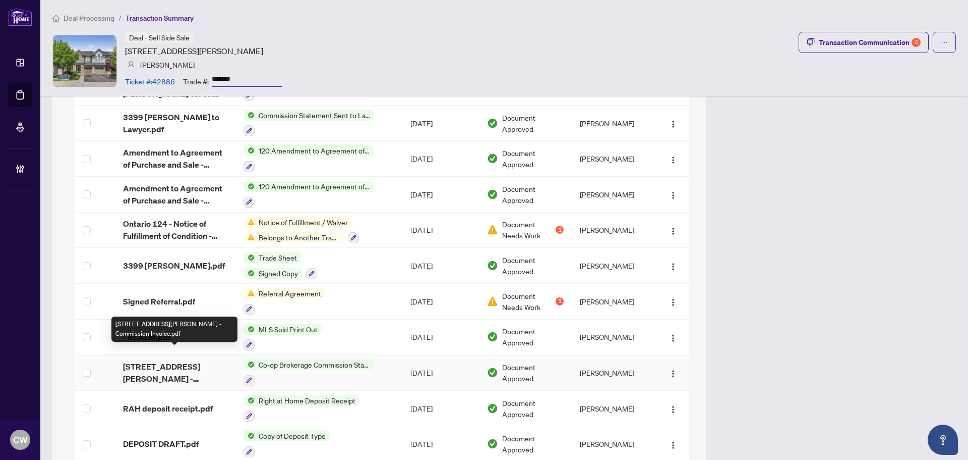
click at [158, 360] on span "3399 Hayhurst Crescent - Commission Invoice.pdf" at bounding box center [175, 372] width 104 height 24
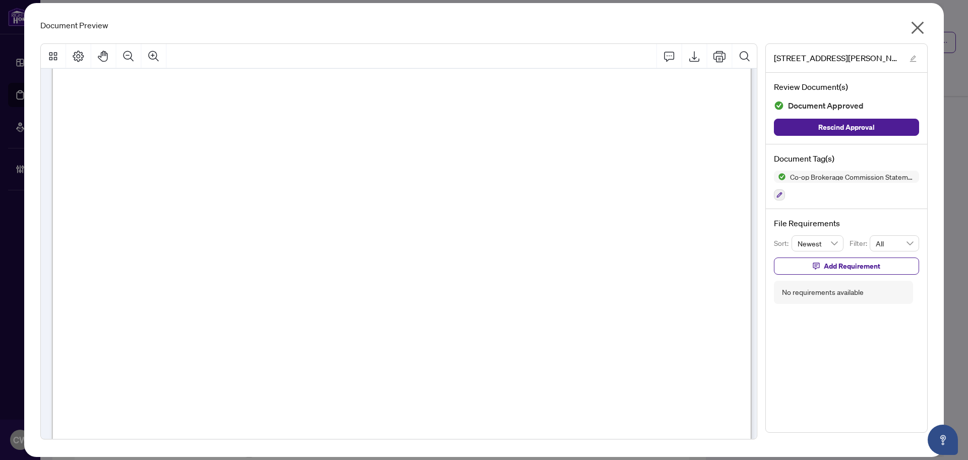
scroll to position [202, 0]
click at [913, 30] on icon "close" at bounding box center [918, 28] width 16 height 16
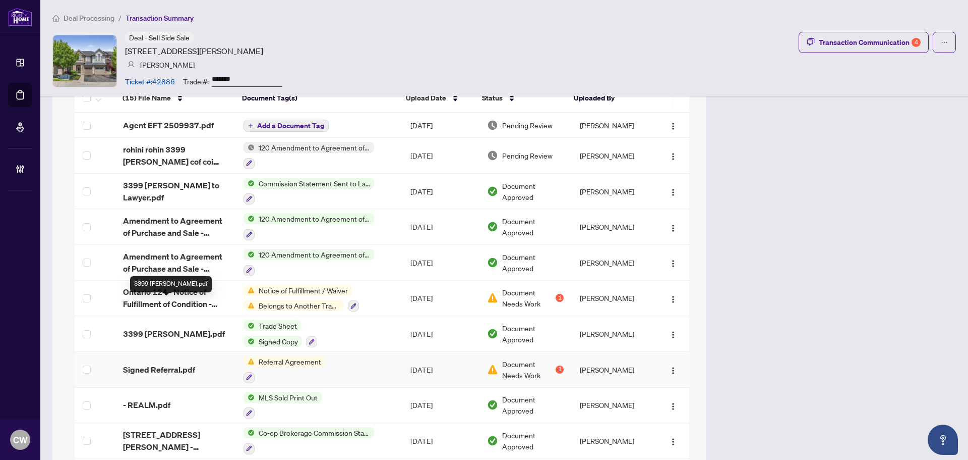
scroll to position [1043, 0]
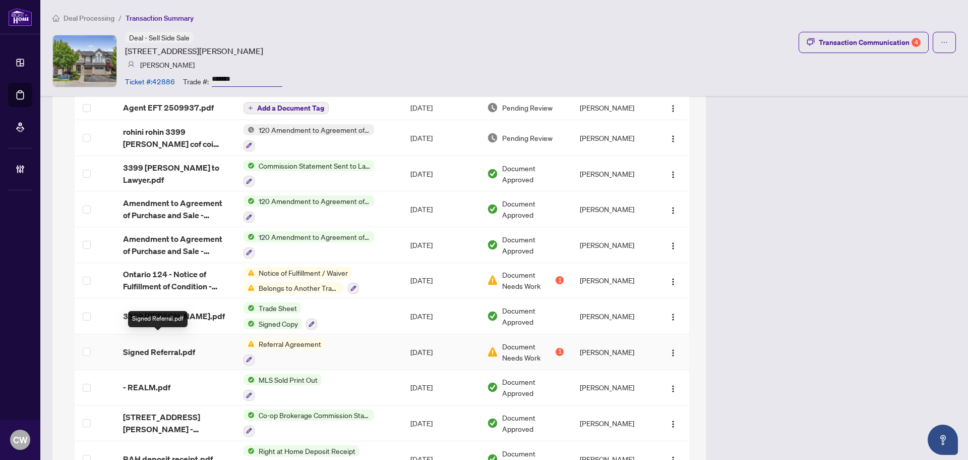
click at [167, 346] on span "Signed Referral.pdf" at bounding box center [159, 352] width 72 height 12
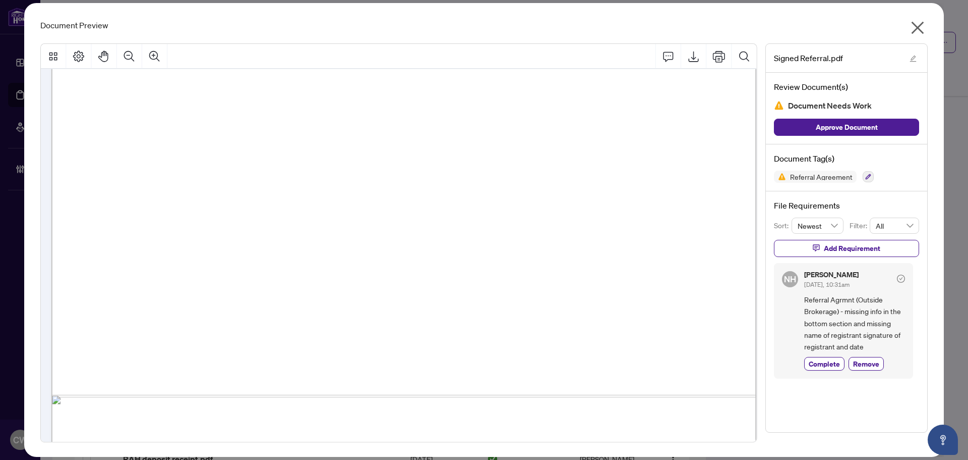
scroll to position [387, 0]
drag, startPoint x: 914, startPoint y: 30, endPoint x: 752, endPoint y: 108, distance: 180.0
click at [914, 30] on icon "close" at bounding box center [918, 28] width 13 height 13
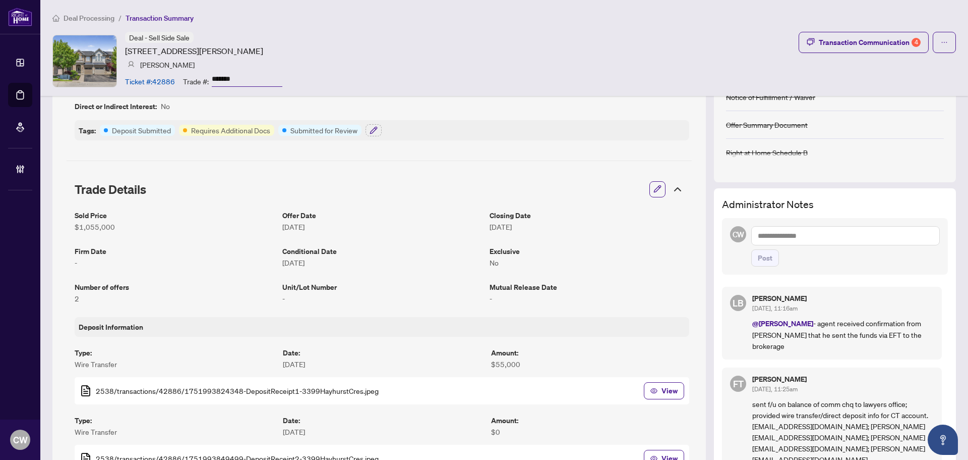
scroll to position [109, 0]
click at [804, 236] on textarea at bounding box center [846, 235] width 189 height 19
paste textarea "**********"
click at [890, 244] on span "Linda Bujupi" at bounding box center [912, 243] width 74 height 9
type textarea "**********"
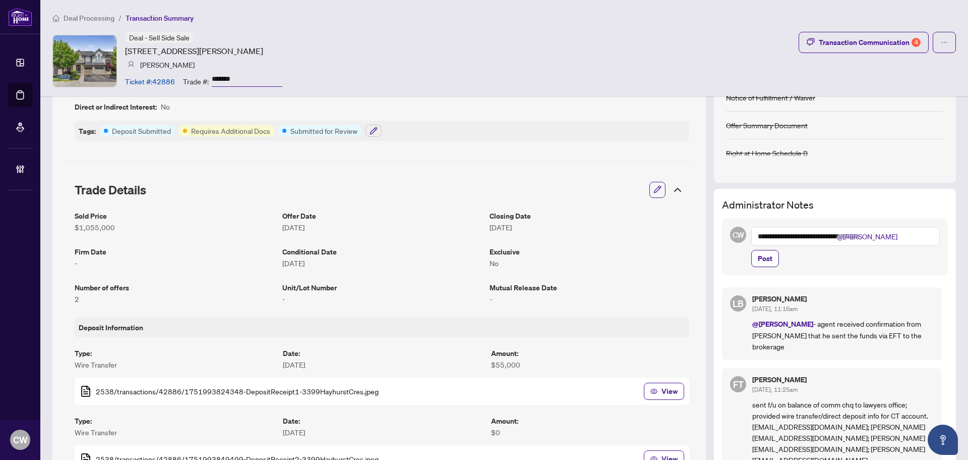
drag, startPoint x: 759, startPoint y: 255, endPoint x: 799, endPoint y: 269, distance: 42.6
click at [837, 271] on div "**********" at bounding box center [835, 246] width 226 height 56
click at [763, 260] on span "Post" at bounding box center [765, 258] width 15 height 16
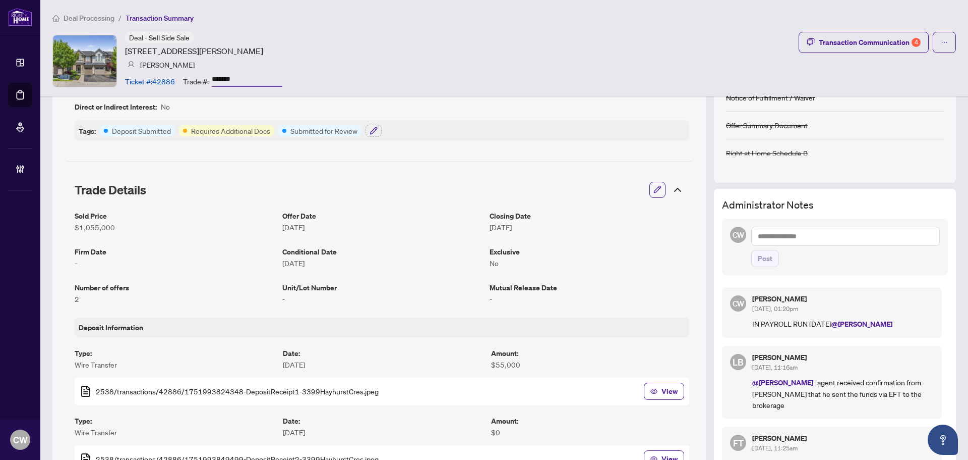
click at [796, 233] on textarea at bounding box center [846, 235] width 189 height 19
paste textarea "**********"
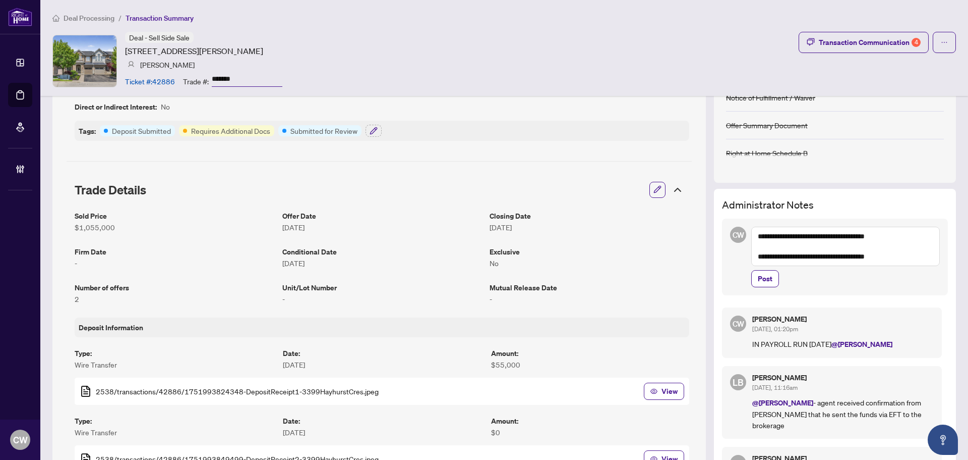
drag, startPoint x: 781, startPoint y: 256, endPoint x: 765, endPoint y: 257, distance: 16.2
click at [765, 257] on textarea "**********" at bounding box center [846, 245] width 189 height 39
click at [886, 257] on textarea "**********" at bounding box center [846, 245] width 189 height 39
type textarea "**********"
click at [766, 287] on button "Post" at bounding box center [766, 278] width 28 height 17
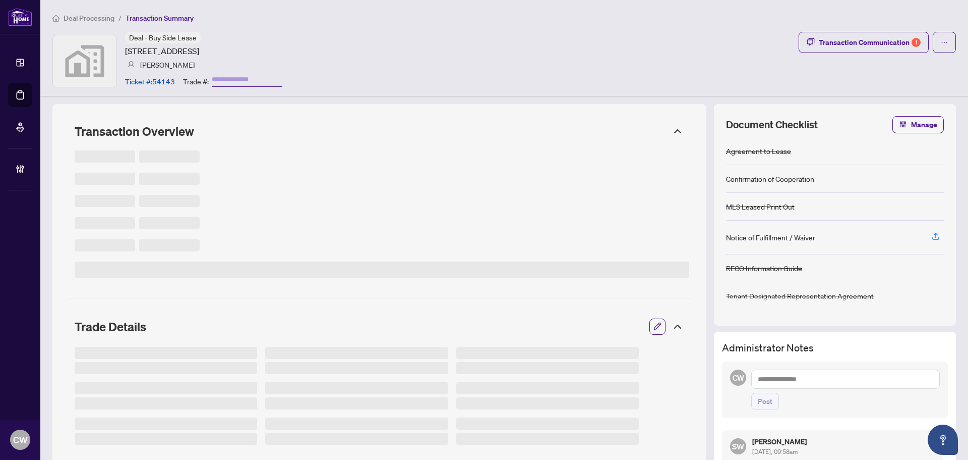
type input "*******"
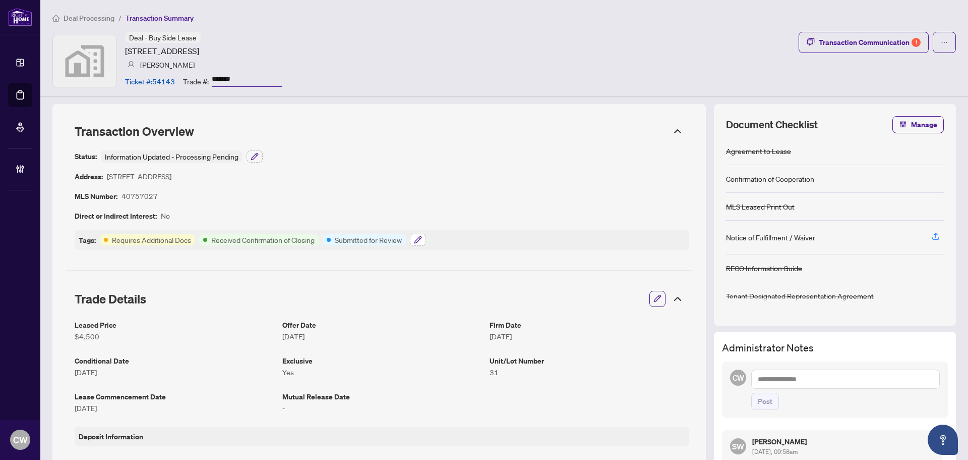
click at [423, 238] on button "button" at bounding box center [418, 240] width 16 height 12
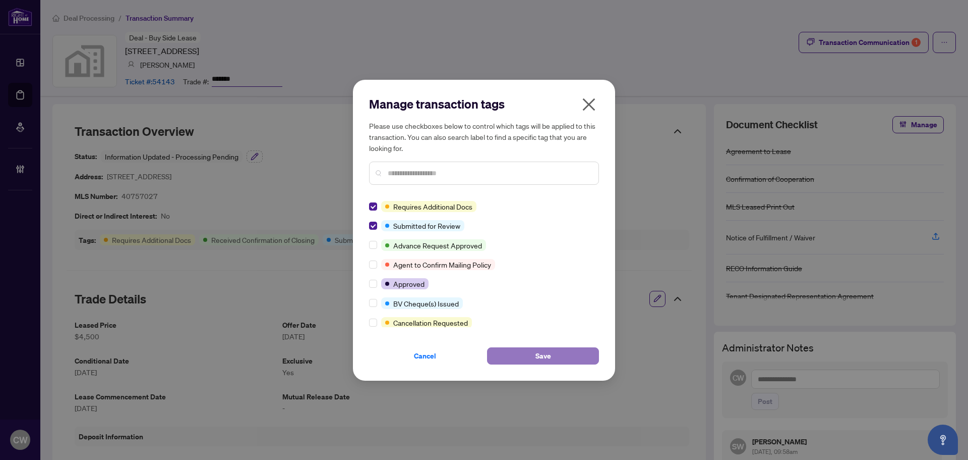
click at [533, 354] on button "Save" at bounding box center [543, 355] width 112 height 17
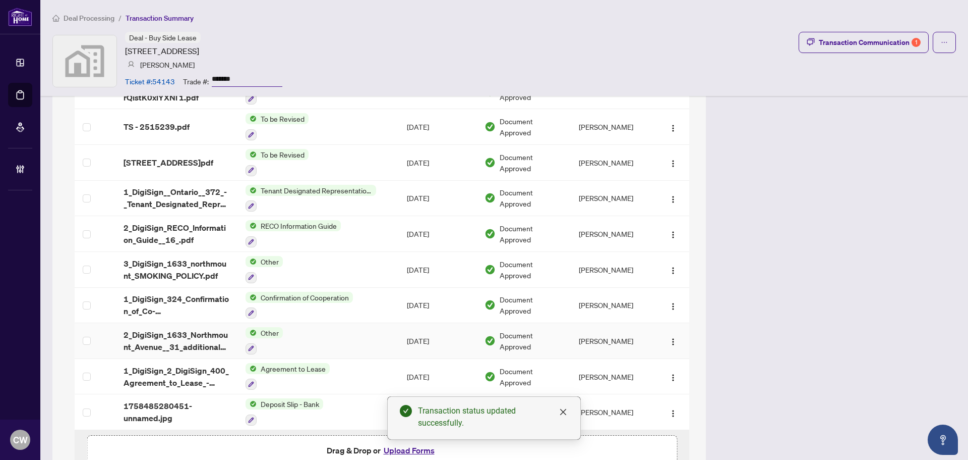
scroll to position [1246, 0]
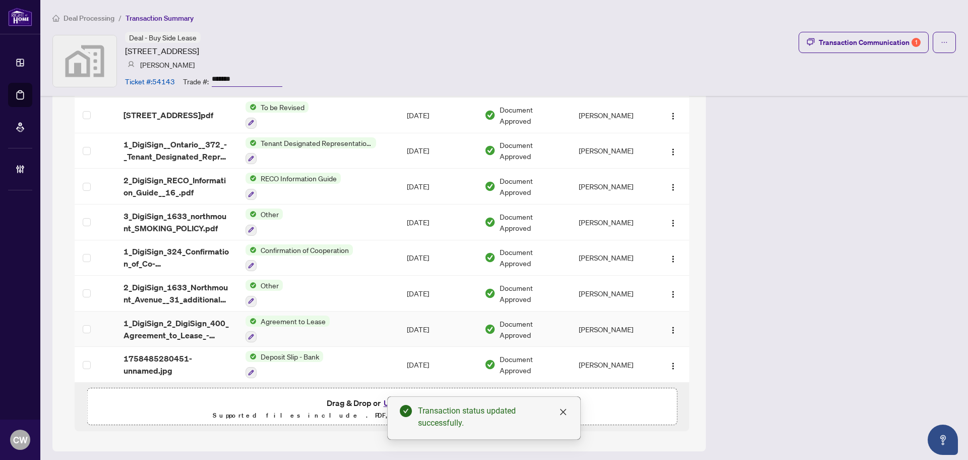
click at [201, 322] on span "1_DigiSign_2_DigiSign_400_Agreement_to_Lease_-_Residential_-_OREA 1.pdf" at bounding box center [177, 329] width 106 height 24
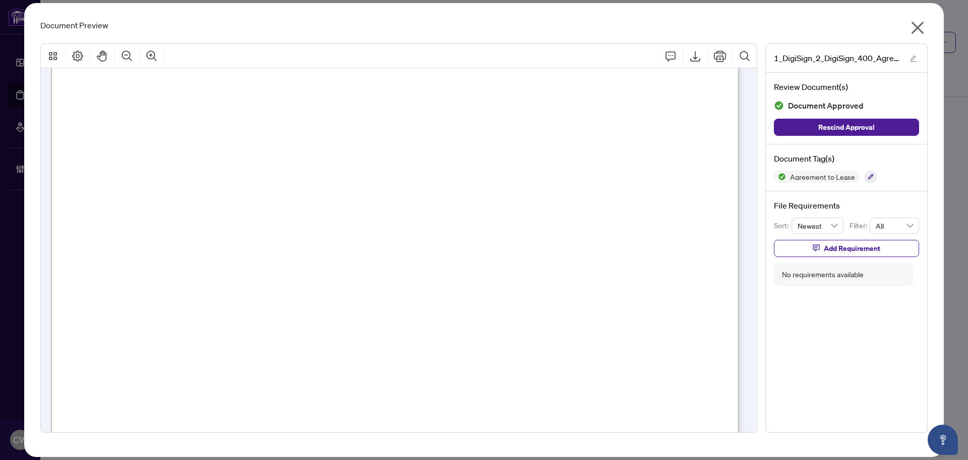
scroll to position [101, 0]
click at [928, 26] on div "Document Preview 1_DigiSign_2_DigiSign_400_Agreement_to_Lease_-_Residential_-_O…" at bounding box center [484, 229] width 920 height 453
click at [912, 24] on icon "close" at bounding box center [918, 28] width 16 height 16
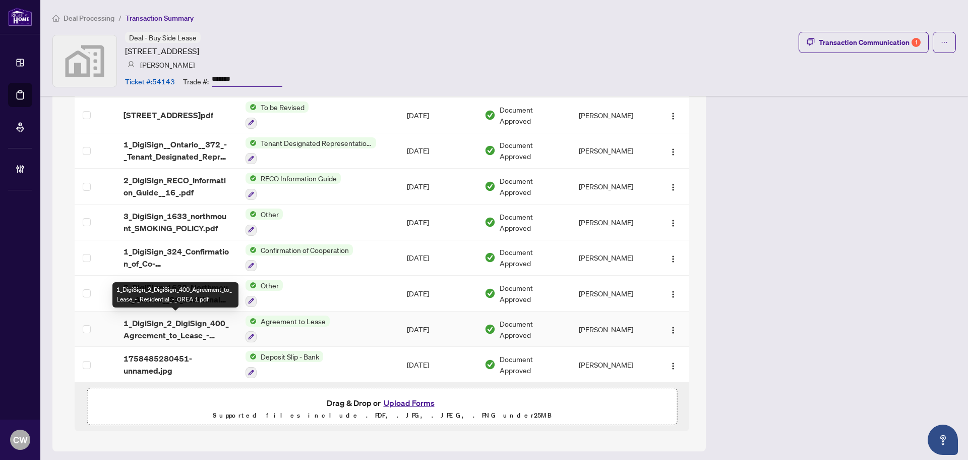
click at [179, 322] on span "1_DigiSign_2_DigiSign_400_Agreement_to_Lease_-_Residential_-_OREA 1.pdf" at bounding box center [177, 329] width 106 height 24
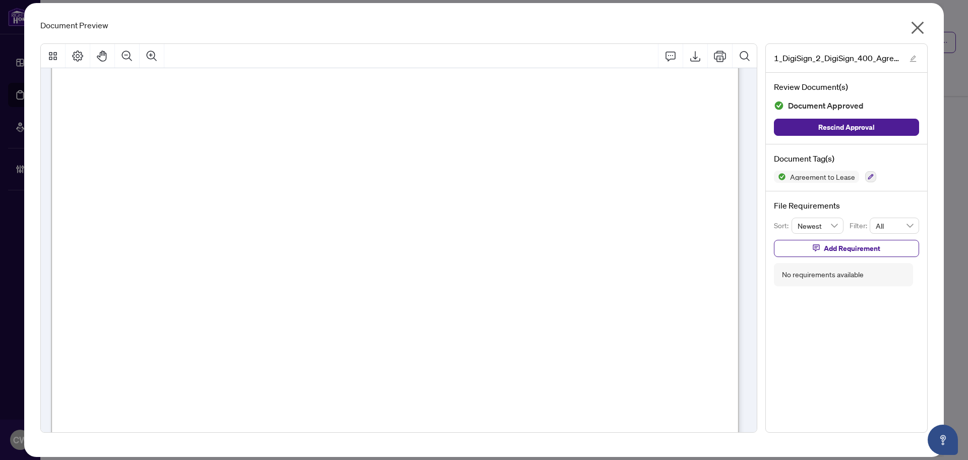
scroll to position [3077, 0]
drag, startPoint x: 913, startPoint y: 24, endPoint x: 717, endPoint y: 352, distance: 382.3
click at [913, 24] on icon "close" at bounding box center [918, 28] width 13 height 13
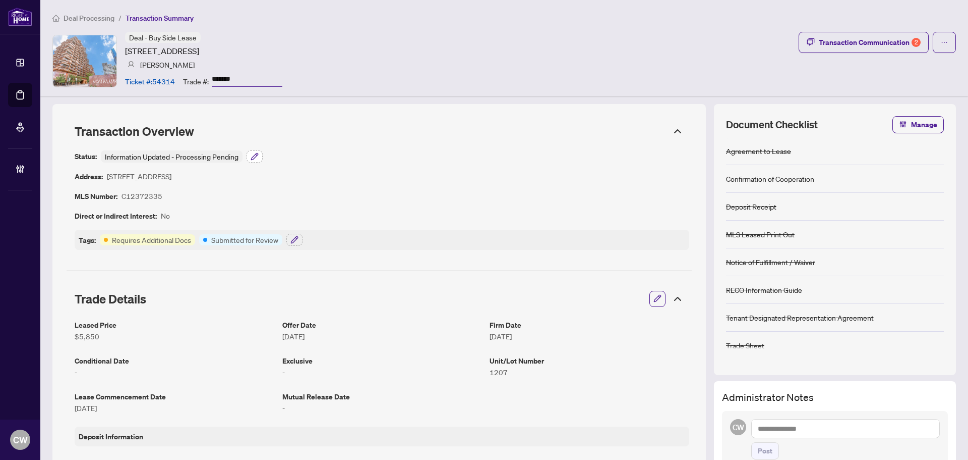
click at [251, 151] on button "button" at bounding box center [255, 156] width 16 height 12
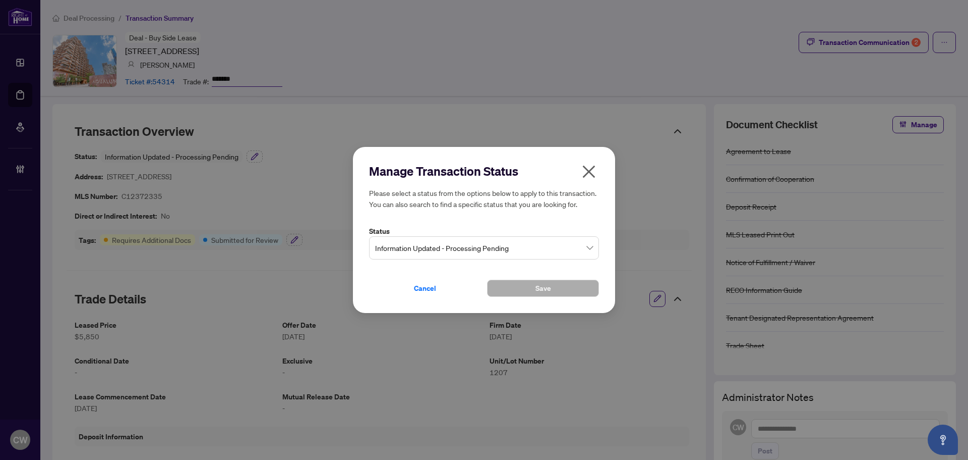
click at [434, 246] on span "Information Updated - Processing Pending" at bounding box center [484, 247] width 218 height 19
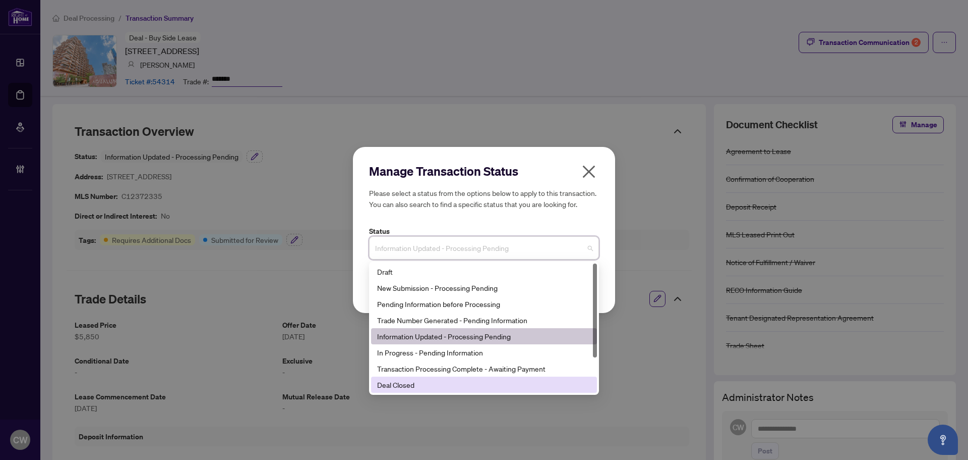
click at [419, 387] on div "Deal Closed" at bounding box center [484, 384] width 214 height 11
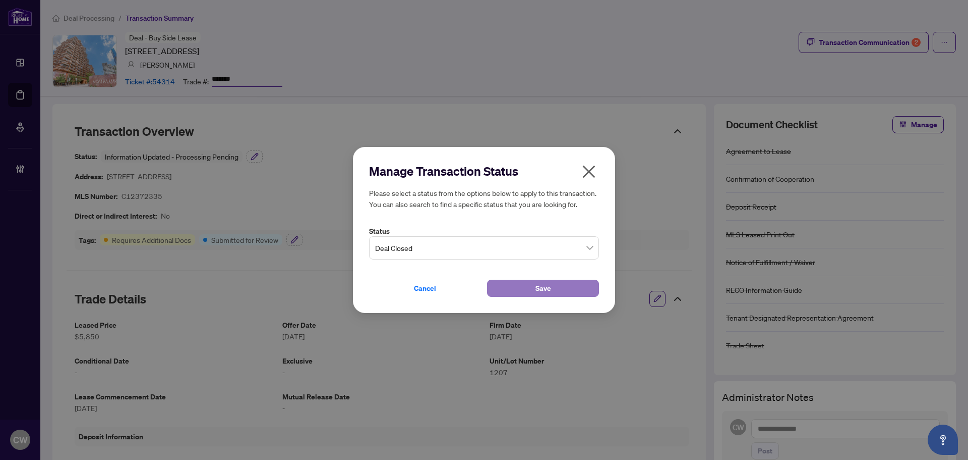
click at [535, 292] on button "Save" at bounding box center [543, 287] width 112 height 17
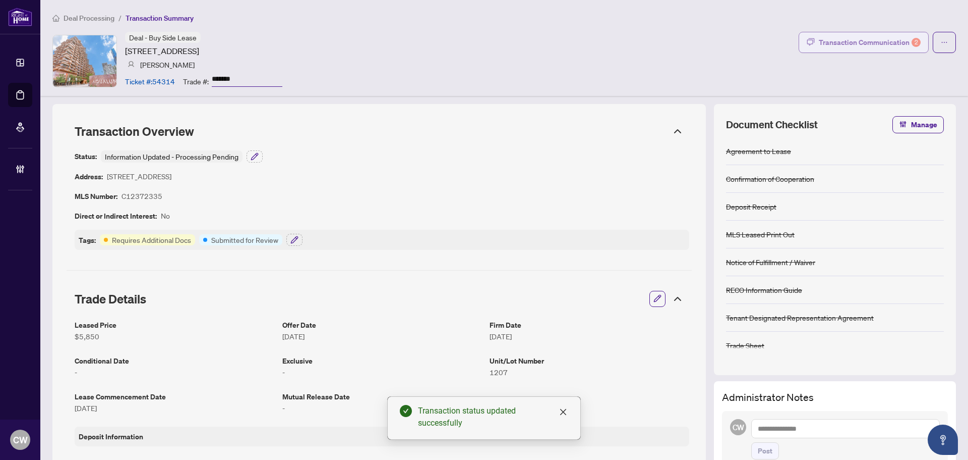
click at [887, 40] on div "Transaction Communication 2" at bounding box center [870, 42] width 102 height 16
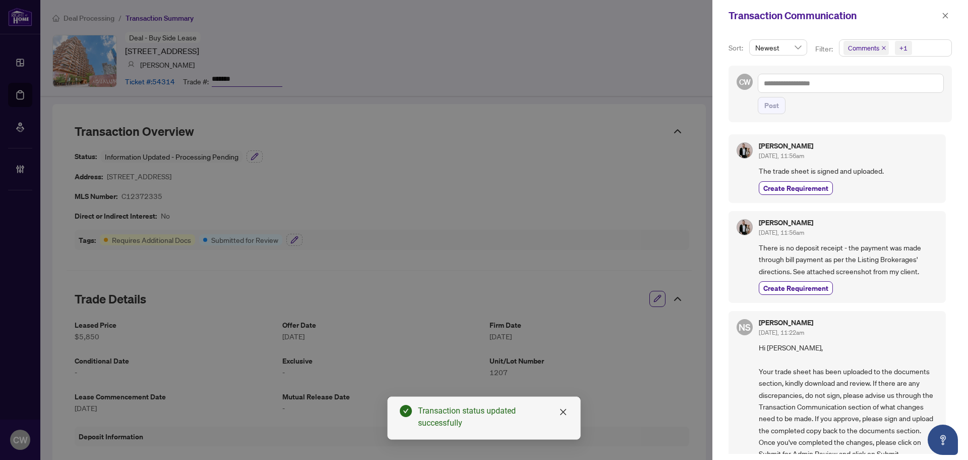
click at [905, 49] on div "+1" at bounding box center [904, 48] width 8 height 10
click at [846, 90] on span "Select Comments" at bounding box center [849, 90] width 8 height 8
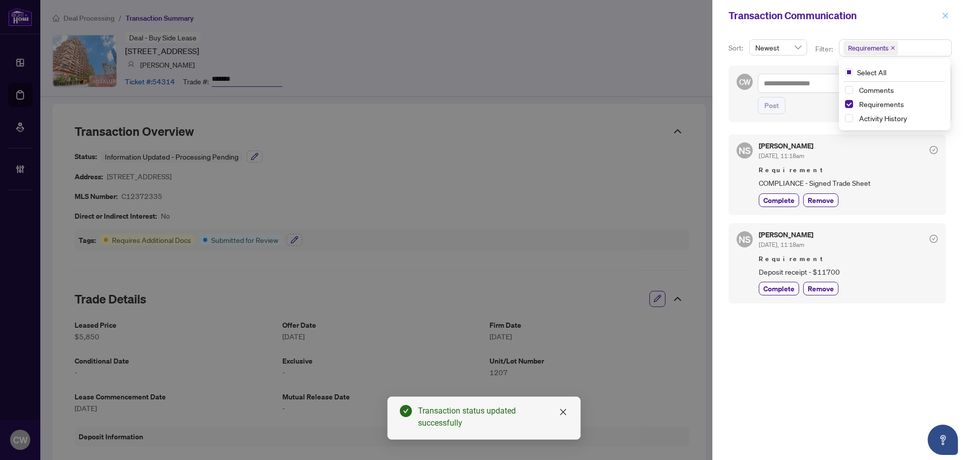
click at [946, 12] on icon "close" at bounding box center [945, 15] width 7 height 7
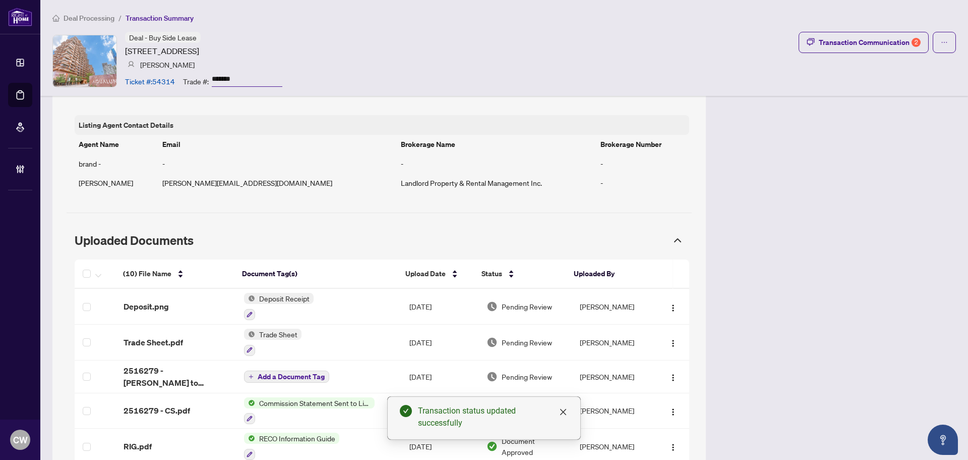
scroll to position [807, 0]
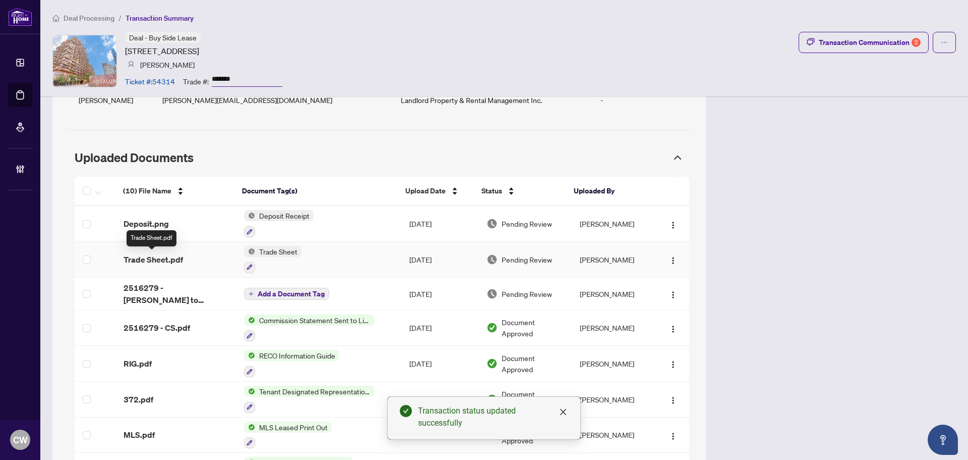
click at [150, 258] on span "Trade Sheet.pdf" at bounding box center [154, 259] width 60 height 12
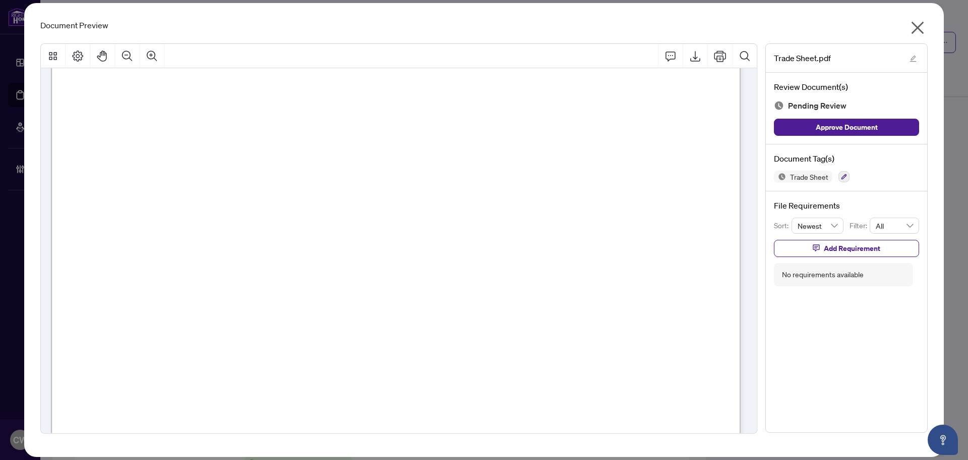
scroll to position [0, 0]
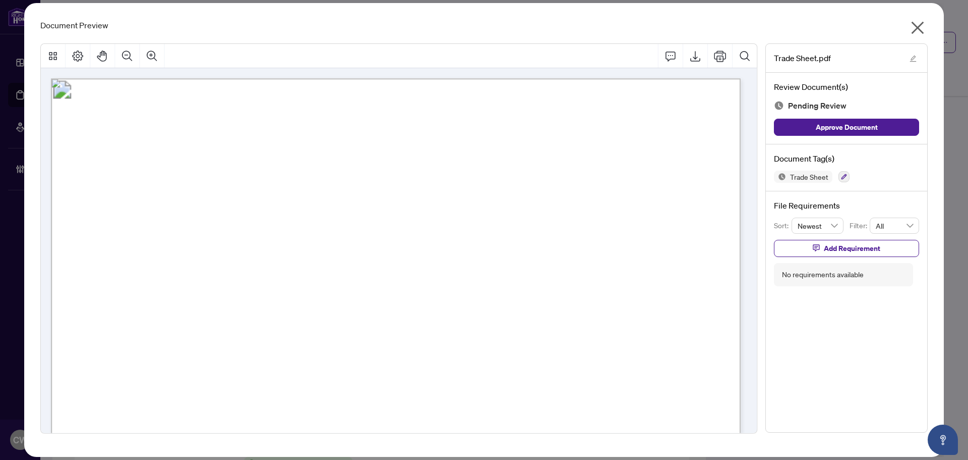
click at [925, 29] on icon "close" at bounding box center [918, 28] width 16 height 16
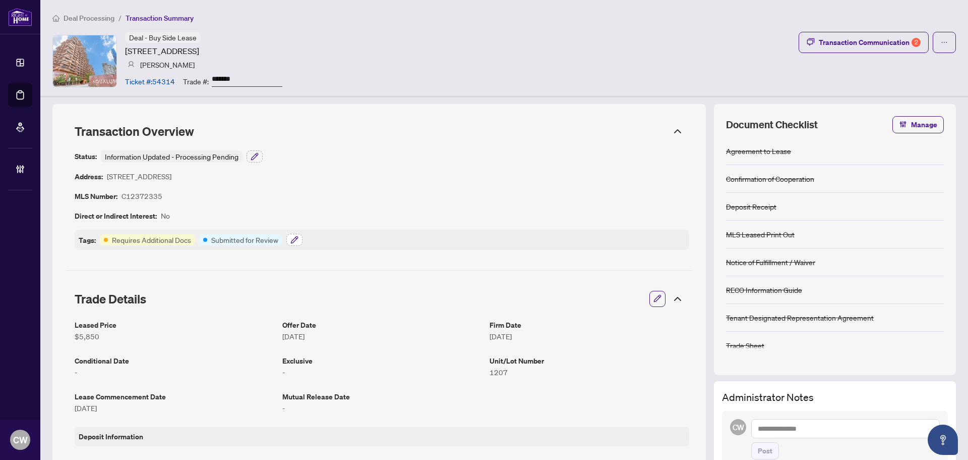
click at [297, 239] on icon "button" at bounding box center [295, 240] width 8 height 8
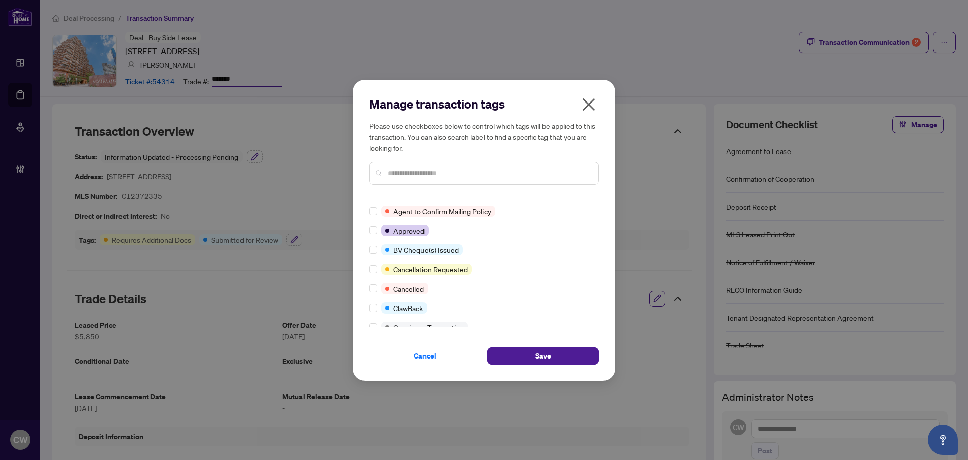
scroll to position [202, 0]
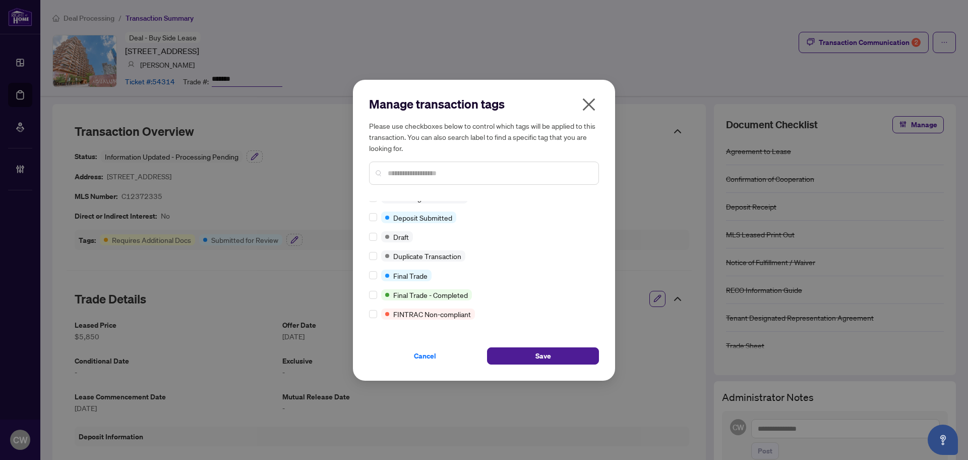
click at [373, 281] on div "Closed Requires Additional Docs Submitted for Review Advance Request Approved A…" at bounding box center [484, 264] width 230 height 126
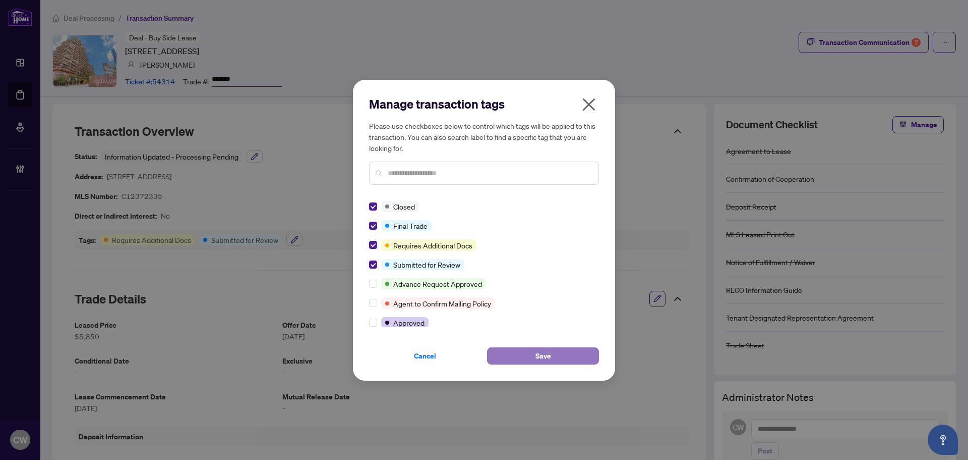
click at [563, 358] on button "Save" at bounding box center [543, 355] width 112 height 17
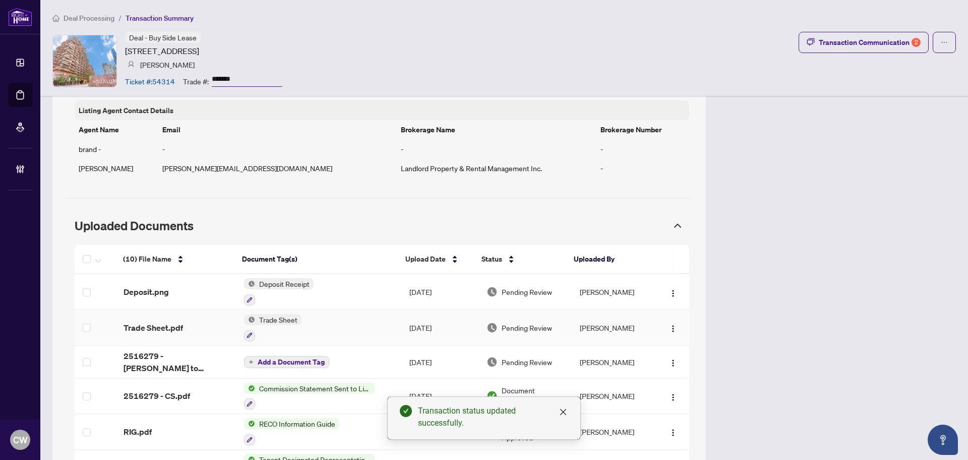
scroll to position [757, 0]
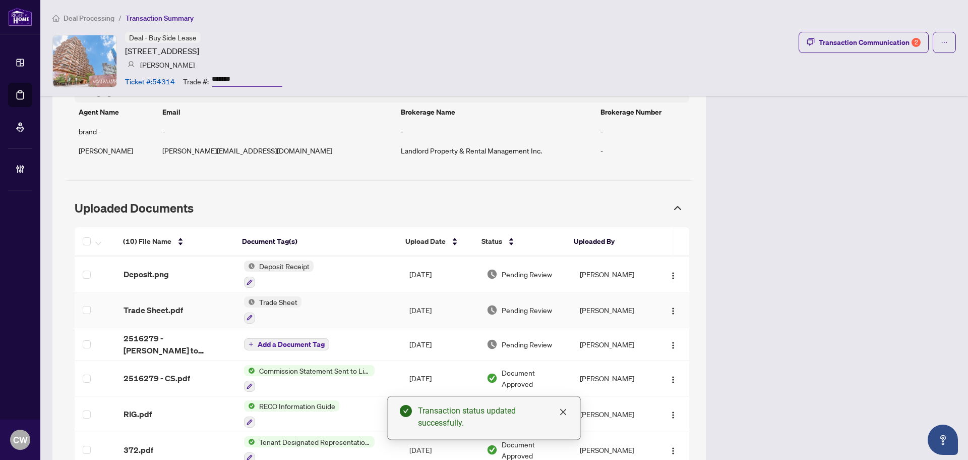
click at [163, 311] on span "Trade Sheet.pdf" at bounding box center [154, 310] width 60 height 12
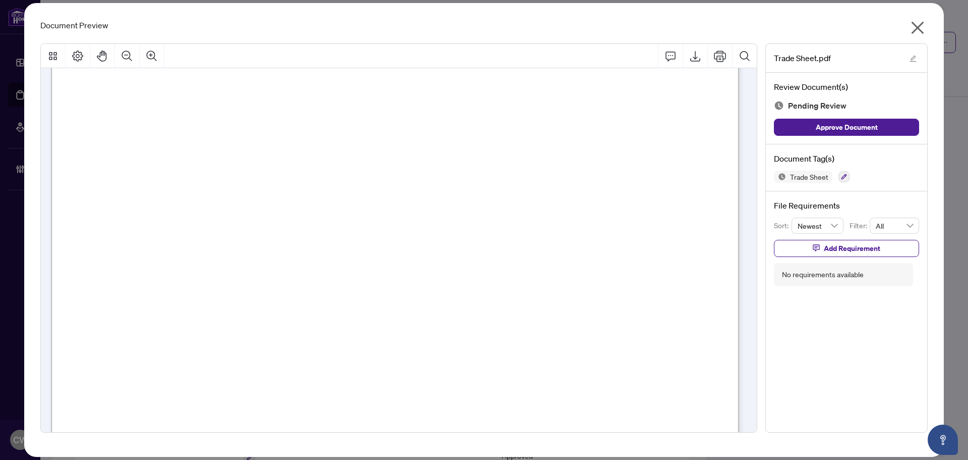
scroll to position [303, 0]
click at [924, 22] on icon "close" at bounding box center [918, 28] width 16 height 16
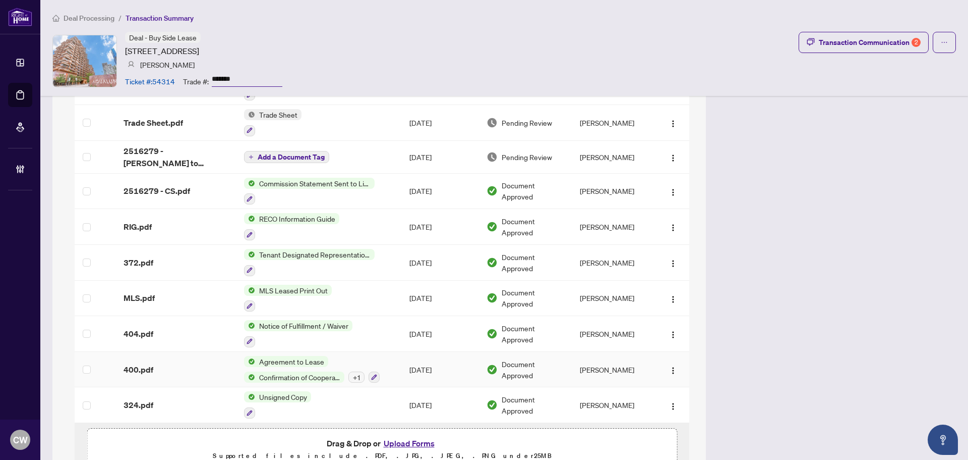
scroll to position [986, 0]
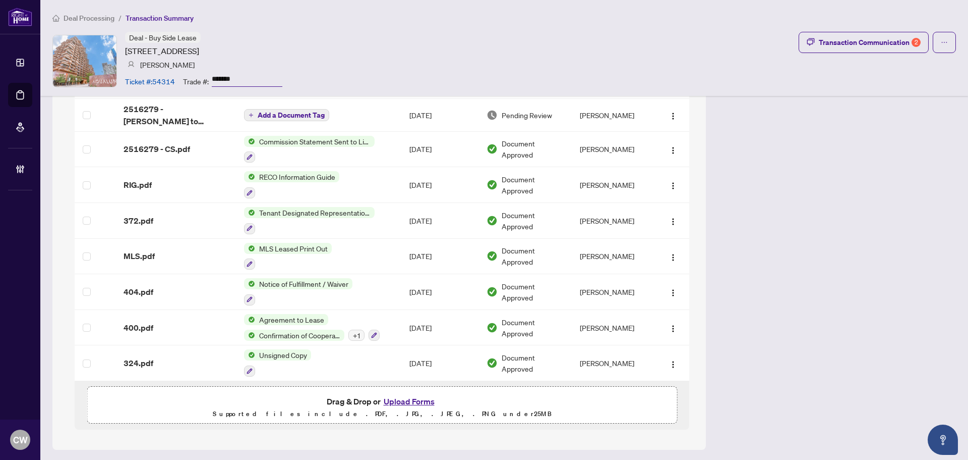
click at [414, 400] on button "Upload Forms" at bounding box center [409, 400] width 57 height 13
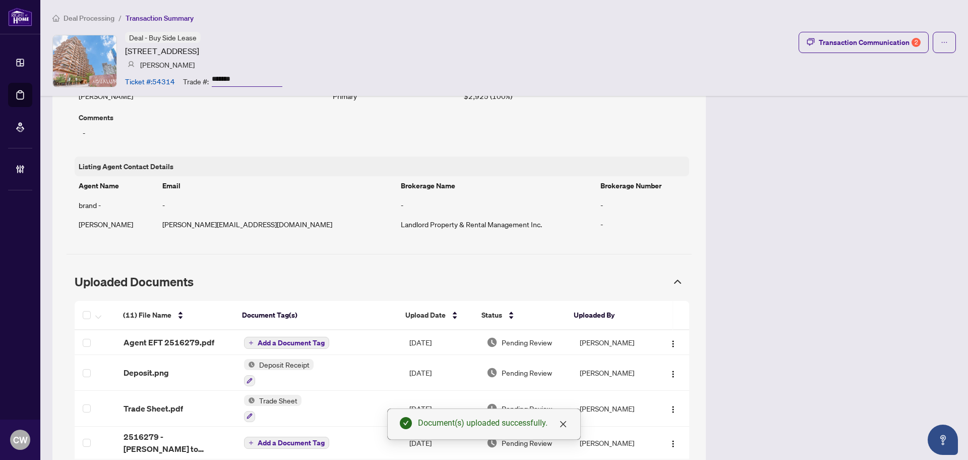
scroll to position [834, 0]
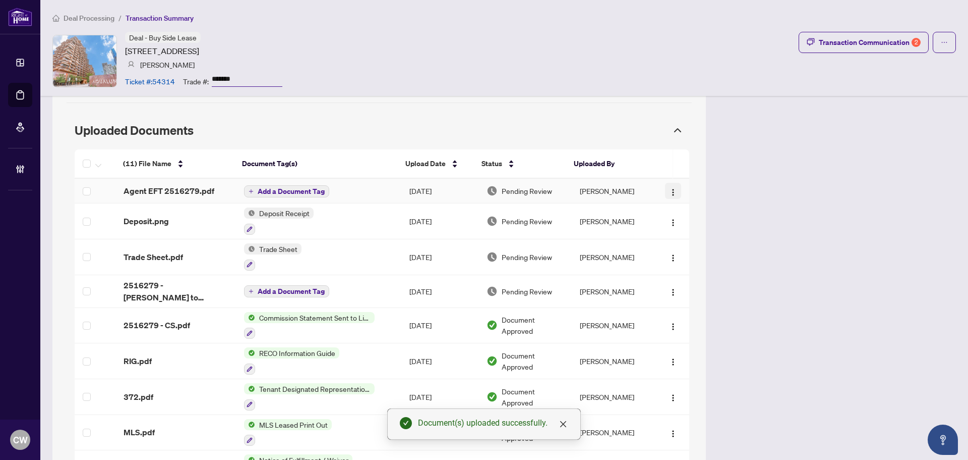
click at [669, 191] on img "button" at bounding box center [673, 192] width 8 height 8
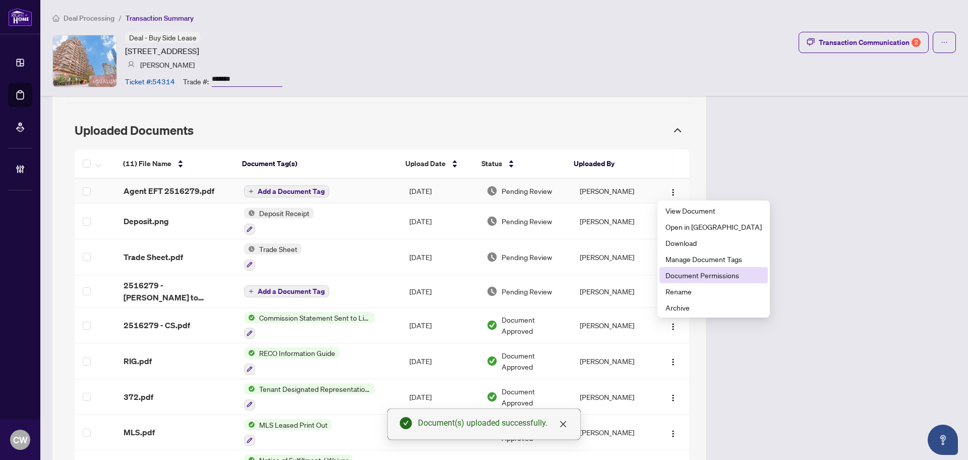
click at [679, 279] on span "Document Permissions" at bounding box center [714, 274] width 96 height 11
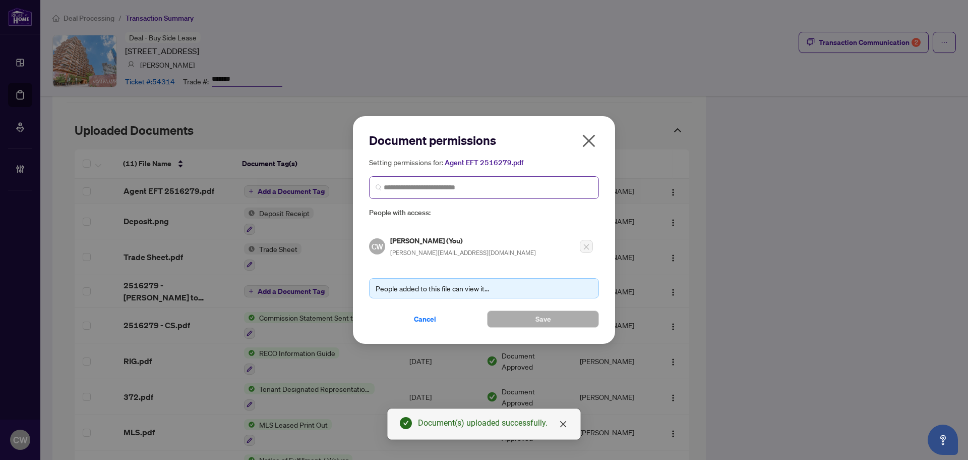
drag, startPoint x: 465, startPoint y: 193, endPoint x: 470, endPoint y: 194, distance: 5.1
click at [466, 193] on span at bounding box center [484, 187] width 230 height 23
paste input "**********"
type input "**********"
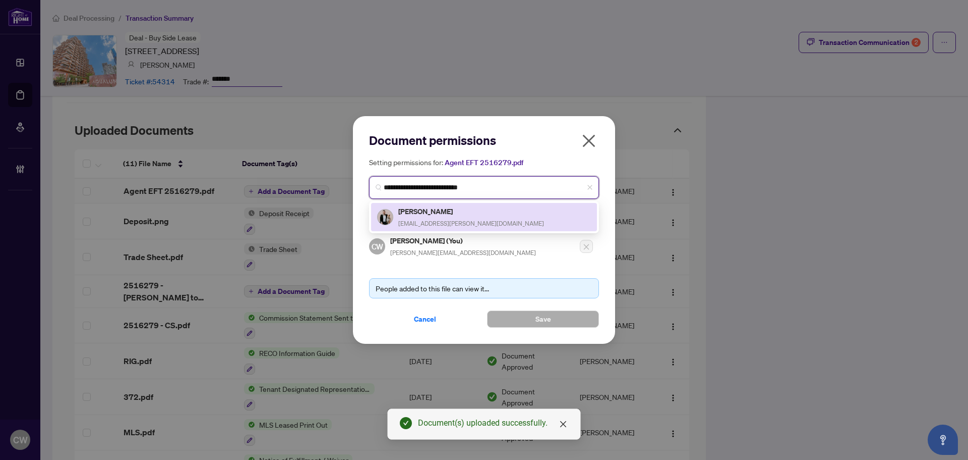
click at [428, 211] on h5 "[PERSON_NAME]" at bounding box center [471, 211] width 146 height 12
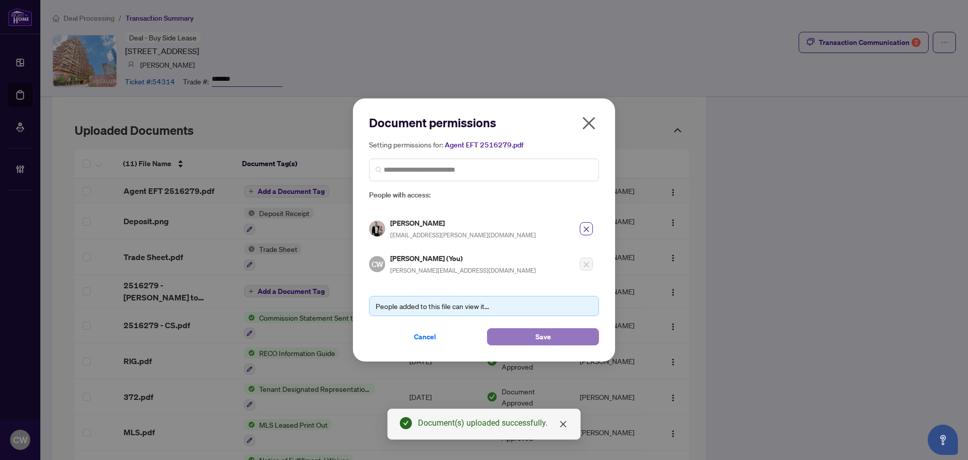
click at [519, 338] on button "Save" at bounding box center [543, 336] width 112 height 17
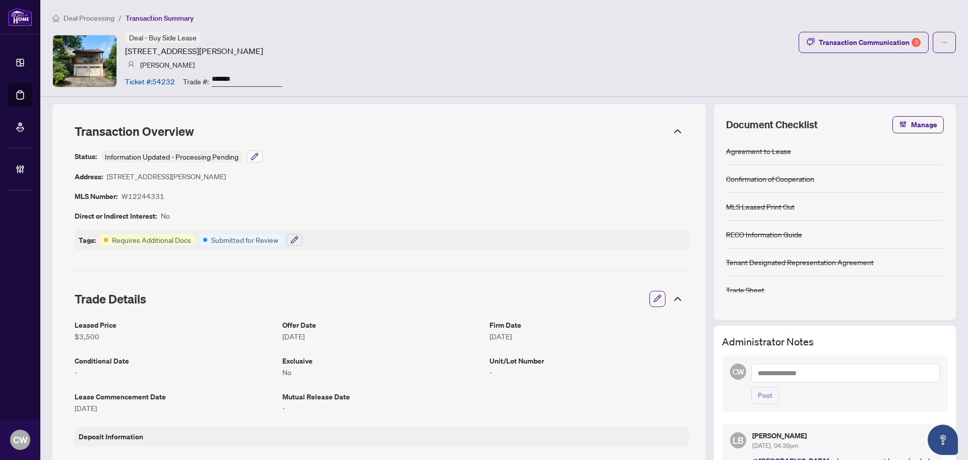
click at [256, 156] on icon "button" at bounding box center [254, 156] width 7 height 7
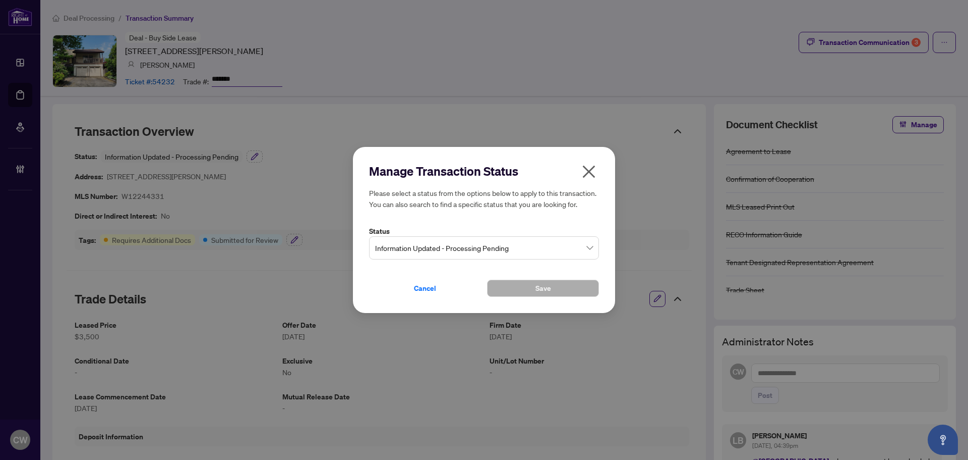
click at [422, 253] on span "Information Updated - Processing Pending" at bounding box center [484, 247] width 218 height 19
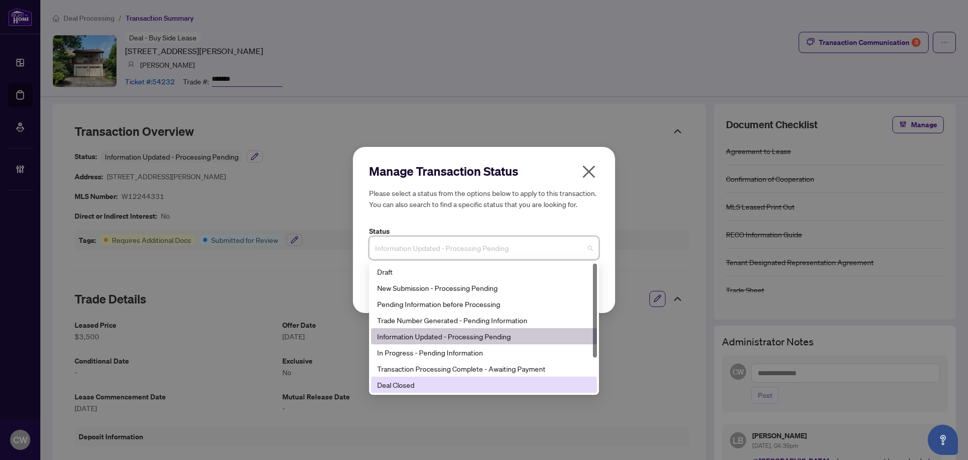
click at [410, 391] on div "Deal Closed" at bounding box center [484, 384] width 226 height 16
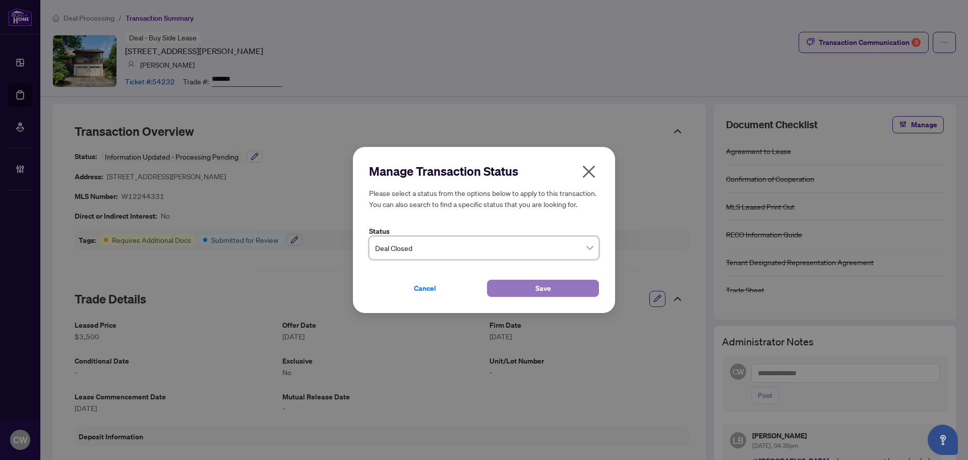
click at [546, 290] on span "Save" at bounding box center [544, 288] width 16 height 16
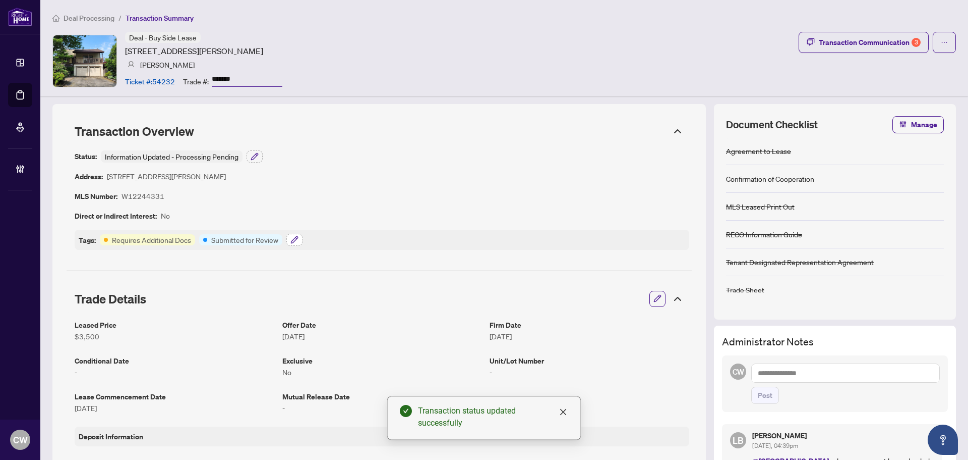
click at [297, 238] on icon "button" at bounding box center [297, 238] width 2 height 2
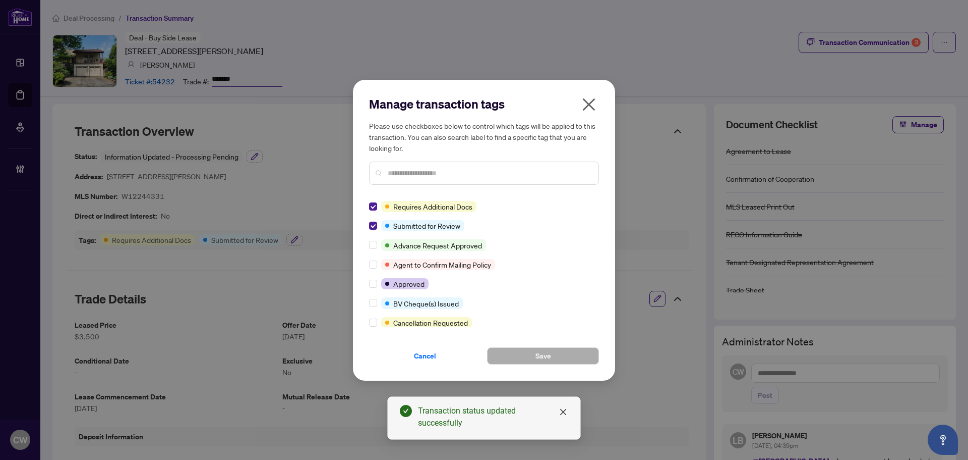
click at [588, 106] on icon "close" at bounding box center [589, 104] width 13 height 13
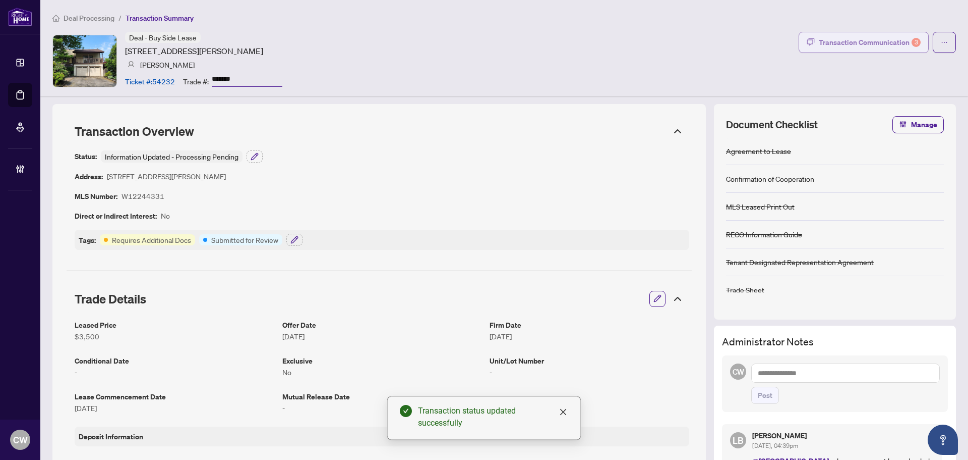
click at [902, 40] on div "Transaction Communication 3" at bounding box center [870, 42] width 102 height 16
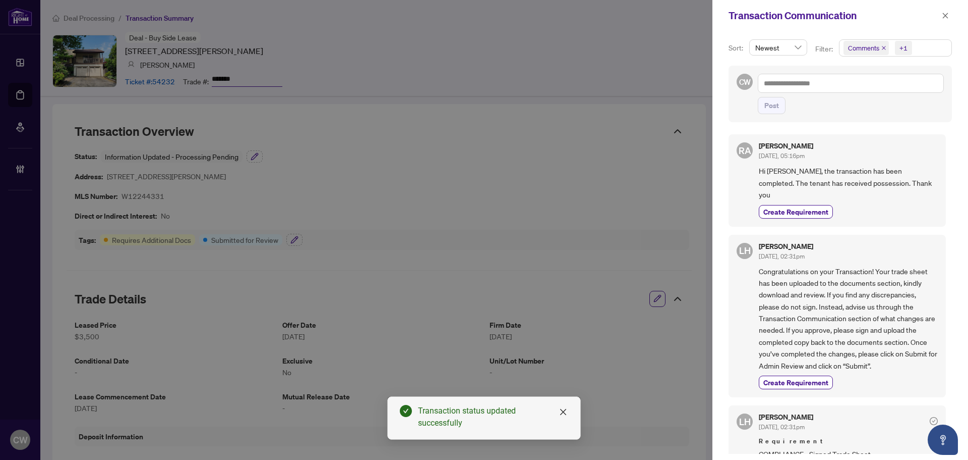
click at [884, 47] on icon "close" at bounding box center [884, 47] width 5 height 5
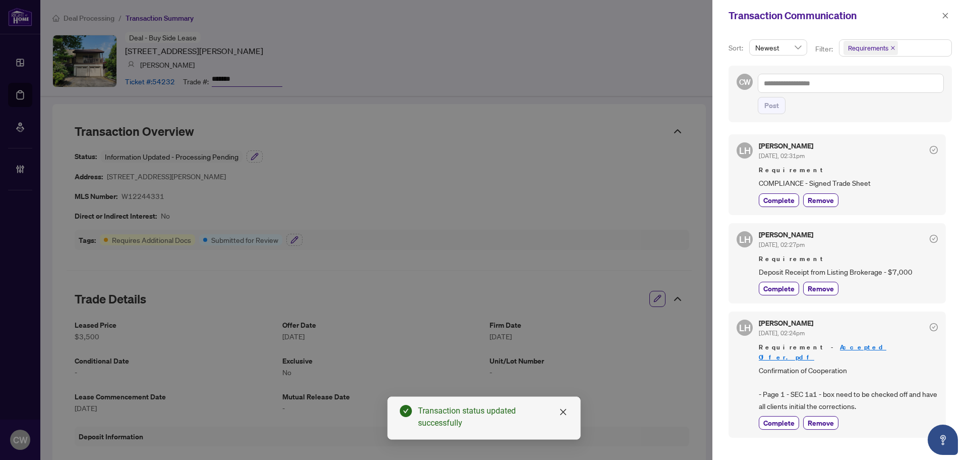
scroll to position [2, 0]
click at [943, 17] on icon "close" at bounding box center [945, 15] width 7 height 7
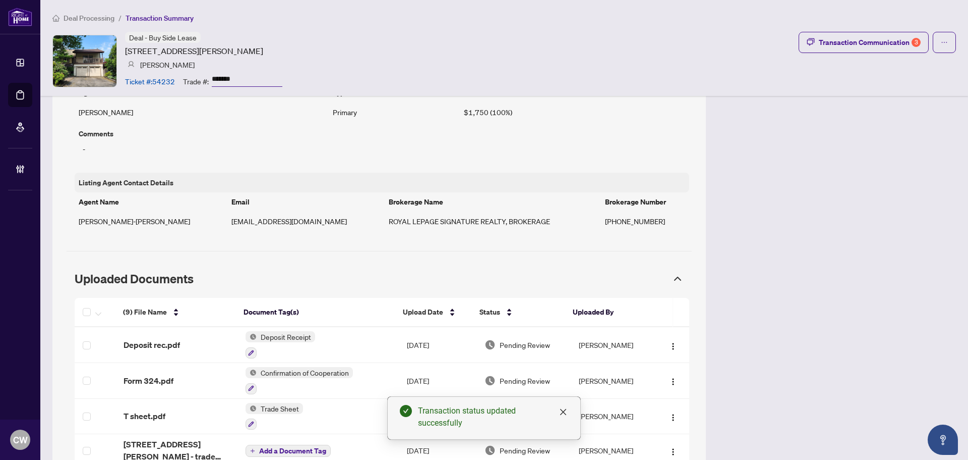
scroll to position [857, 0]
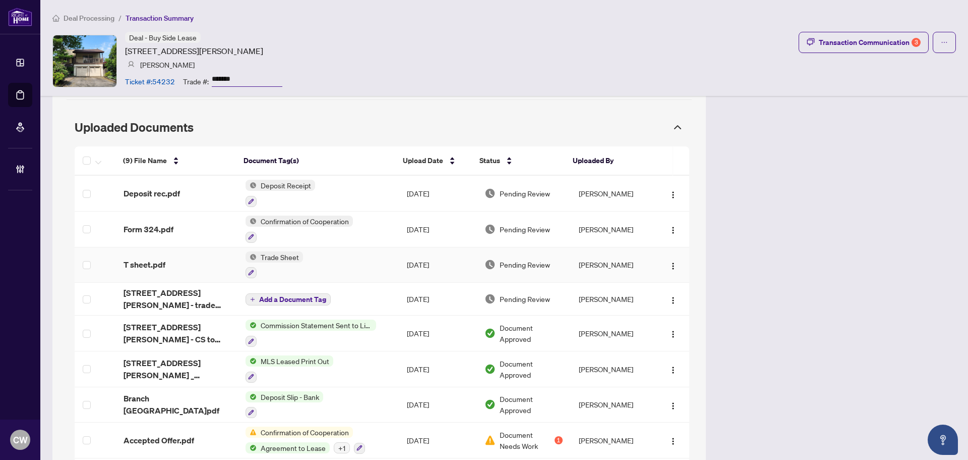
click at [151, 263] on span "T sheet.pdf" at bounding box center [145, 264] width 42 height 12
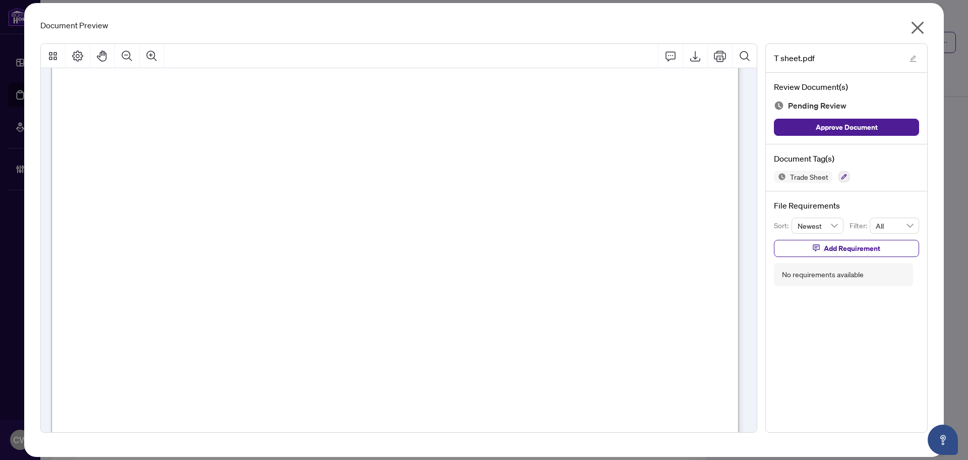
scroll to position [0, 0]
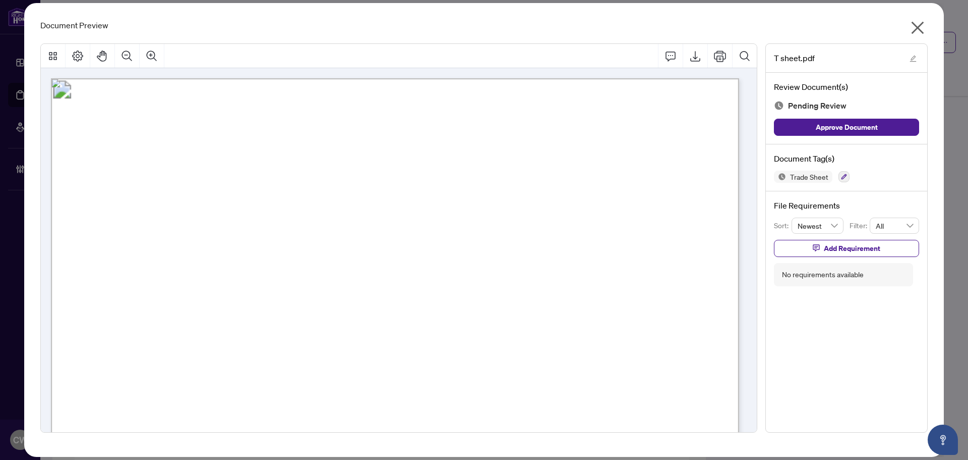
drag, startPoint x: 918, startPoint y: 27, endPoint x: 738, endPoint y: 146, distance: 215.4
click at [918, 27] on icon "close" at bounding box center [918, 28] width 13 height 13
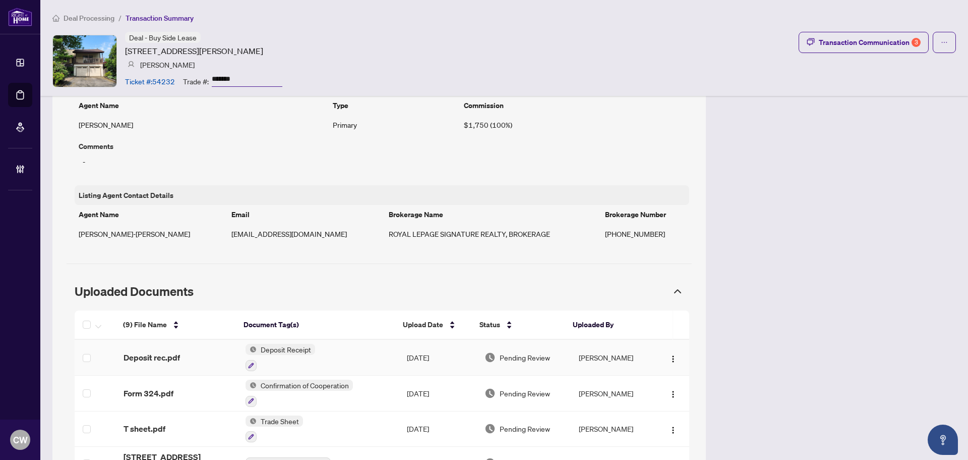
scroll to position [555, 0]
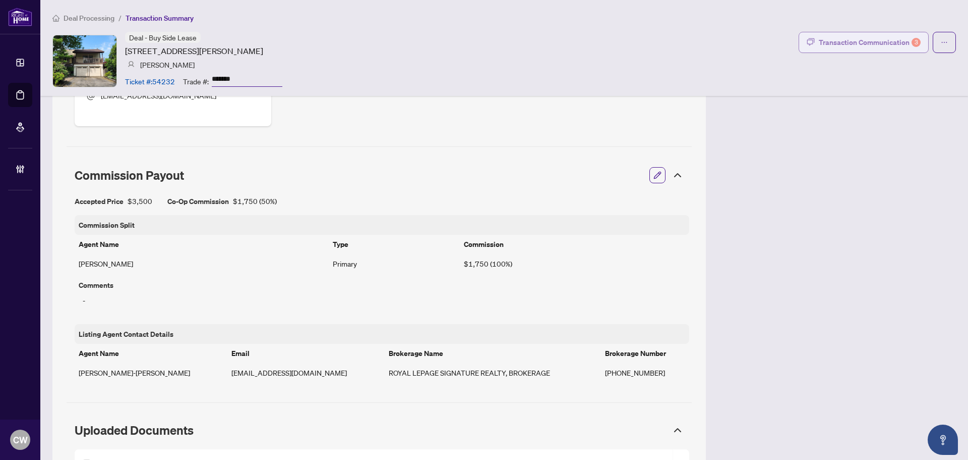
click at [878, 38] on div "Transaction Communication 3" at bounding box center [870, 42] width 102 height 16
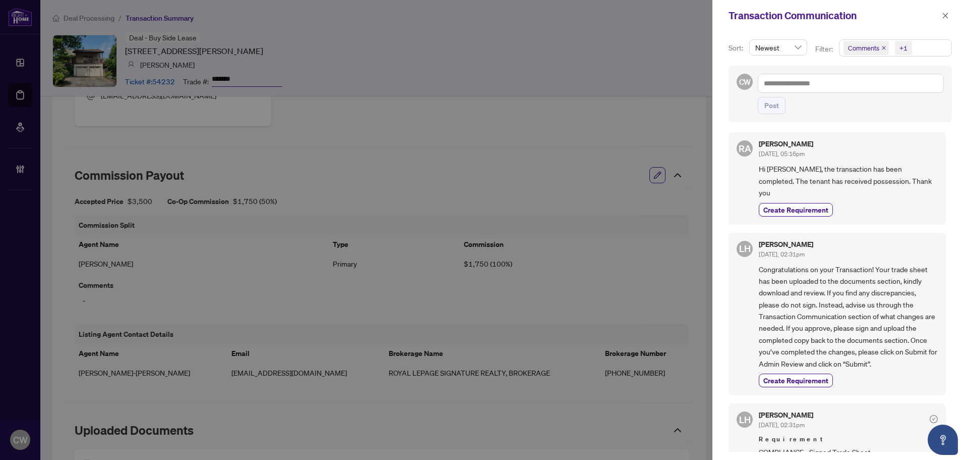
click at [882, 48] on icon "close" at bounding box center [884, 47] width 5 height 5
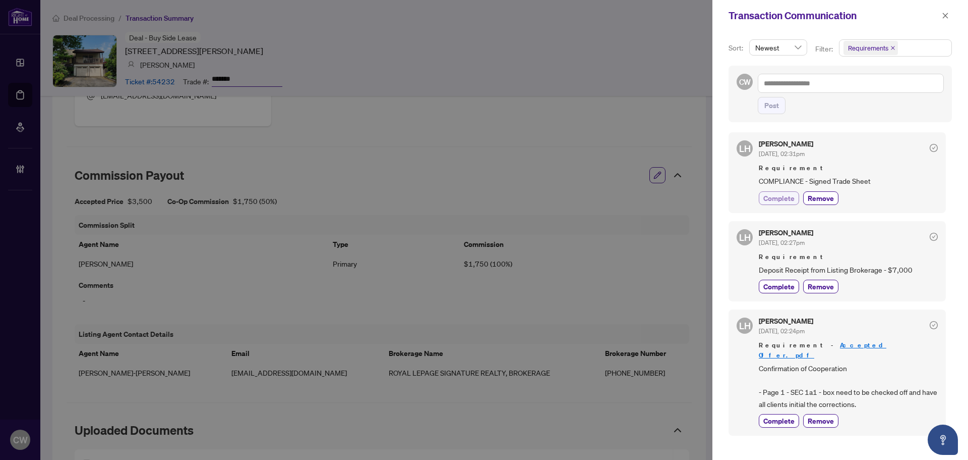
click at [781, 197] on span "Complete" at bounding box center [779, 198] width 31 height 11
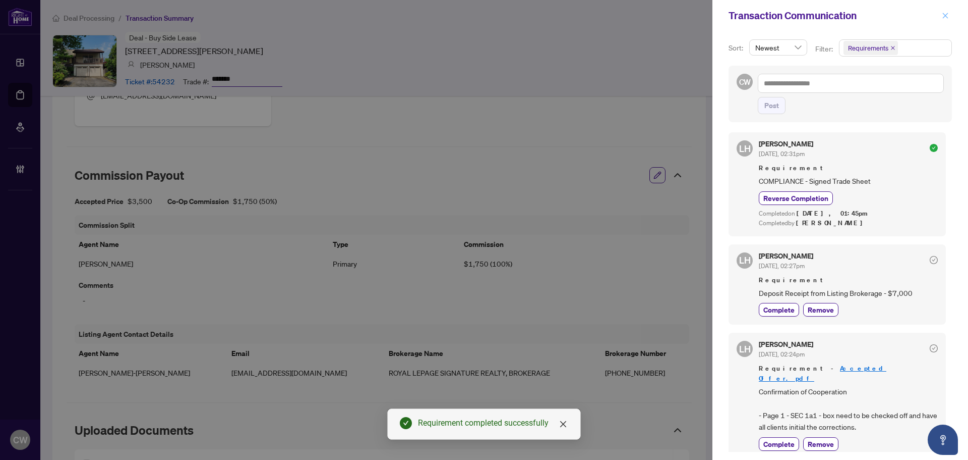
click at [945, 16] on icon "close" at bounding box center [945, 15] width 7 height 7
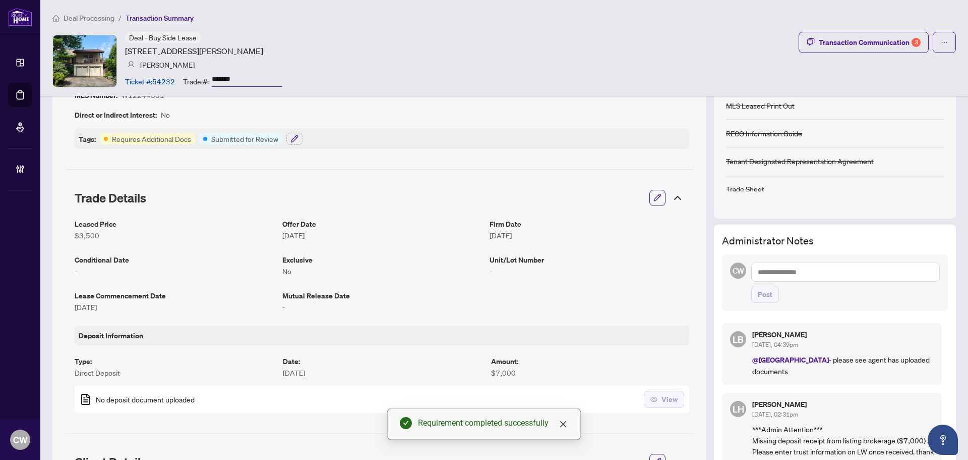
scroll to position [0, 0]
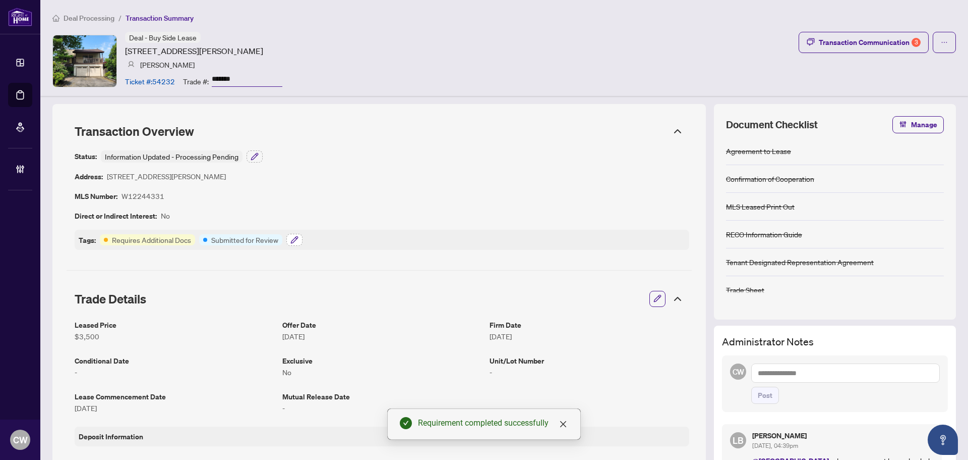
click at [291, 240] on icon "button" at bounding box center [295, 240] width 8 height 8
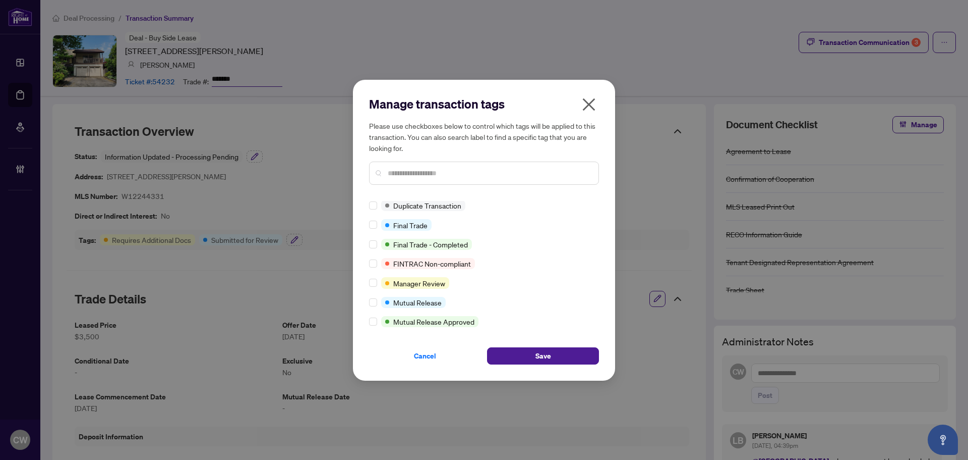
scroll to position [1, 0]
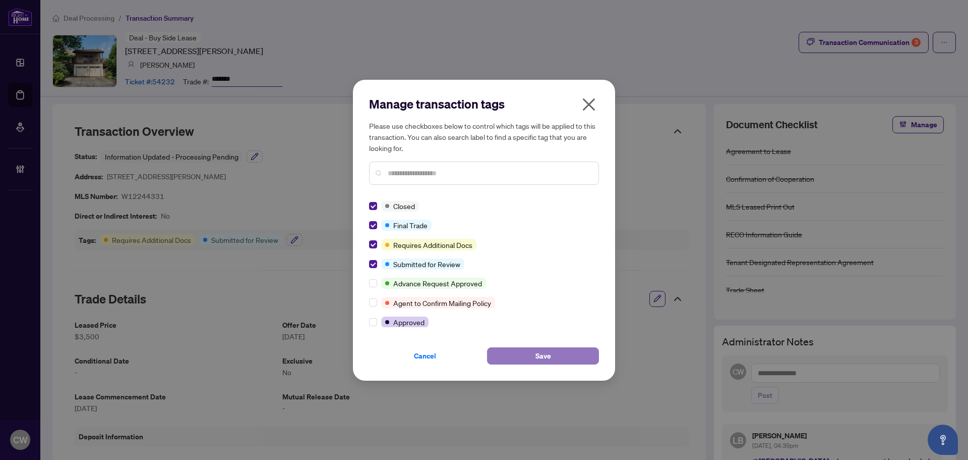
click at [551, 361] on button "Save" at bounding box center [543, 355] width 112 height 17
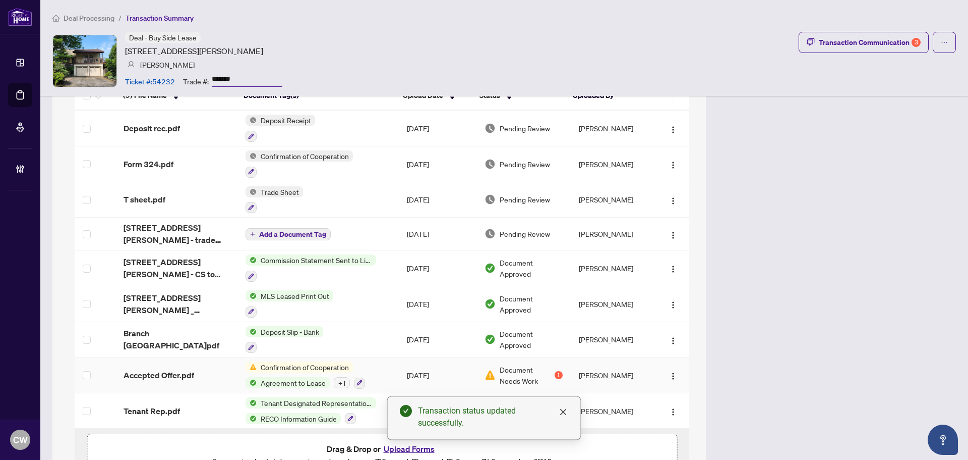
scroll to position [970, 0]
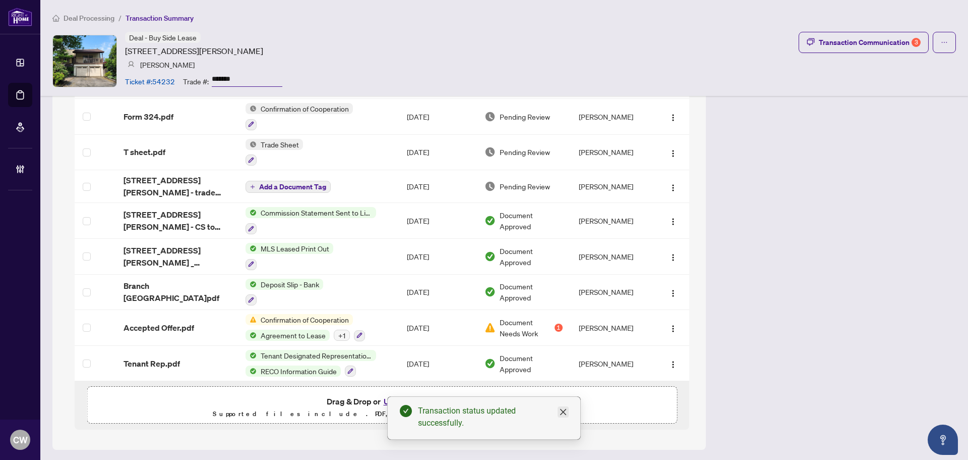
click at [559, 413] on link "Close" at bounding box center [563, 411] width 11 height 11
click at [409, 401] on button "Upload Forms" at bounding box center [409, 400] width 57 height 13
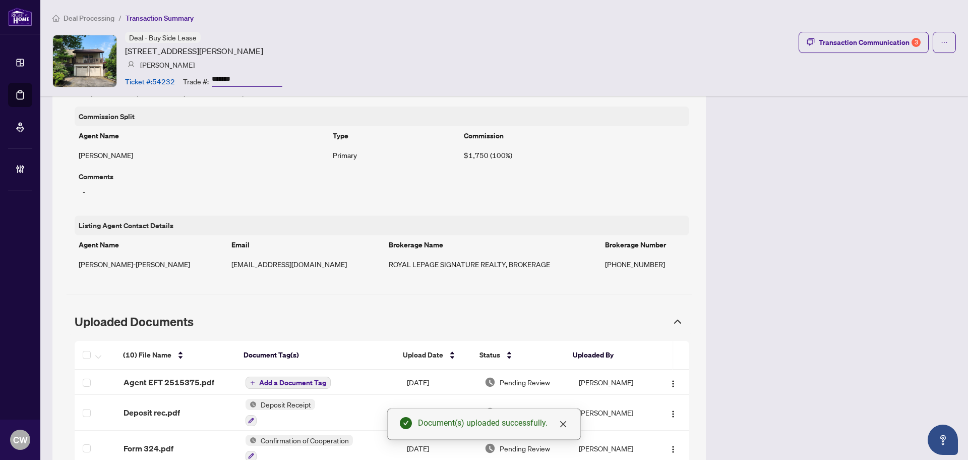
scroll to position [819, 0]
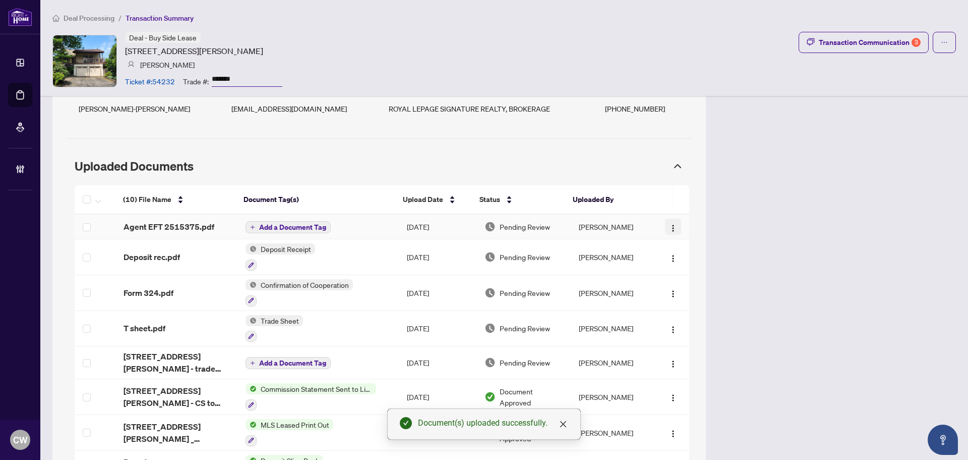
click at [669, 224] on img "button" at bounding box center [673, 228] width 8 height 8
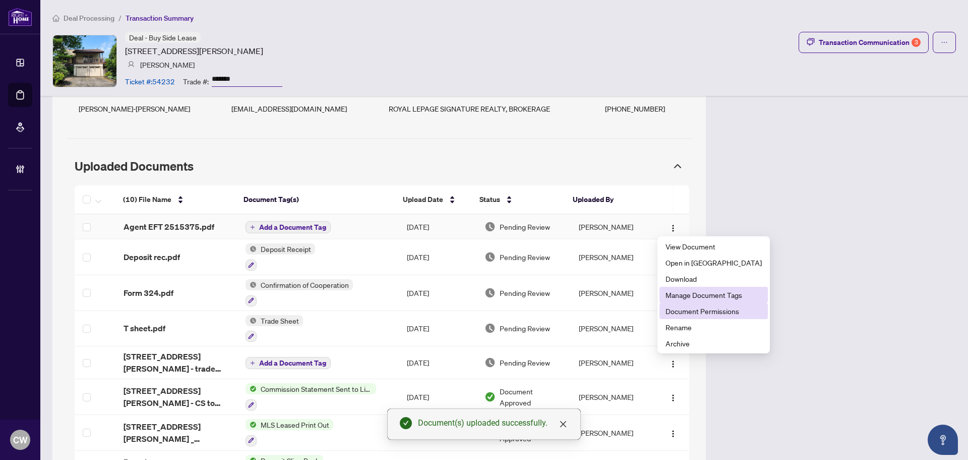
click at [698, 310] on span "Document Permissions" at bounding box center [714, 310] width 96 height 11
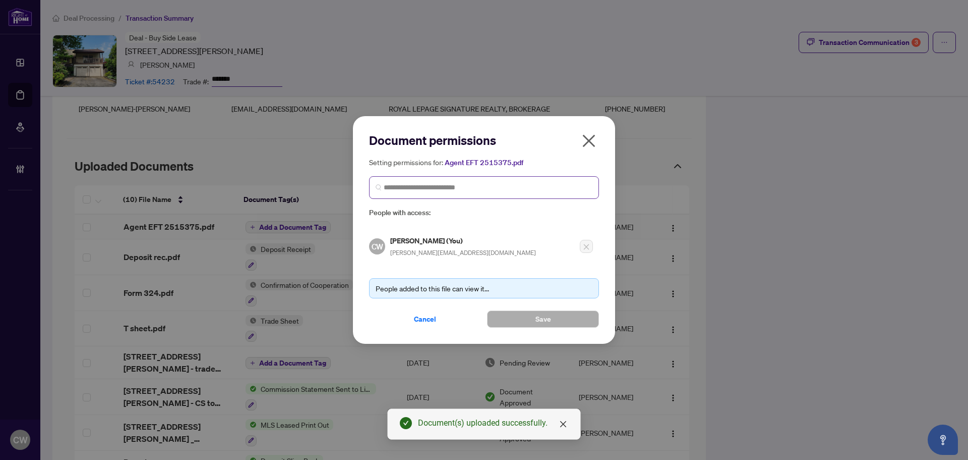
click at [407, 193] on span at bounding box center [484, 187] width 230 height 23
paste input "**********"
type input "**********"
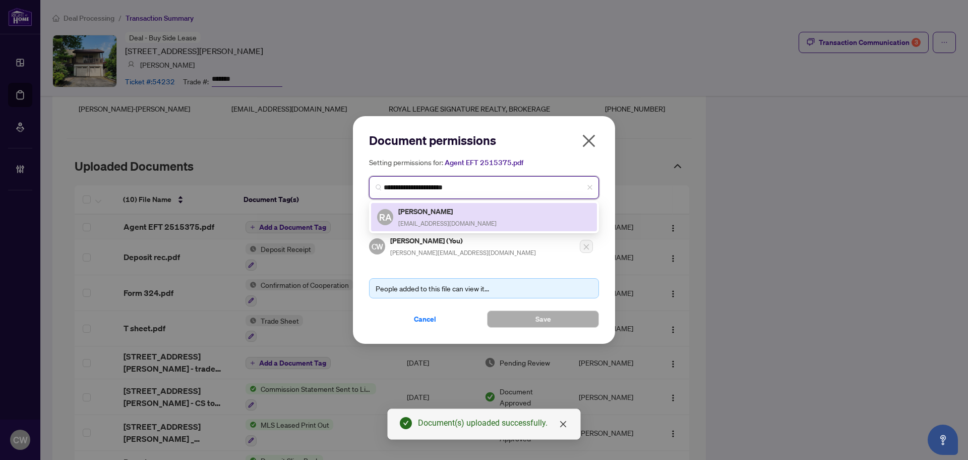
click at [461, 214] on h5 "Ramin Alokozay" at bounding box center [447, 211] width 98 height 12
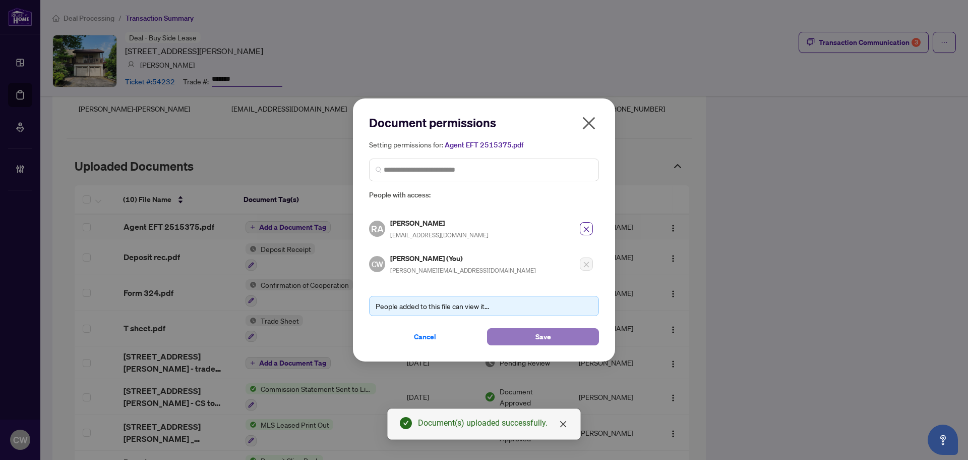
click at [558, 328] on button "Save" at bounding box center [543, 336] width 112 height 17
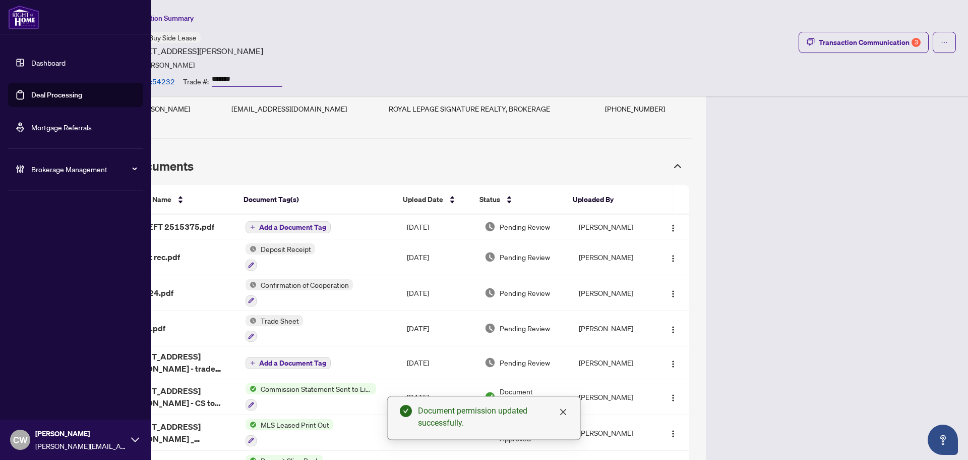
click at [31, 96] on link "Deal Processing" at bounding box center [56, 94] width 51 height 9
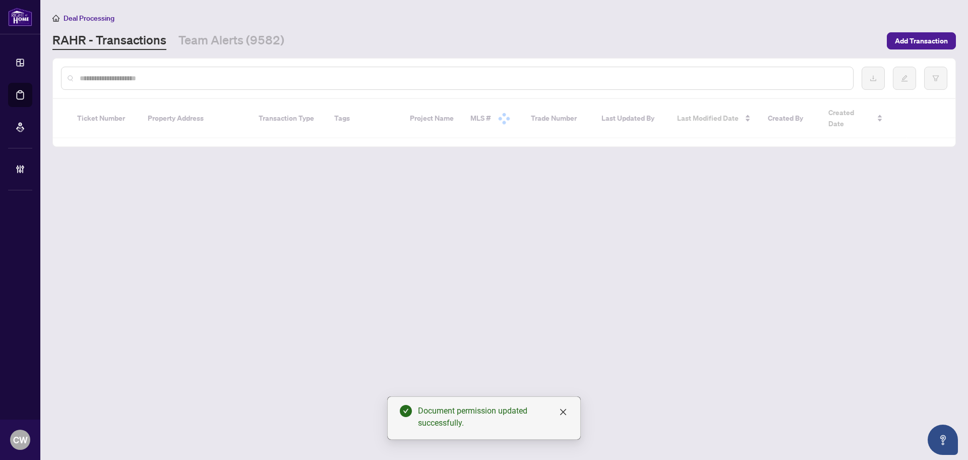
drag, startPoint x: 211, startPoint y: 79, endPoint x: 182, endPoint y: 59, distance: 35.3
click at [211, 79] on input "text" at bounding box center [463, 78] width 766 height 11
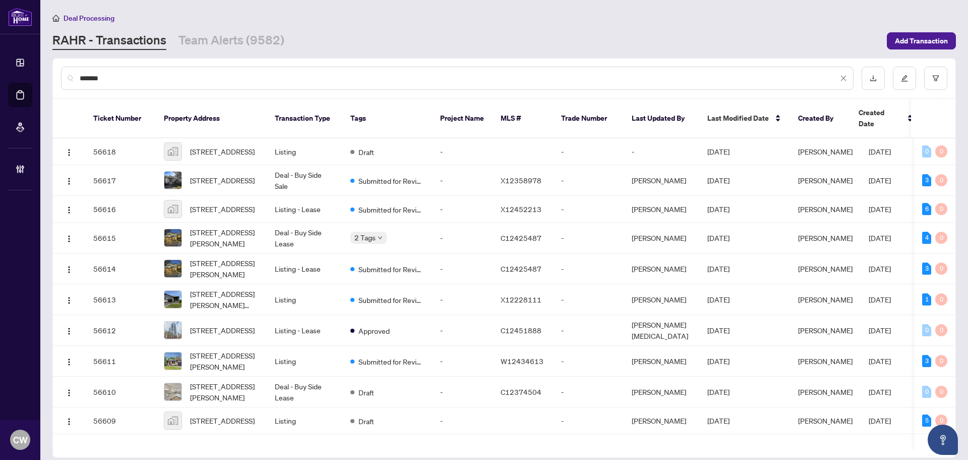
type input "*******"
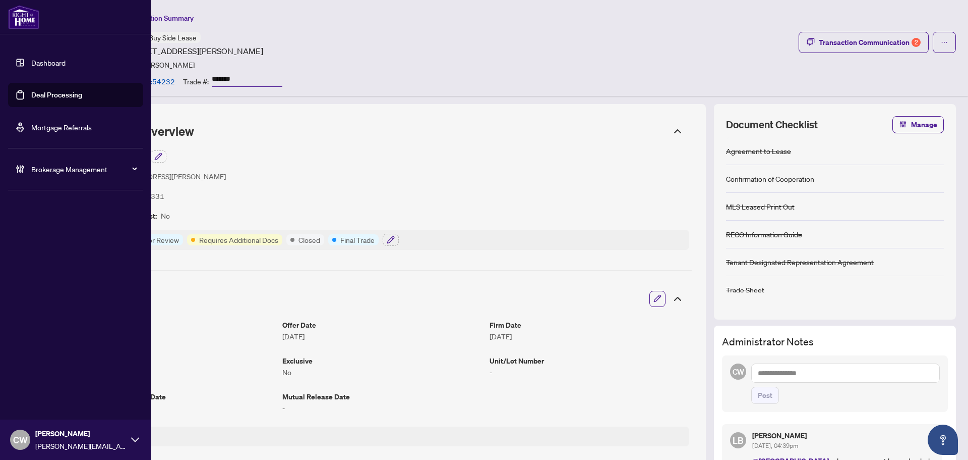
click at [32, 91] on link "Deal Processing" at bounding box center [56, 94] width 51 height 9
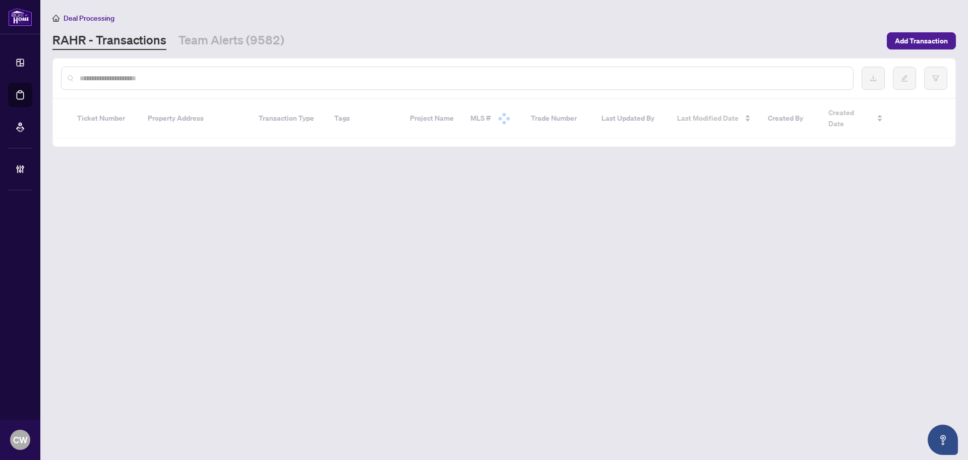
click at [179, 82] on input "text" at bounding box center [463, 78] width 766 height 11
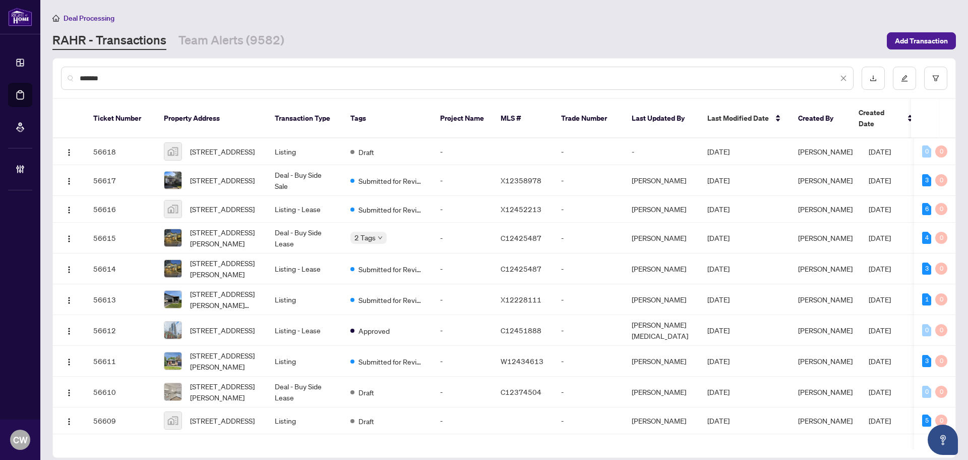
type input "*******"
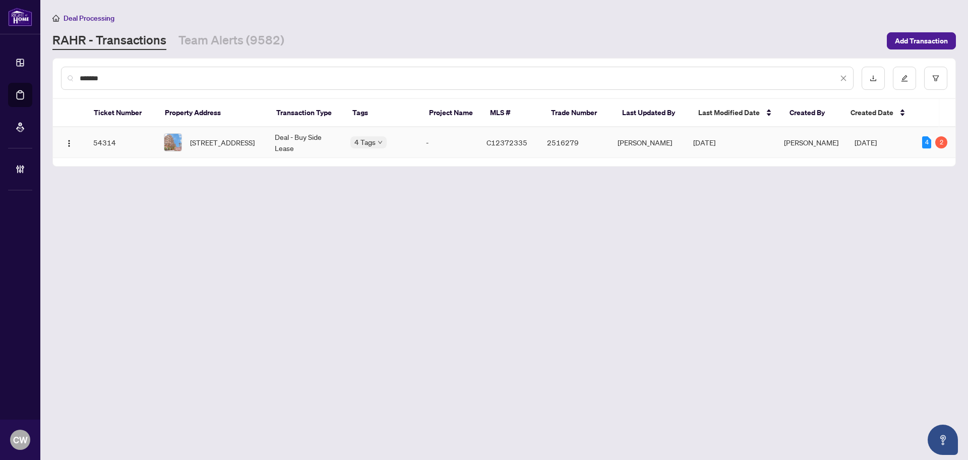
click at [241, 137] on span "[STREET_ADDRESS]" at bounding box center [222, 142] width 65 height 11
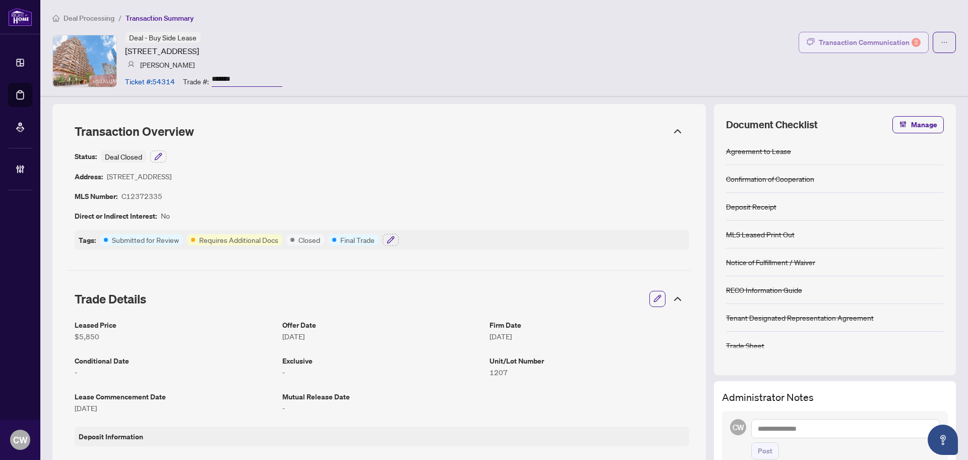
click at [858, 38] on div "Transaction Communication 2" at bounding box center [870, 42] width 102 height 16
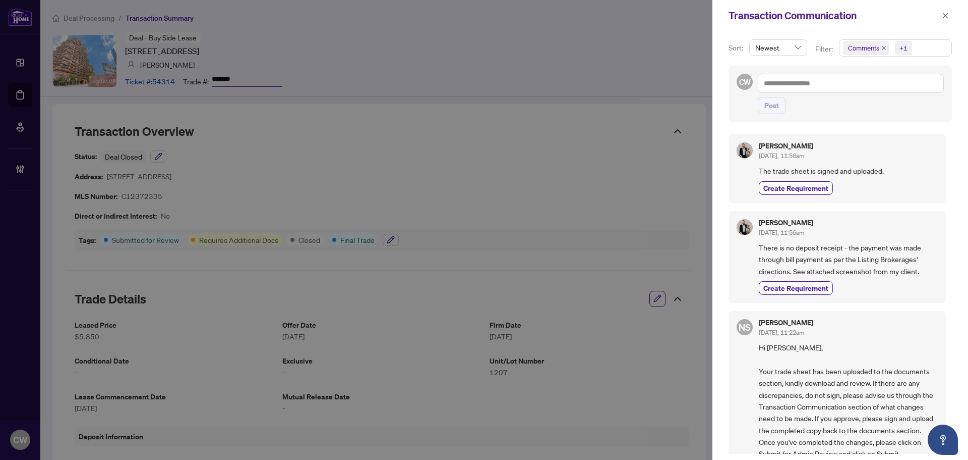
click at [883, 45] on icon "close" at bounding box center [884, 47] width 5 height 5
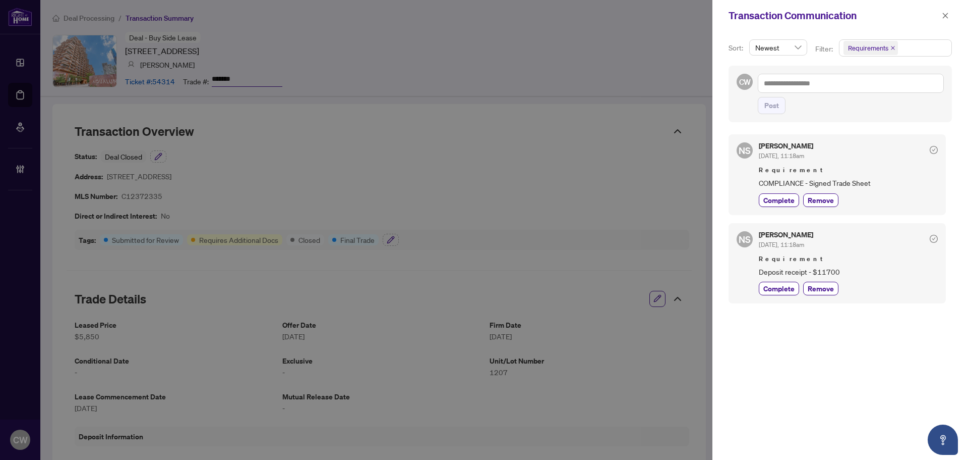
click at [775, 208] on div "NS Neena Sharma Oct/08/2025, 11:18am Requirement COMPLIANCE - Signed Trade Shee…" at bounding box center [837, 174] width 217 height 80
click at [778, 203] on span "Complete" at bounding box center [779, 200] width 31 height 11
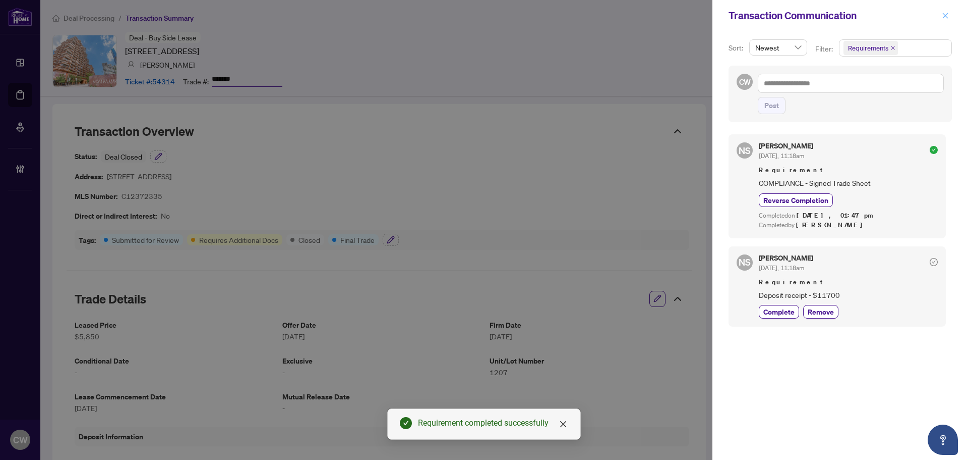
click at [948, 13] on icon "close" at bounding box center [945, 15] width 7 height 7
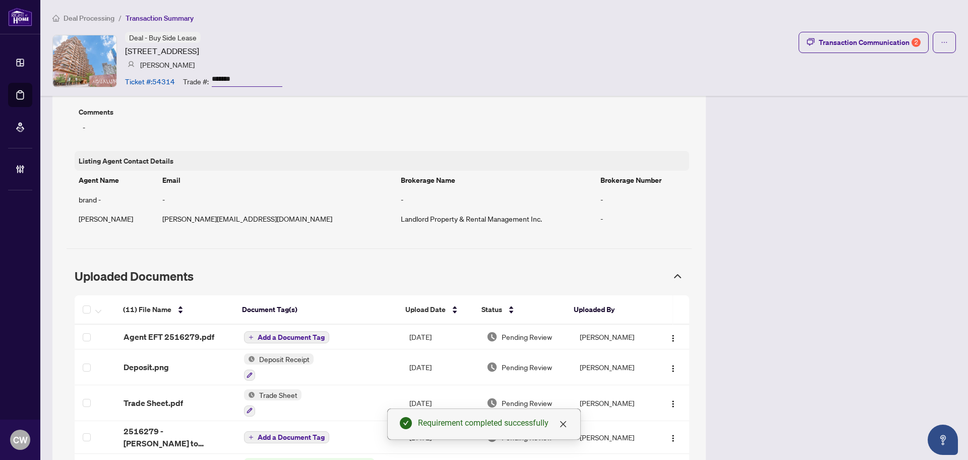
scroll to position [706, 0]
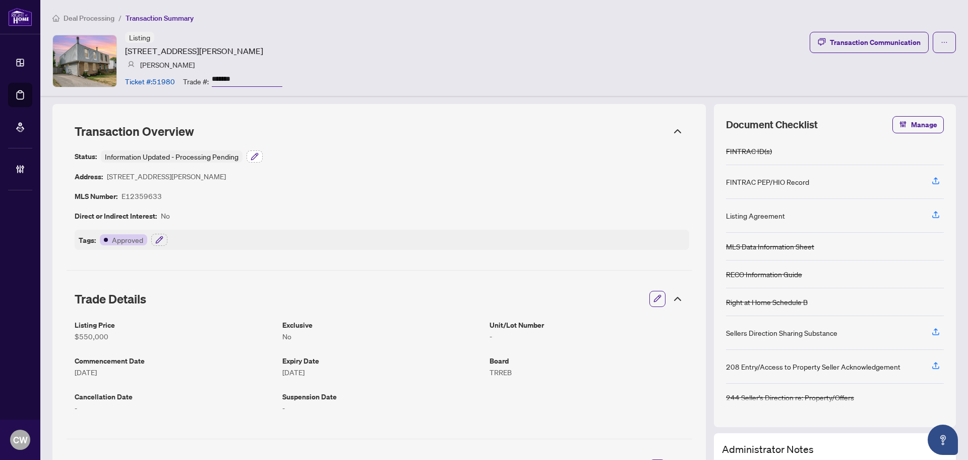
click at [252, 152] on icon "button" at bounding box center [255, 156] width 8 height 8
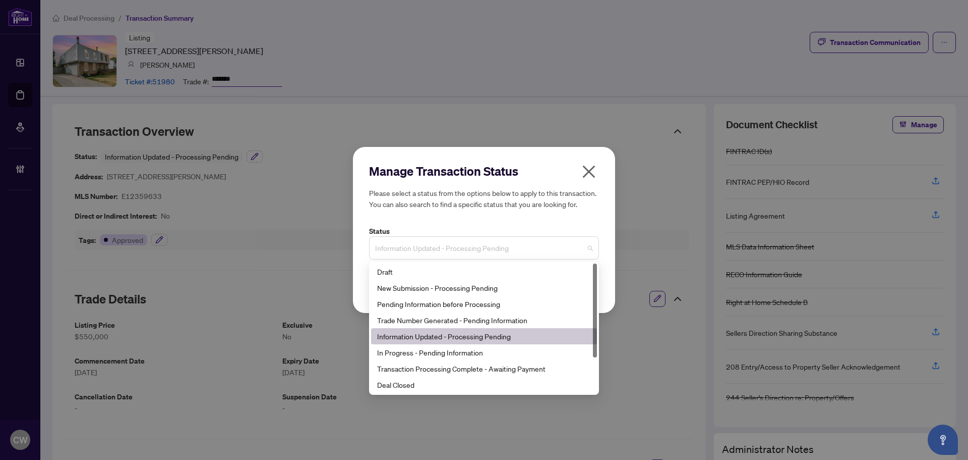
click at [443, 252] on span "Information Updated - Processing Pending" at bounding box center [484, 247] width 218 height 19
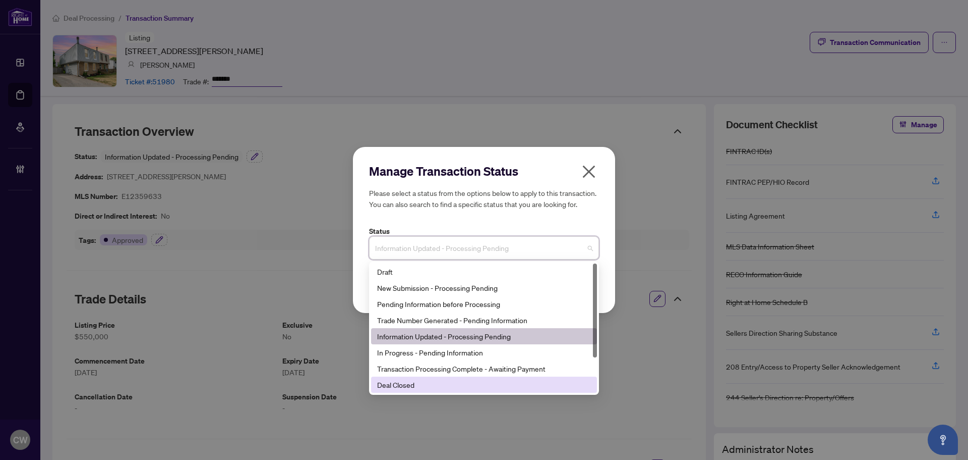
click at [464, 379] on div "Deal Closed" at bounding box center [484, 384] width 214 height 11
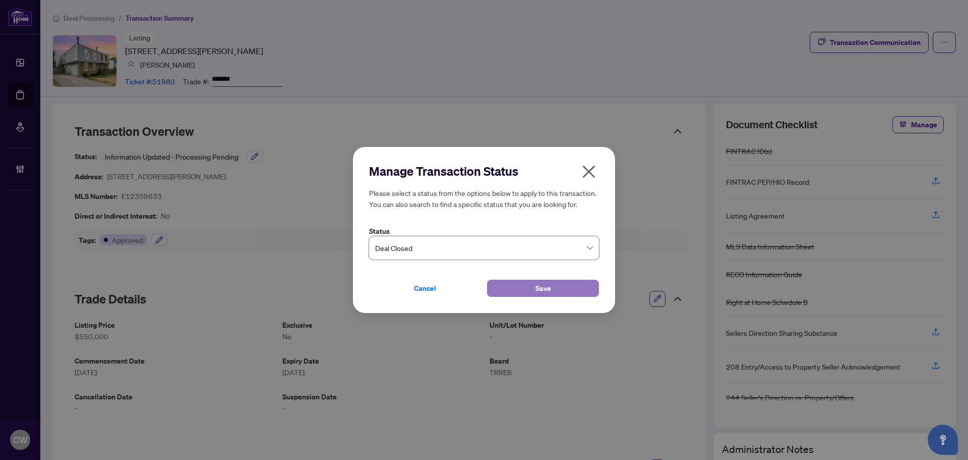
click at [530, 284] on button "Save" at bounding box center [543, 287] width 112 height 17
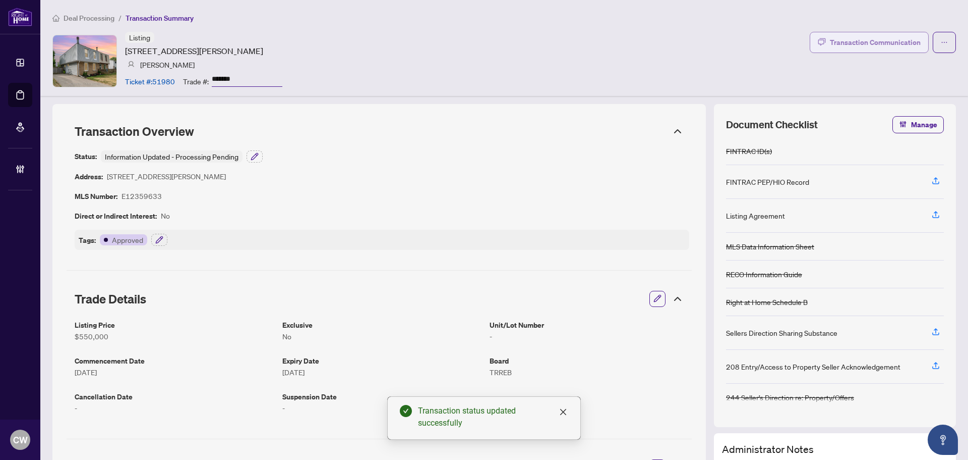
click at [875, 42] on div "Transaction Communication" at bounding box center [875, 42] width 91 height 16
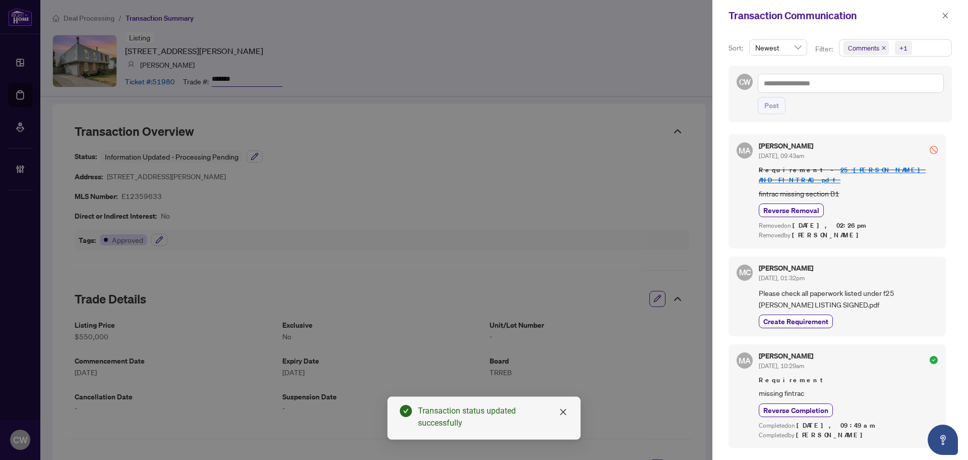
click at [884, 48] on icon "close" at bounding box center [884, 48] width 4 height 4
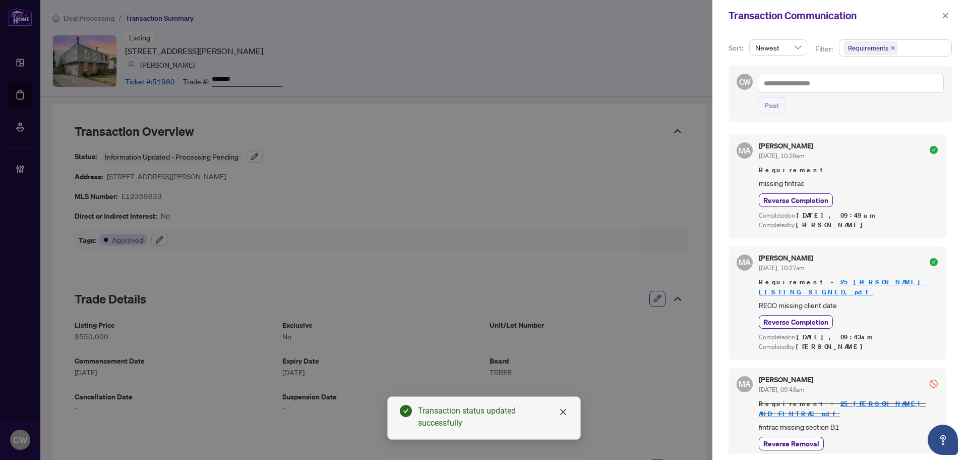
scroll to position [7, 0]
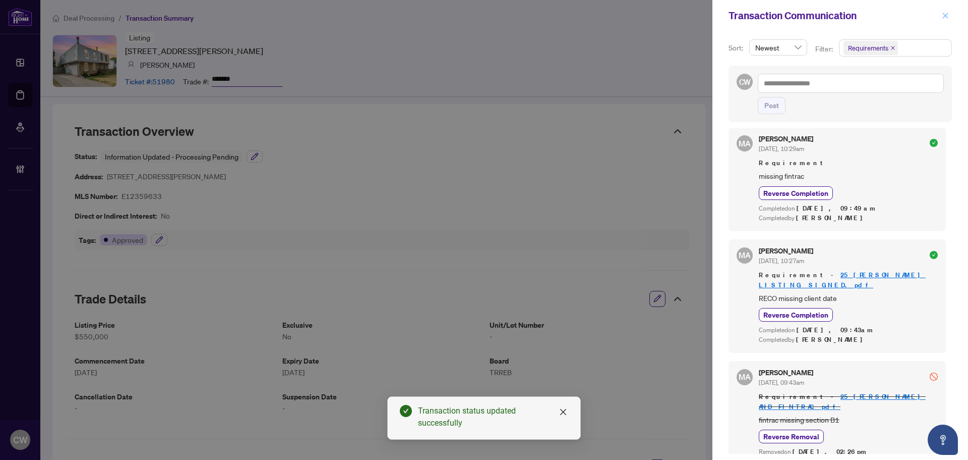
click at [943, 17] on icon "close" at bounding box center [945, 15] width 7 height 7
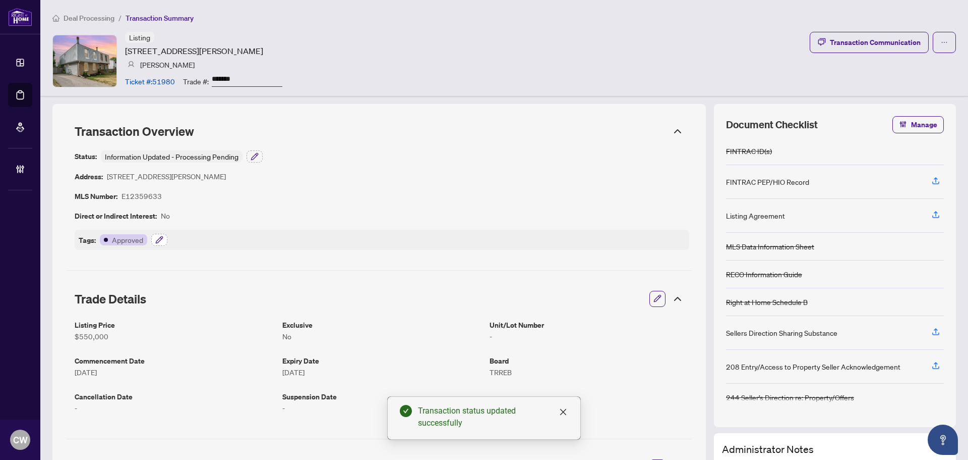
click at [158, 240] on icon "button" at bounding box center [159, 240] width 8 height 8
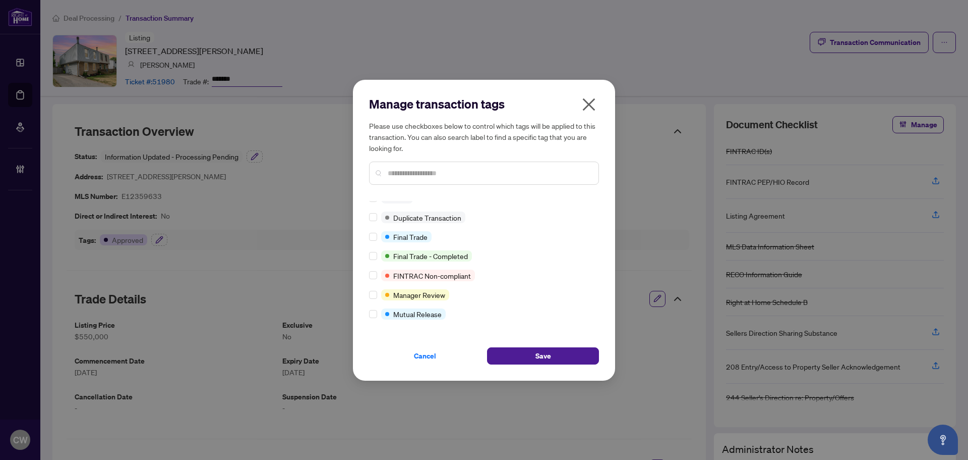
scroll to position [9, 0]
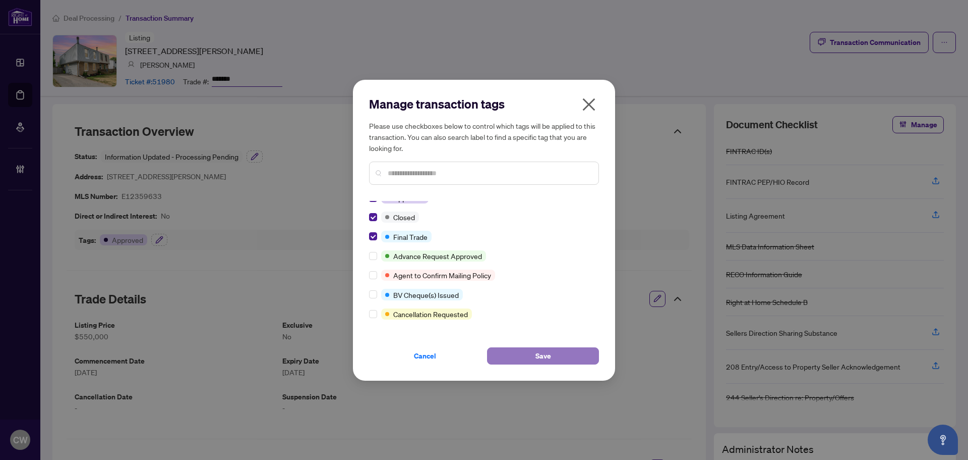
click at [536, 354] on span "Save" at bounding box center [544, 356] width 16 height 16
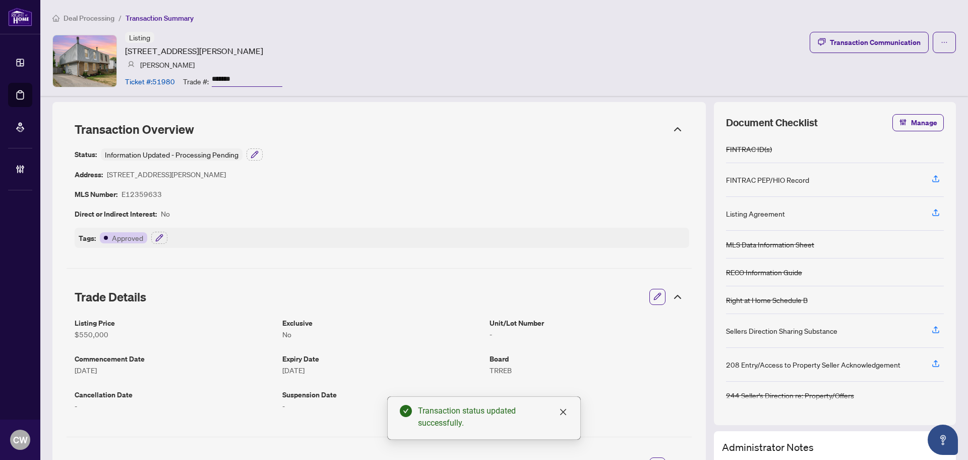
scroll to position [0, 0]
drag, startPoint x: 250, startPoint y: 76, endPoint x: 210, endPoint y: 78, distance: 39.9
click at [210, 78] on div "Trade #: *******" at bounding box center [232, 81] width 99 height 18
click at [159, 240] on icon "button" at bounding box center [159, 240] width 8 height 8
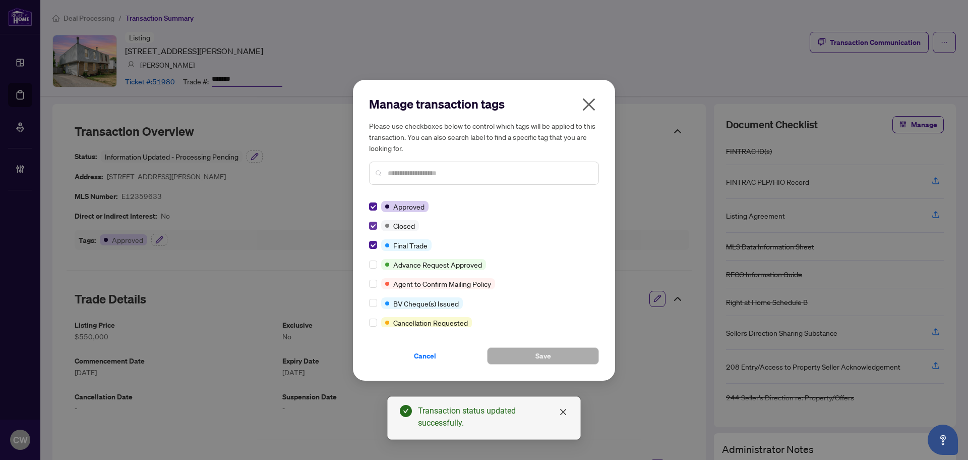
drag, startPoint x: 378, startPoint y: 241, endPoint x: 376, endPoint y: 230, distance: 10.8
click at [376, 240] on div at bounding box center [375, 244] width 12 height 11
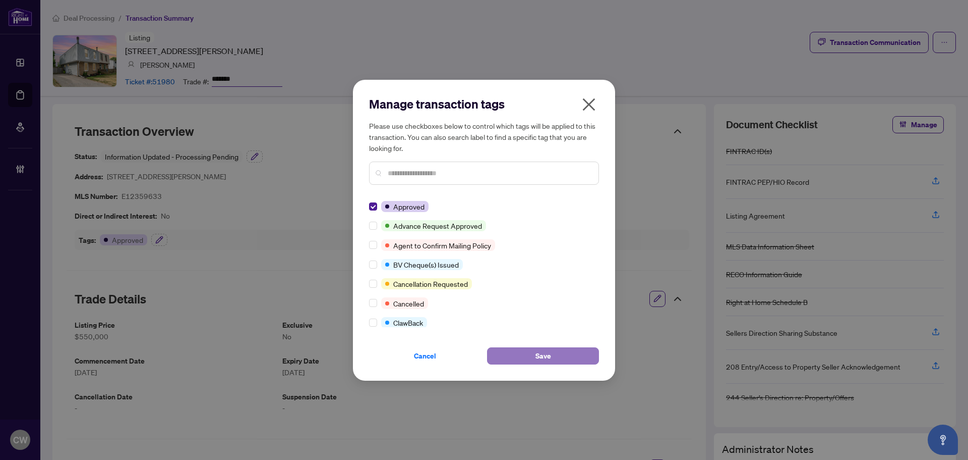
click at [546, 358] on span "Save" at bounding box center [544, 356] width 16 height 16
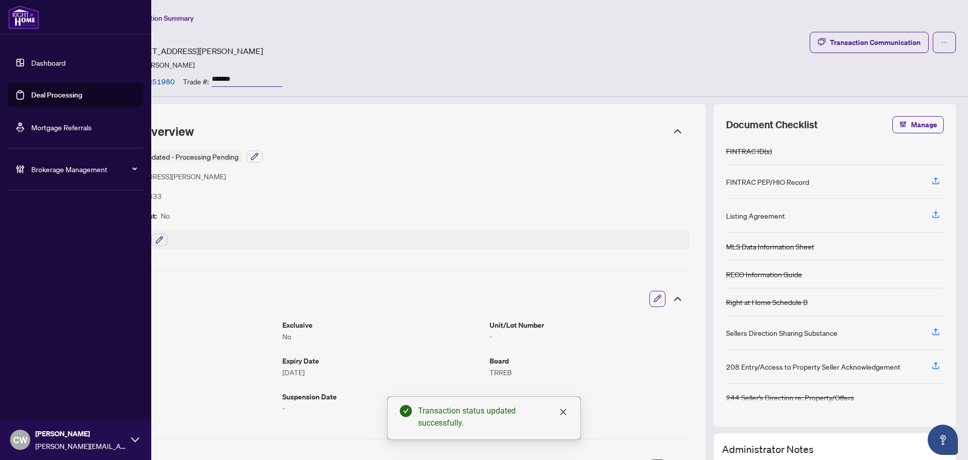
click at [31, 97] on link "Deal Processing" at bounding box center [56, 94] width 51 height 9
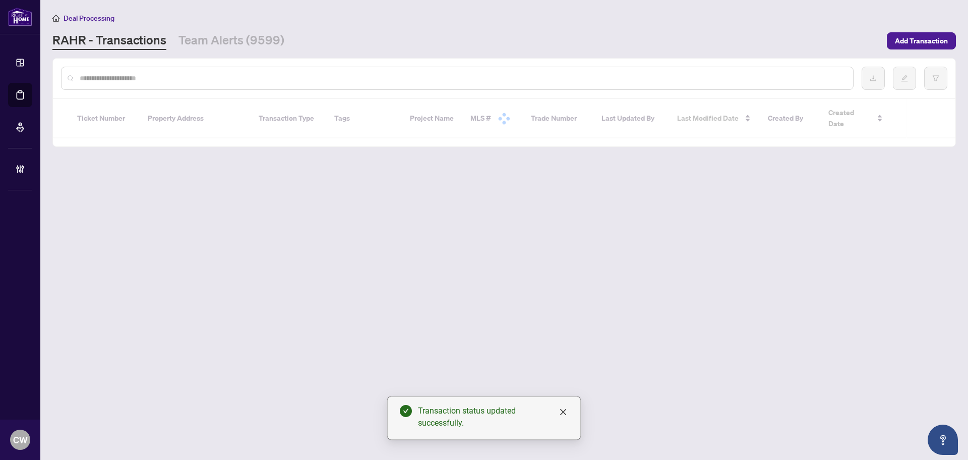
click at [188, 80] on input "text" at bounding box center [463, 78] width 766 height 11
paste input "*******"
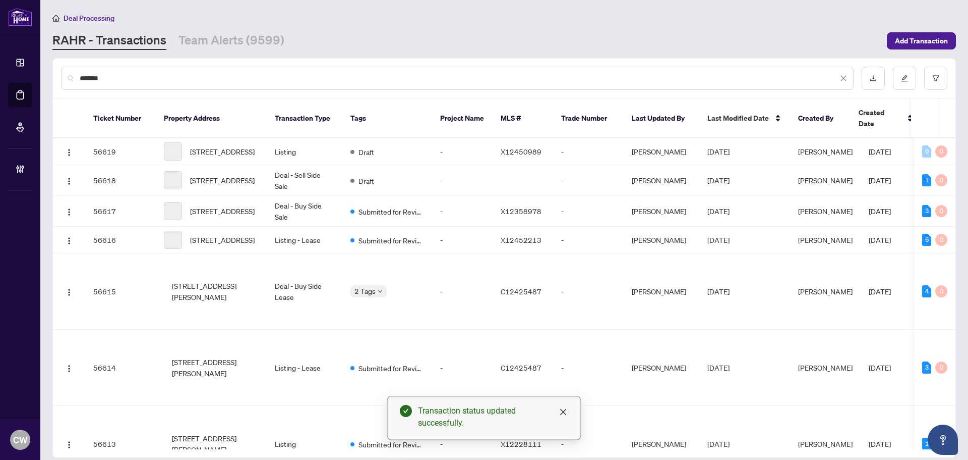
type input "*******"
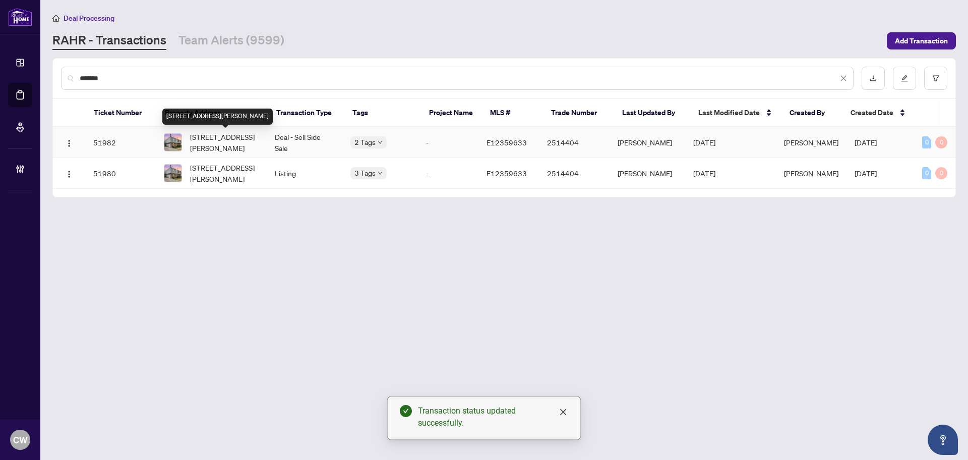
click at [191, 148] on span "[STREET_ADDRESS][PERSON_NAME]" at bounding box center [224, 142] width 69 height 22
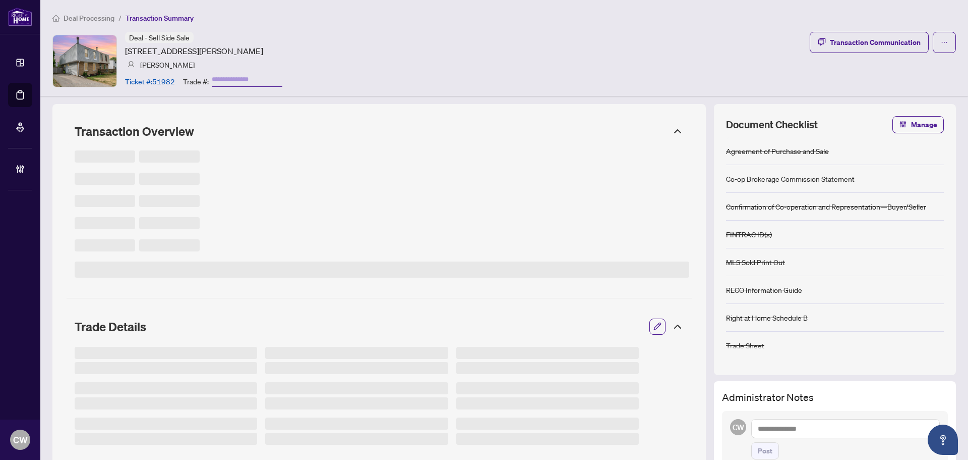
type input "*******"
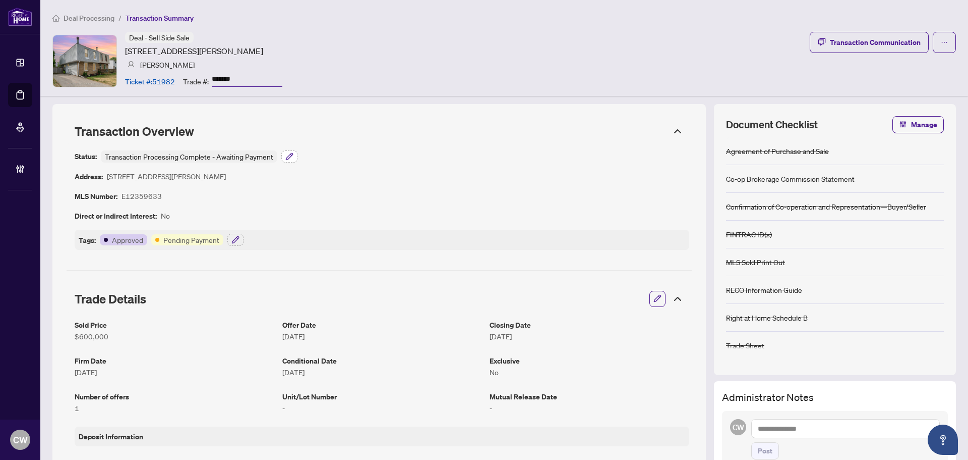
click at [294, 156] on button "button" at bounding box center [289, 156] width 16 height 12
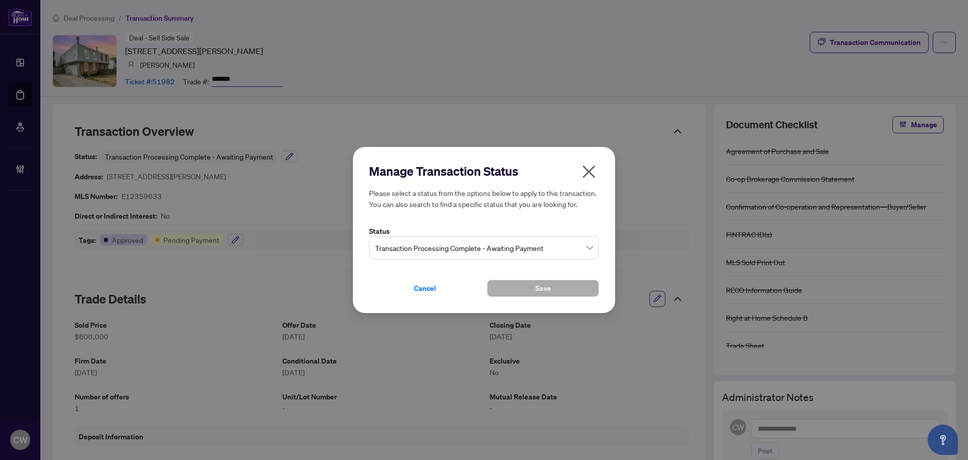
click at [411, 254] on span "Transaction Processing Complete - Awaiting Payment" at bounding box center [484, 247] width 218 height 19
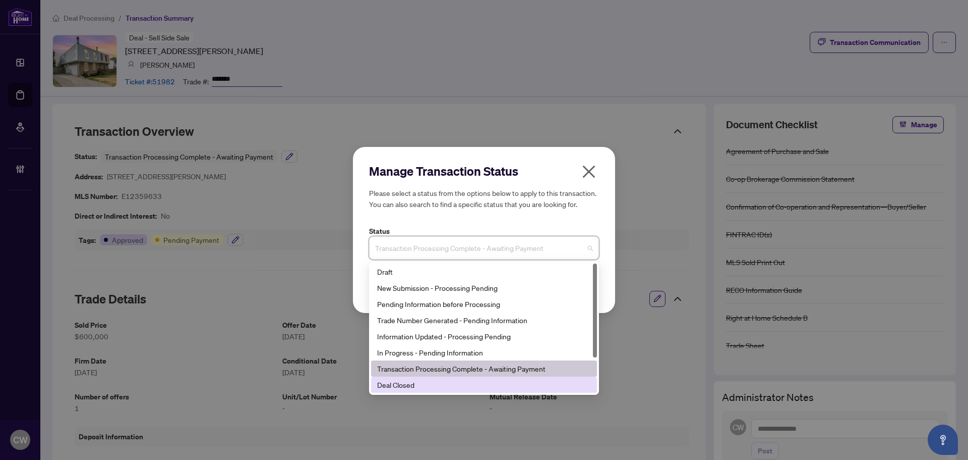
click at [421, 383] on div "Deal Closed" at bounding box center [484, 384] width 214 height 11
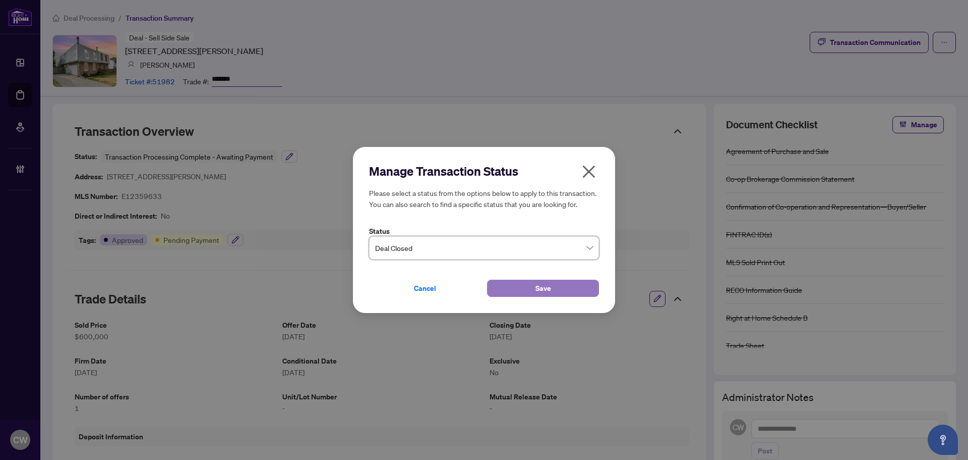
click at [556, 284] on button "Save" at bounding box center [543, 287] width 112 height 17
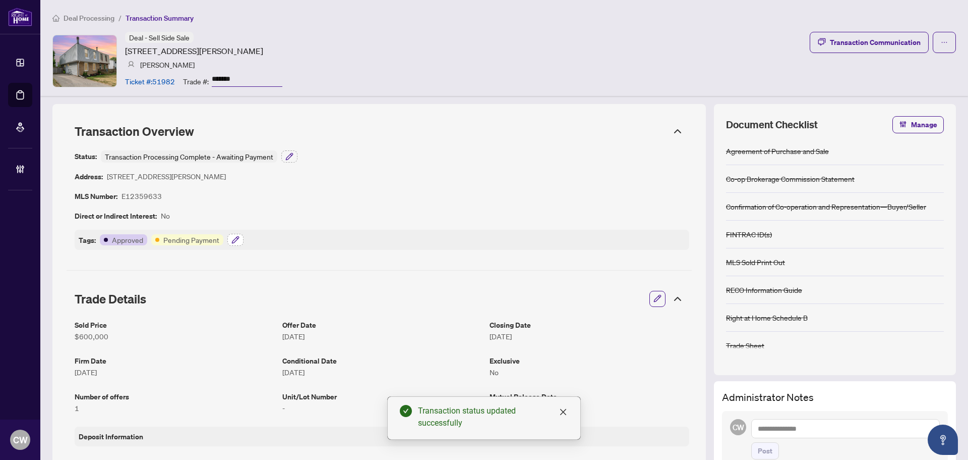
click at [232, 238] on icon "button" at bounding box center [236, 240] width 8 height 8
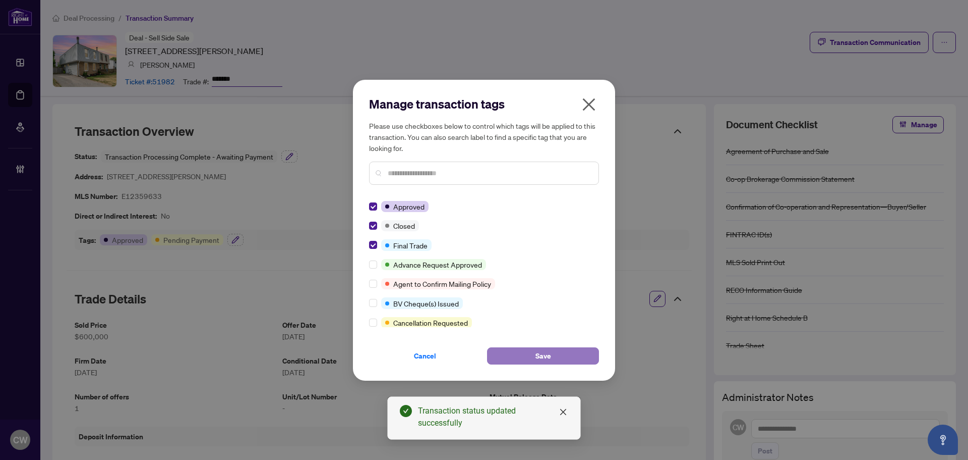
click at [541, 350] on span "Save" at bounding box center [544, 356] width 16 height 16
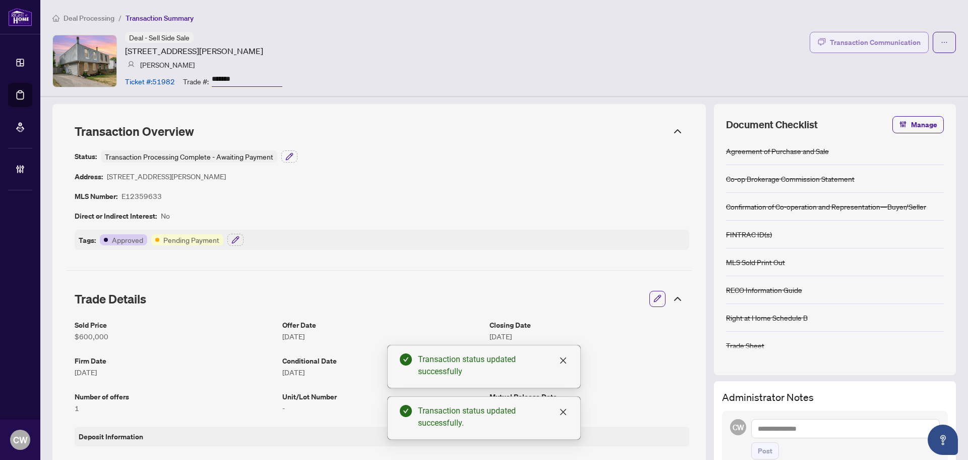
click at [895, 45] on div "Transaction Communication" at bounding box center [875, 42] width 91 height 16
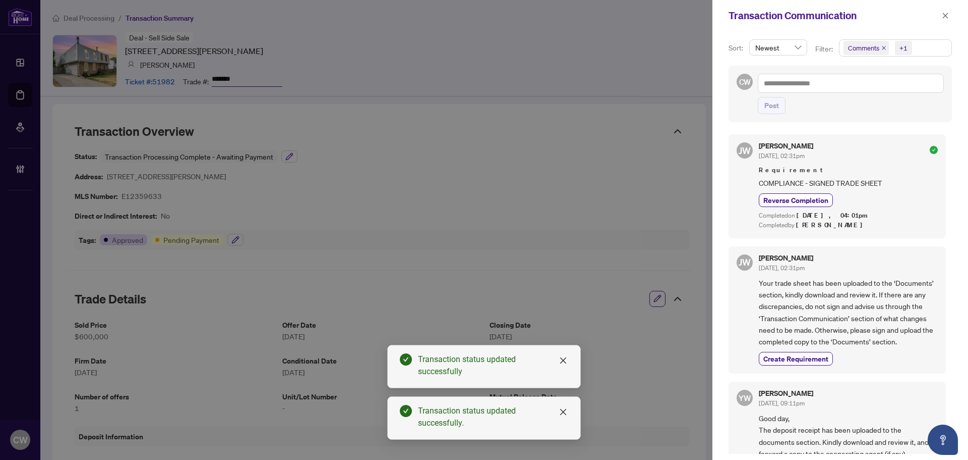
click at [882, 47] on icon "close" at bounding box center [884, 47] width 5 height 5
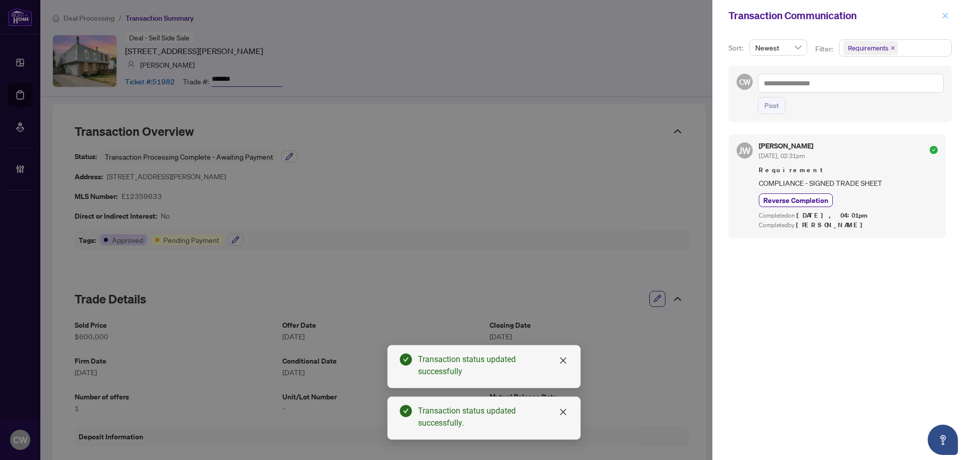
click at [945, 15] on icon "close" at bounding box center [946, 16] width 6 height 6
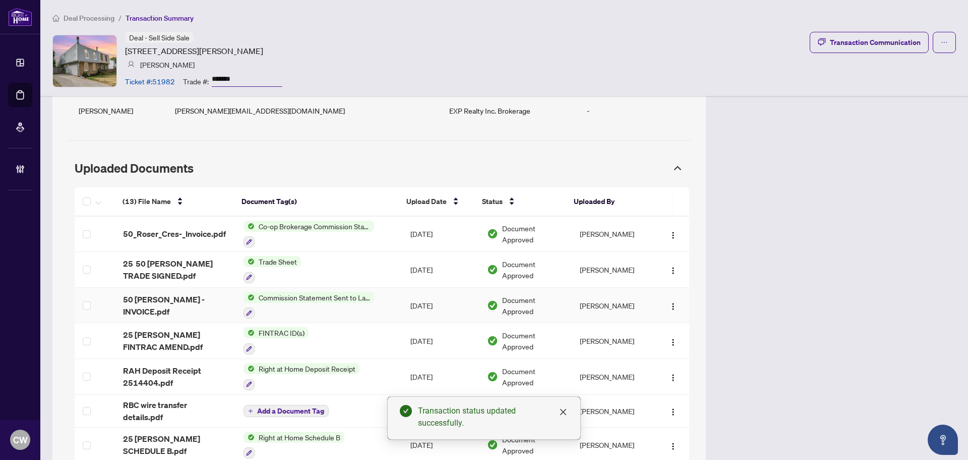
scroll to position [1338, 0]
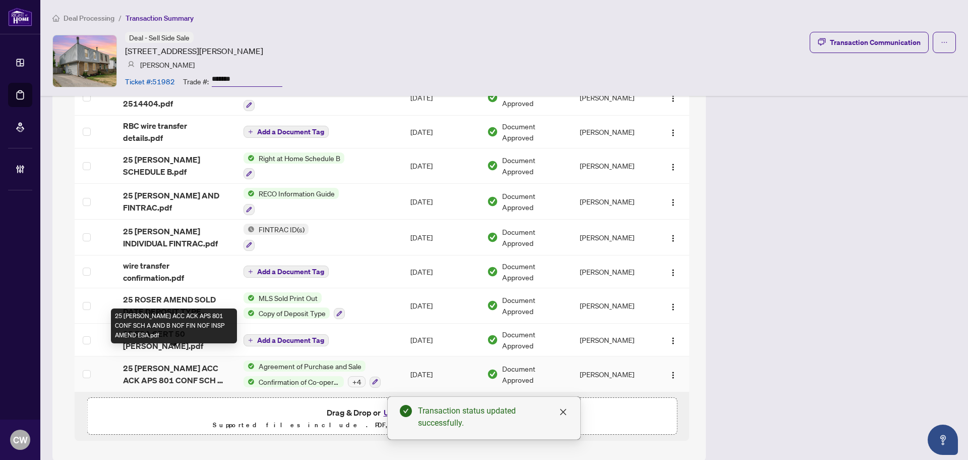
click at [182, 363] on span "25 ROSER ACC ACK APS 801 CONF SCH A AND B NOF FIN NOF INSP AMEND ESA.pdf" at bounding box center [175, 374] width 104 height 24
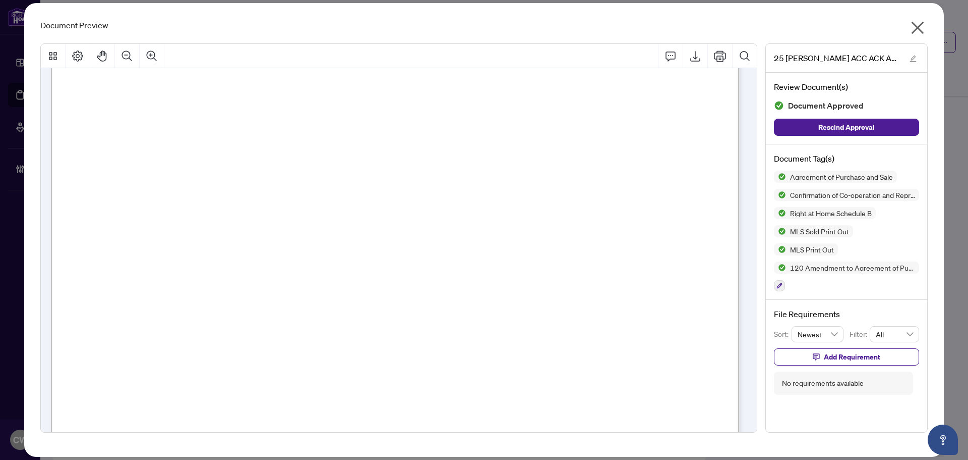
scroll to position [3833, 0]
drag, startPoint x: 911, startPoint y: 22, endPoint x: 921, endPoint y: 26, distance: 10.4
click at [911, 22] on icon "close" at bounding box center [918, 28] width 16 height 16
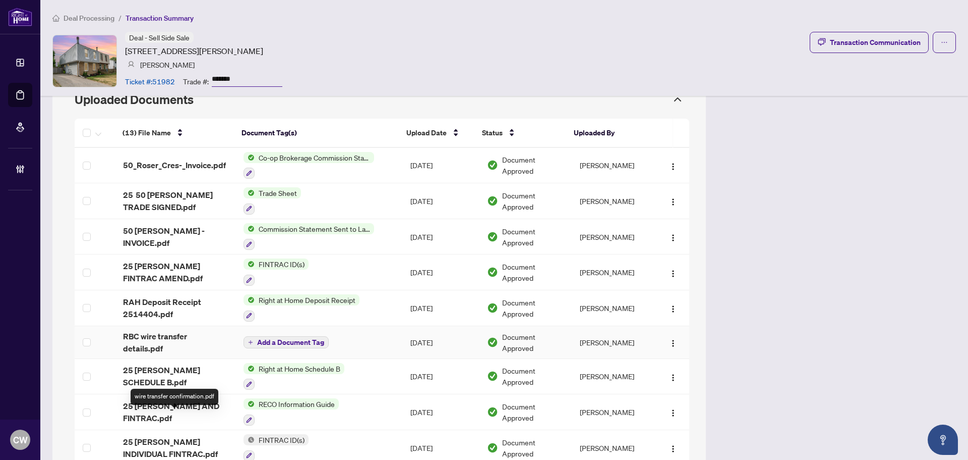
scroll to position [1086, 0]
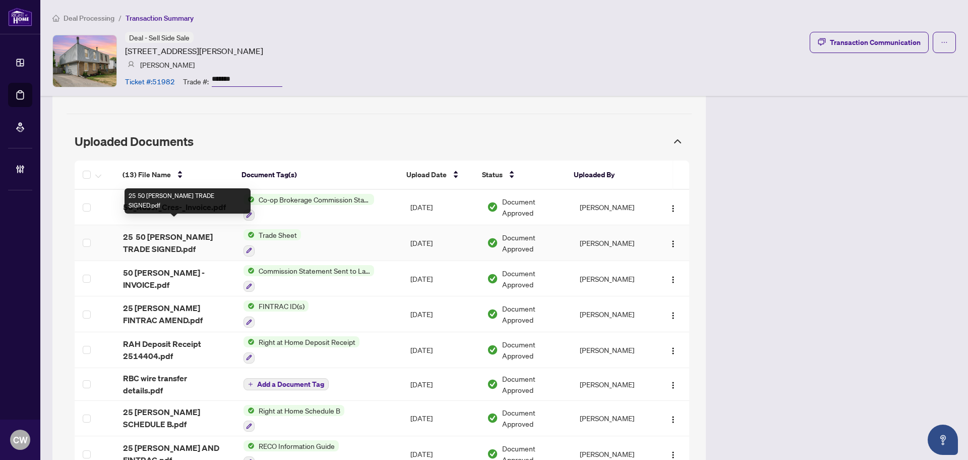
click at [153, 231] on span "25 50 ROSER TRADE SIGNED.pdf" at bounding box center [175, 243] width 104 height 24
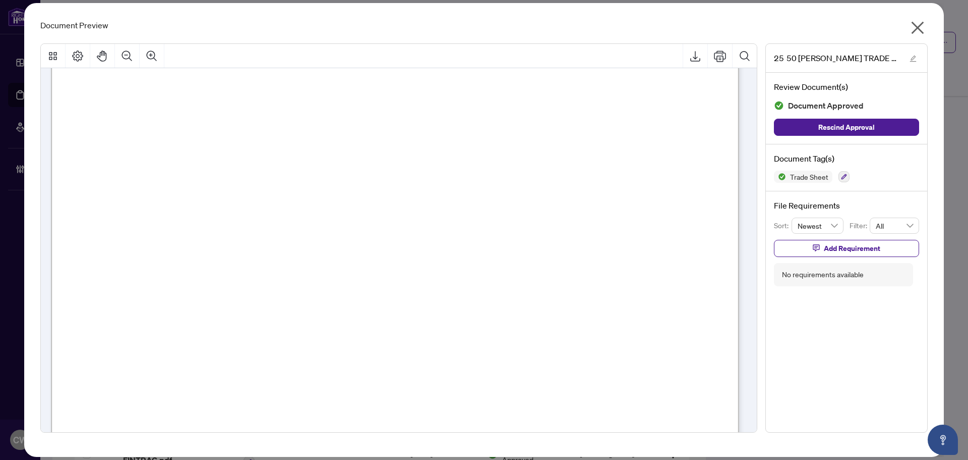
scroll to position [404, 0]
drag, startPoint x: 920, startPoint y: 29, endPoint x: 925, endPoint y: 26, distance: 6.1
click at [920, 28] on icon "close" at bounding box center [918, 28] width 13 height 13
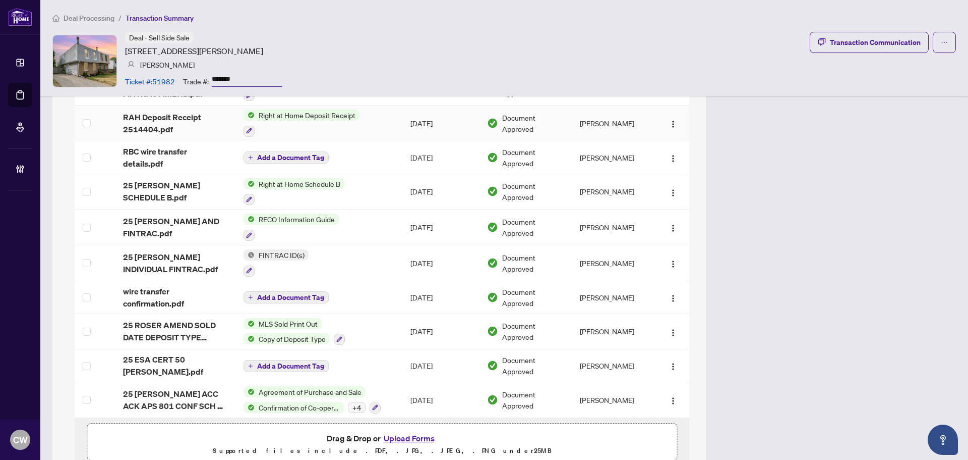
scroll to position [1338, 0]
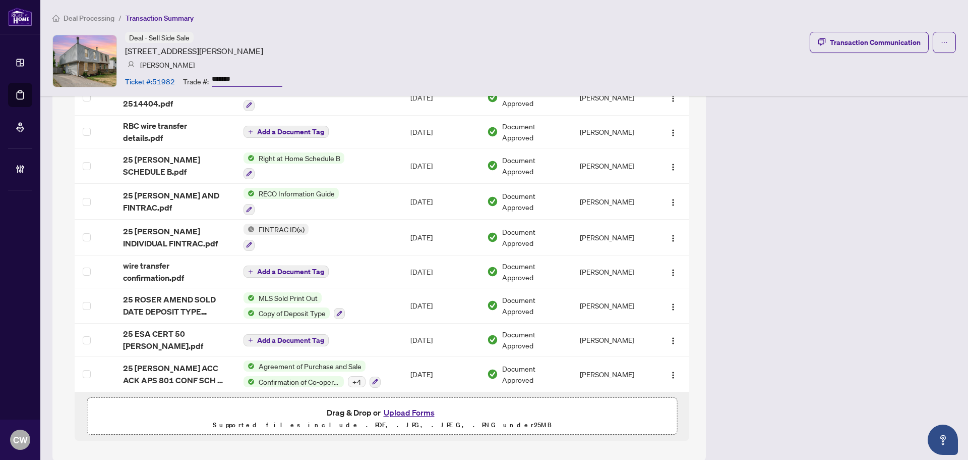
click at [402, 406] on button "Upload Forms" at bounding box center [409, 412] width 57 height 13
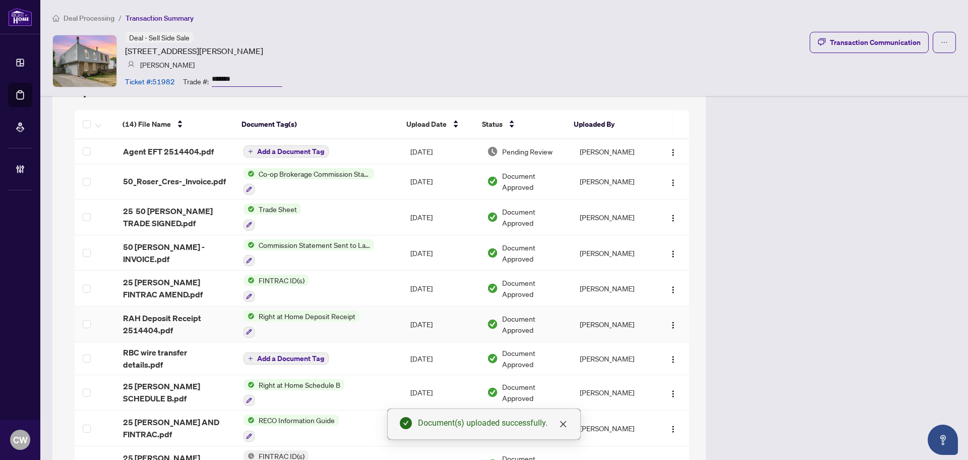
scroll to position [1086, 0]
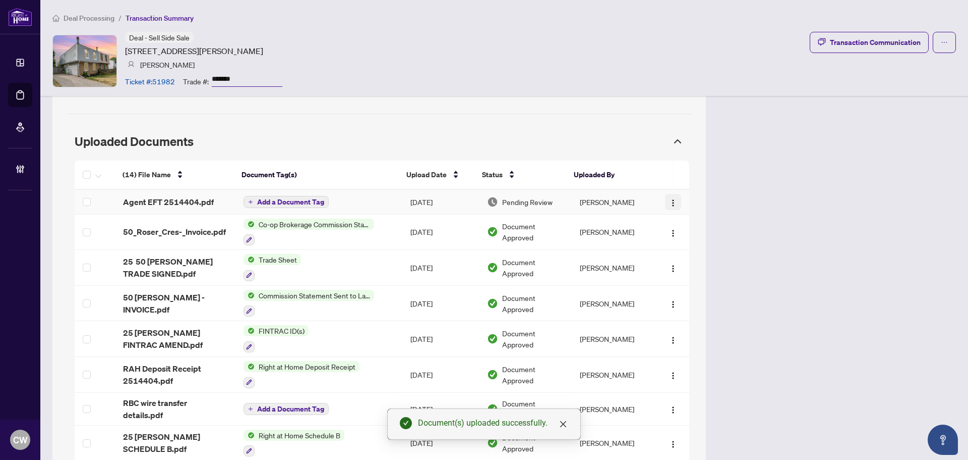
click at [669, 199] on img "button" at bounding box center [673, 203] width 8 height 8
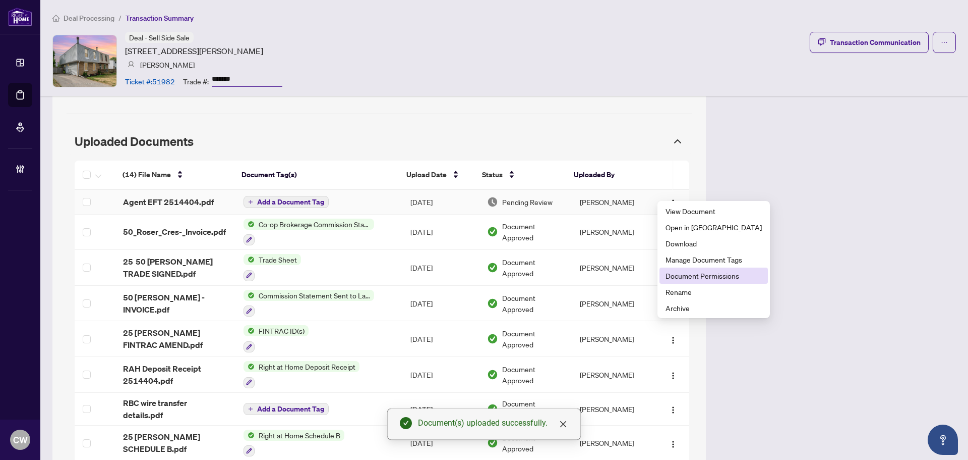
click at [693, 274] on span "Document Permissions" at bounding box center [714, 275] width 96 height 11
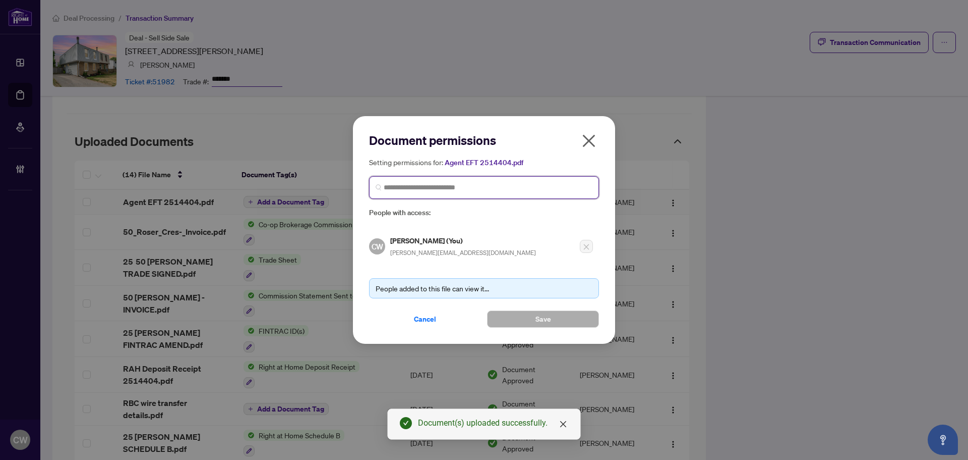
click at [463, 187] on input "search" at bounding box center [488, 187] width 209 height 11
paste input "**********"
type input "**********"
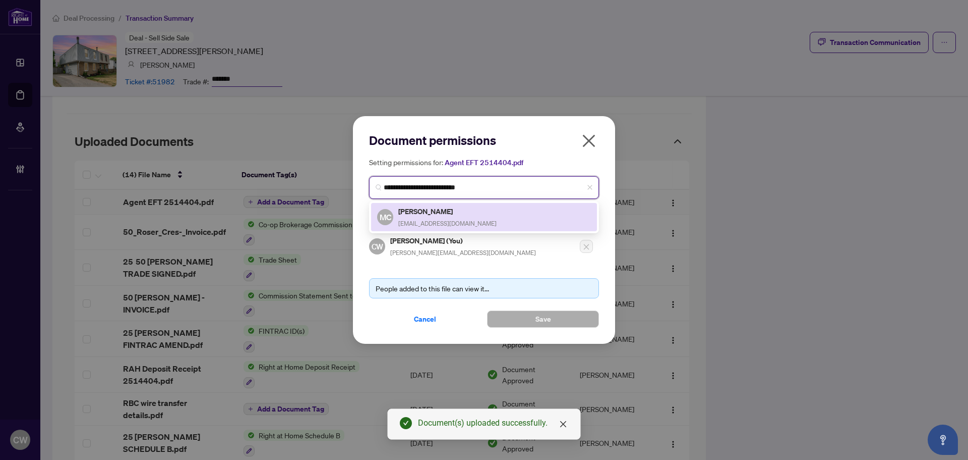
click at [434, 213] on h5 "Margot Canning" at bounding box center [447, 211] width 98 height 12
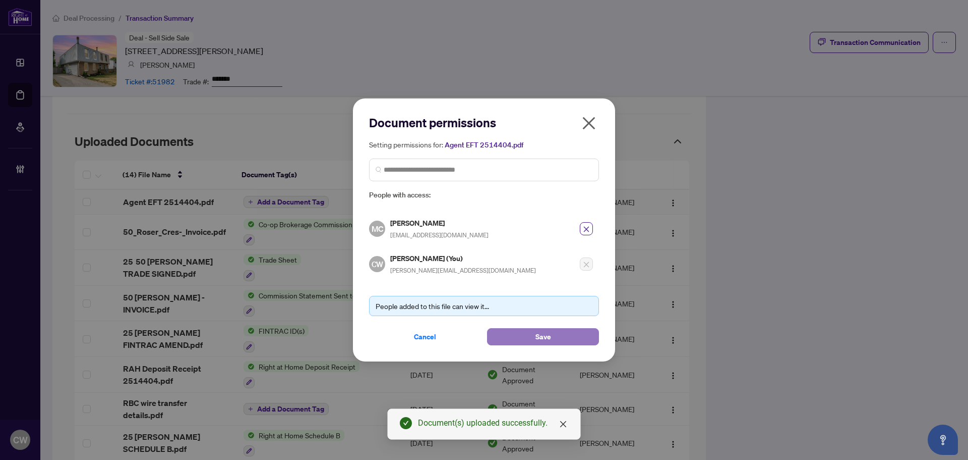
click at [537, 333] on span "Save" at bounding box center [544, 336] width 16 height 16
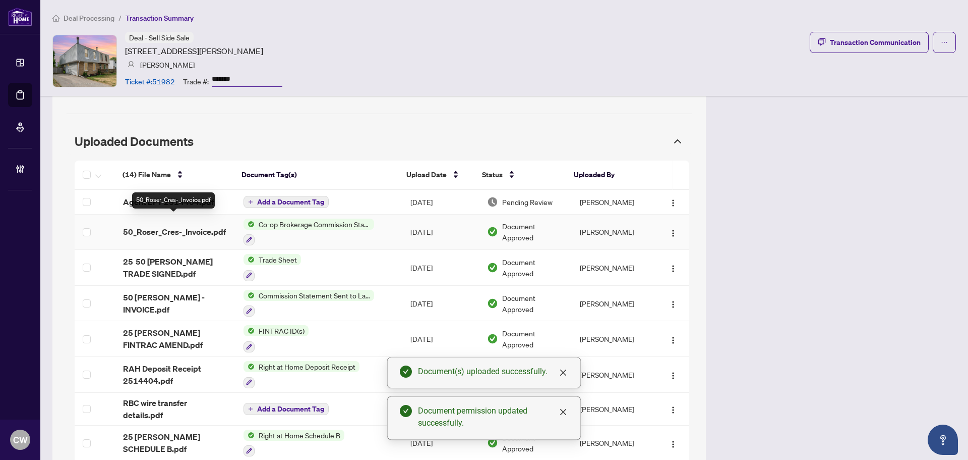
click at [192, 225] on span "50_Roser_Cres-_Invoice.pdf" at bounding box center [174, 231] width 103 height 12
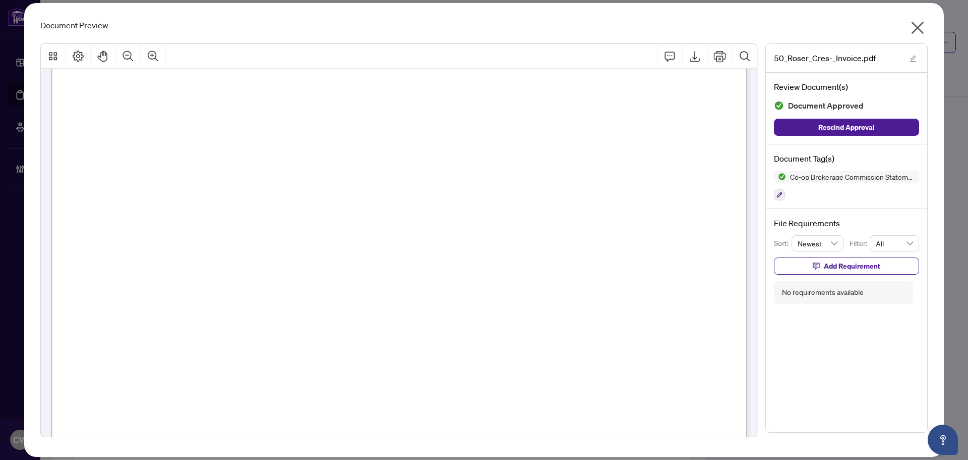
scroll to position [202, 0]
click at [918, 28] on icon "close" at bounding box center [918, 28] width 13 height 13
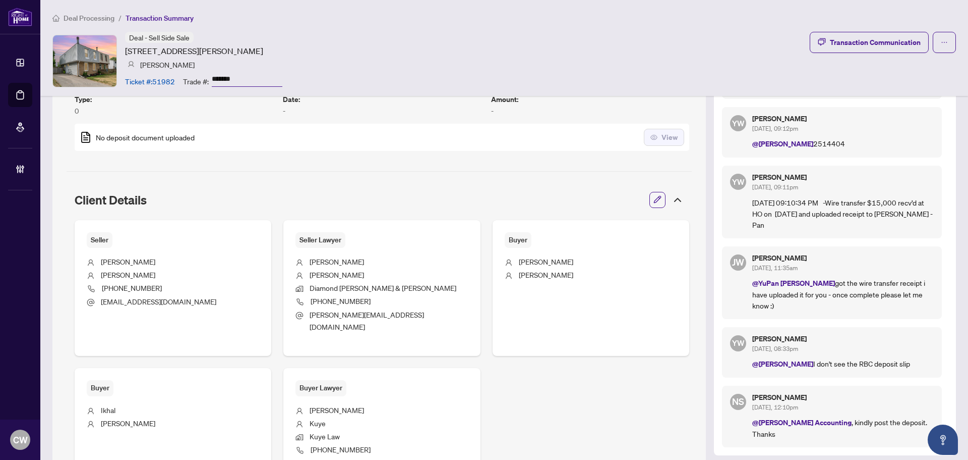
scroll to position [279, 0]
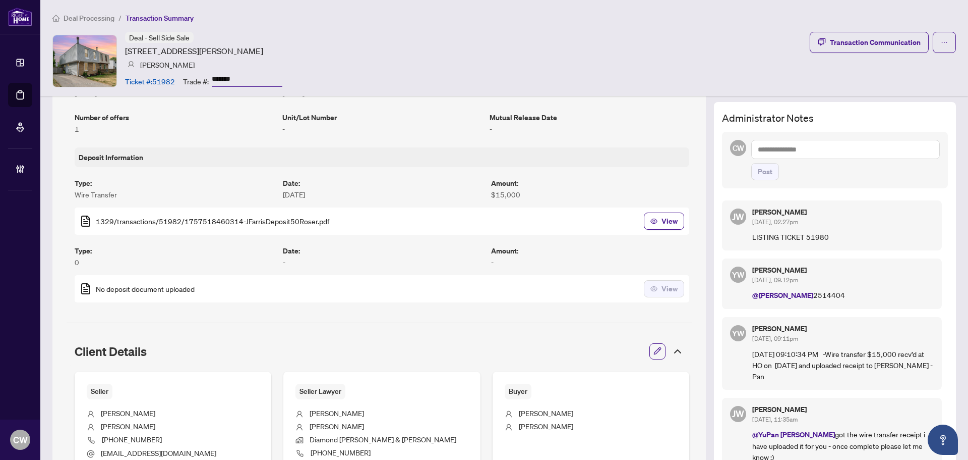
click at [806, 147] on textarea at bounding box center [846, 149] width 189 height 19
paste textarea "**********"
type textarea "**********"
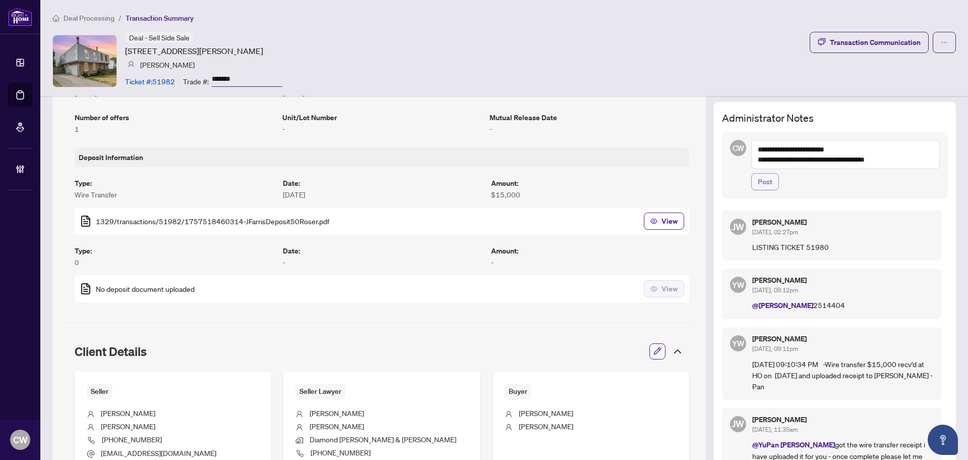
click at [764, 184] on span "Post" at bounding box center [765, 182] width 15 height 16
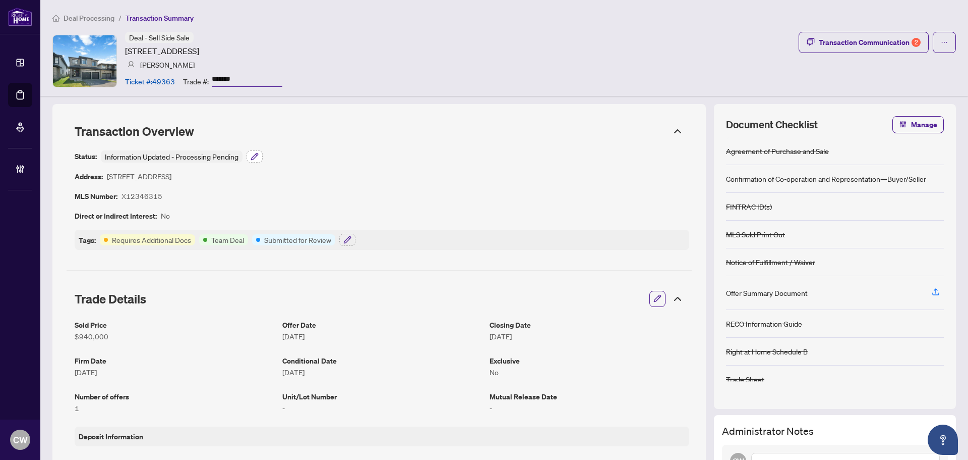
click at [256, 159] on icon "button" at bounding box center [255, 156] width 8 height 8
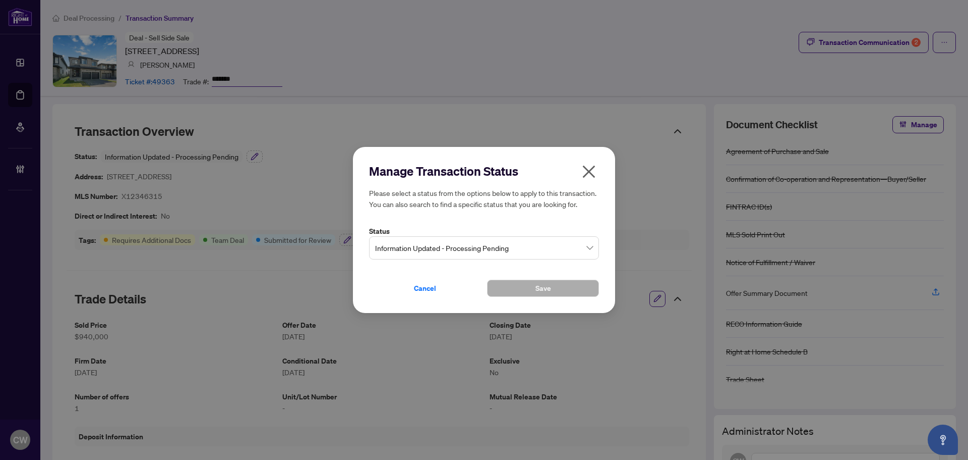
click at [442, 250] on span "Information Updated - Processing Pending" at bounding box center [484, 247] width 218 height 19
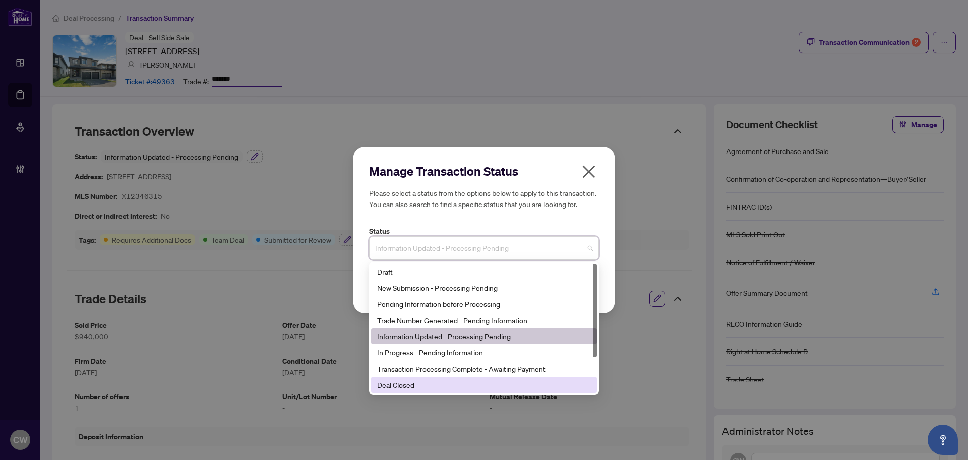
drag, startPoint x: 419, startPoint y: 380, endPoint x: 470, endPoint y: 354, distance: 56.9
click at [419, 379] on div "Deal Closed" at bounding box center [484, 384] width 214 height 11
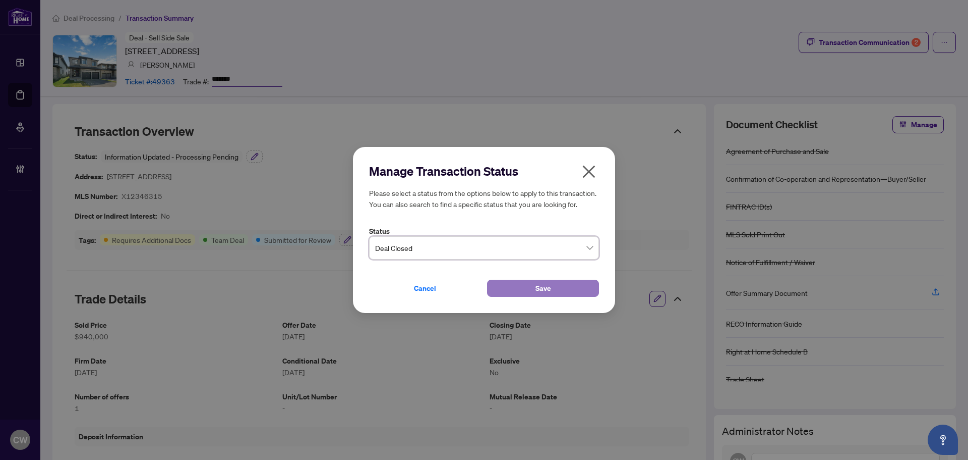
click at [540, 290] on span "Save" at bounding box center [544, 288] width 16 height 16
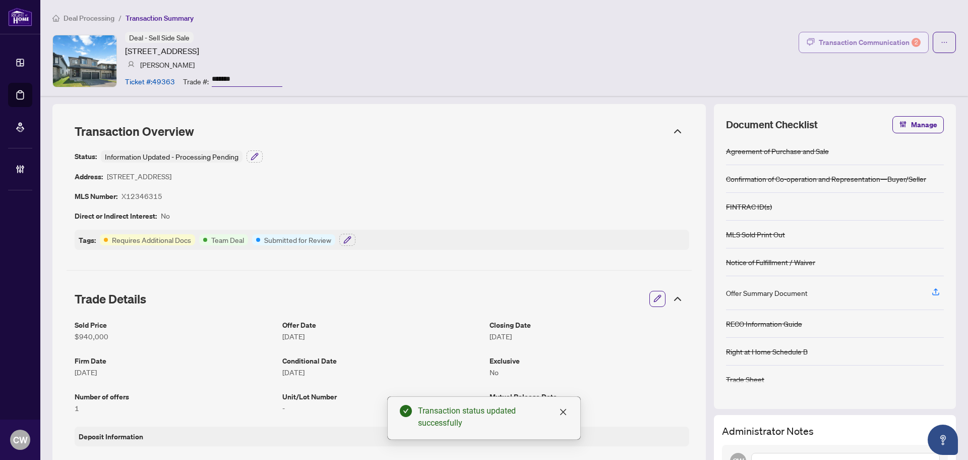
click at [874, 34] on div "Transaction Communication 2" at bounding box center [870, 42] width 102 height 16
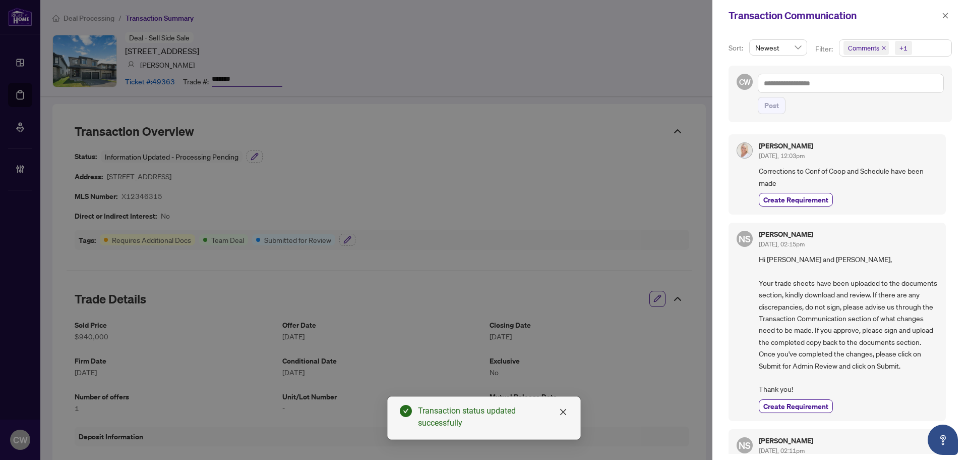
click at [884, 49] on icon "close" at bounding box center [884, 47] width 5 height 5
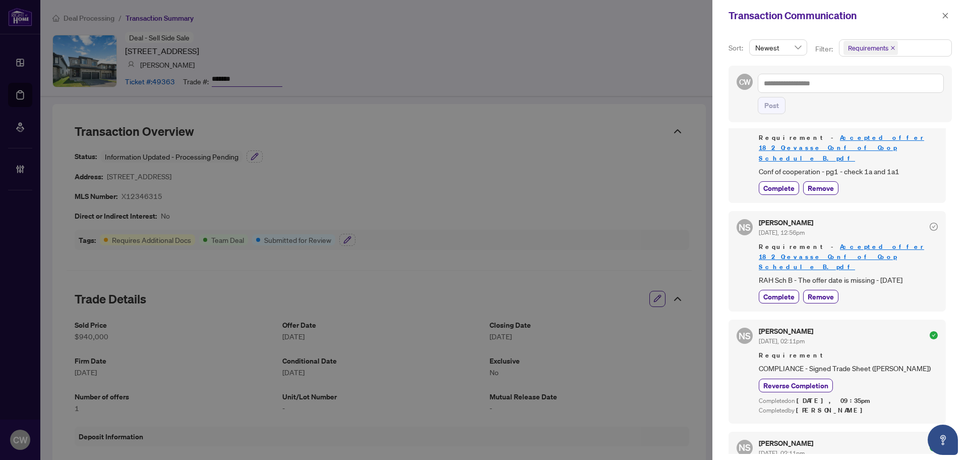
scroll to position [50, 0]
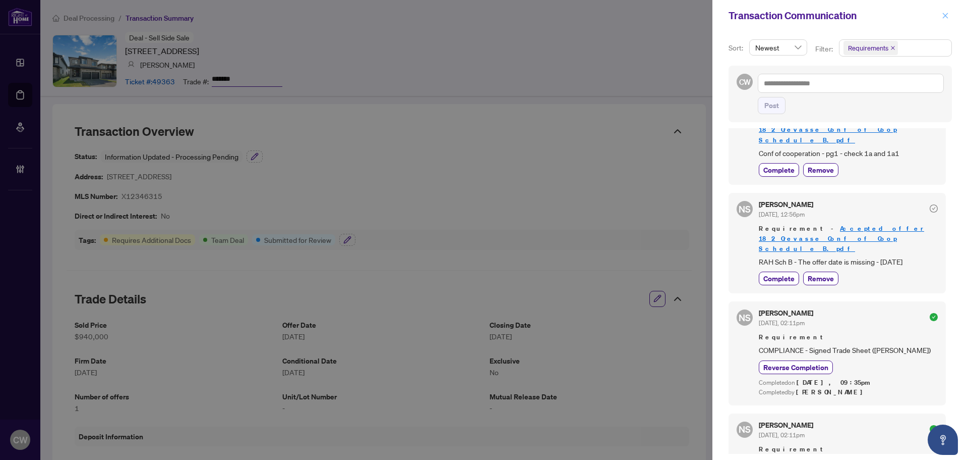
click at [946, 14] on icon "close" at bounding box center [945, 15] width 7 height 7
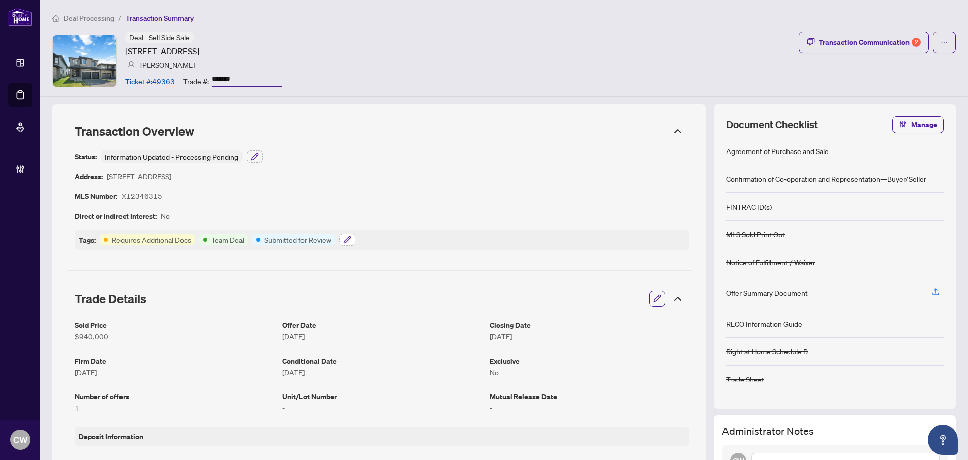
click at [349, 240] on icon "button" at bounding box center [347, 240] width 8 height 8
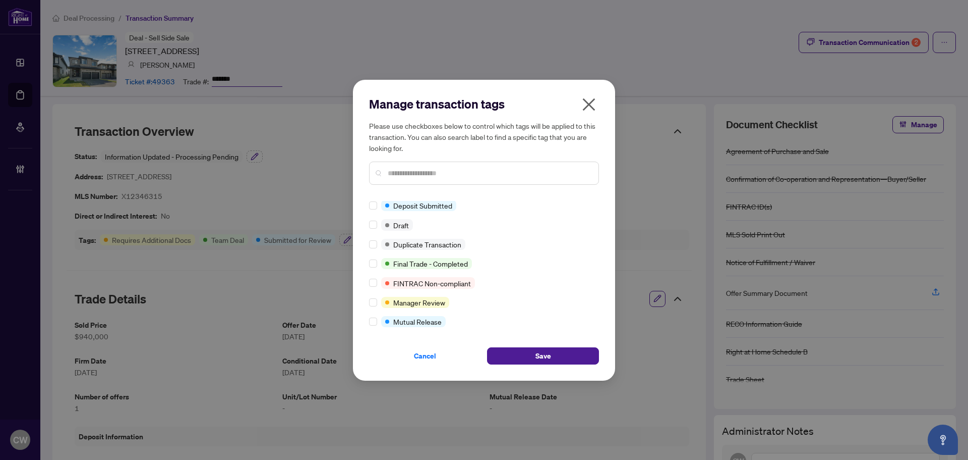
scroll to position [0, 0]
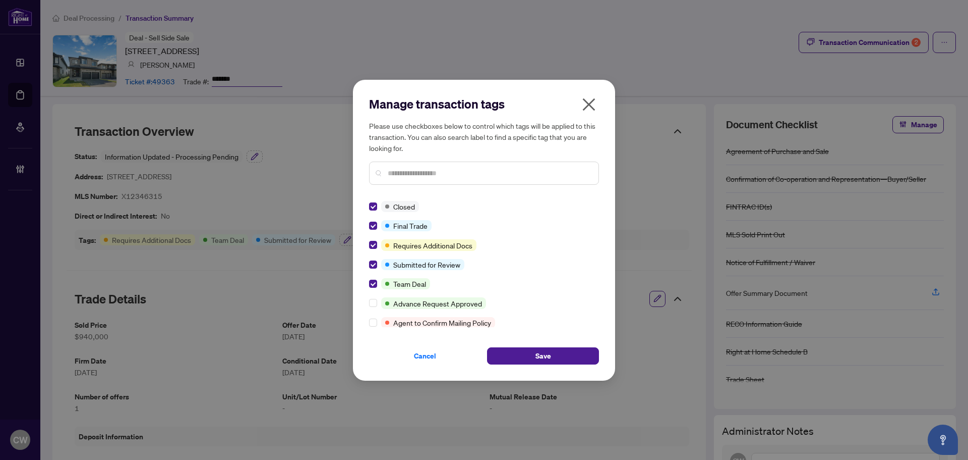
click at [565, 372] on div "Manage transaction tags Please use checkboxes below to control which tags will …" at bounding box center [484, 230] width 262 height 301
click at [562, 353] on button "Save" at bounding box center [543, 355] width 112 height 17
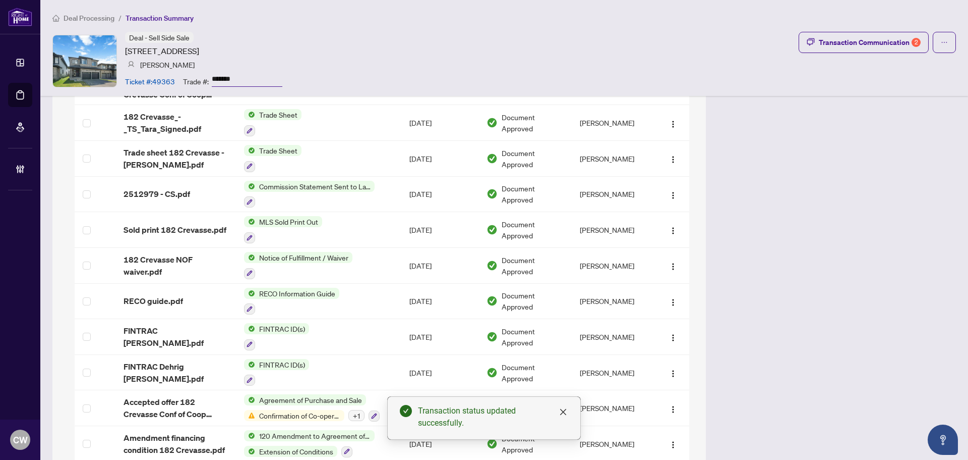
scroll to position [1225, 0]
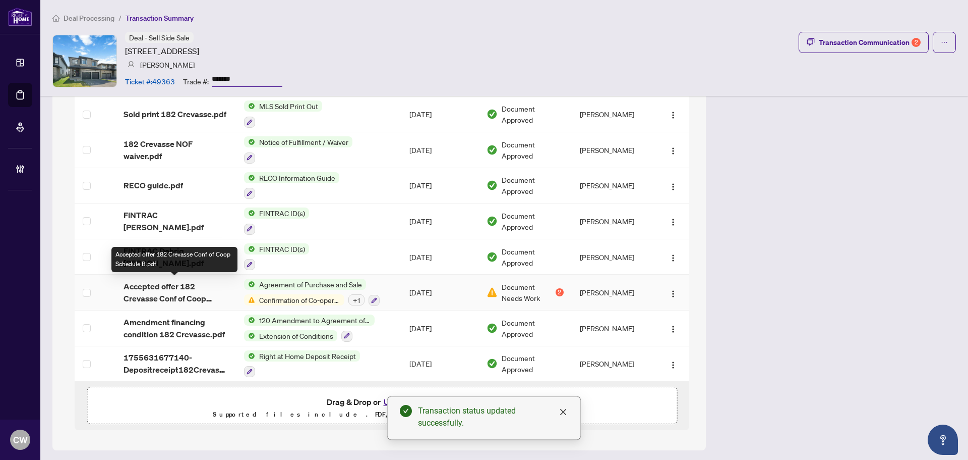
click at [182, 290] on span "Accepted offer 182 Crevasse Conf of Coop Schedule B.pdf" at bounding box center [176, 292] width 105 height 24
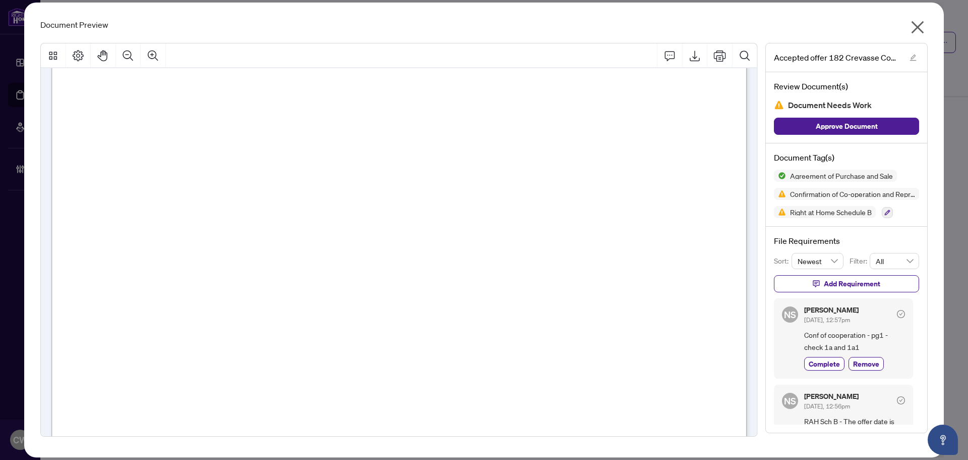
scroll to position [3884, 0]
drag, startPoint x: 922, startPoint y: 26, endPoint x: 949, endPoint y: 10, distance: 31.8
click at [922, 26] on icon "close" at bounding box center [918, 27] width 16 height 16
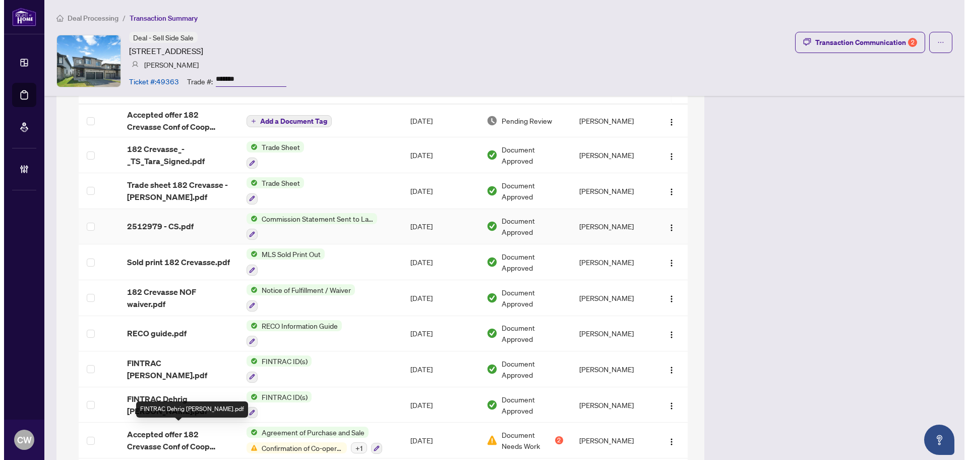
scroll to position [973, 0]
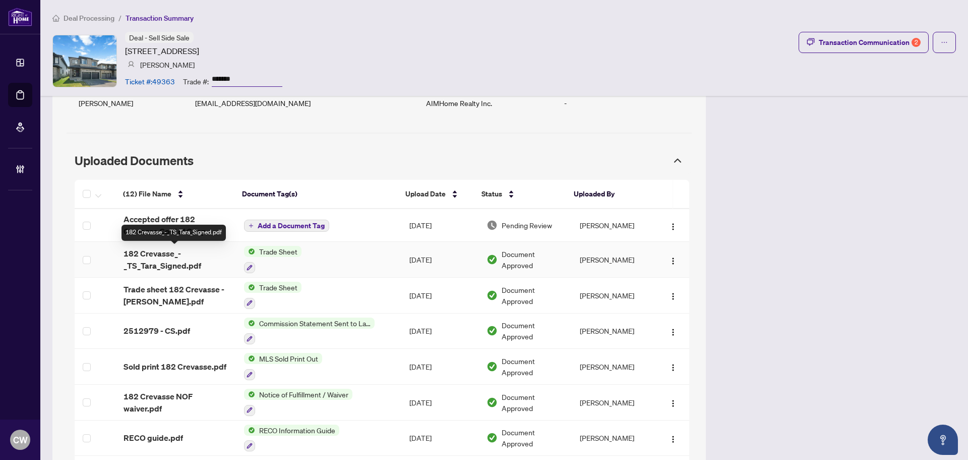
click at [154, 257] on span "182 Crevasse_-_TS_Tara_Signed.pdf" at bounding box center [176, 259] width 105 height 24
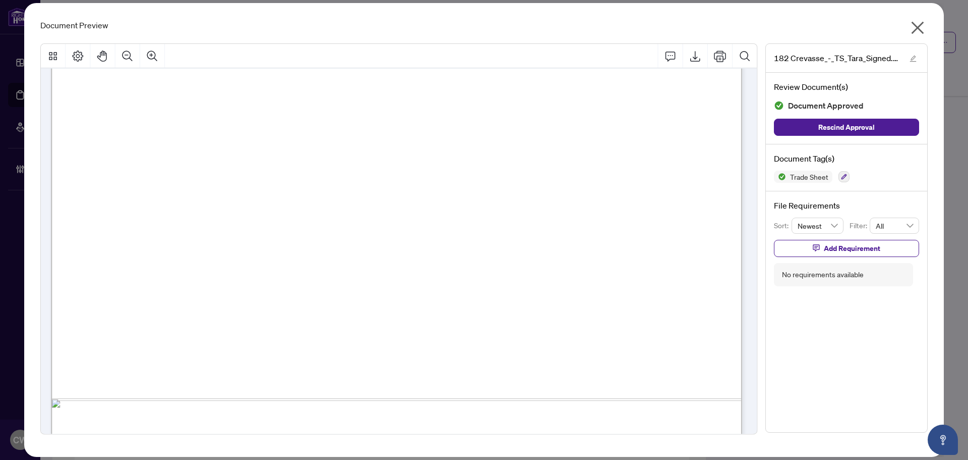
scroll to position [404, 0]
click at [908, 28] on button "button" at bounding box center [918, 30] width 20 height 22
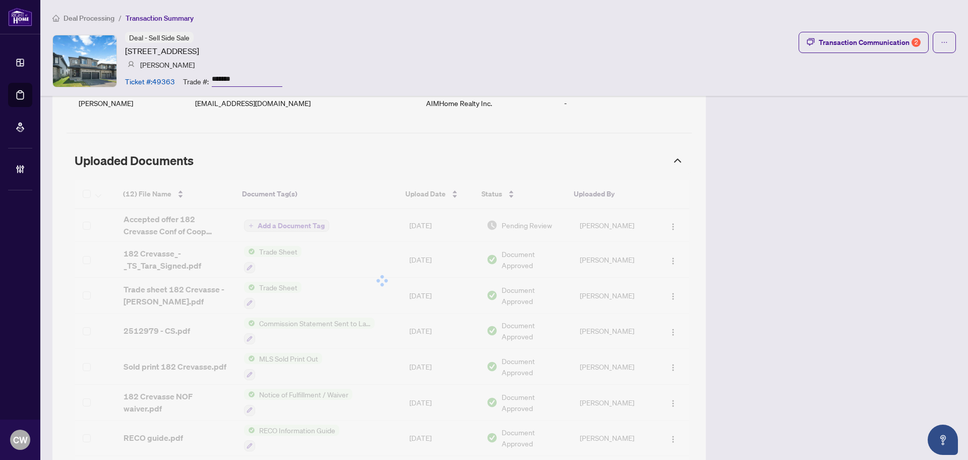
click at [924, 28] on div "Deal Processing / Transaction Summary Deal - Sell Side Sale 182 CREVASSE Rd, Ot…" at bounding box center [504, 48] width 928 height 96
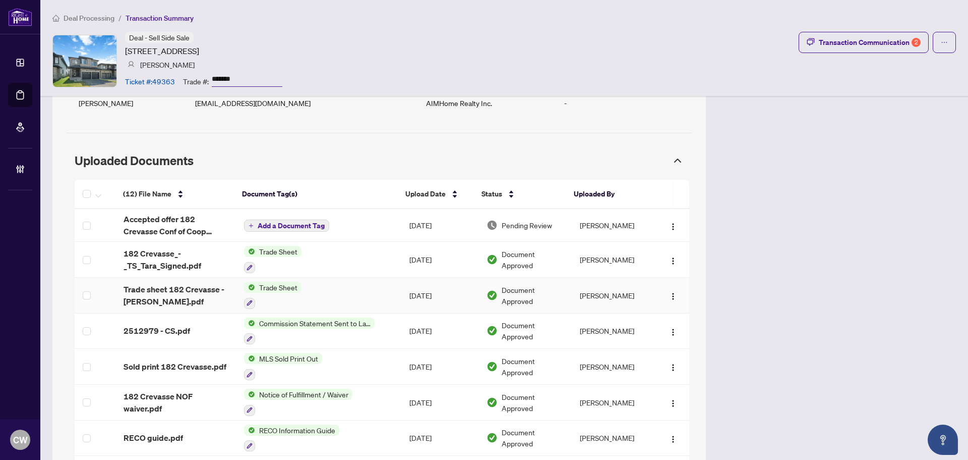
click at [156, 294] on span "Trade sheet 182 Crevasse - Cori.pdf" at bounding box center [176, 295] width 105 height 24
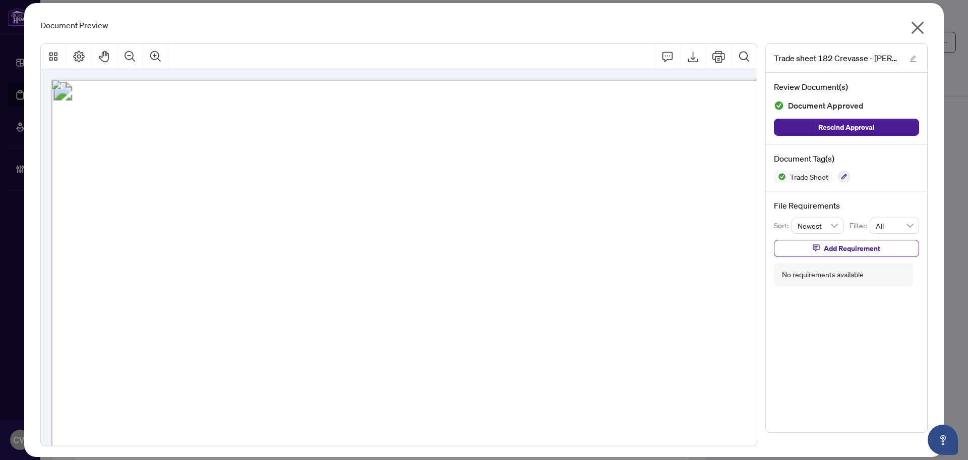
scroll to position [303, 0]
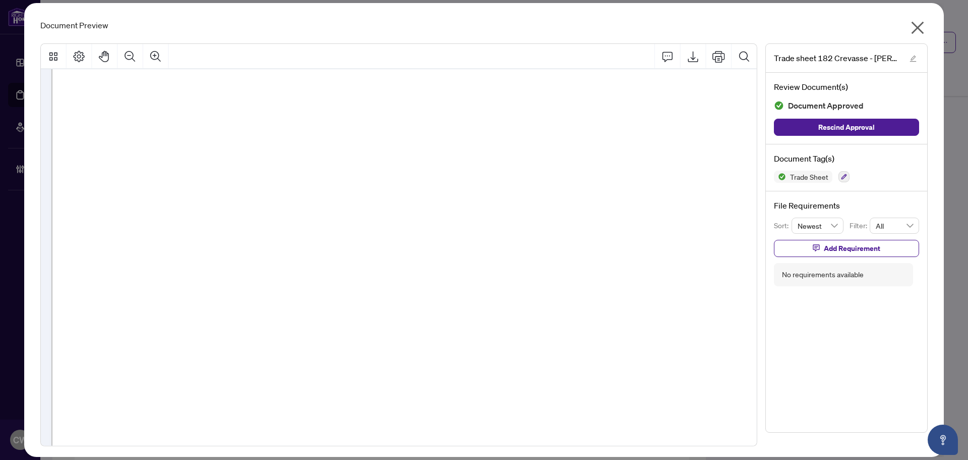
click at [920, 26] on icon "close" at bounding box center [918, 28] width 13 height 13
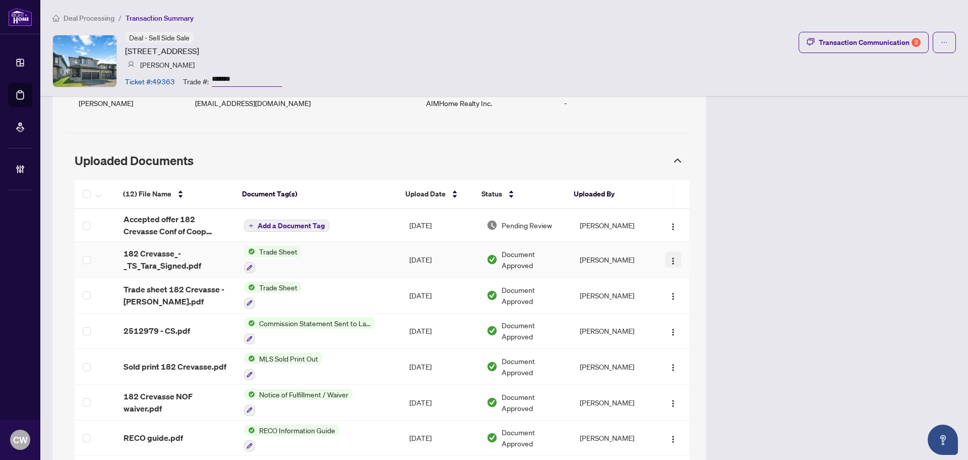
click at [669, 260] on img "button" at bounding box center [673, 261] width 8 height 8
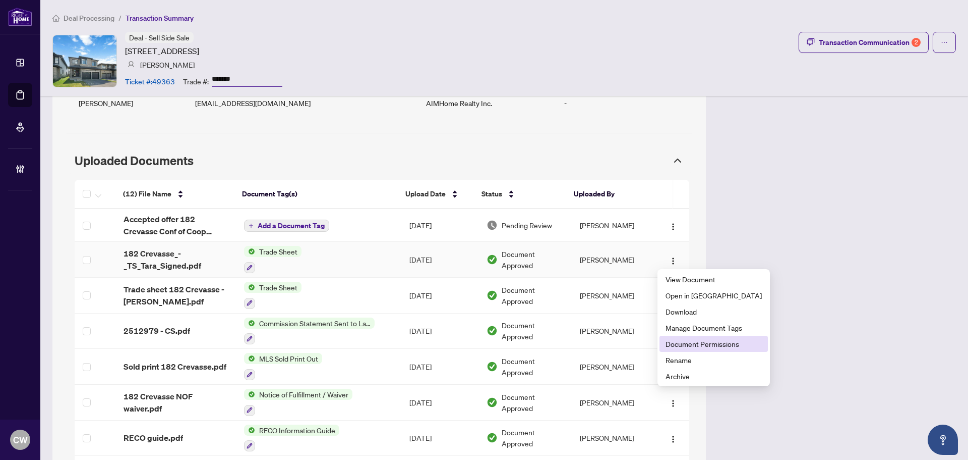
click at [707, 347] on span "Document Permissions" at bounding box center [714, 343] width 96 height 11
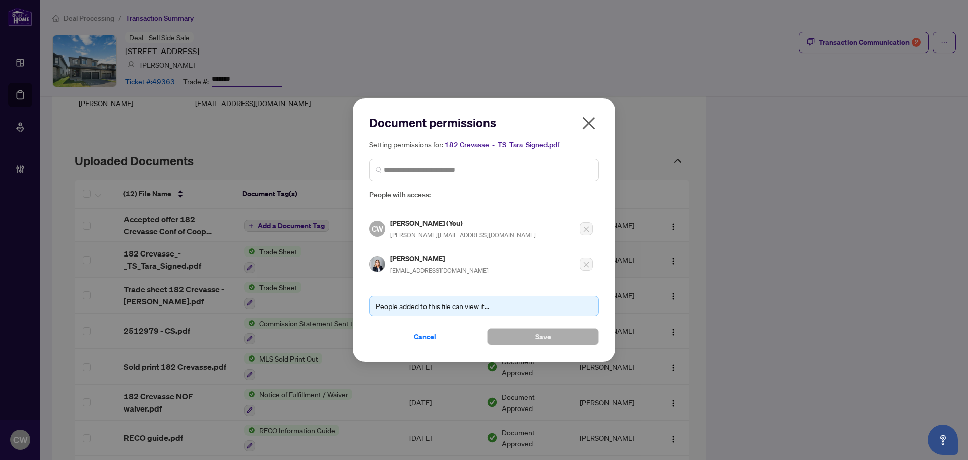
click at [458, 182] on div "Setting permissions for: 182 Crevasse_-_TS_Tara_Signed.pdf People with access:" at bounding box center [484, 170] width 230 height 62
click at [464, 163] on span at bounding box center [484, 169] width 230 height 23
paste input "**********"
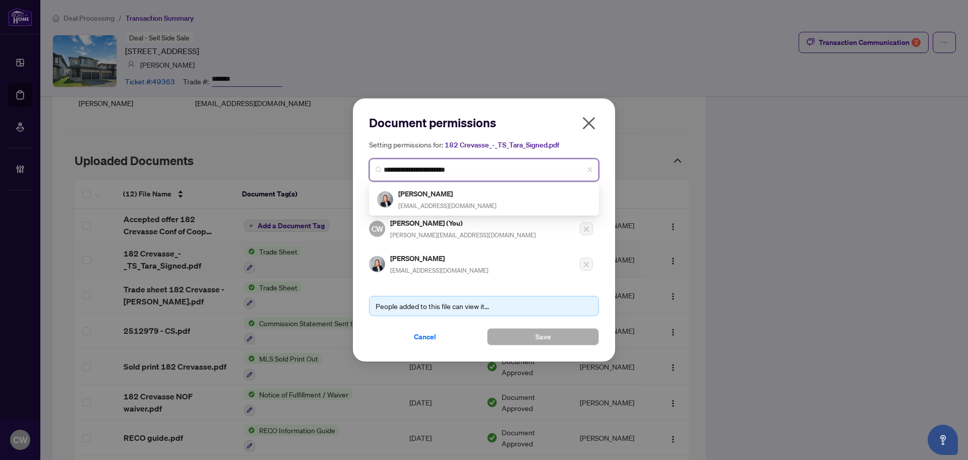
click at [594, 172] on span "**********" at bounding box center [484, 169] width 230 height 23
type input "**********"
click at [592, 119] on icon "close" at bounding box center [589, 123] width 16 height 16
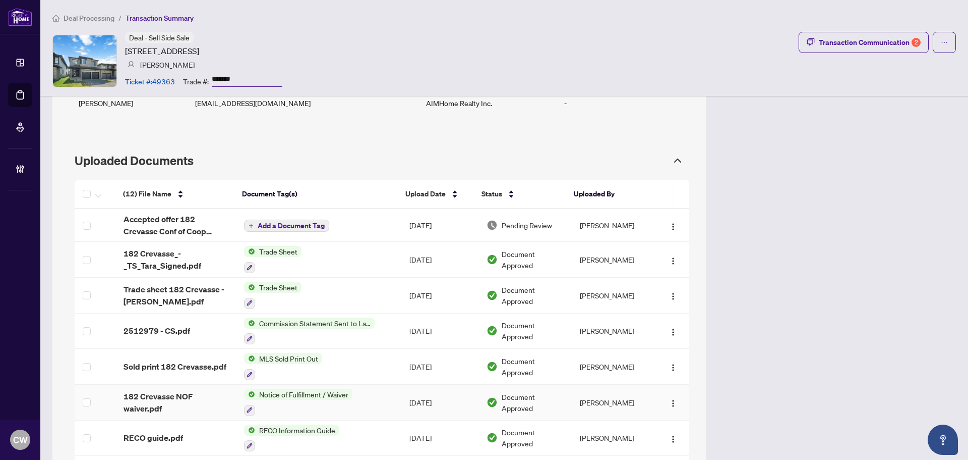
scroll to position [1225, 0]
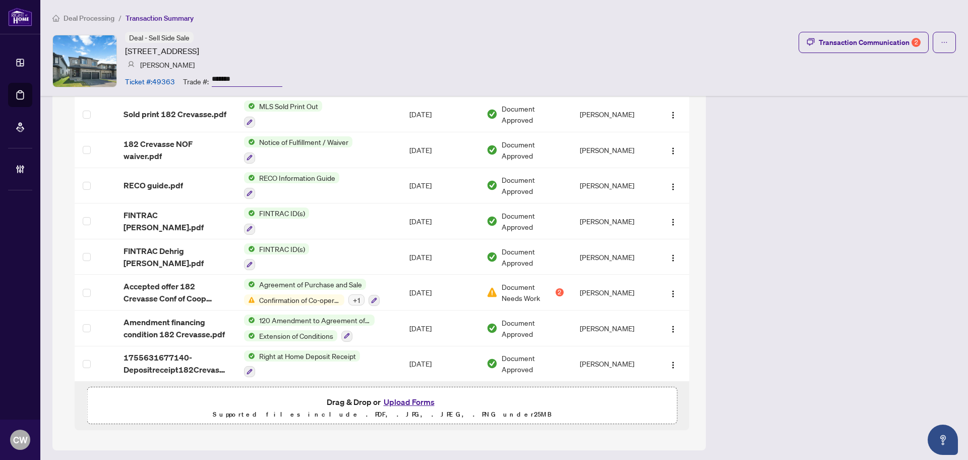
click at [418, 398] on button "Upload Forms" at bounding box center [409, 401] width 57 height 13
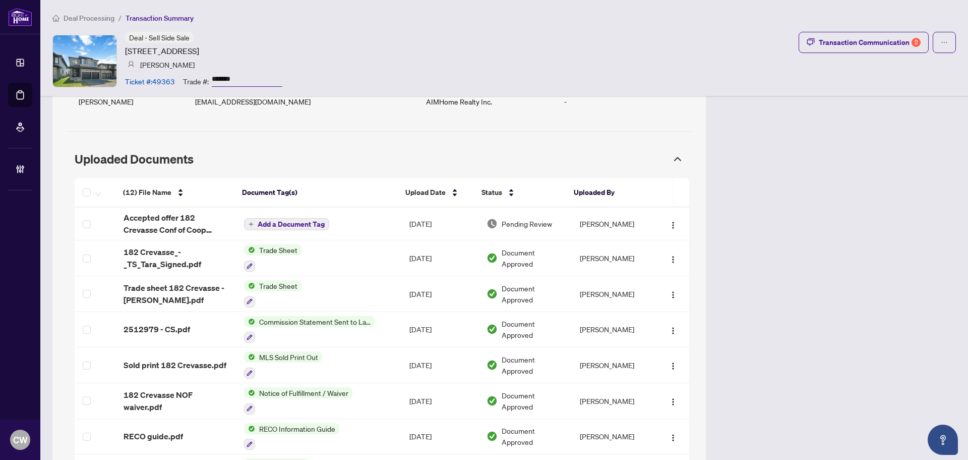
scroll to position [973, 0]
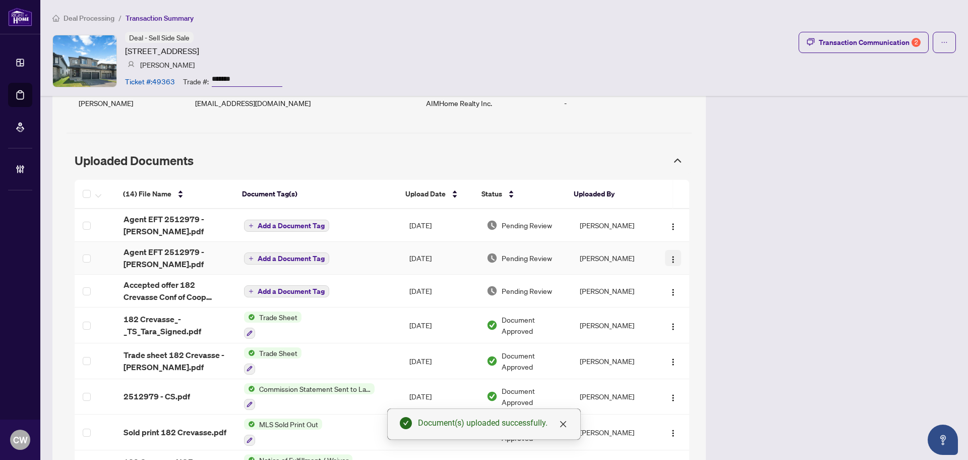
click at [669, 257] on img "button" at bounding box center [673, 259] width 8 height 8
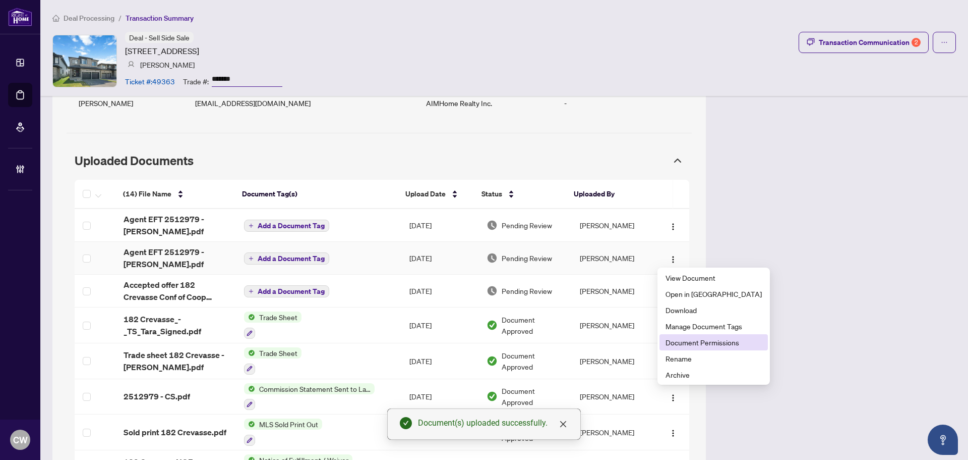
click at [717, 338] on span "Document Permissions" at bounding box center [714, 341] width 96 height 11
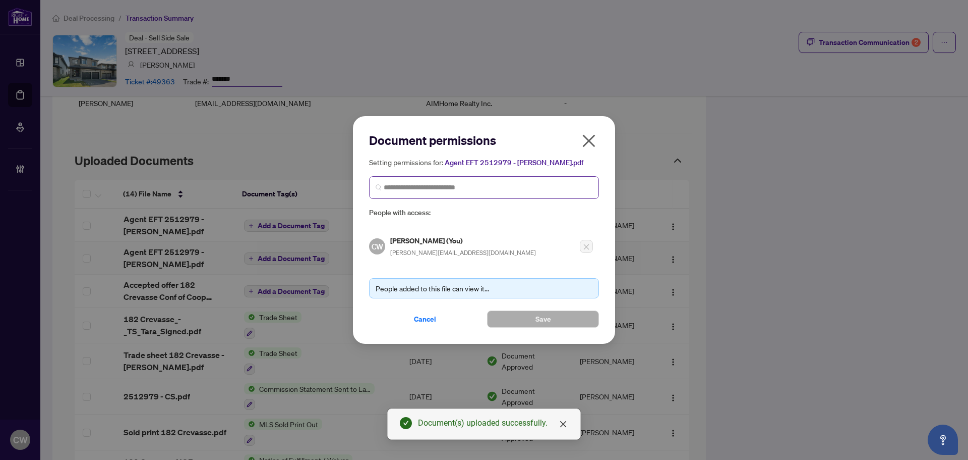
click at [499, 176] on span at bounding box center [484, 187] width 230 height 23
paste input "**********"
type input "**********"
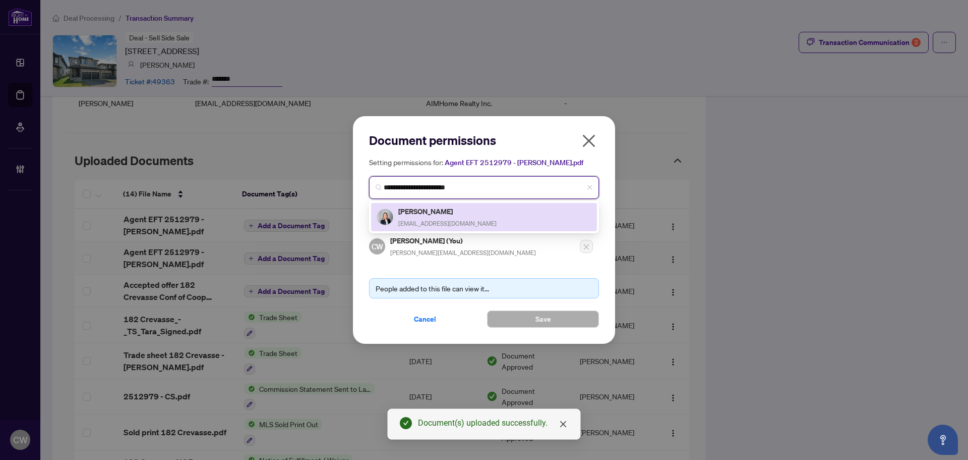
click at [454, 210] on h5 "Tara Kugler" at bounding box center [447, 211] width 98 height 12
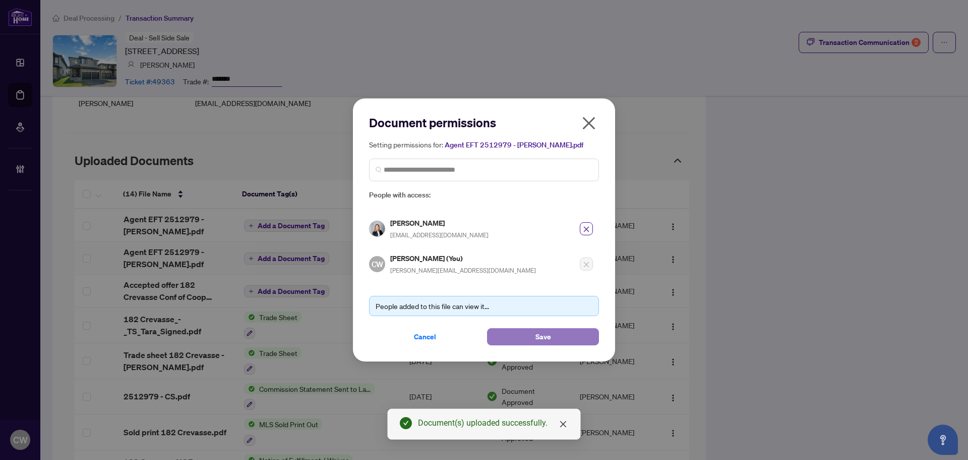
click at [518, 333] on button "Save" at bounding box center [543, 336] width 112 height 17
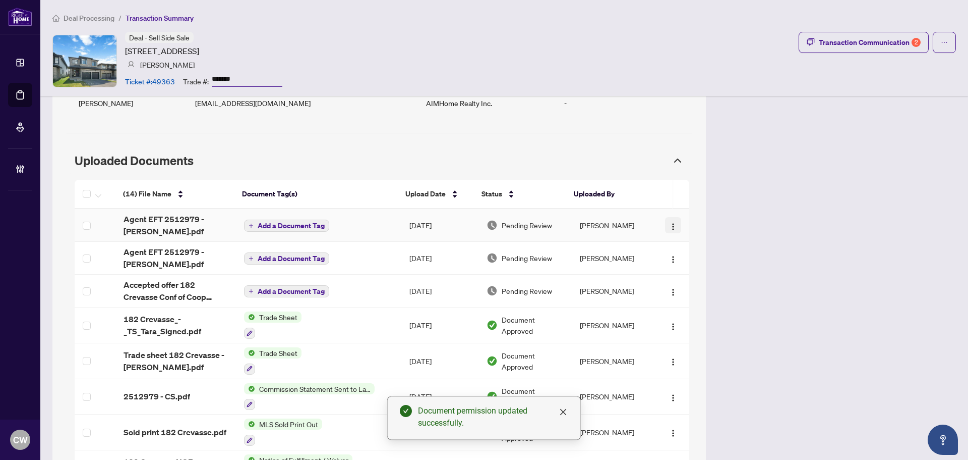
click at [669, 223] on img "button" at bounding box center [673, 226] width 8 height 8
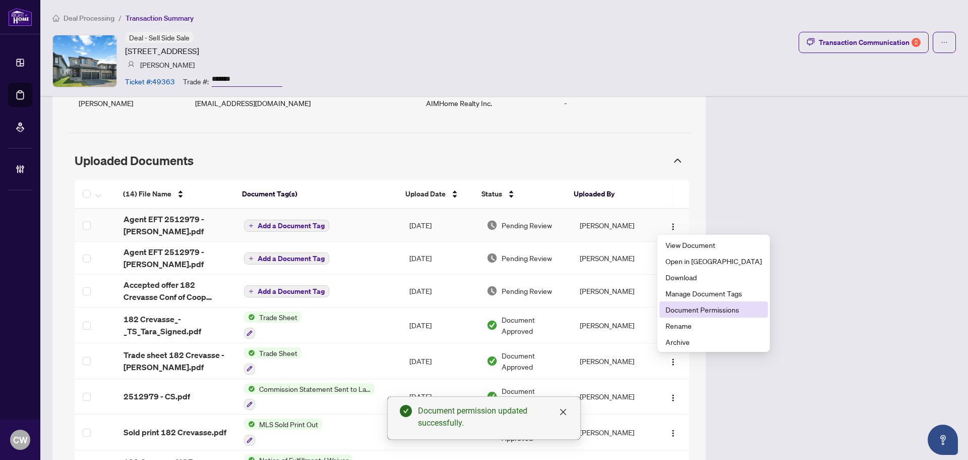
click at [708, 308] on span "Document Permissions" at bounding box center [714, 309] width 96 height 11
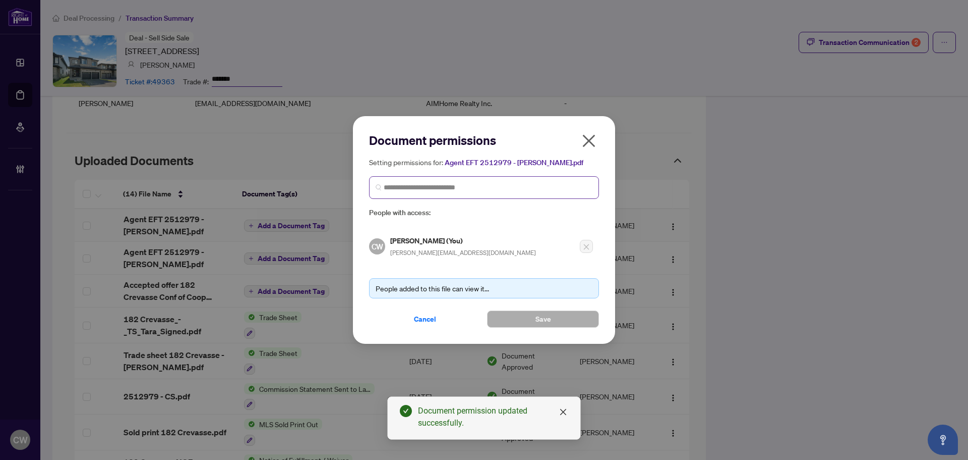
click at [477, 181] on span at bounding box center [484, 187] width 230 height 23
paste input "**********"
type input "**********"
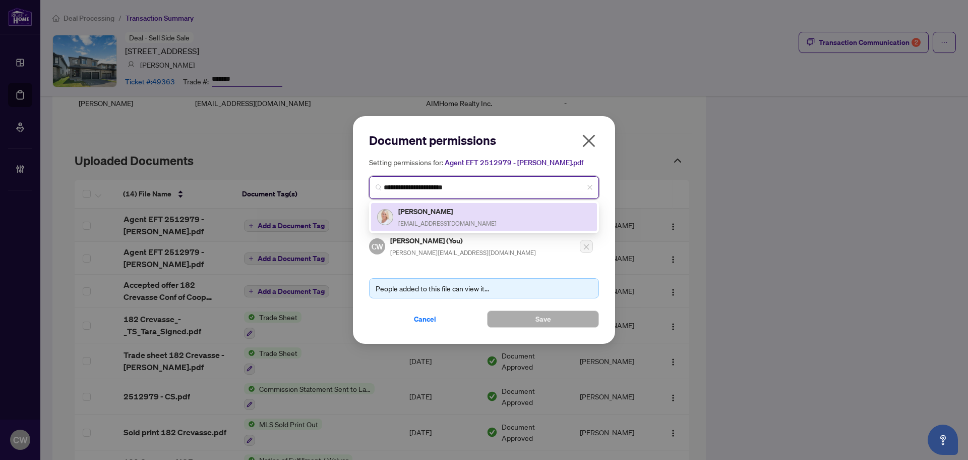
click at [435, 207] on h5 "Cori Kugler" at bounding box center [447, 211] width 98 height 12
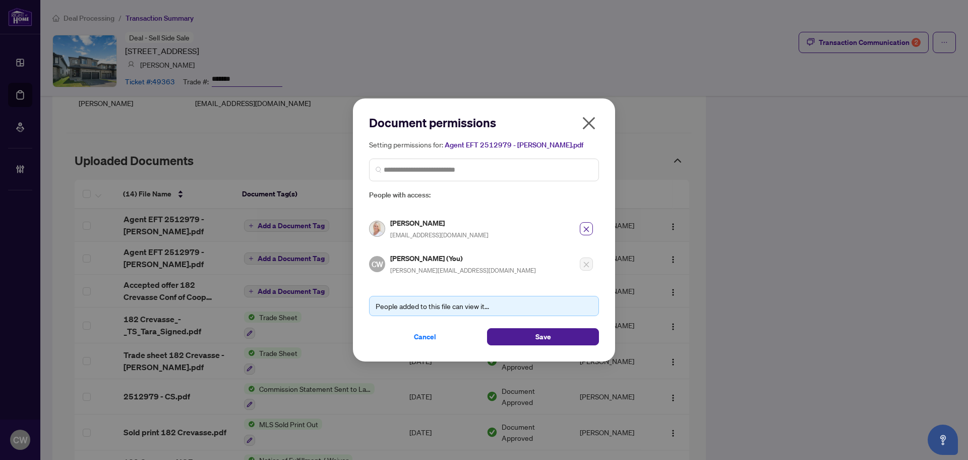
click at [564, 325] on div "People added to this file can view it... Cancel Save" at bounding box center [484, 314] width 230 height 62
click at [566, 332] on button "Save" at bounding box center [543, 336] width 112 height 17
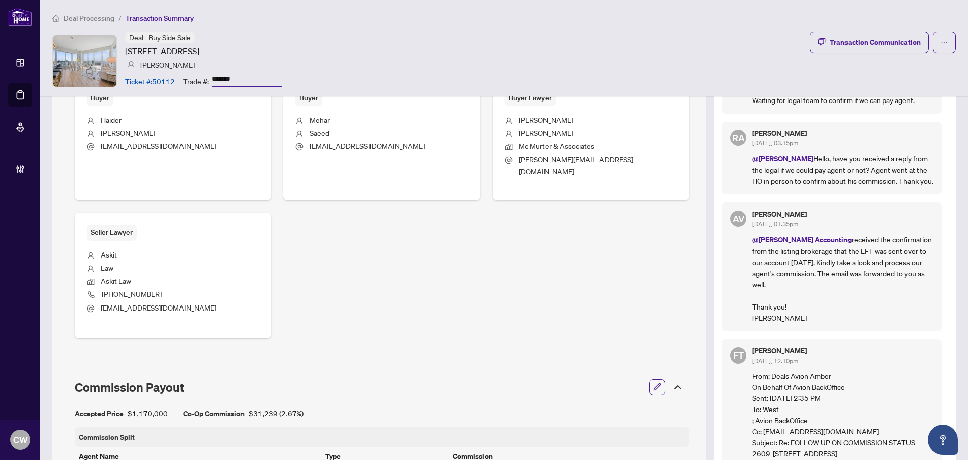
scroll to position [454, 0]
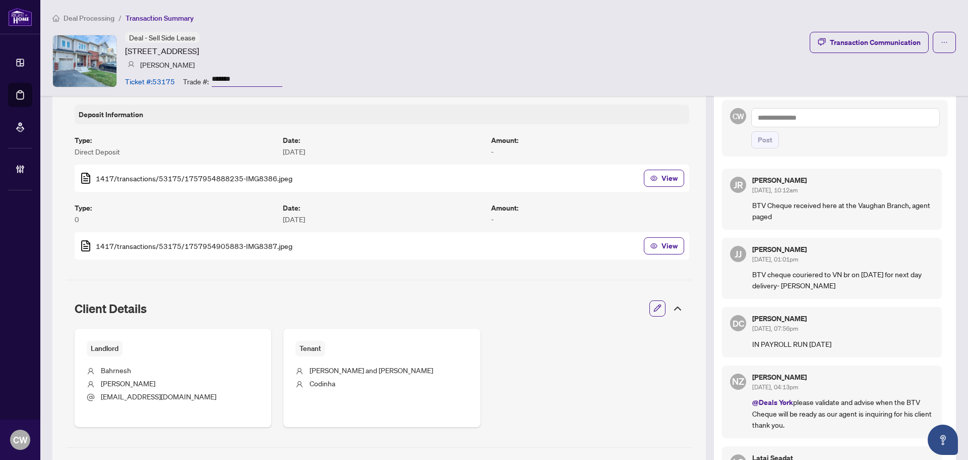
scroll to position [202, 0]
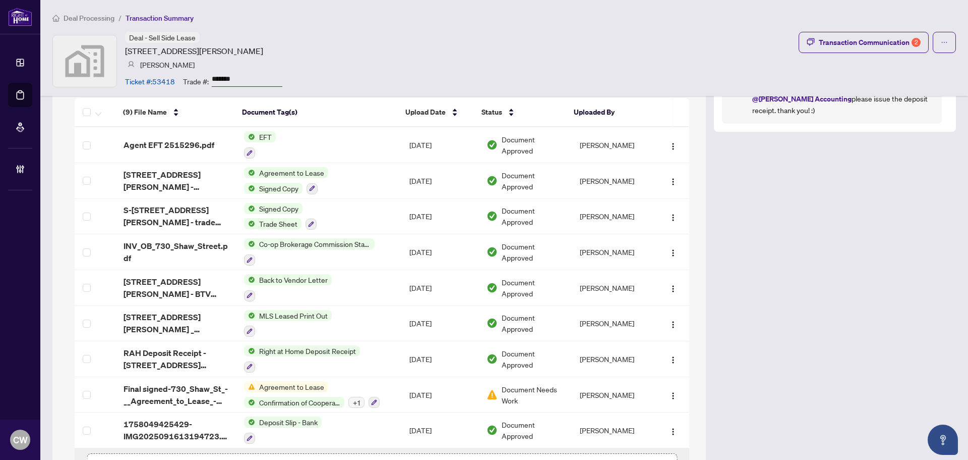
scroll to position [908, 0]
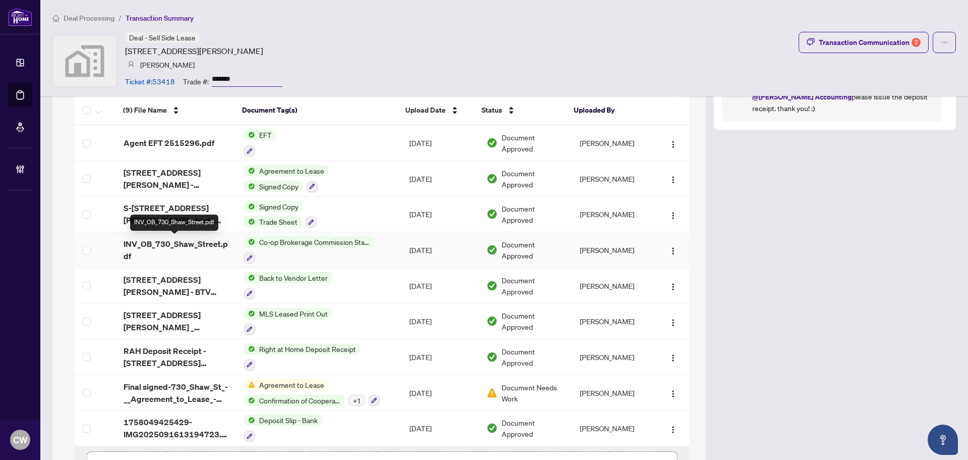
click at [177, 240] on span "INV_OB_730_Shaw_Street.pdf" at bounding box center [176, 250] width 105 height 24
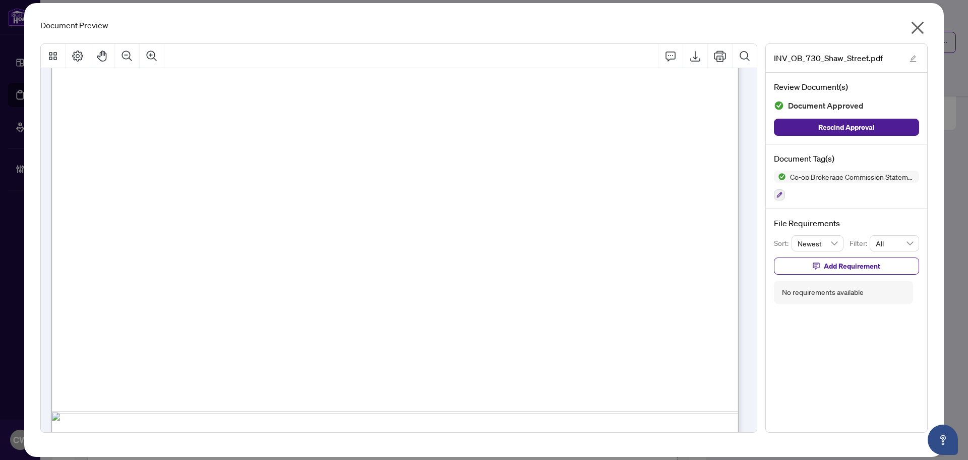
scroll to position [446, 0]
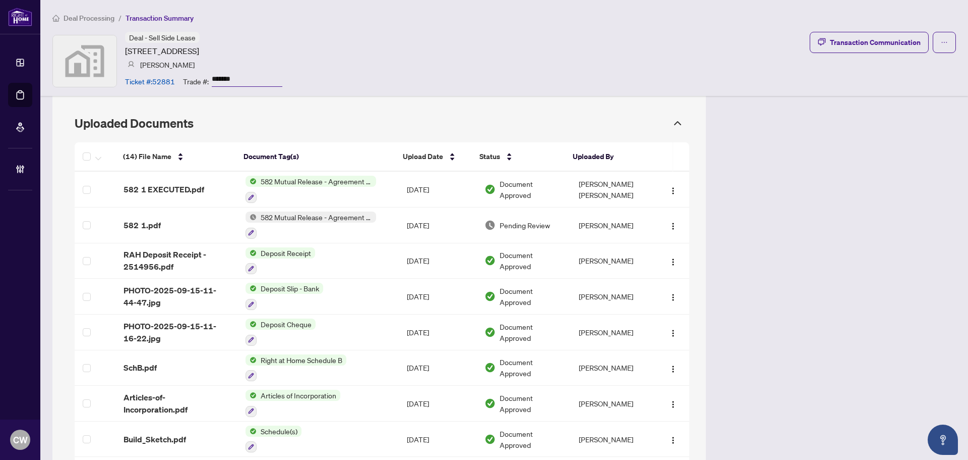
scroll to position [807, 0]
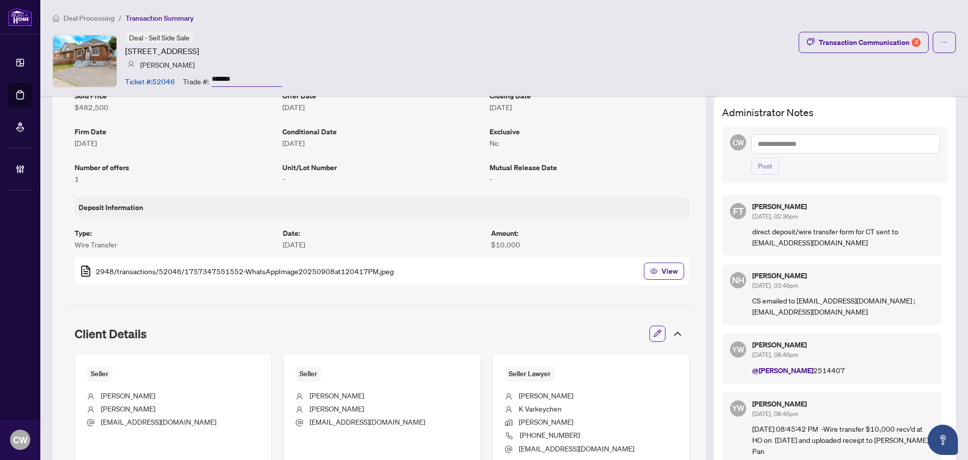
scroll to position [101, 0]
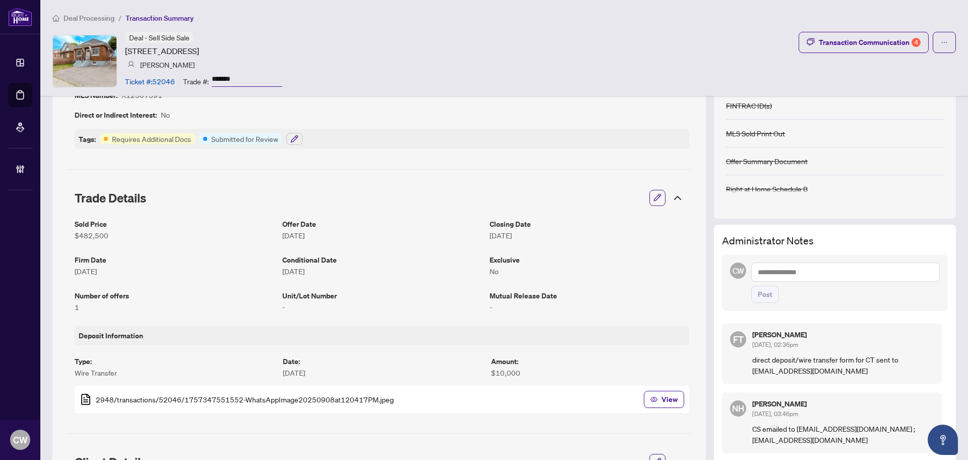
click at [793, 266] on textarea at bounding box center [846, 271] width 189 height 19
paste textarea "**********"
type textarea "**********"
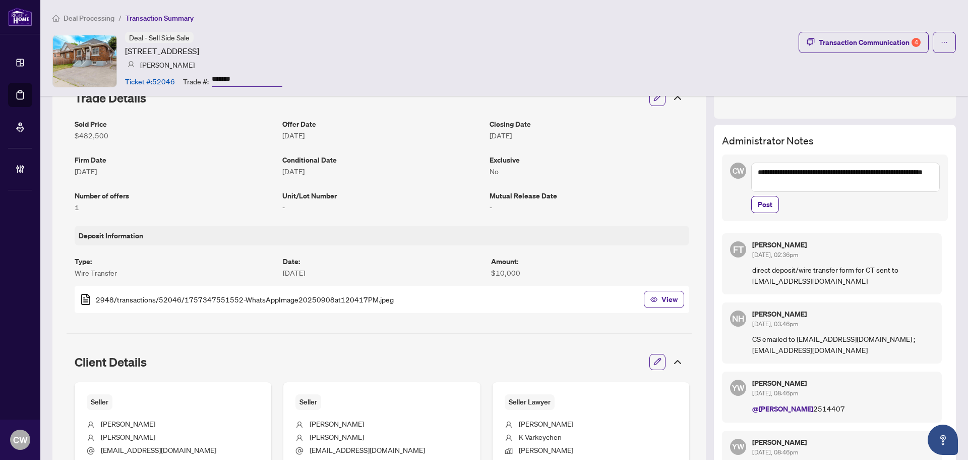
scroll to position [202, 0]
click at [763, 198] on span "Post" at bounding box center [765, 203] width 15 height 16
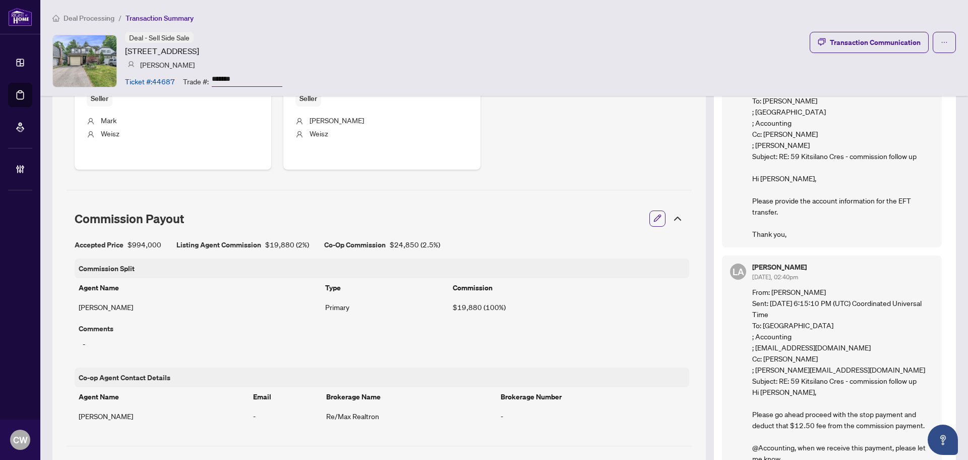
scroll to position [303, 0]
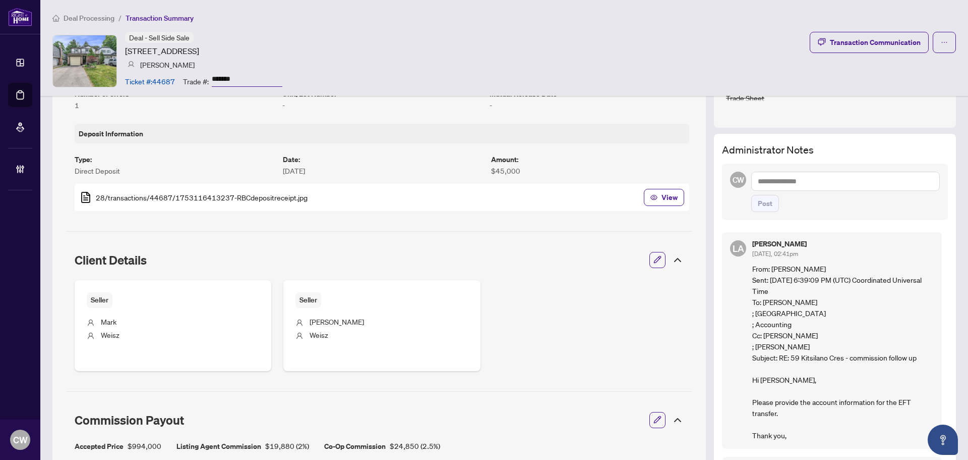
click at [789, 180] on textarea at bounding box center [846, 180] width 189 height 19
paste textarea "**********"
type textarea "**********"
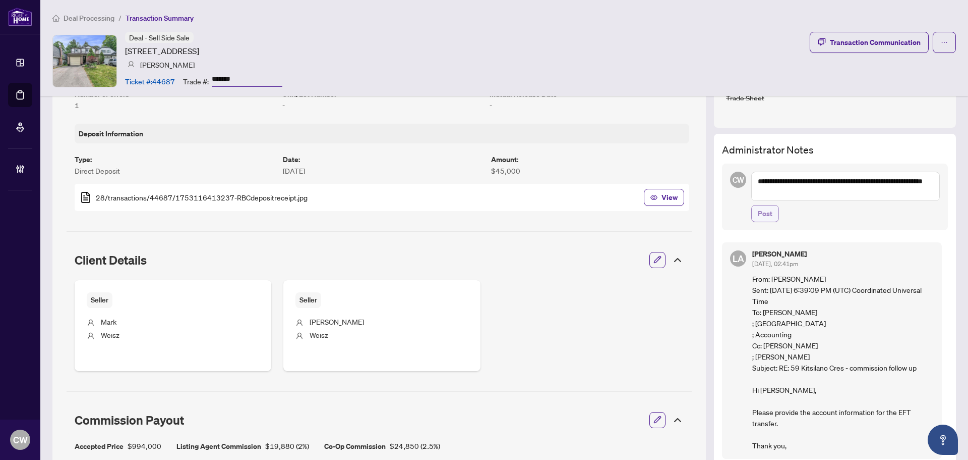
click at [765, 214] on span "Post" at bounding box center [765, 213] width 15 height 16
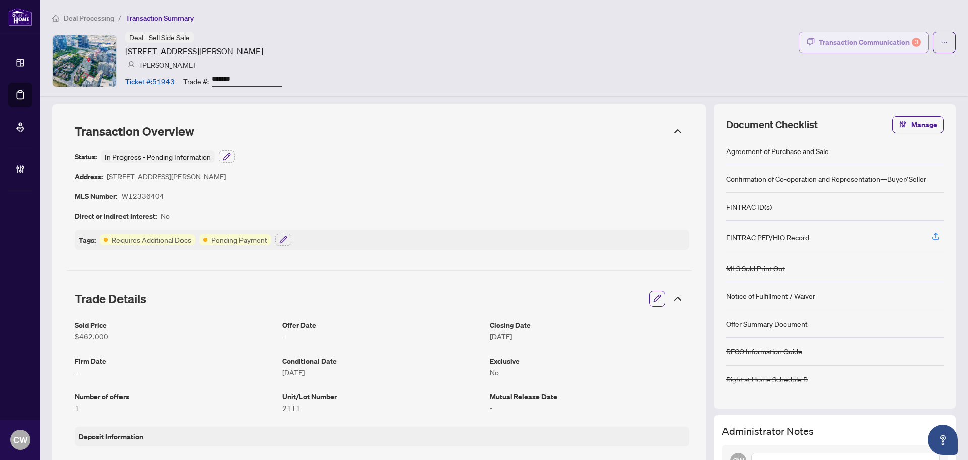
click at [898, 47] on div "Transaction Communication 3" at bounding box center [870, 42] width 102 height 16
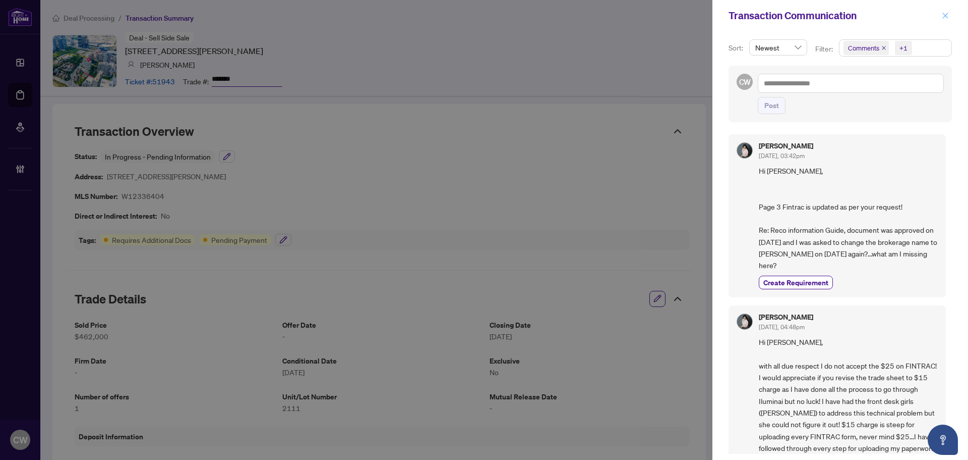
click at [947, 13] on icon "close" at bounding box center [945, 15] width 7 height 7
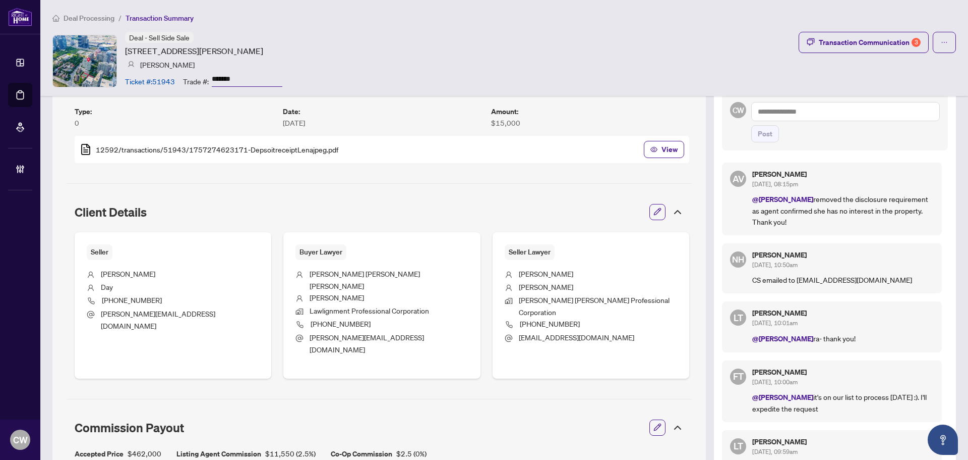
scroll to position [353, 0]
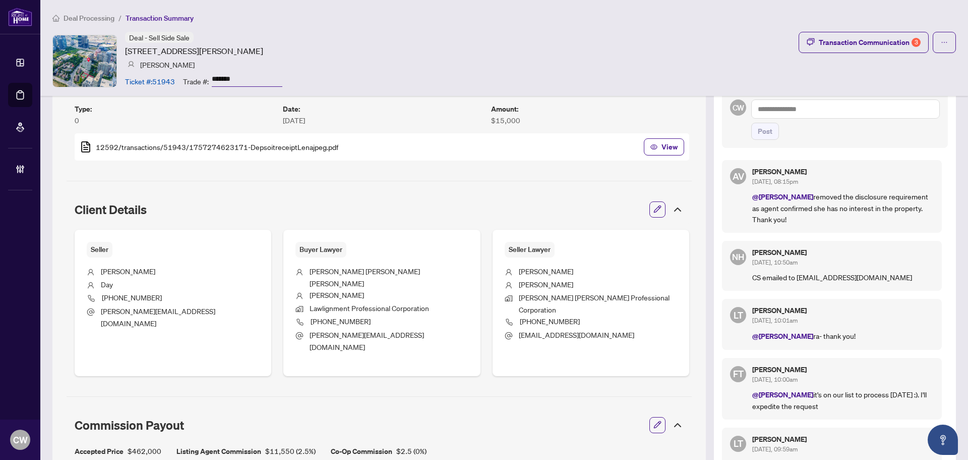
click at [789, 108] on textarea at bounding box center [846, 108] width 189 height 19
paste textarea "**********"
type textarea "**********"
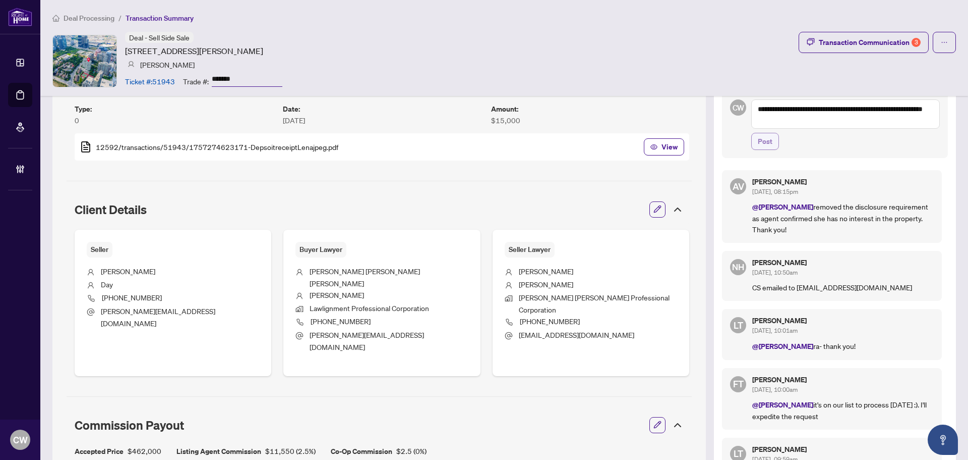
click at [763, 144] on span "Post" at bounding box center [765, 141] width 15 height 16
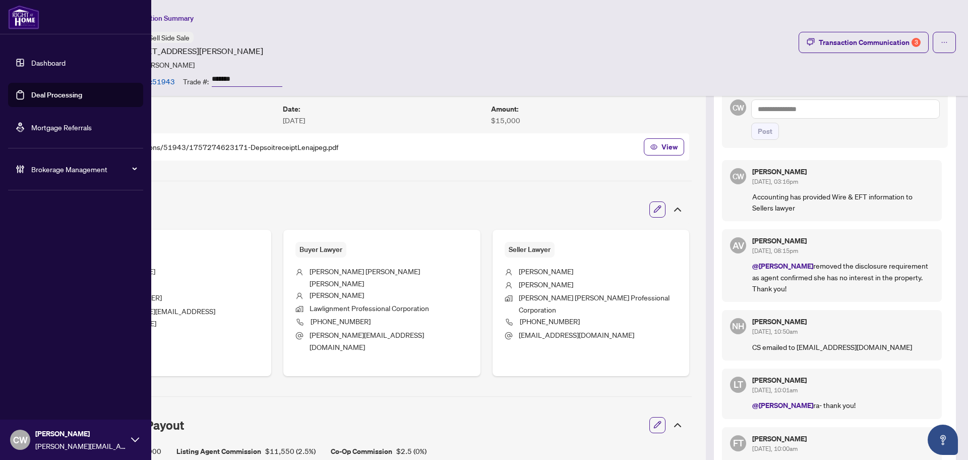
drag, startPoint x: 31, startPoint y: 97, endPoint x: 49, endPoint y: 95, distance: 18.7
click at [31, 97] on link "Deal Processing" at bounding box center [56, 94] width 51 height 9
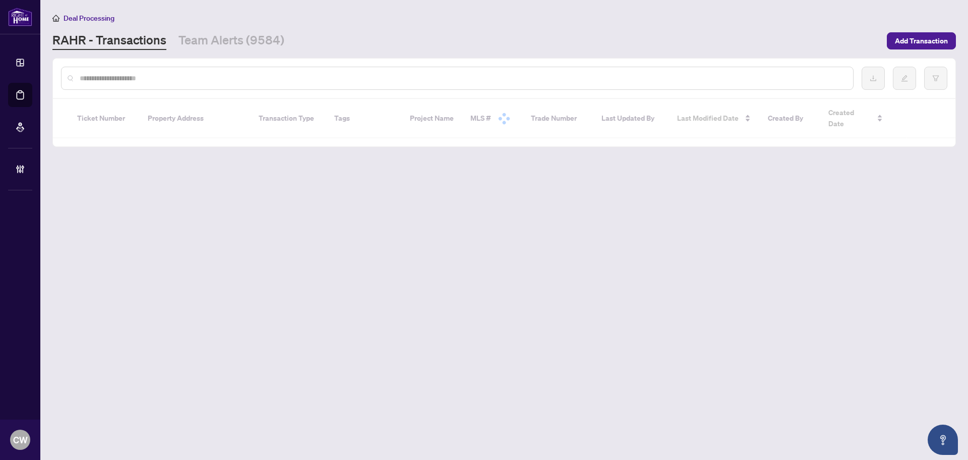
click at [171, 78] on input "text" at bounding box center [463, 78] width 766 height 11
paste input "*******"
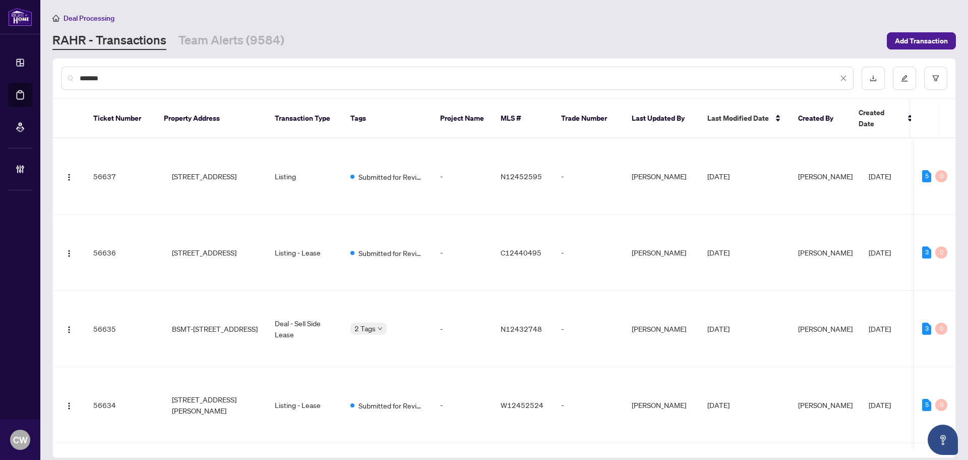
type input "*******"
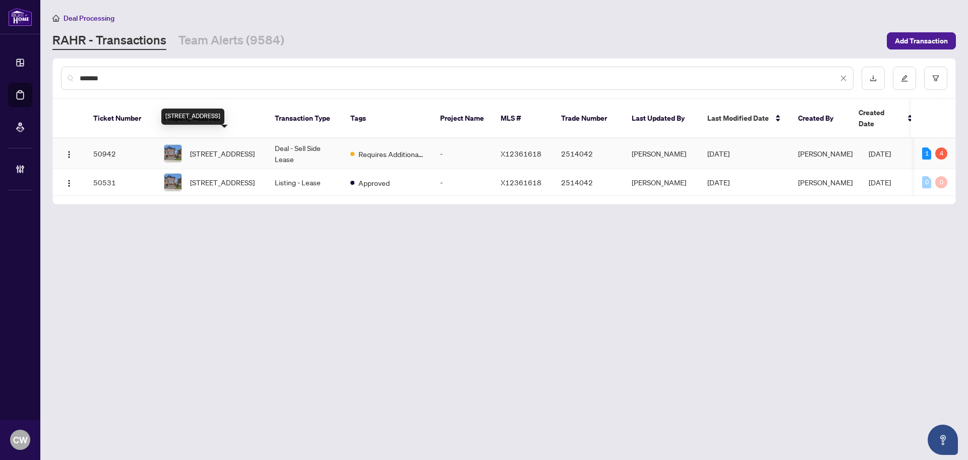
click at [213, 148] on span "11 Ridgemount St, Kitchener, Ontario N2P 0J2, Canada" at bounding box center [222, 153] width 65 height 11
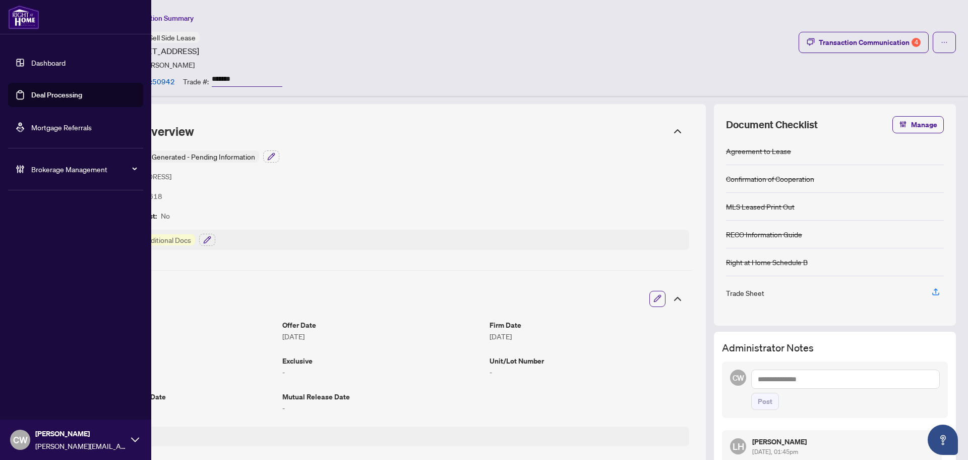
click at [31, 98] on link "Deal Processing" at bounding box center [56, 94] width 51 height 9
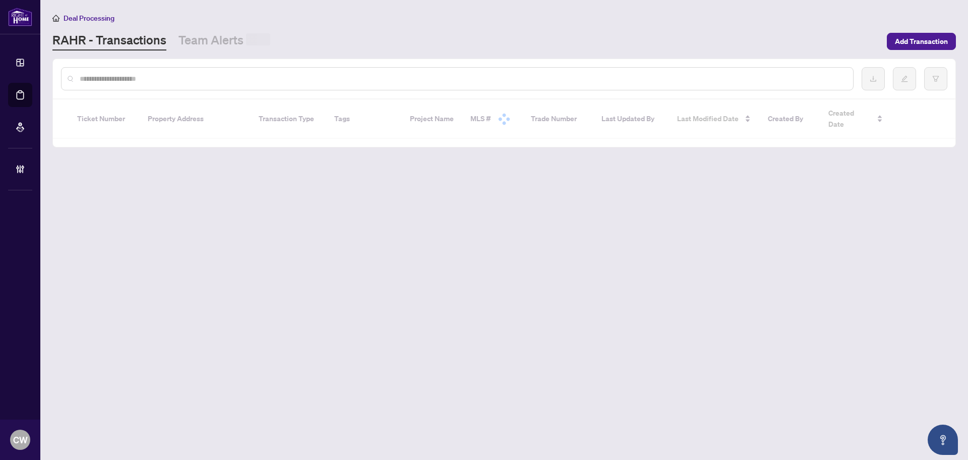
click at [184, 76] on input "text" at bounding box center [463, 78] width 766 height 11
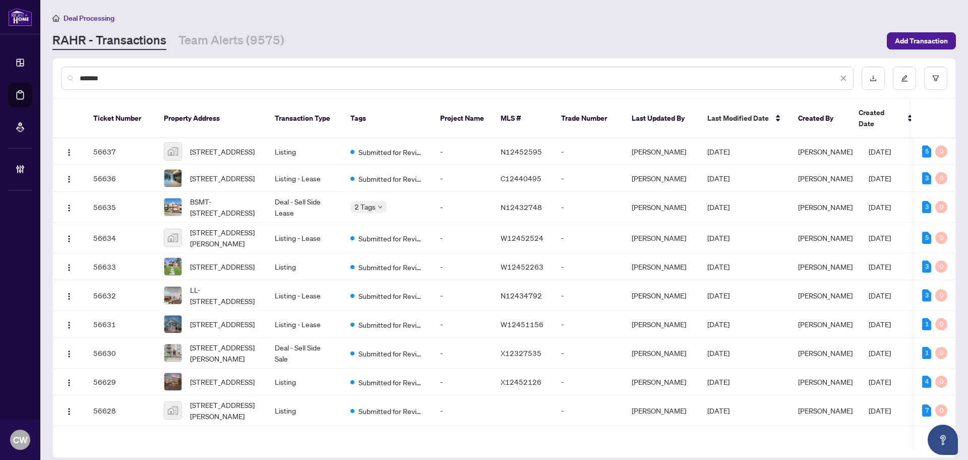
type input "*******"
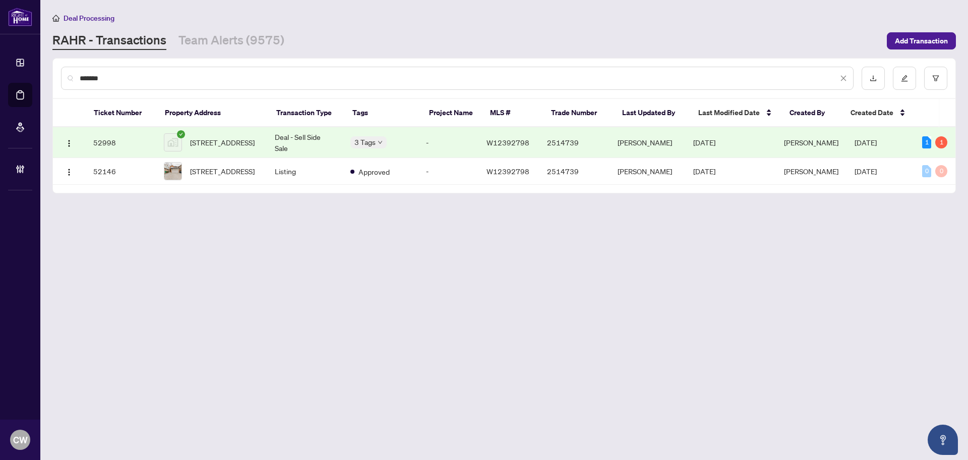
click at [225, 137] on span "[STREET_ADDRESS]" at bounding box center [222, 142] width 65 height 11
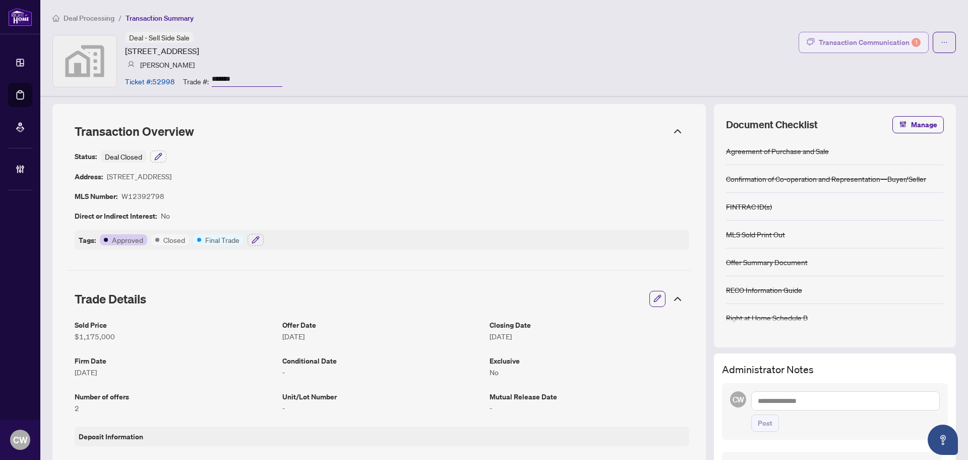
click at [884, 44] on div "Transaction Communication 1" at bounding box center [870, 42] width 102 height 16
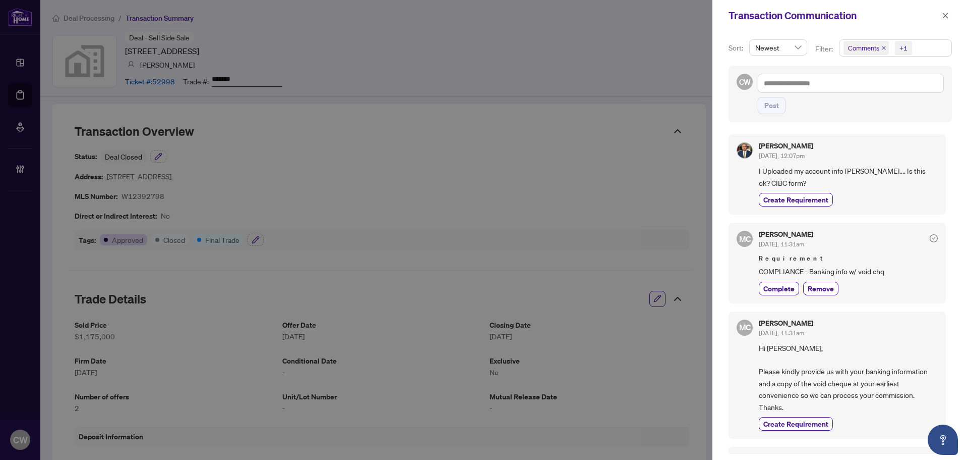
click at [883, 47] on icon "close" at bounding box center [884, 47] width 5 height 5
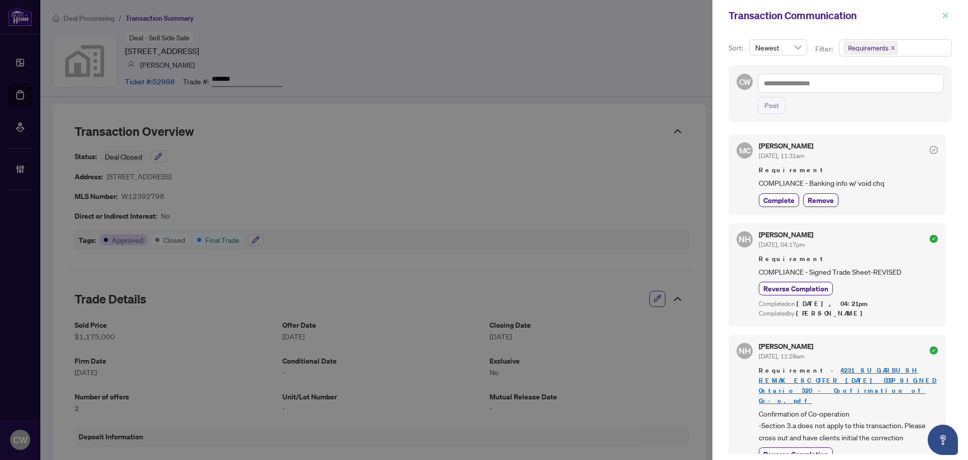
click at [945, 17] on icon "close" at bounding box center [946, 16] width 6 height 6
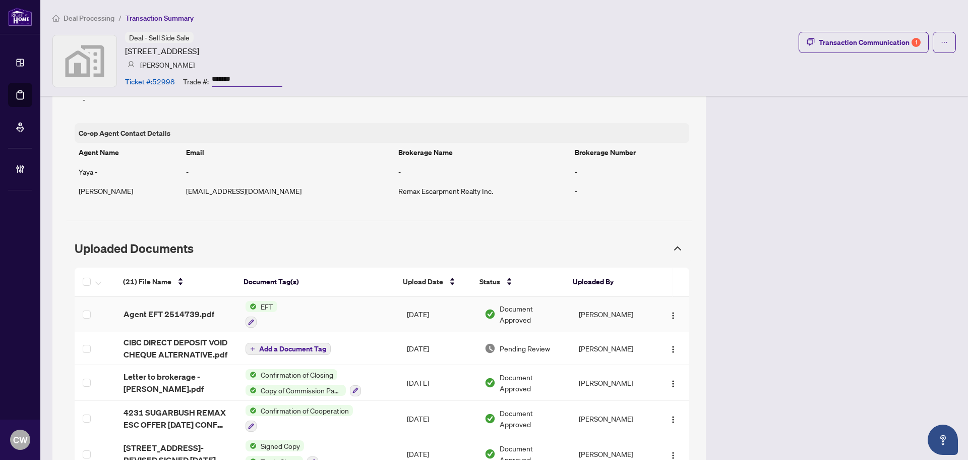
scroll to position [958, 0]
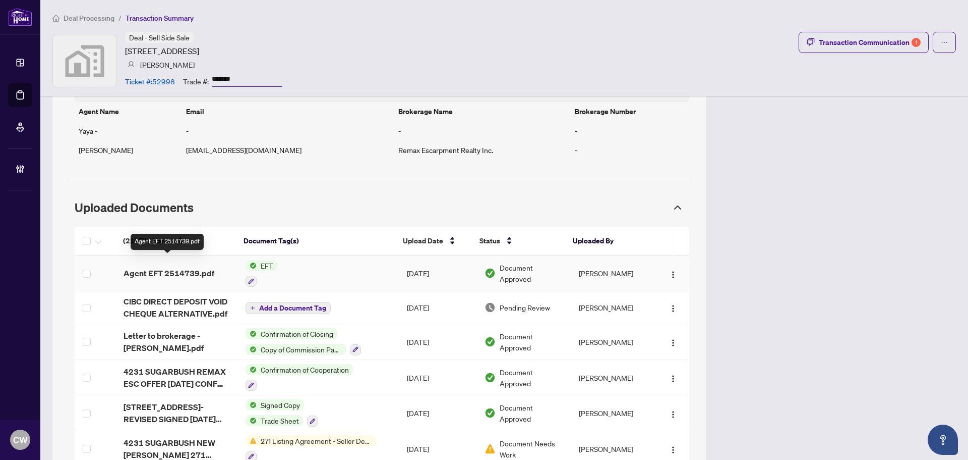
drag, startPoint x: 135, startPoint y: 260, endPoint x: 178, endPoint y: 256, distance: 43.1
click at [135, 267] on span "Agent EFT 2514739.pdf" at bounding box center [169, 273] width 91 height 12
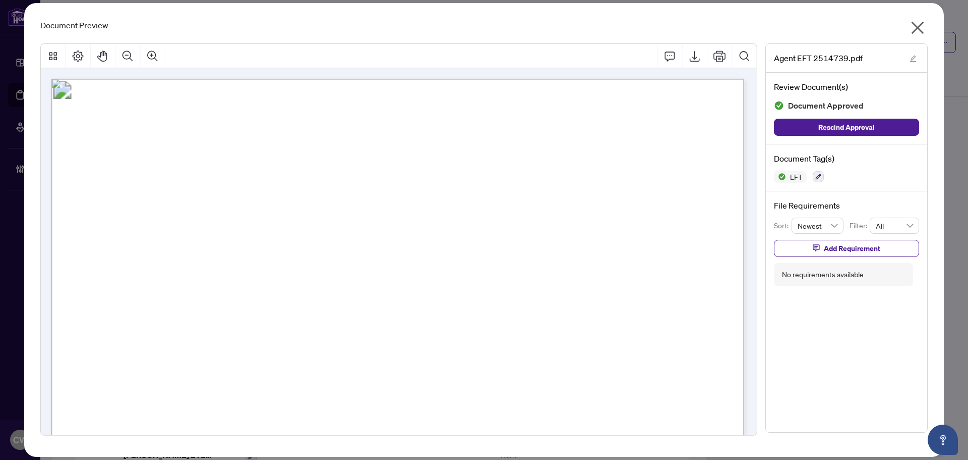
drag, startPoint x: 919, startPoint y: 34, endPoint x: 600, endPoint y: 440, distance: 516.2
click at [919, 34] on icon "close" at bounding box center [918, 28] width 16 height 16
